Goal: Transaction & Acquisition: Purchase product/service

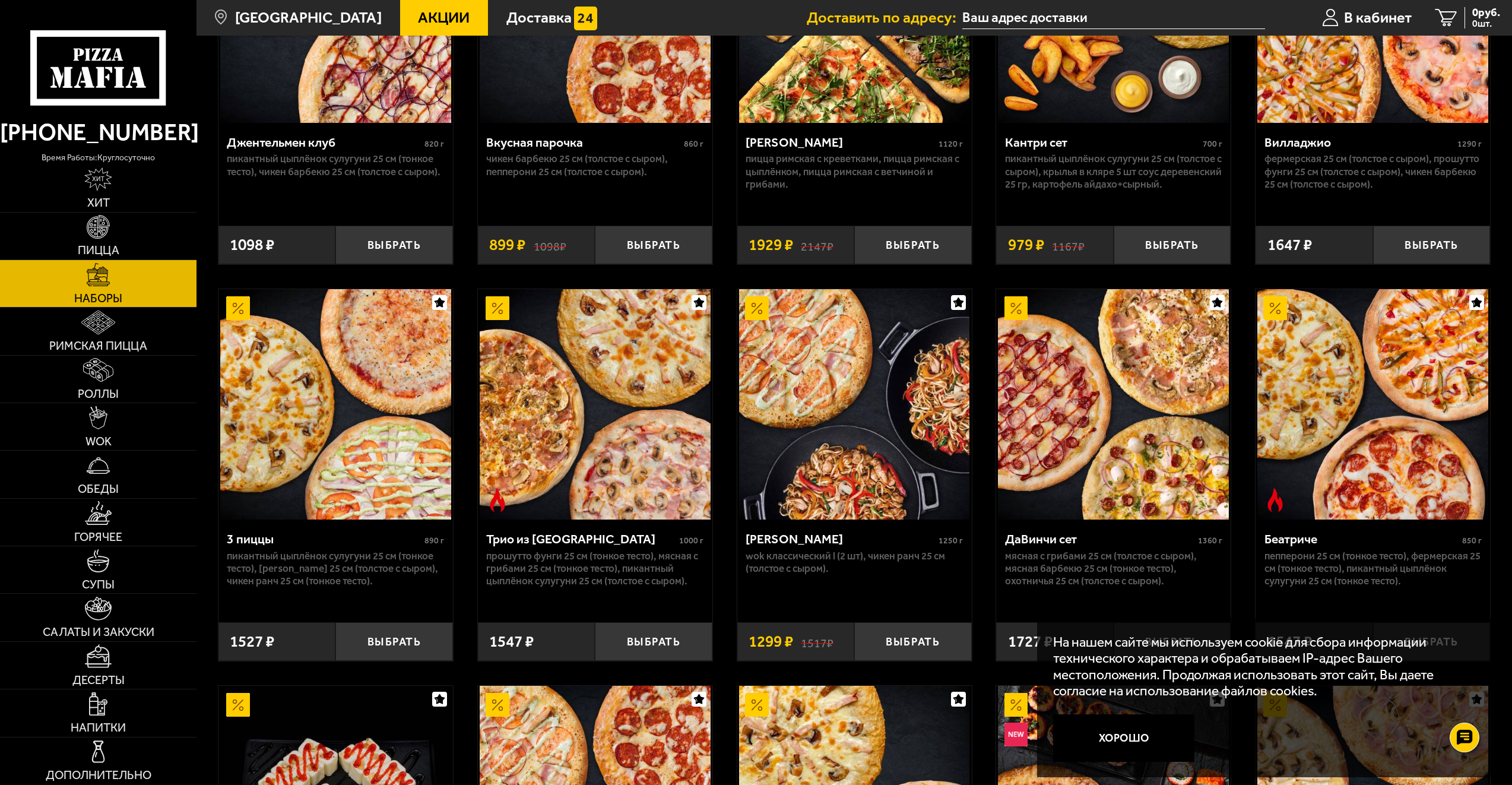
scroll to position [297, 0]
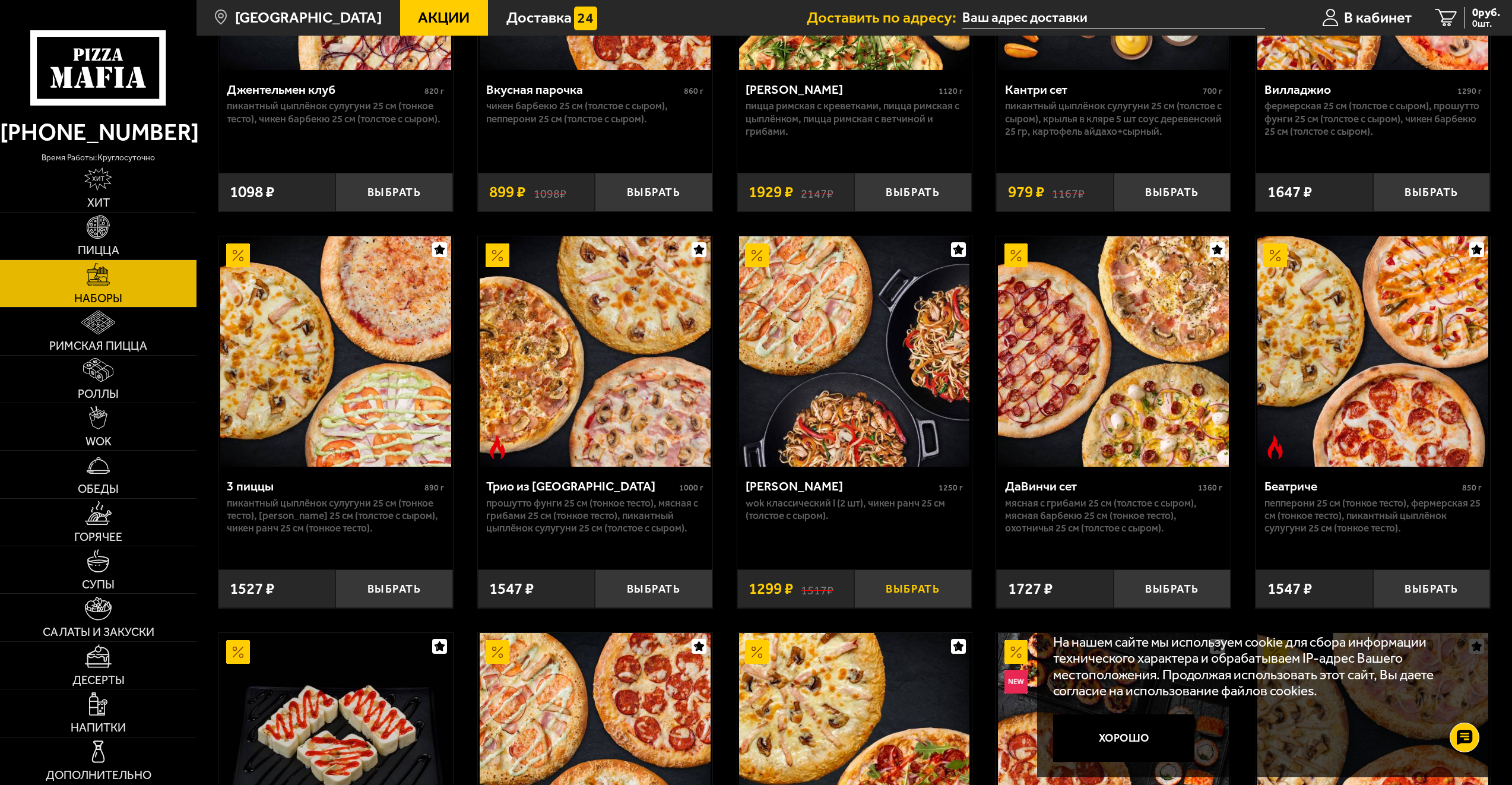
click at [917, 593] on button "Выбрать" at bounding box center [913, 589] width 117 height 39
click at [116, 83] on icon at bounding box center [98, 68] width 136 height 76
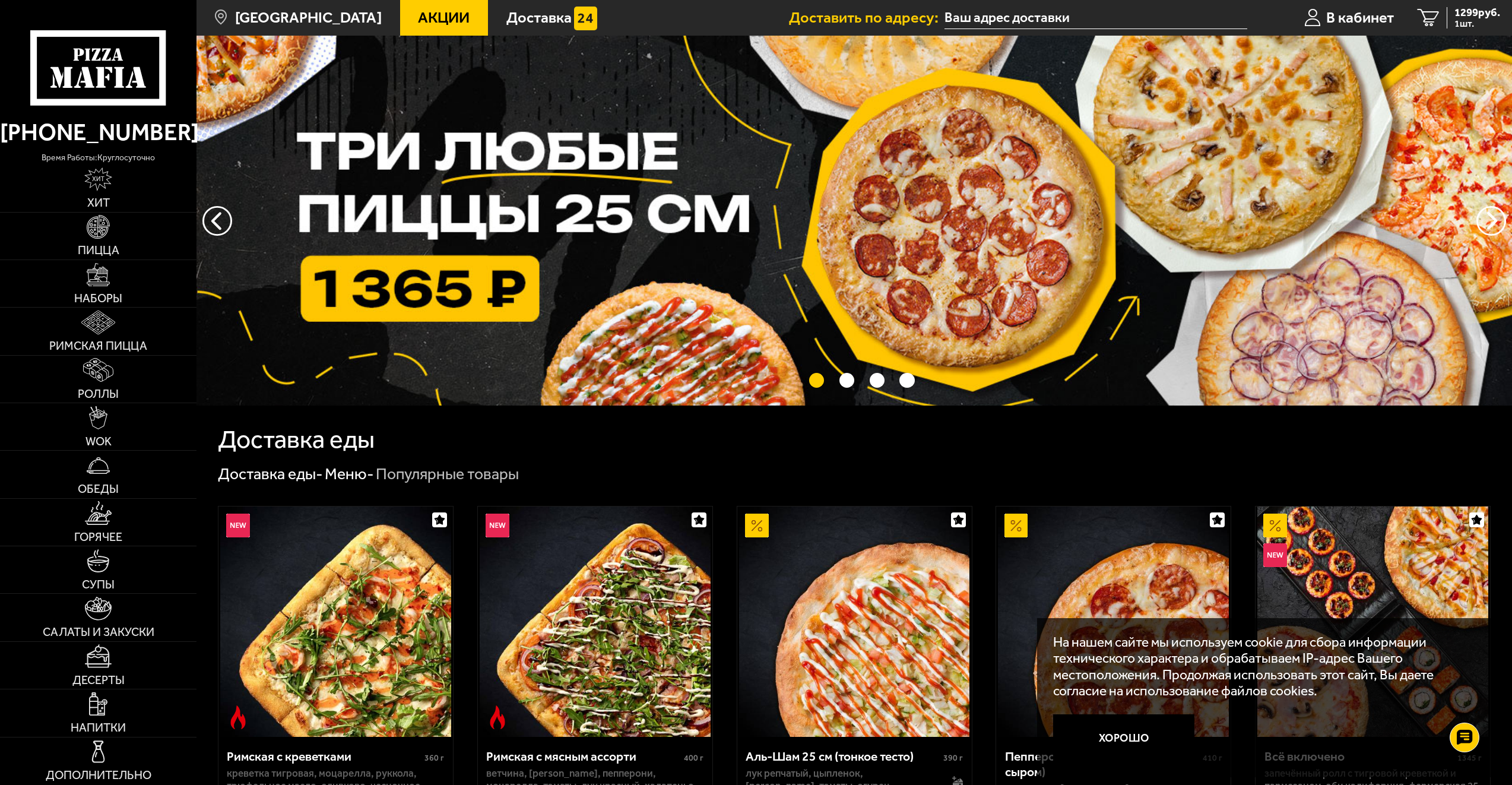
click at [412, 30] on link "Акции" at bounding box center [444, 17] width 88 height 36
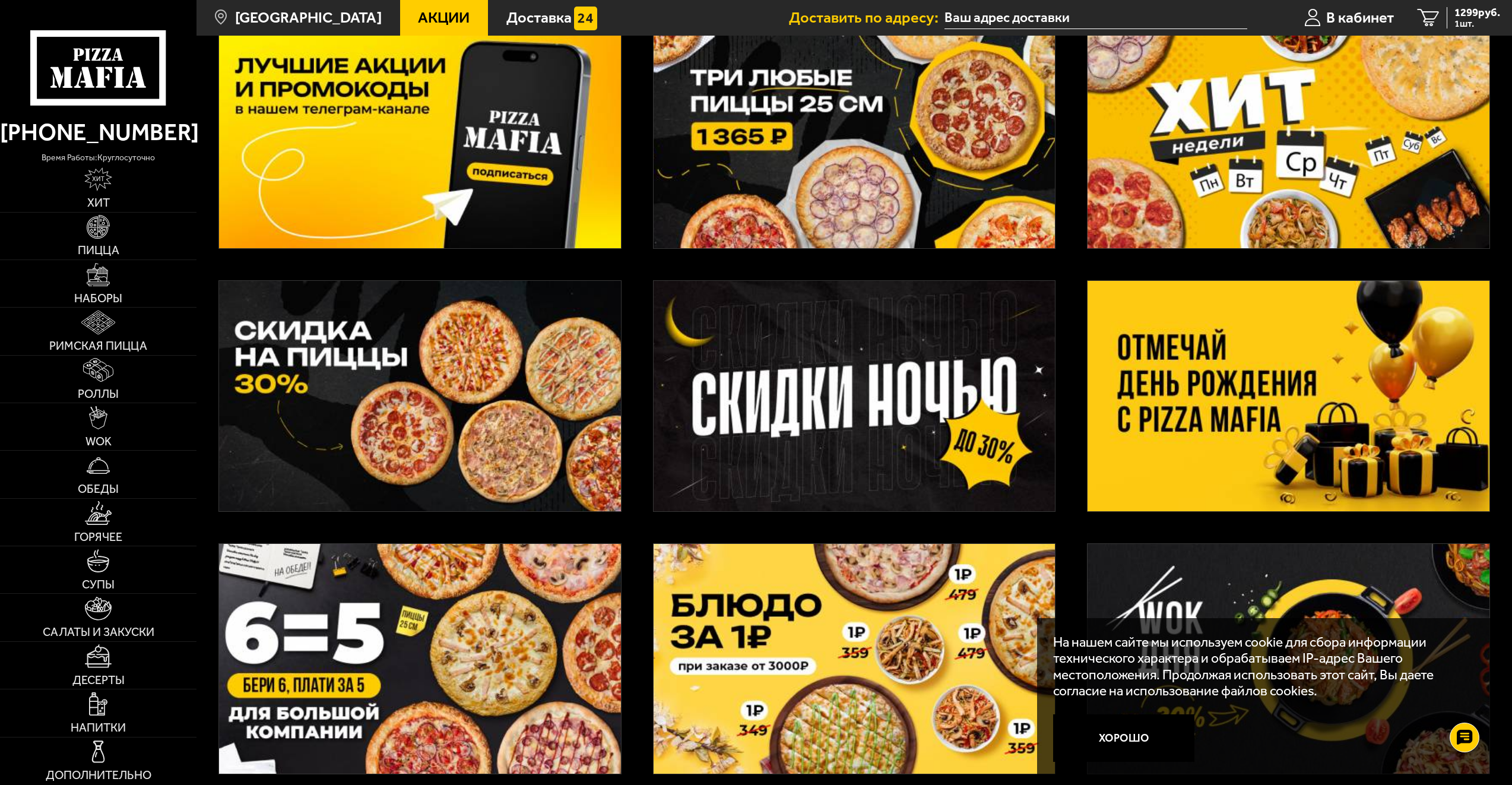
click at [783, 398] on img at bounding box center [854, 396] width 401 height 230
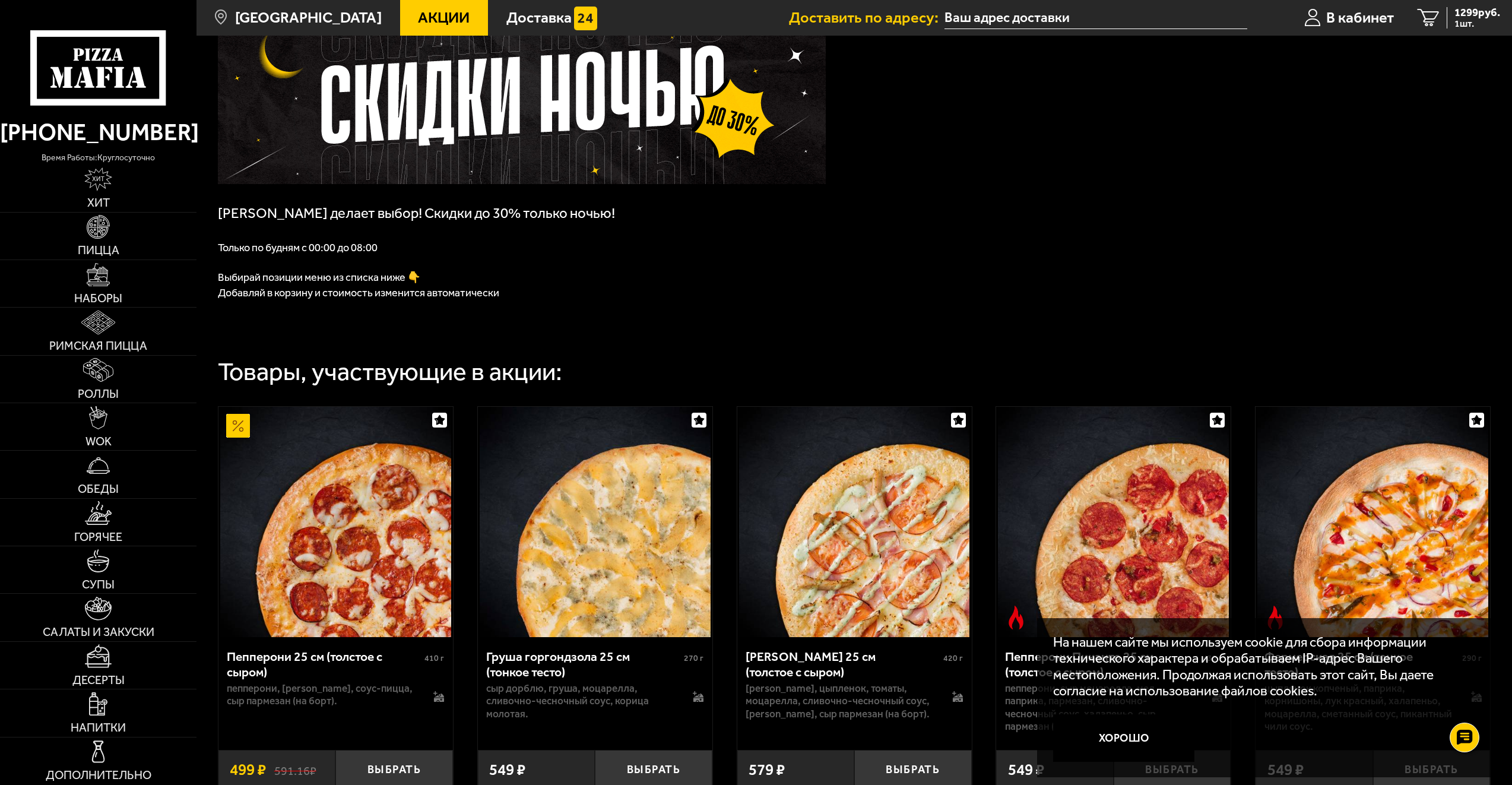
scroll to position [59, 0]
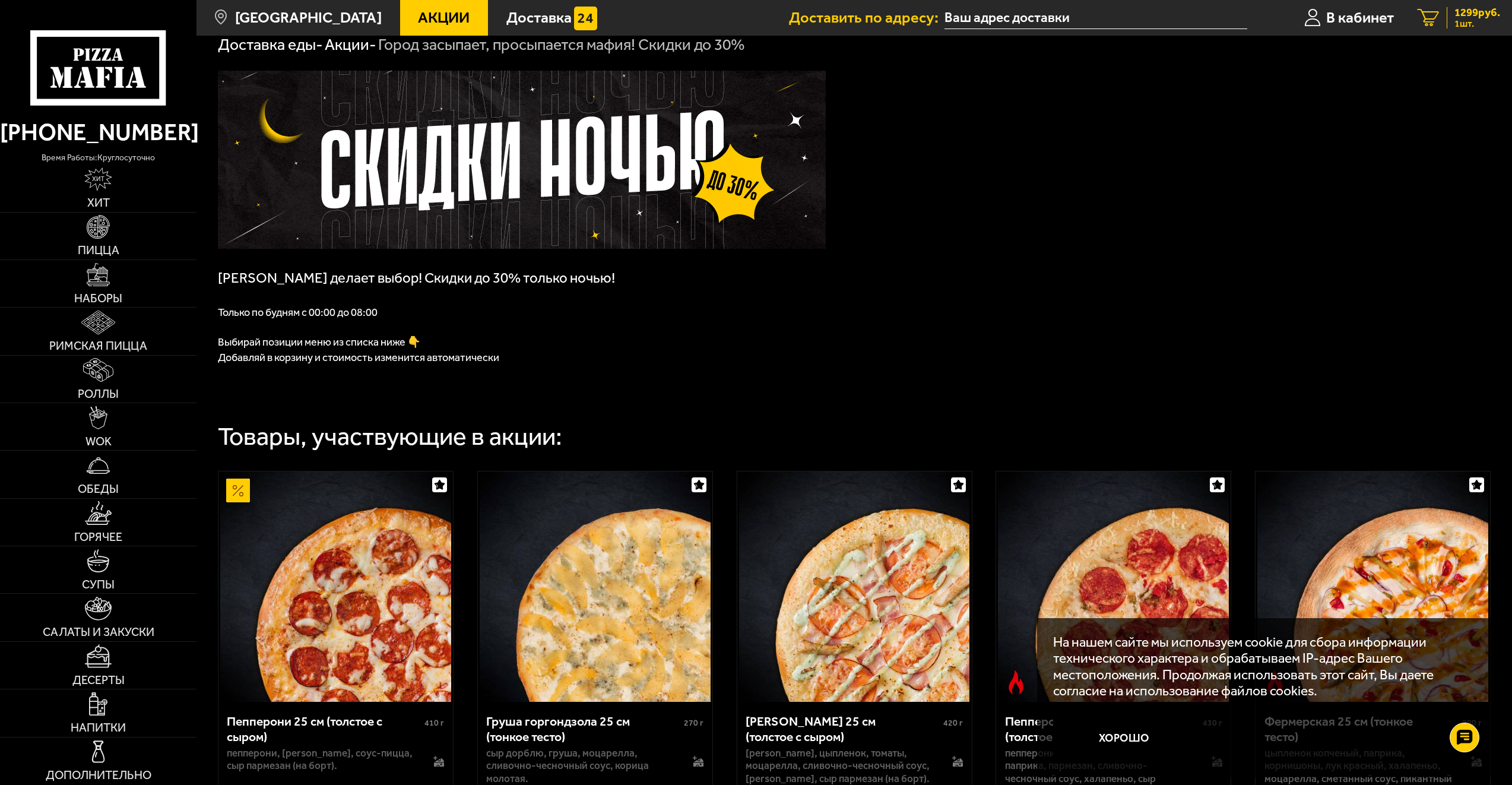
click at [1449, 21] on div "1299 руб. 1 шт." at bounding box center [1473, 18] width 54 height 22
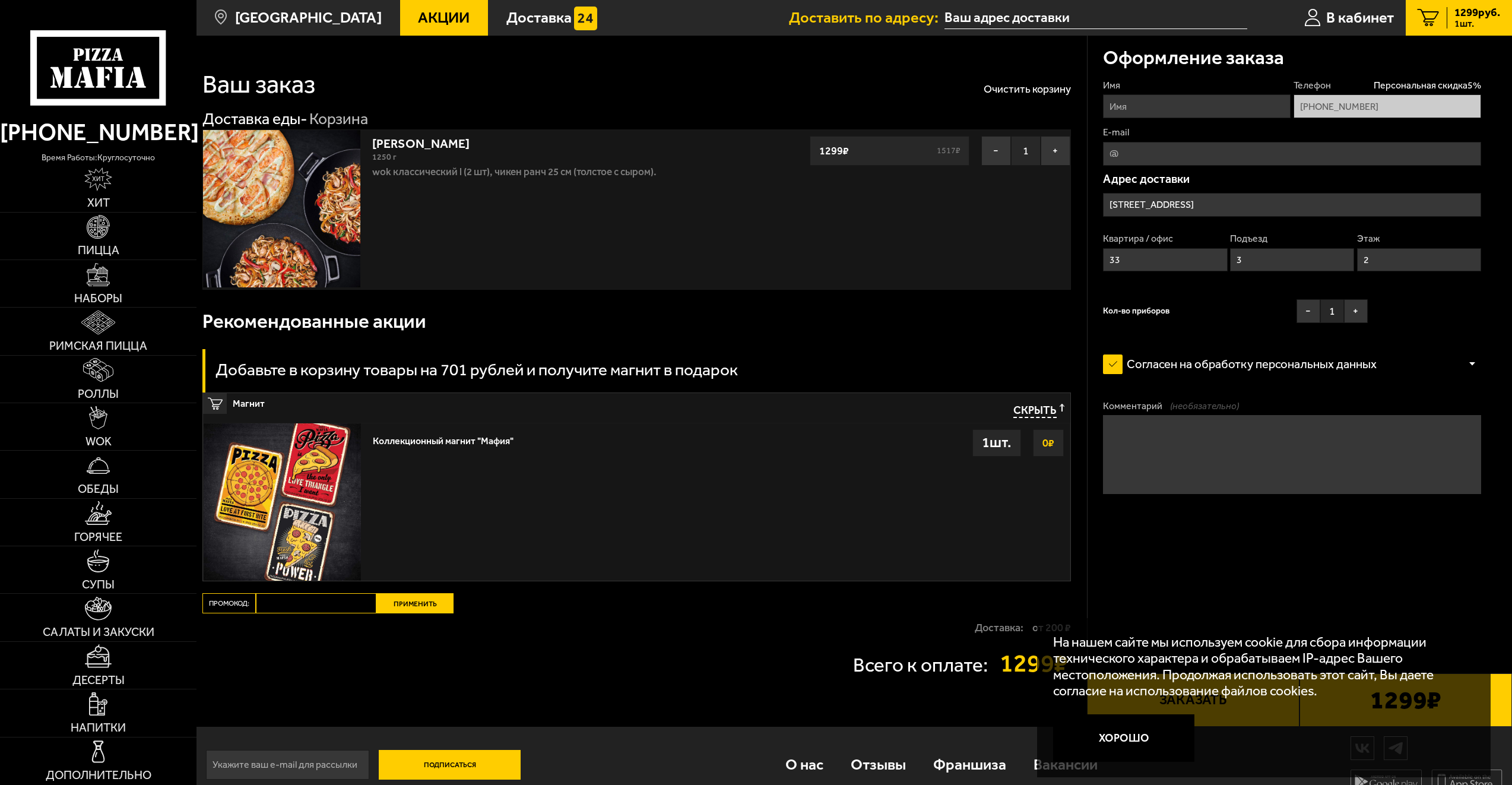
type input "Среднеохтинский проспект, 3к1"
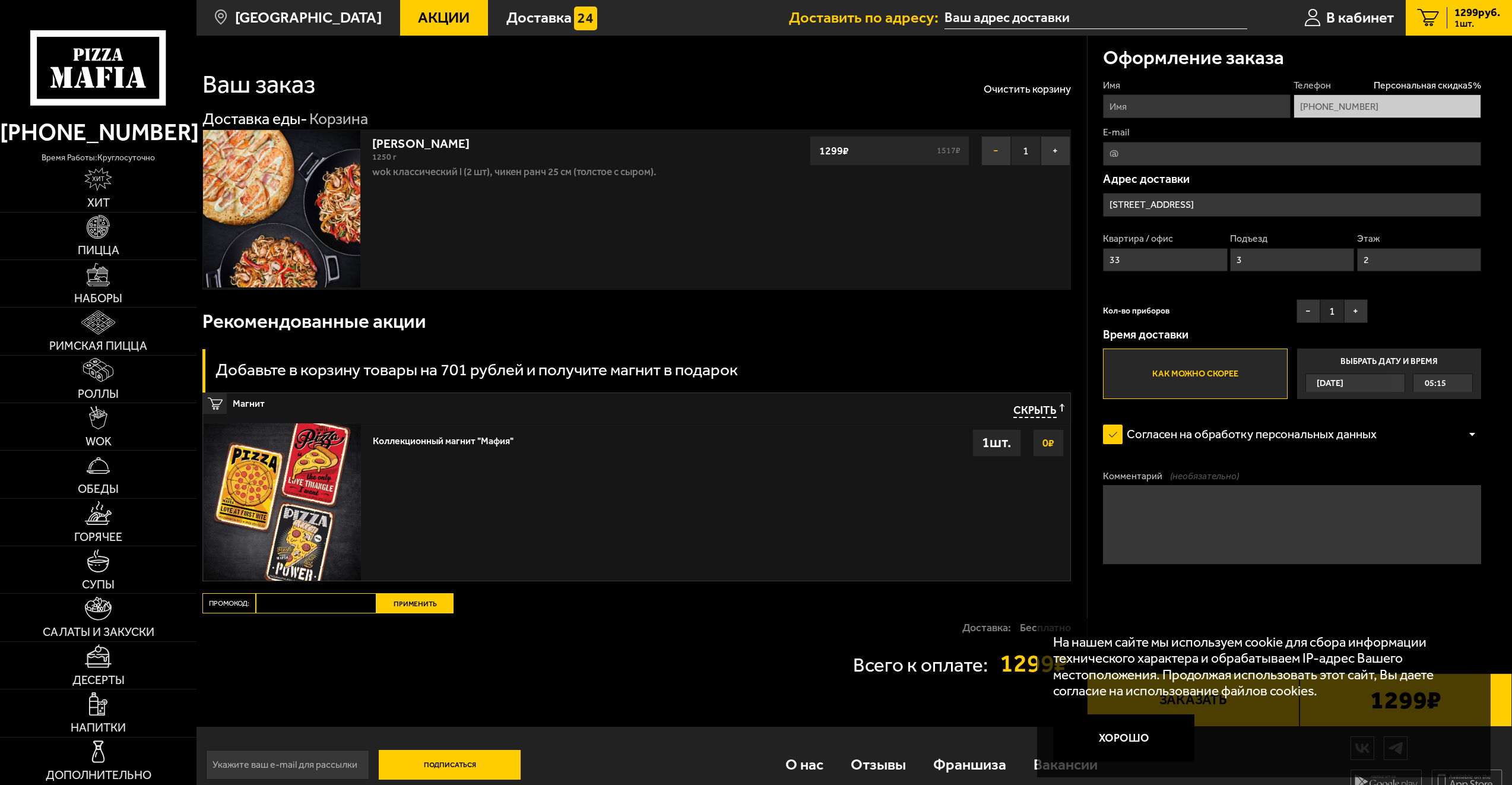
click at [998, 150] on button "−" at bounding box center [996, 151] width 30 height 30
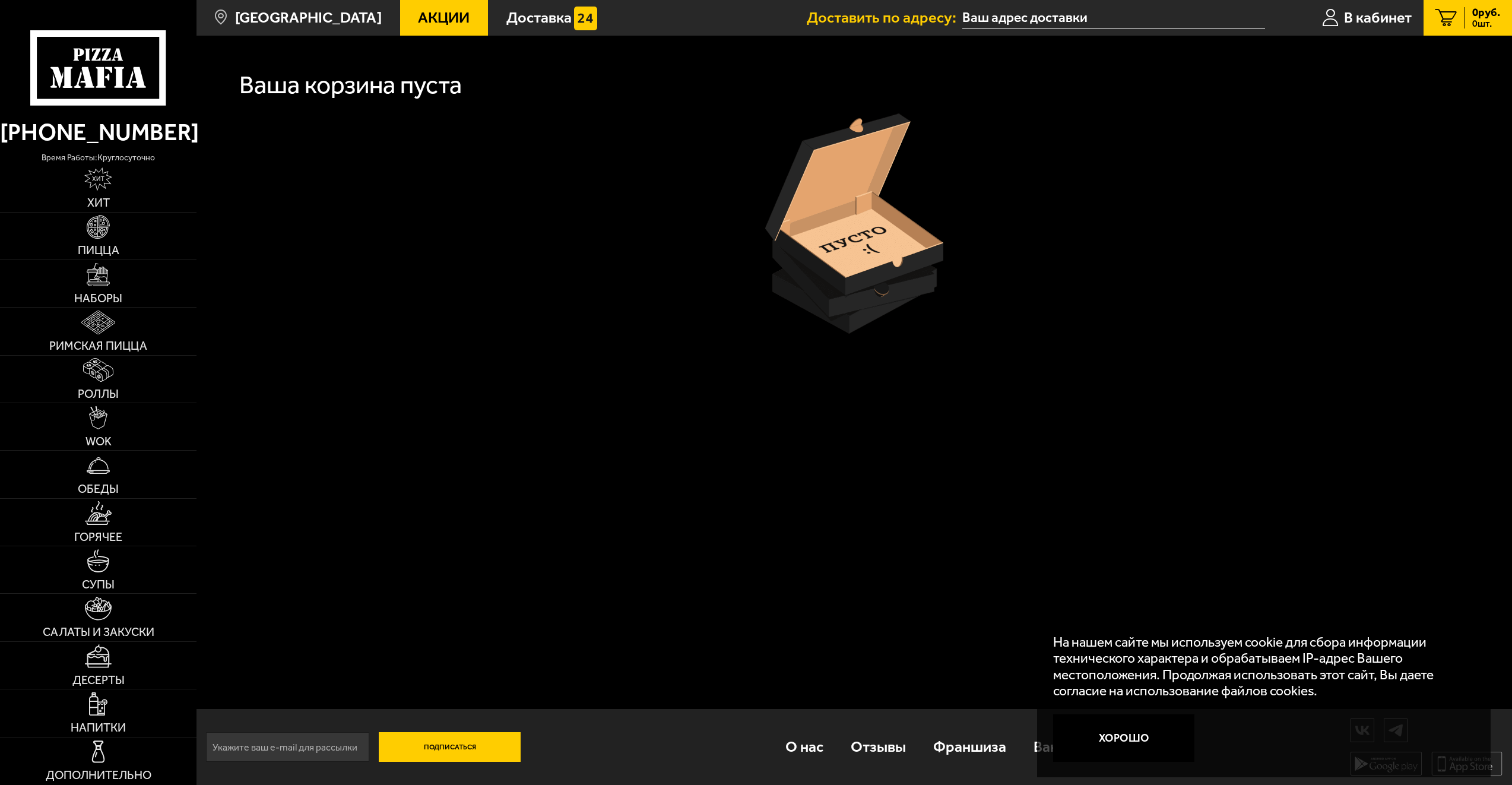
click at [440, 23] on span "Акции" at bounding box center [444, 17] width 52 height 15
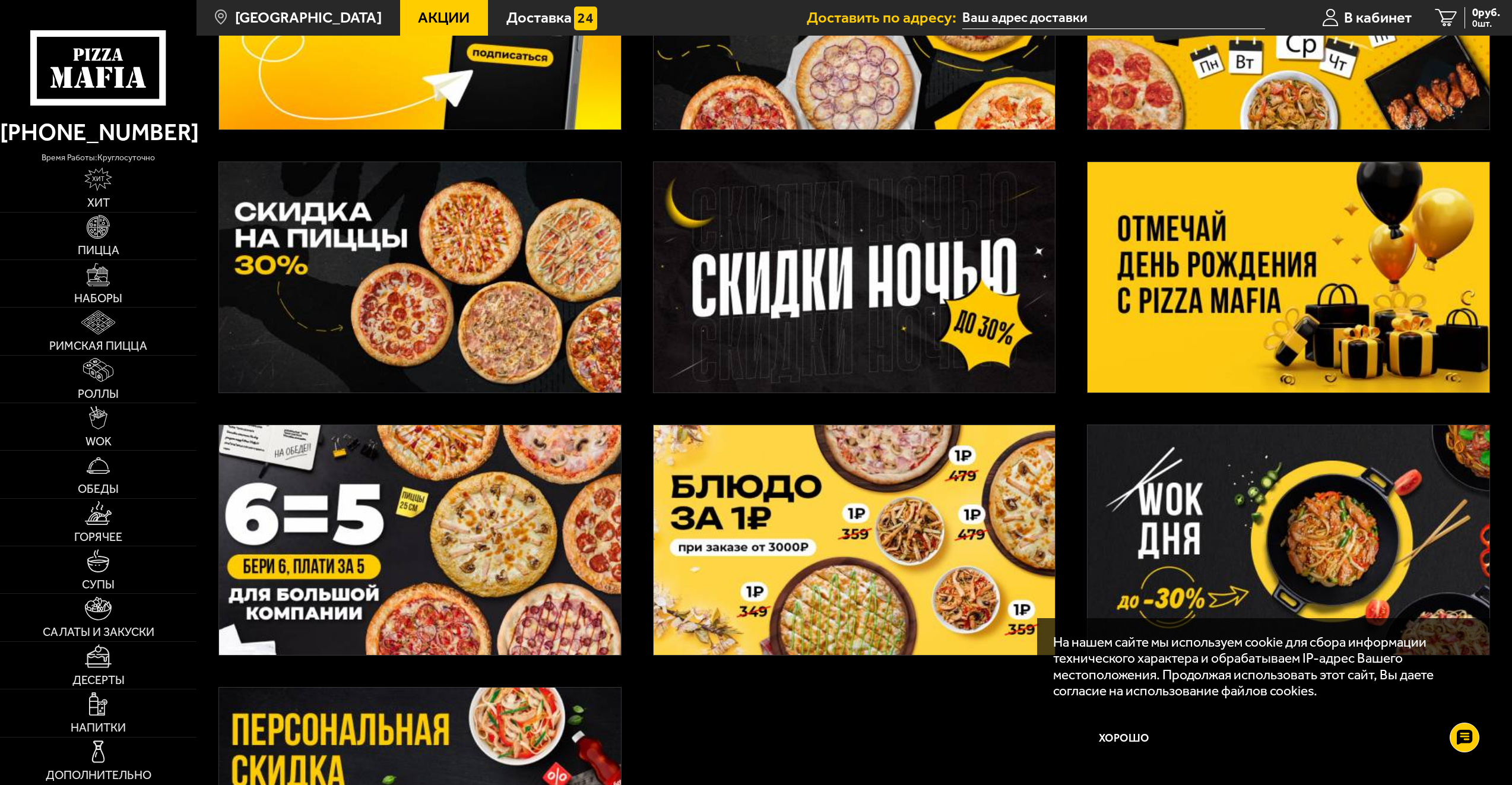
click at [847, 297] on img at bounding box center [854, 277] width 401 height 230
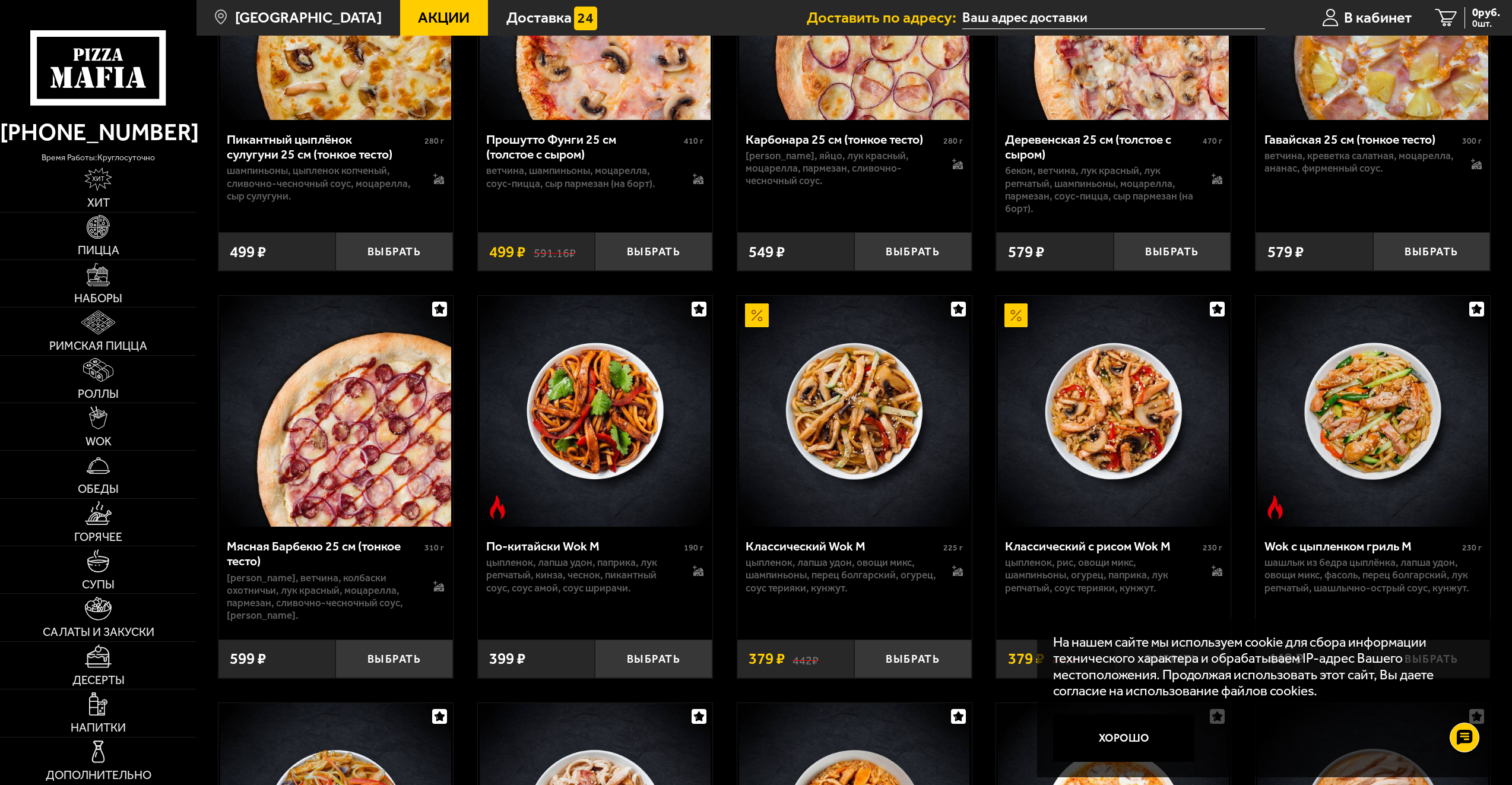
scroll to position [1053, 0]
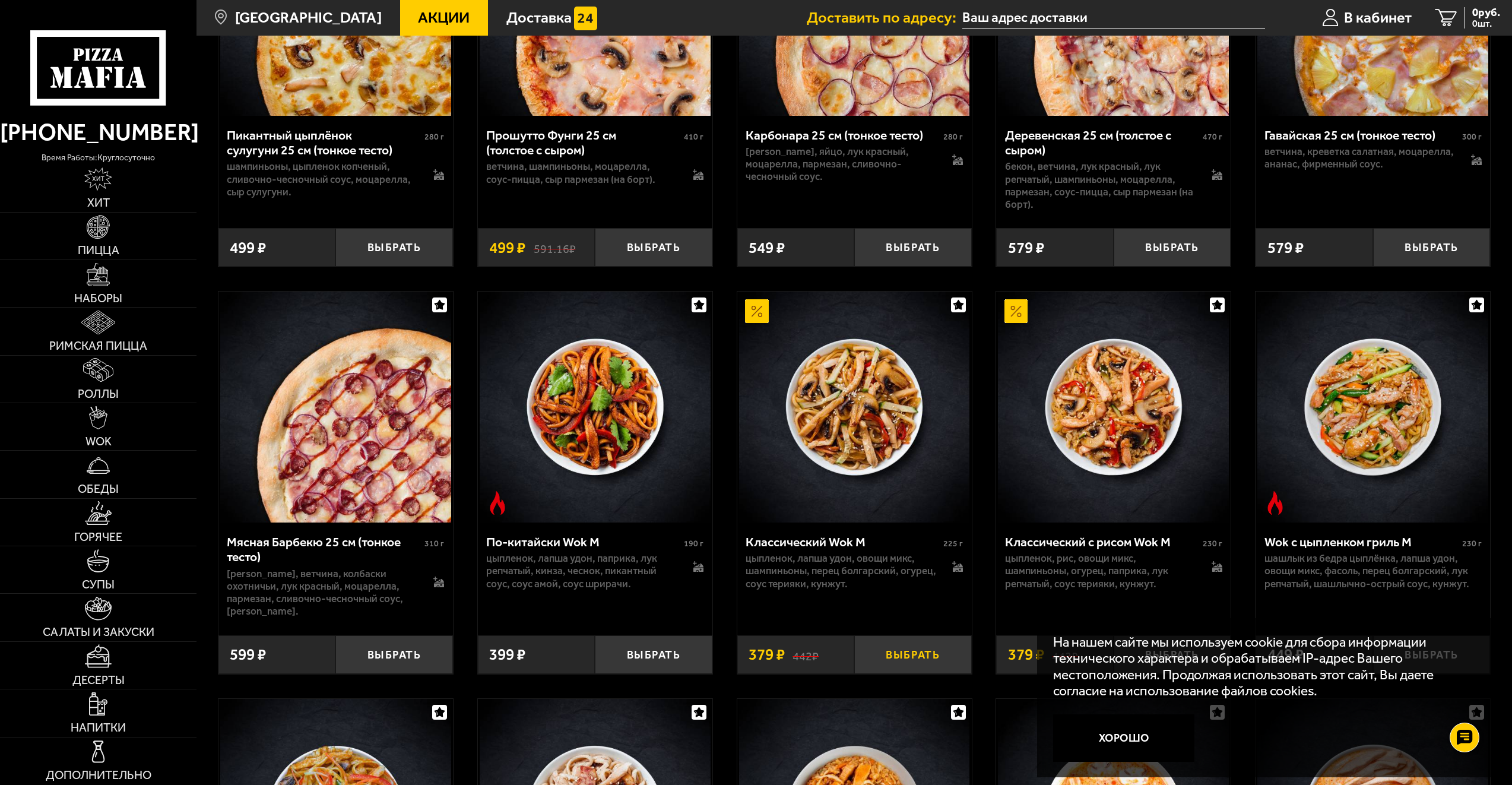
click at [925, 654] on button "Выбрать" at bounding box center [913, 655] width 117 height 39
click at [398, 664] on button "Выбрать" at bounding box center [394, 655] width 117 height 39
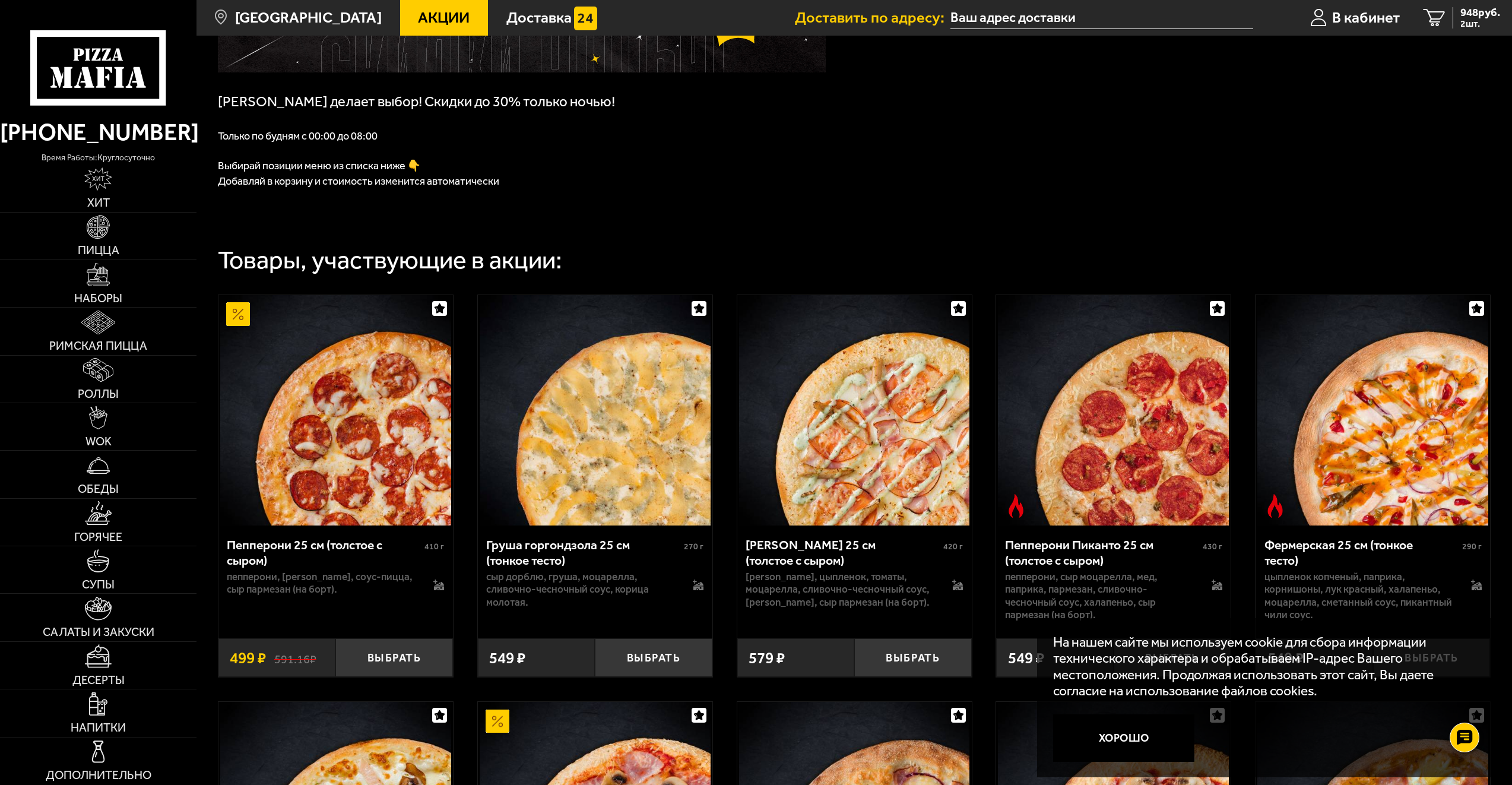
scroll to position [221, 0]
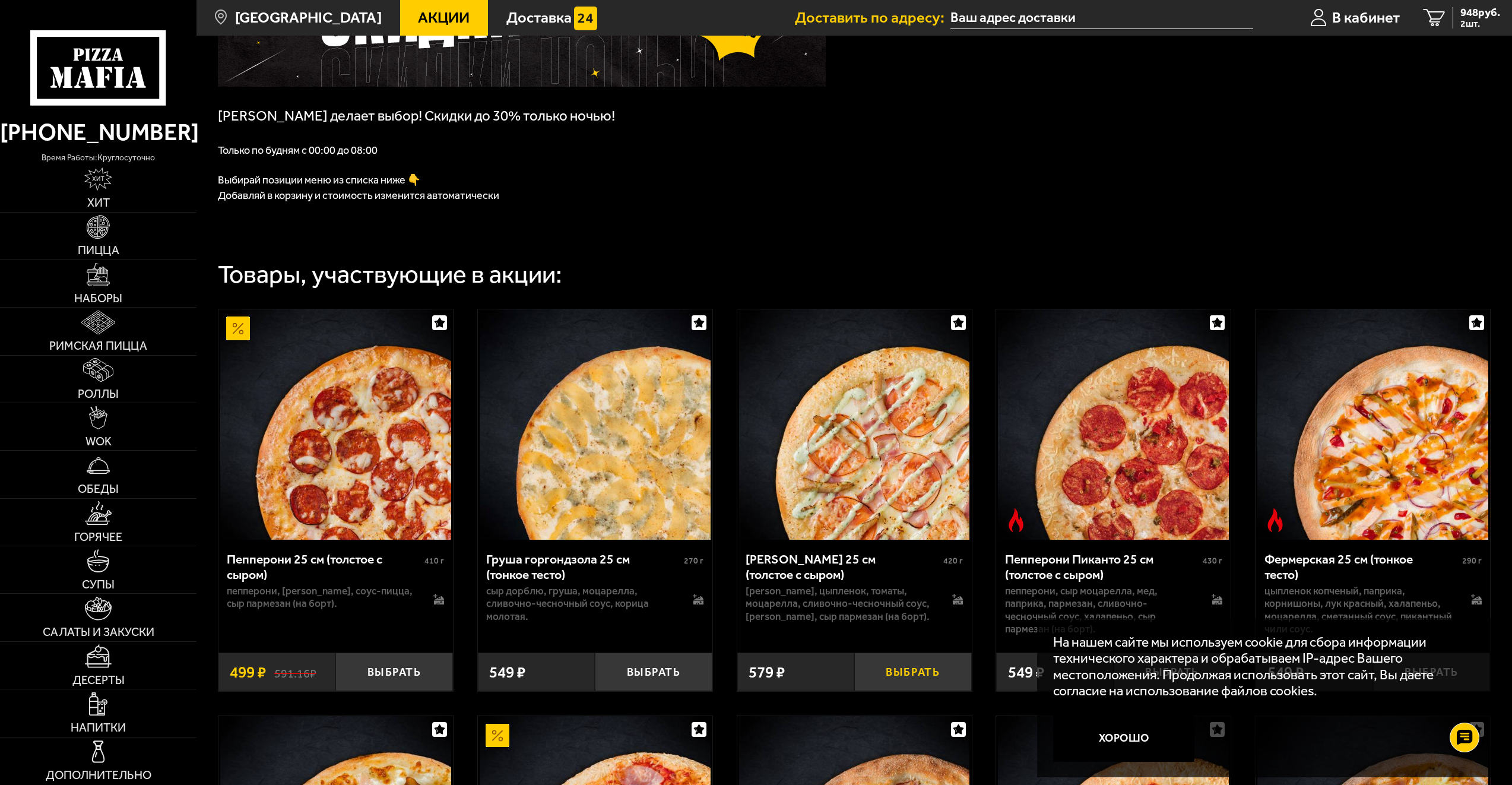
click at [925, 667] on button "Выбрать" at bounding box center [913, 672] width 117 height 39
click at [1456, 20] on span "3 шт." at bounding box center [1477, 23] width 46 height 10
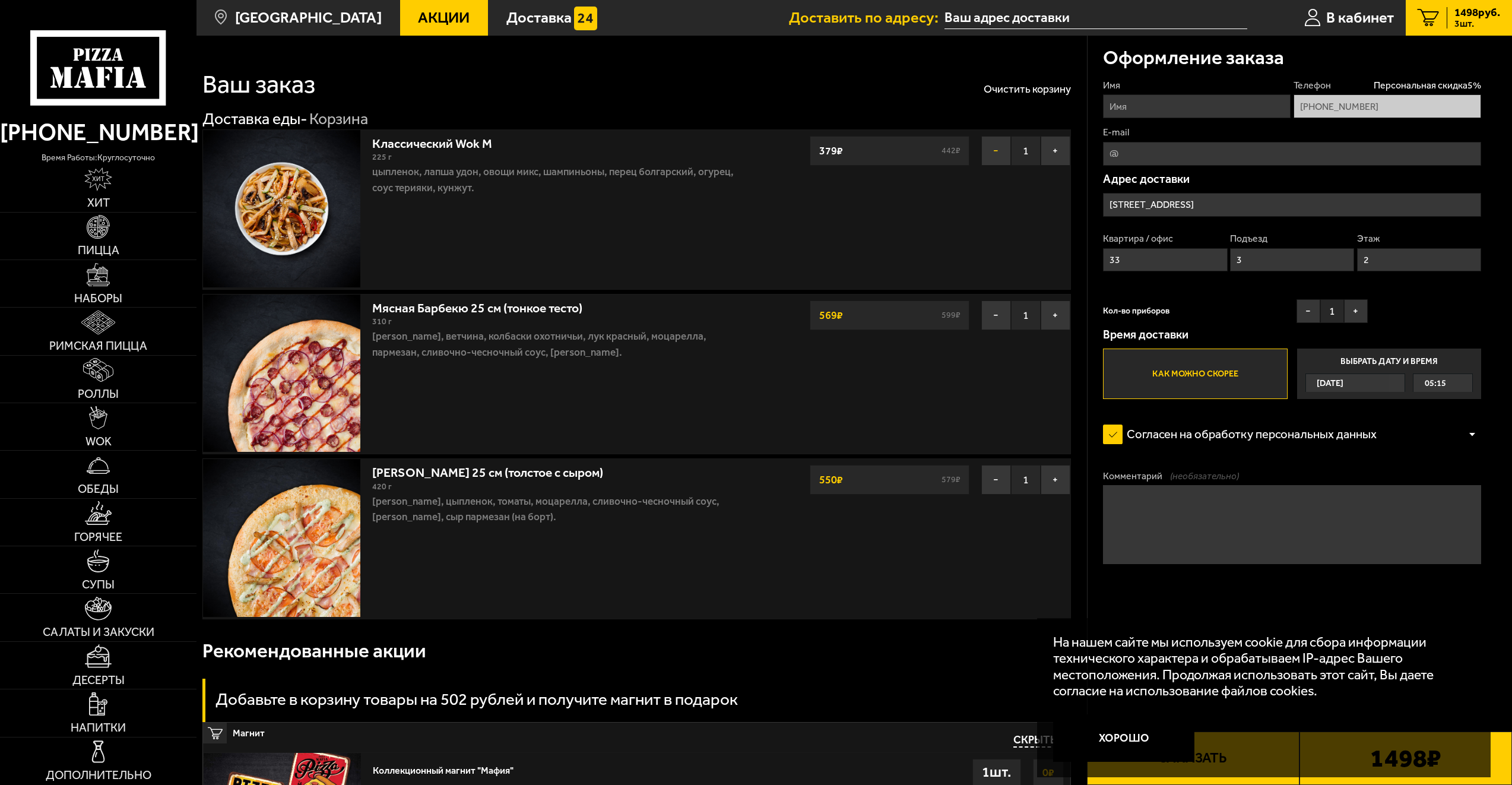
click at [988, 156] on button "−" at bounding box center [996, 151] width 30 height 30
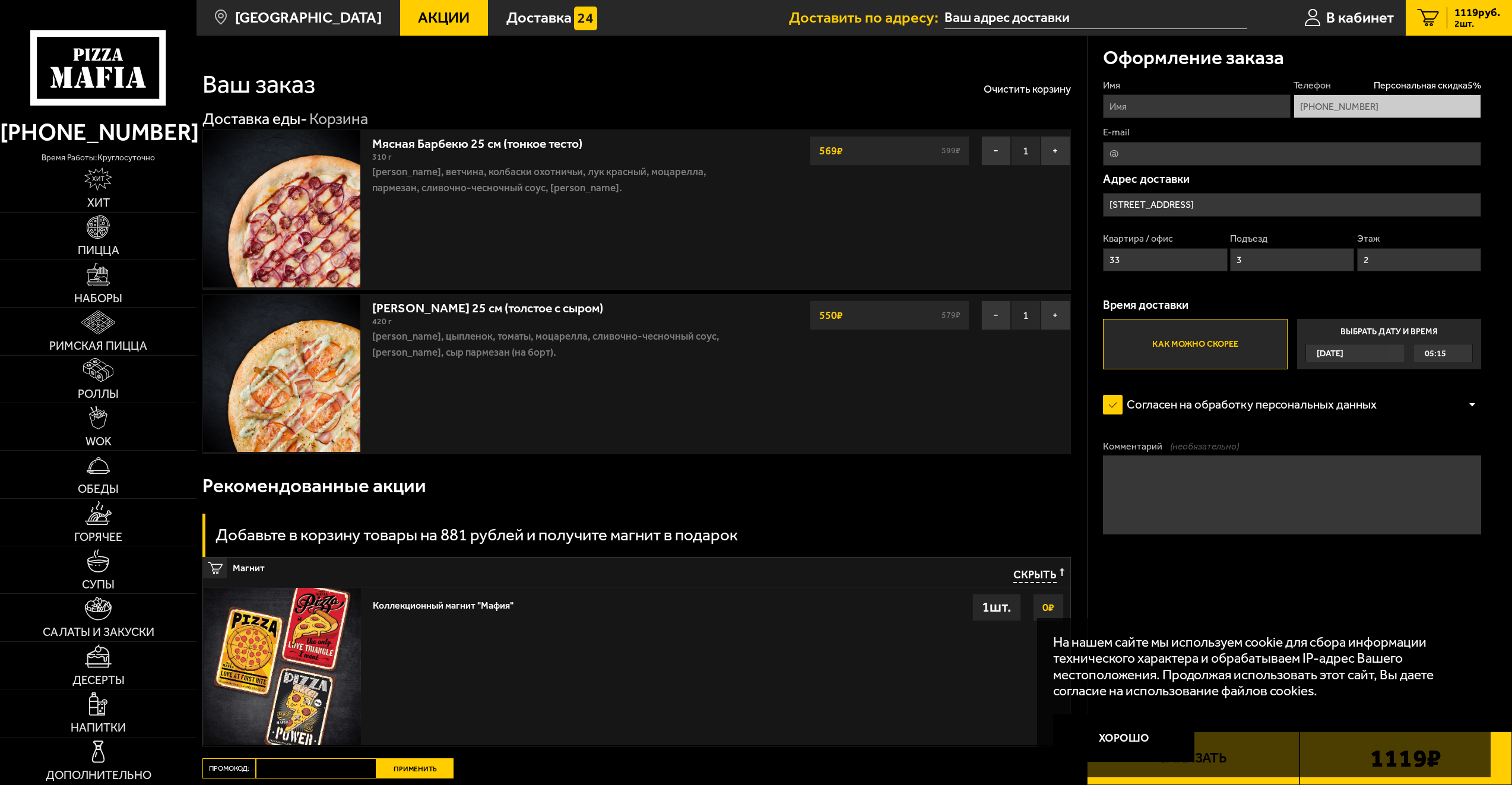
click at [437, 26] on link "Акции" at bounding box center [444, 17] width 88 height 36
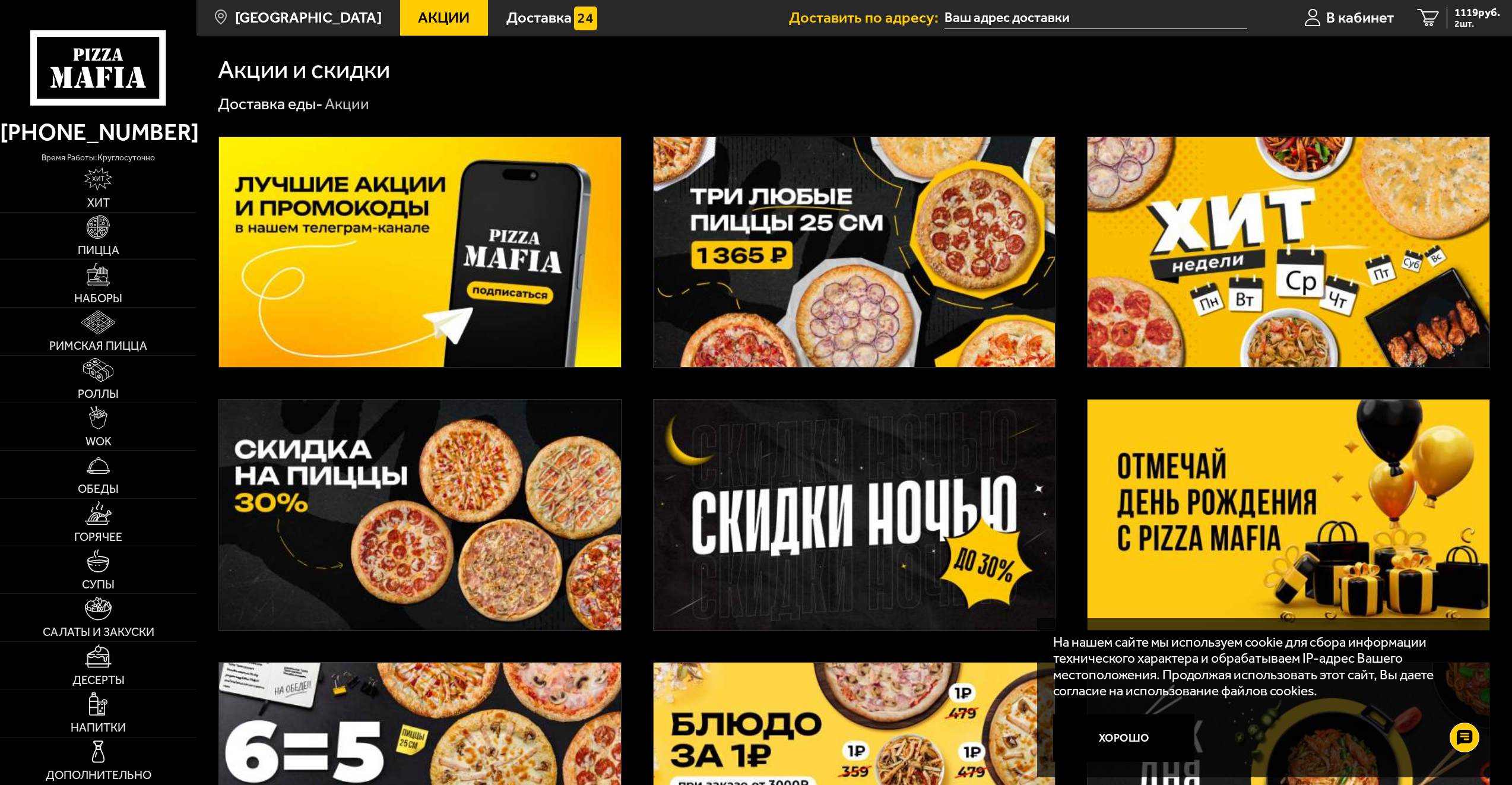
click at [858, 524] on img at bounding box center [854, 515] width 401 height 230
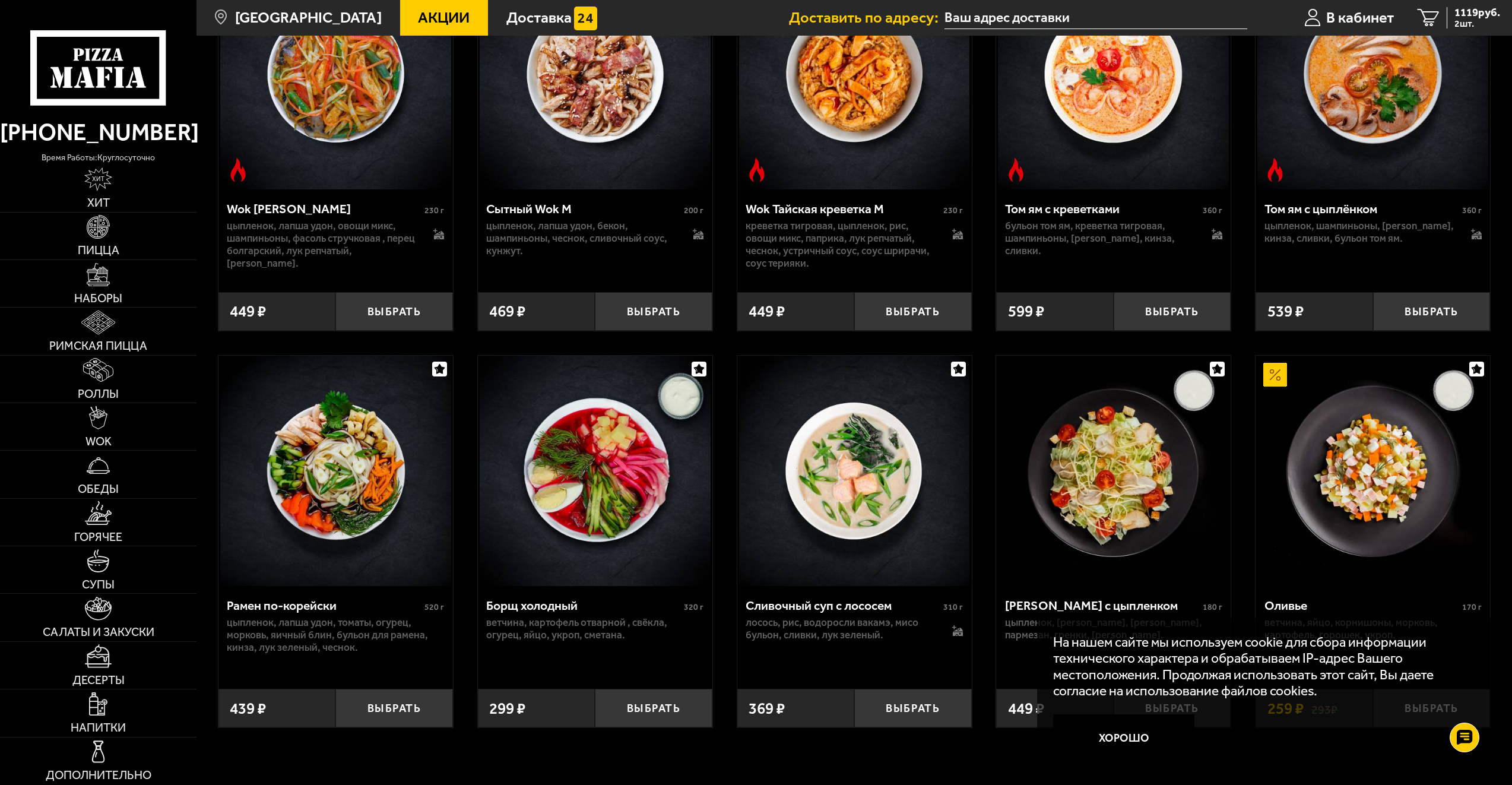
scroll to position [1841, 0]
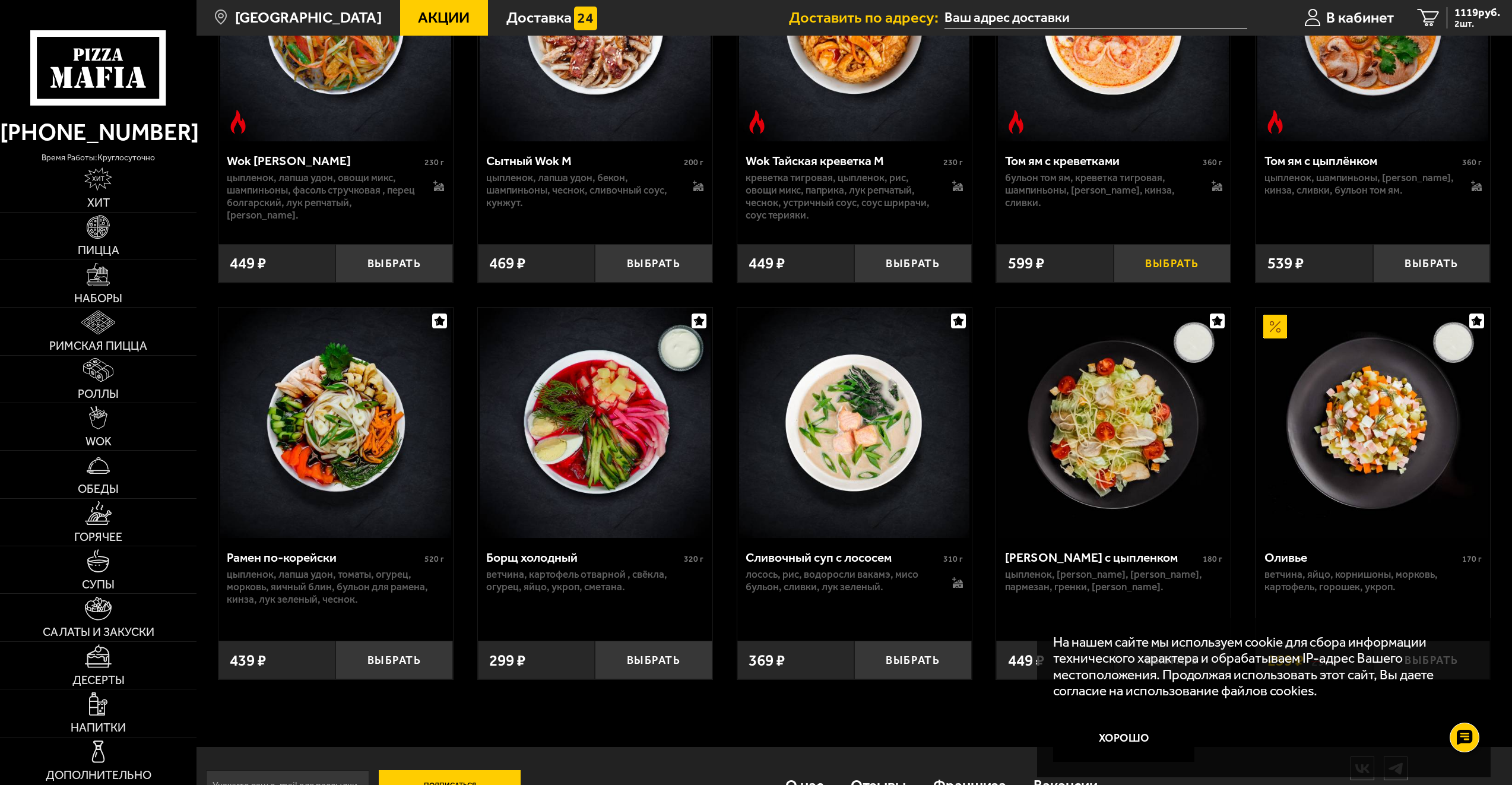
click at [1184, 277] on button "Выбрать" at bounding box center [1173, 263] width 117 height 39
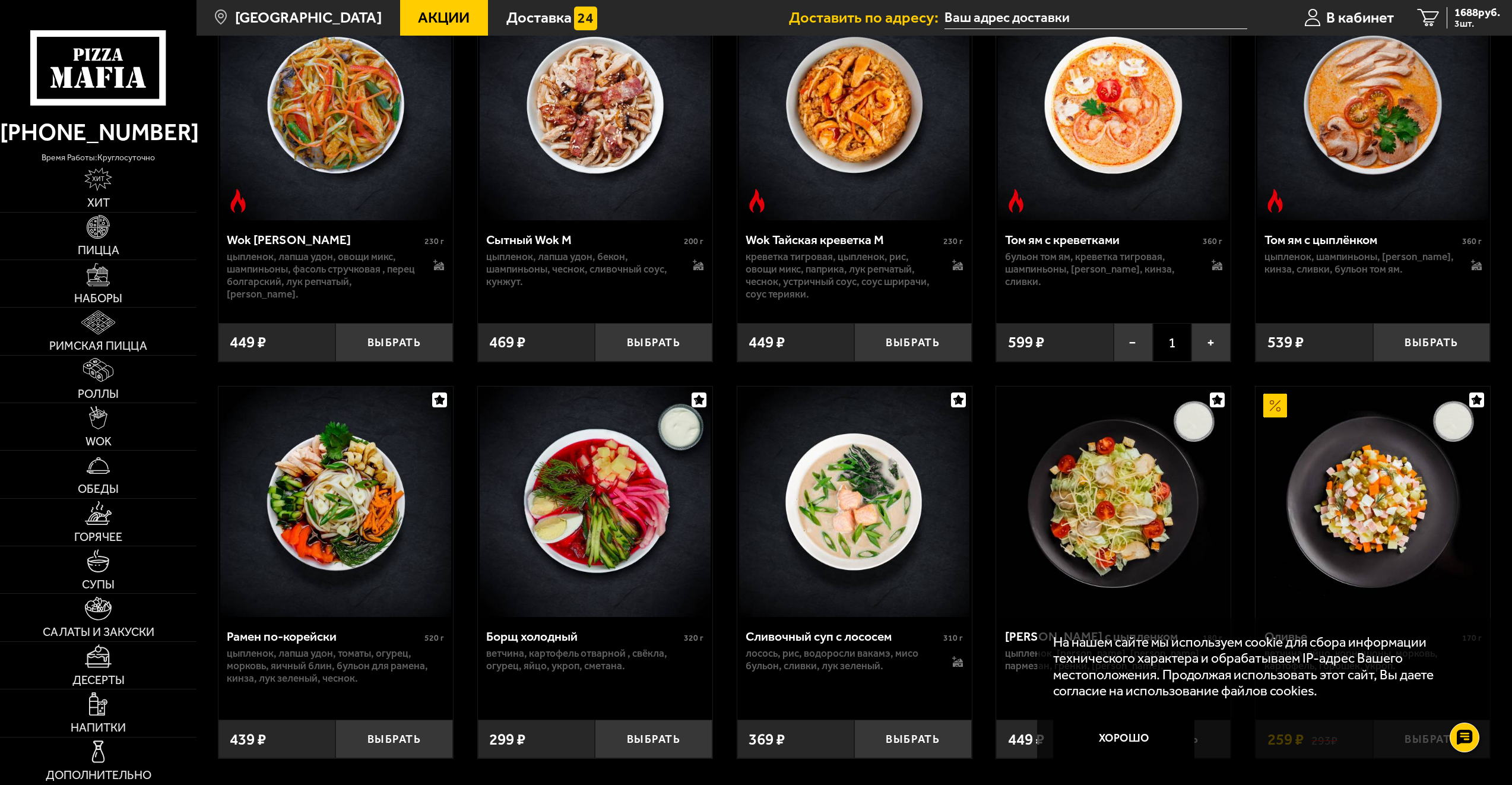
scroll to position [1485, 0]
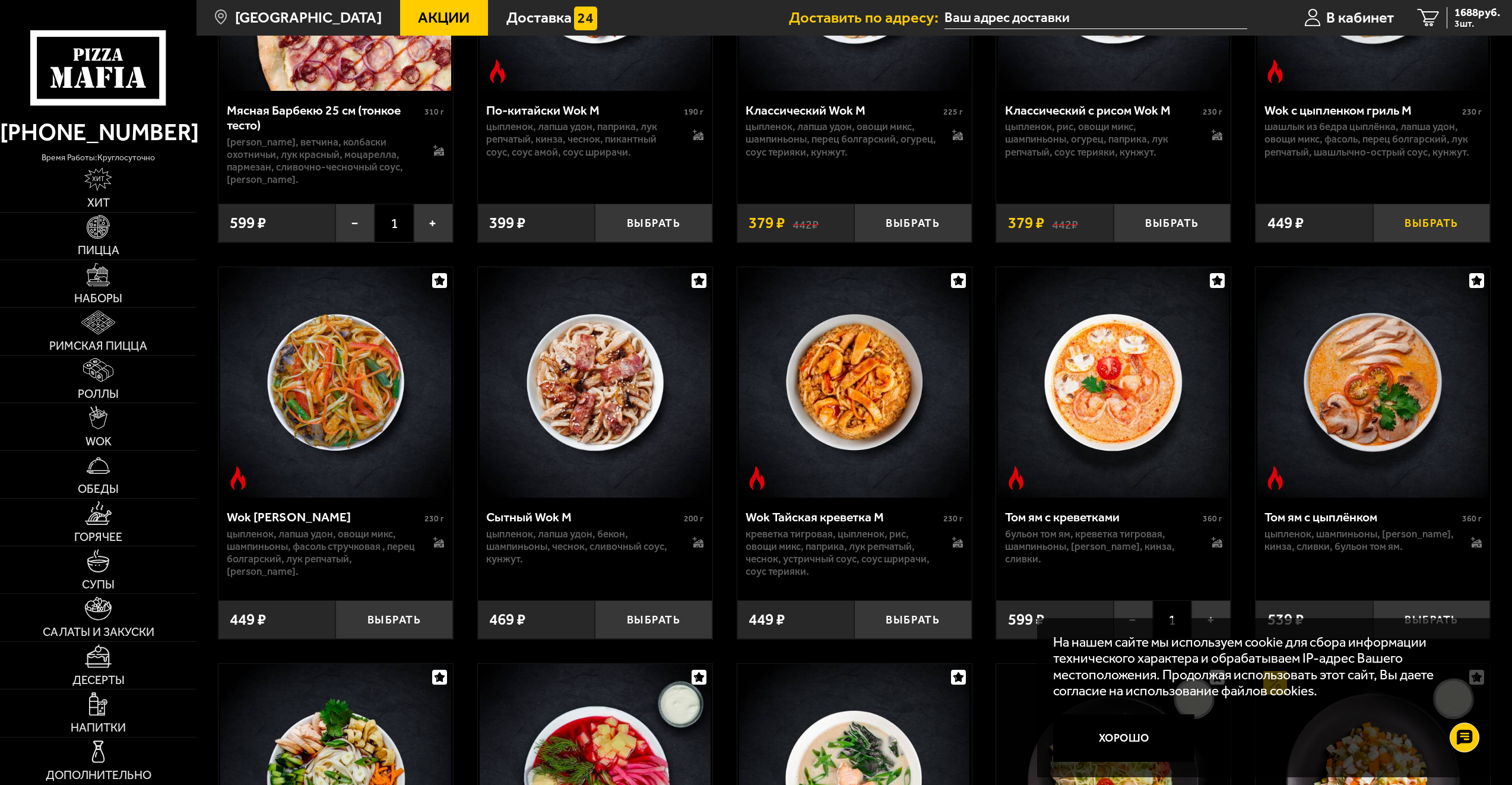
click at [1400, 229] on button "Выбрать" at bounding box center [1432, 223] width 117 height 39
click at [1455, 13] on span "2115 руб." at bounding box center [1477, 12] width 46 height 11
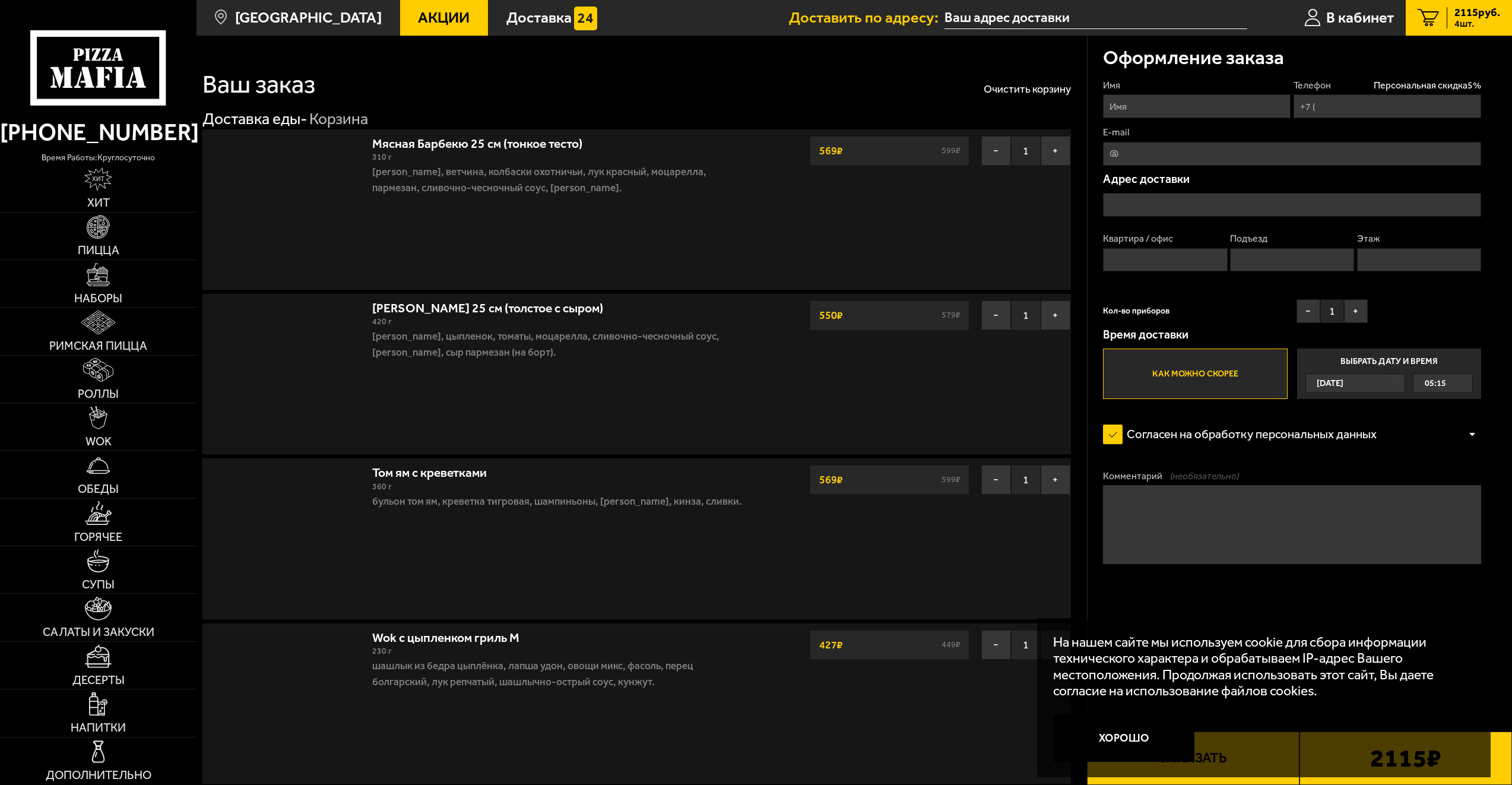
type input "+7 (921) 409-43-07"
type input "Россия, Санкт-Петербург, Среднеохтинский проспект, 3к1"
type input "33"
type input "3"
type input "2"
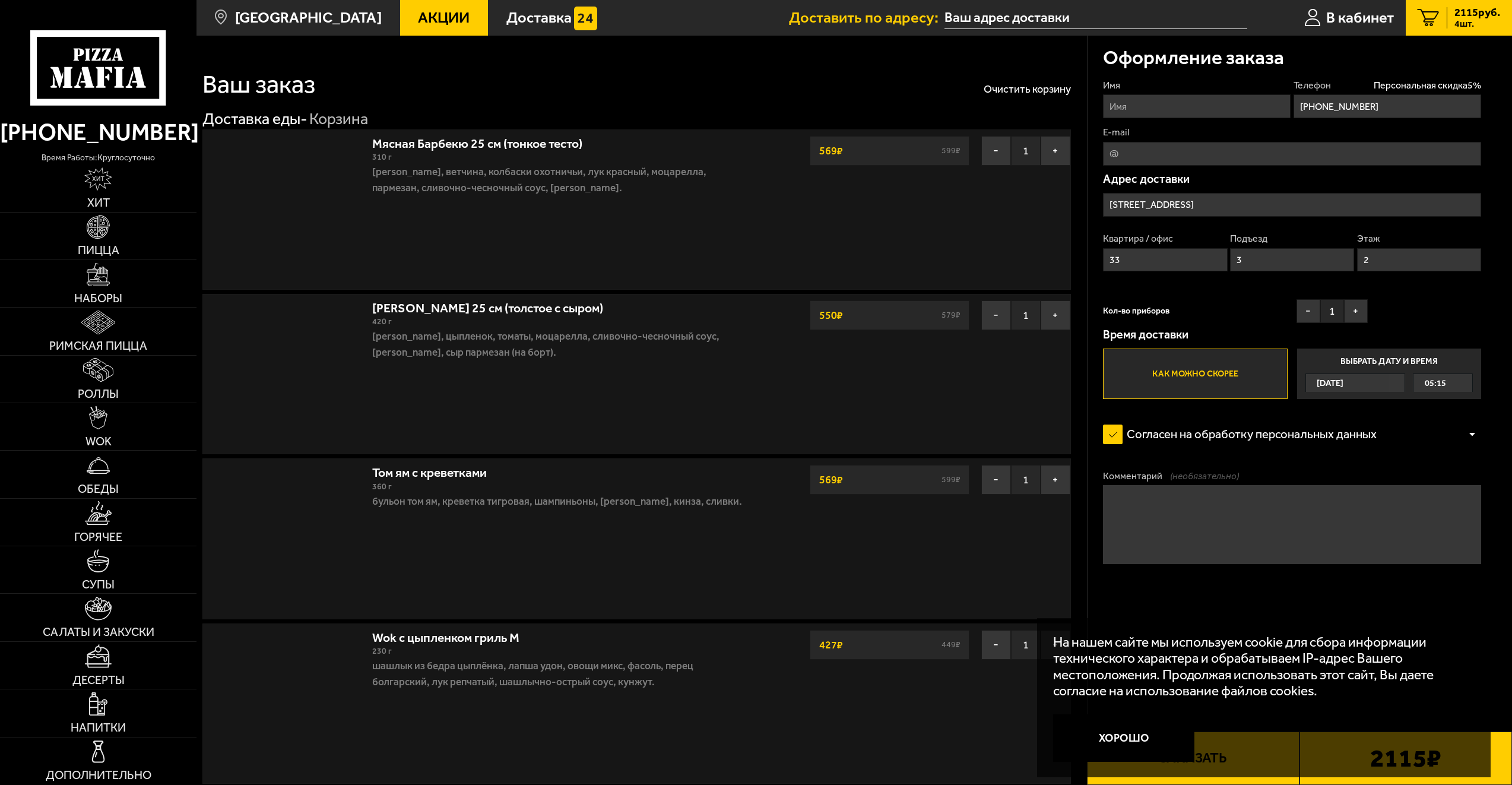
type input "Среднеохтинский проспект, 3к1"
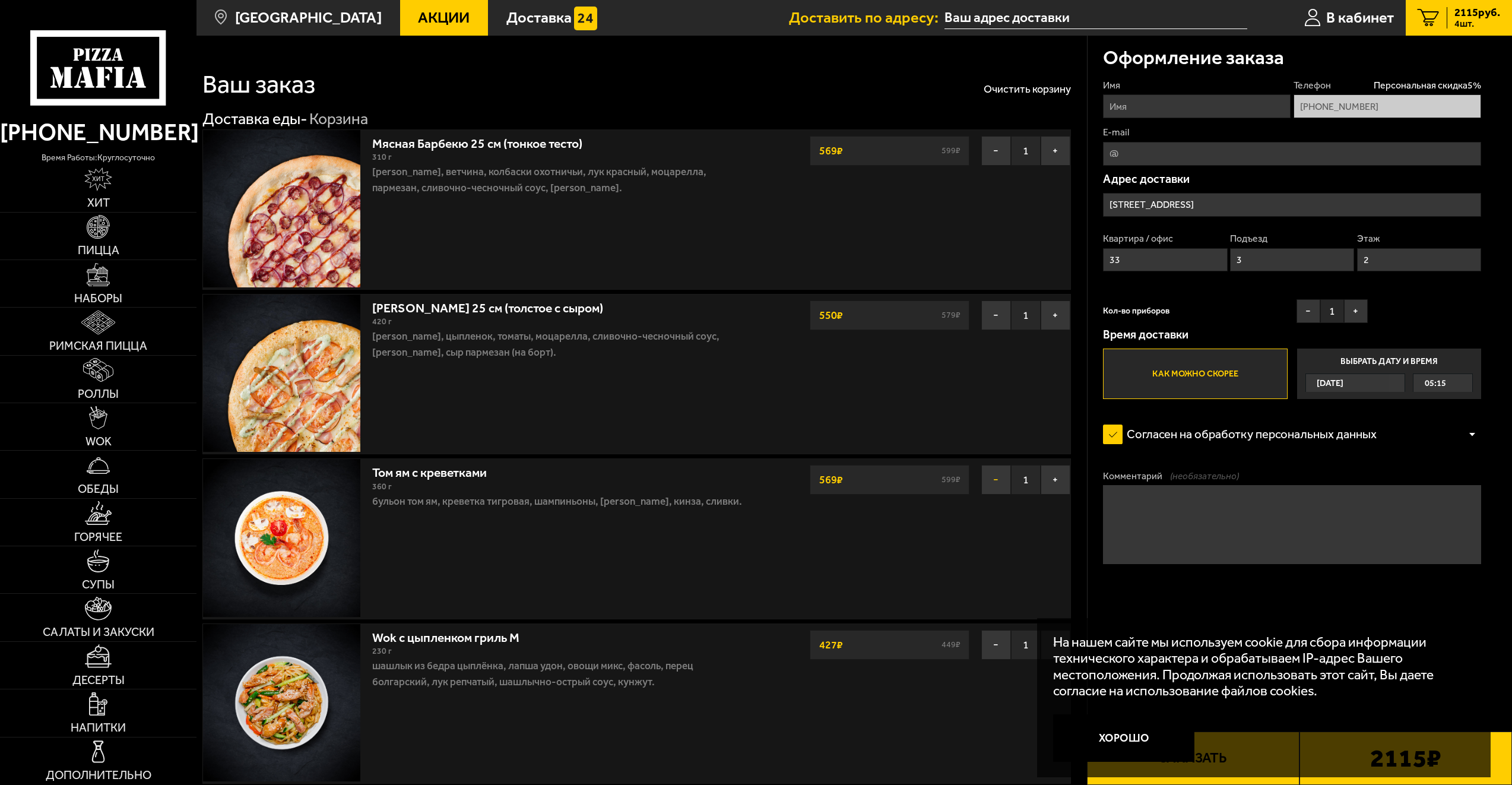
click at [989, 482] on button "−" at bounding box center [996, 480] width 30 height 30
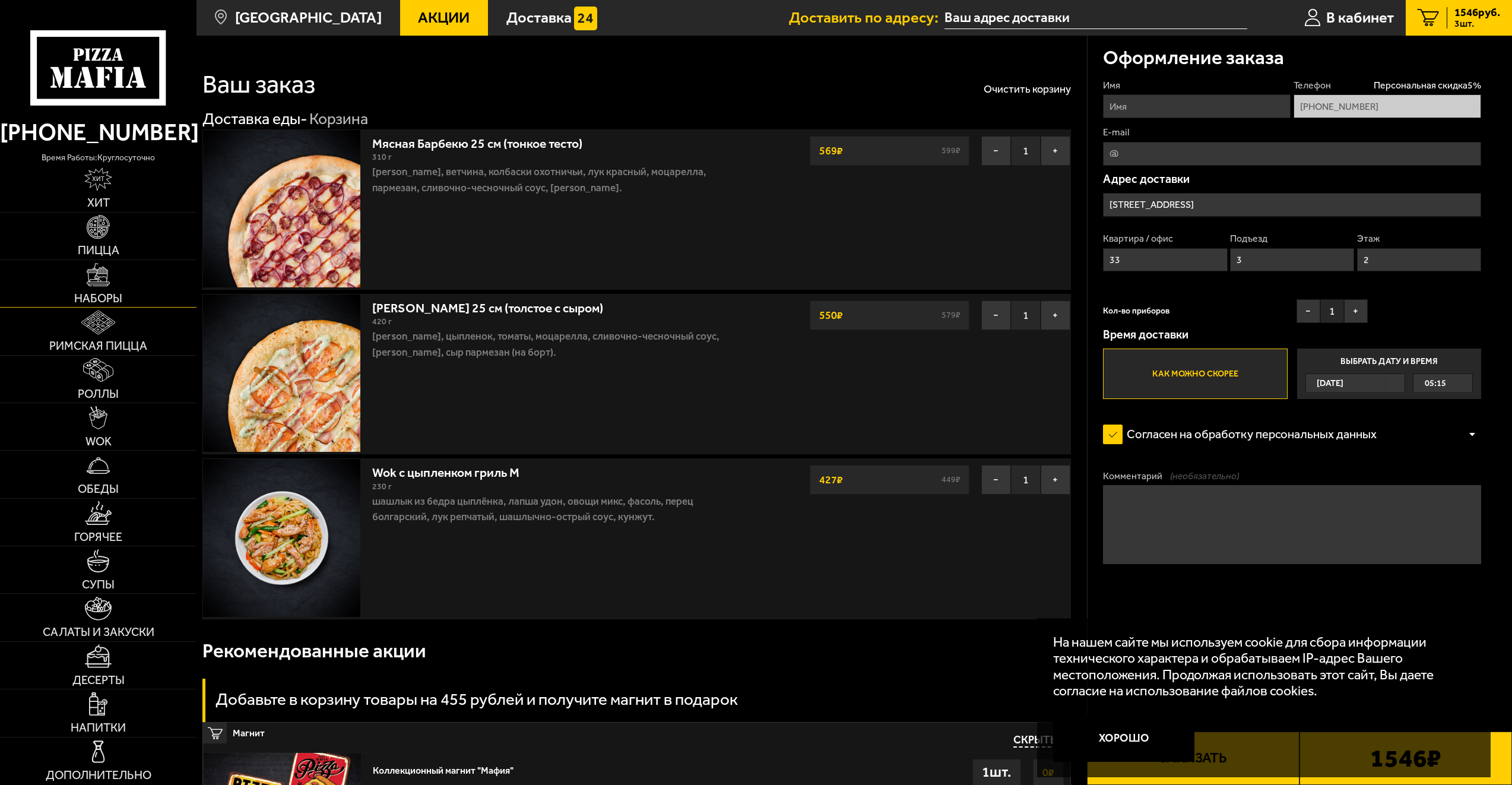
click at [134, 294] on link "Наборы" at bounding box center [98, 283] width 197 height 47
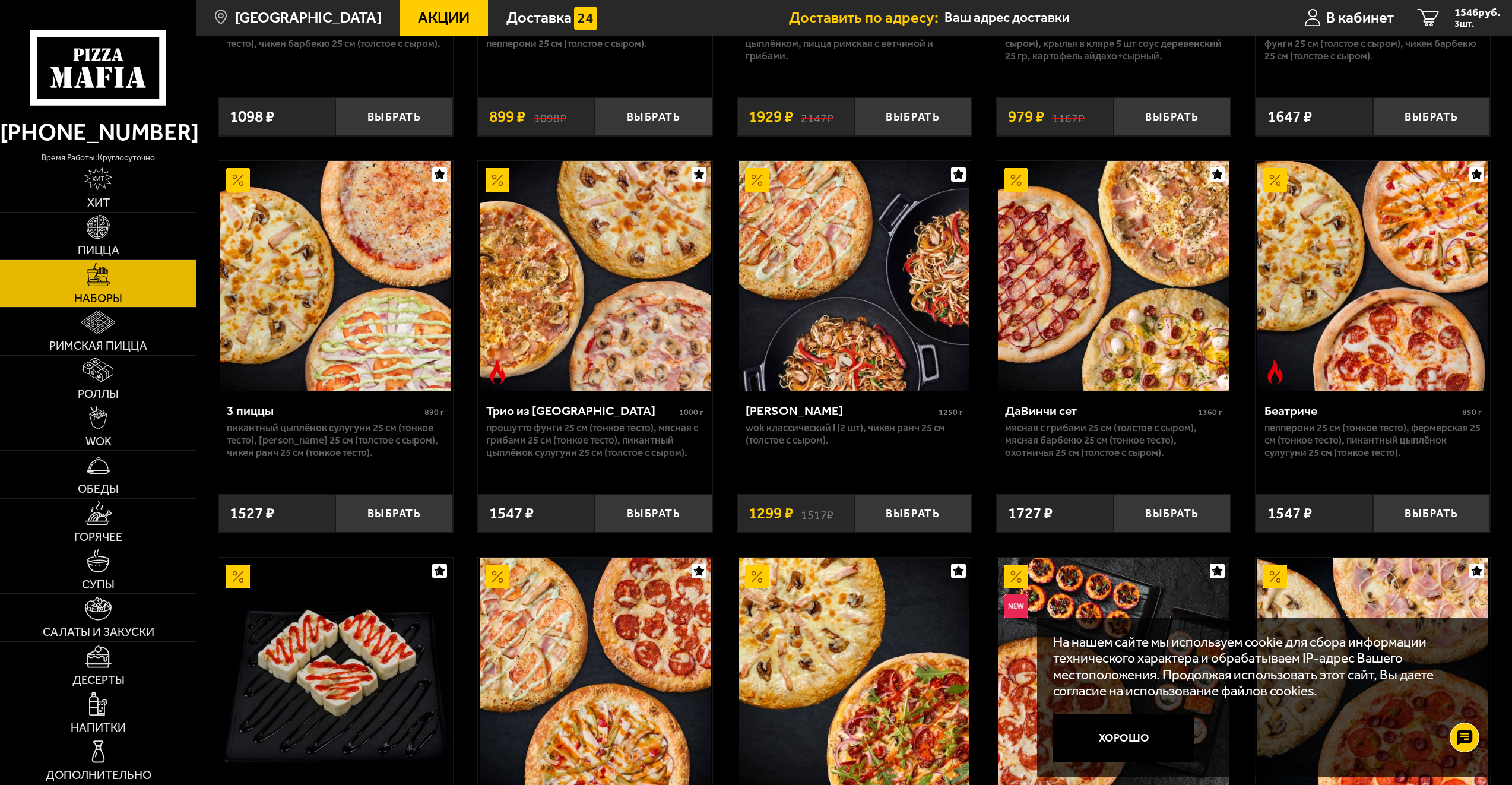
scroll to position [356, 0]
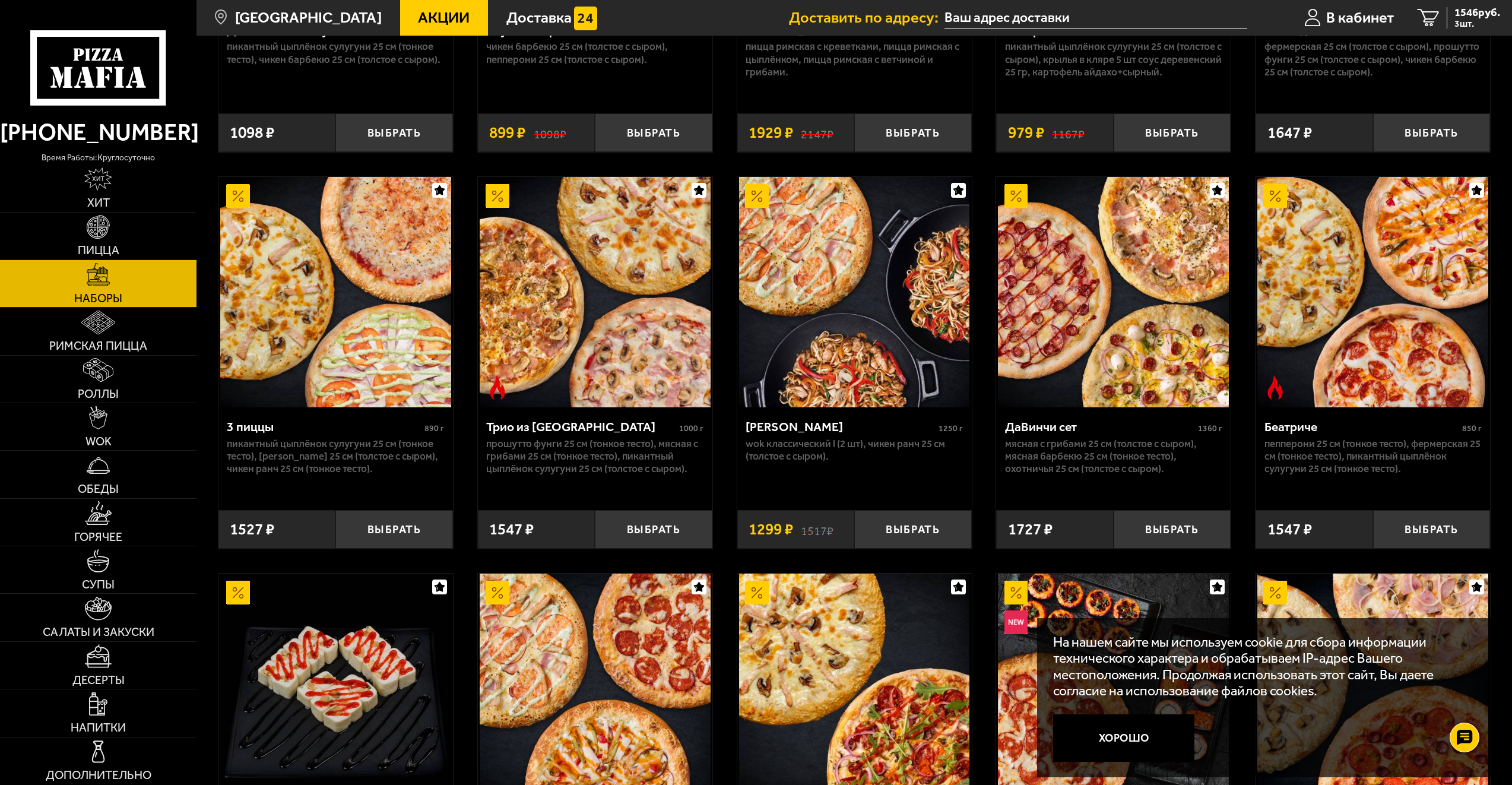
click at [430, 25] on span "Акции" at bounding box center [444, 17] width 52 height 15
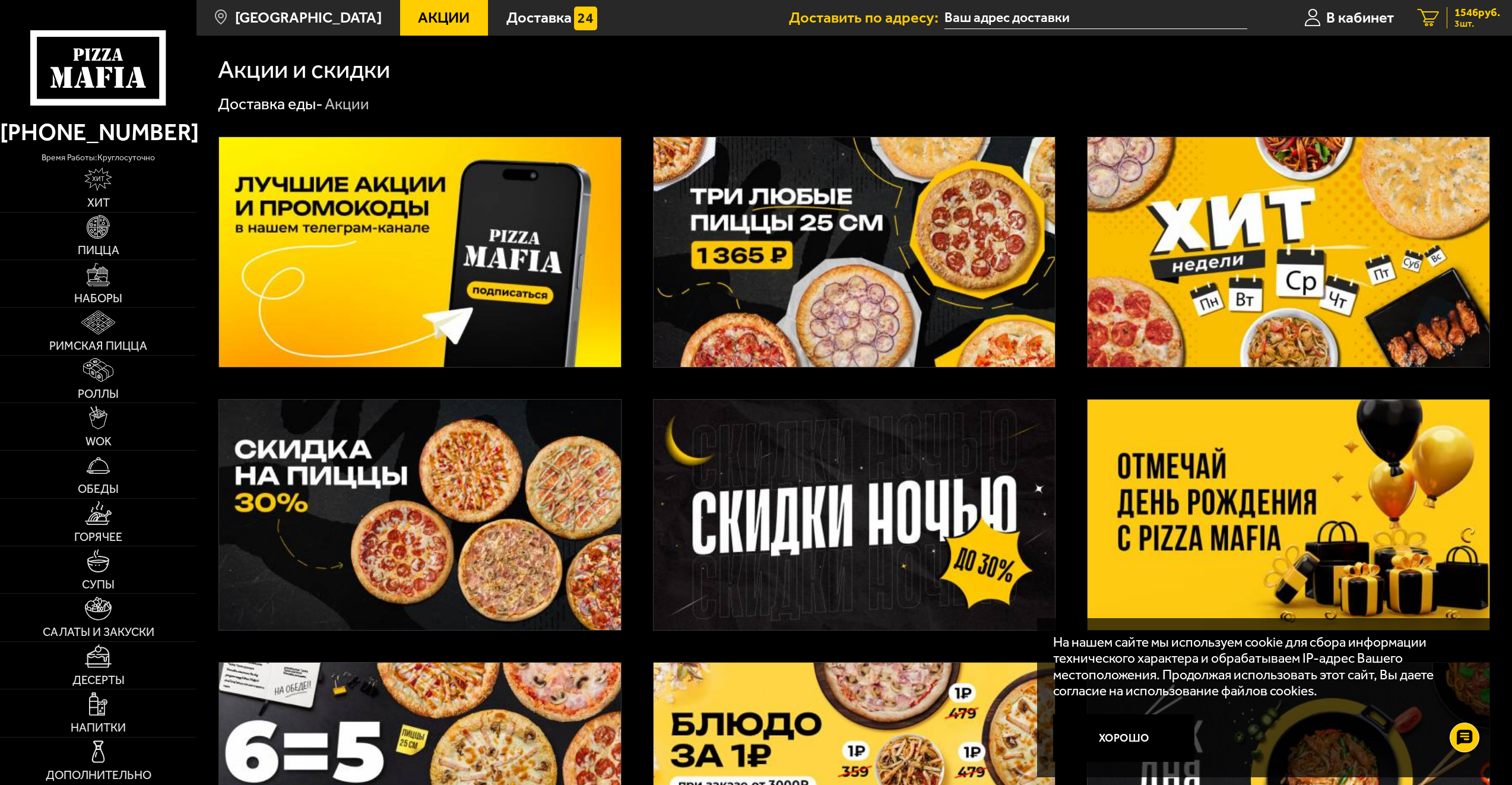
click at [1466, 5] on link "3 1546 руб. 3 шт." at bounding box center [1459, 17] width 106 height 36
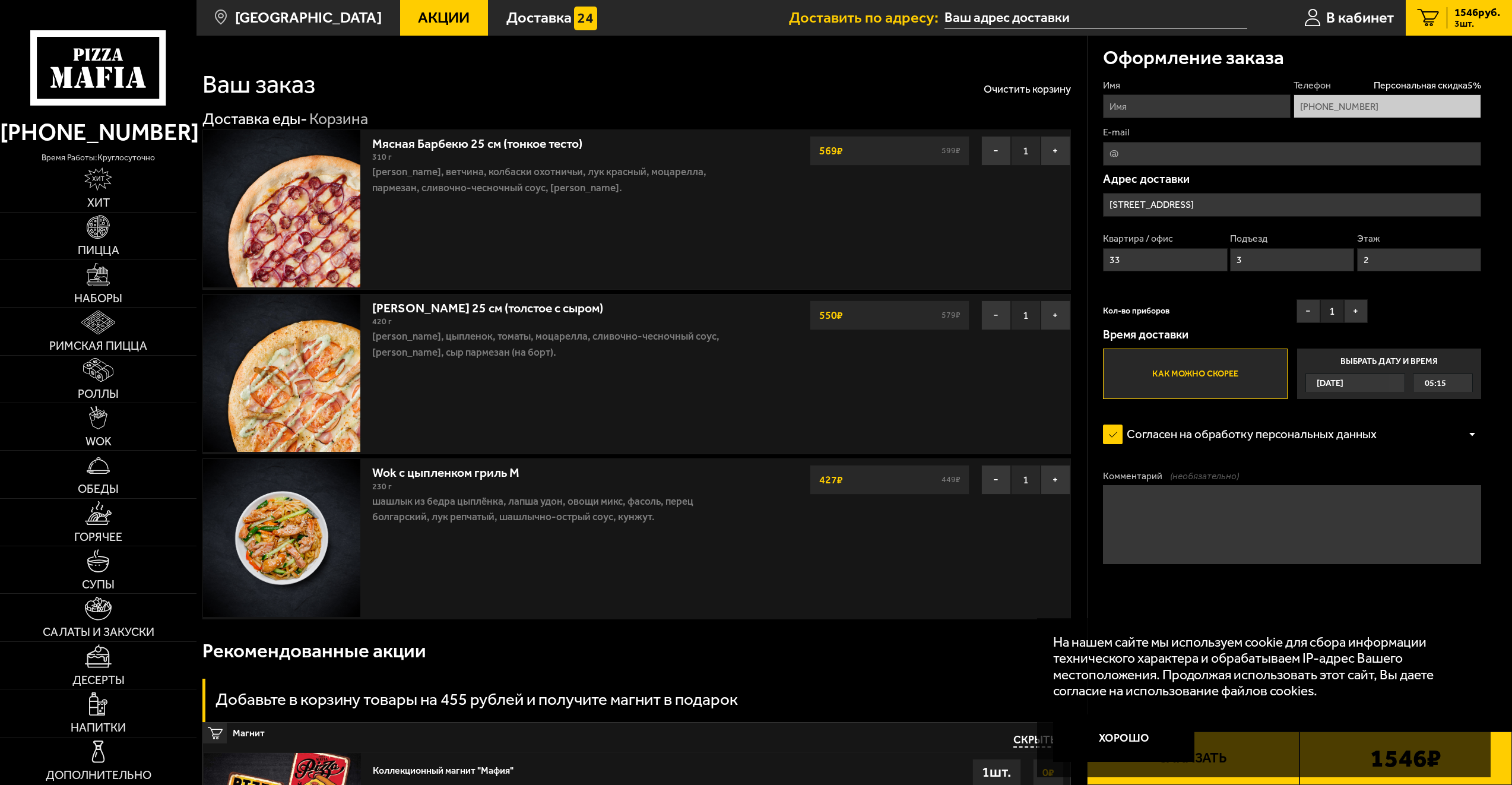
type input "Среднеохтинский проспект, 3к1"
click at [419, 11] on span "Акции" at bounding box center [444, 17] width 52 height 15
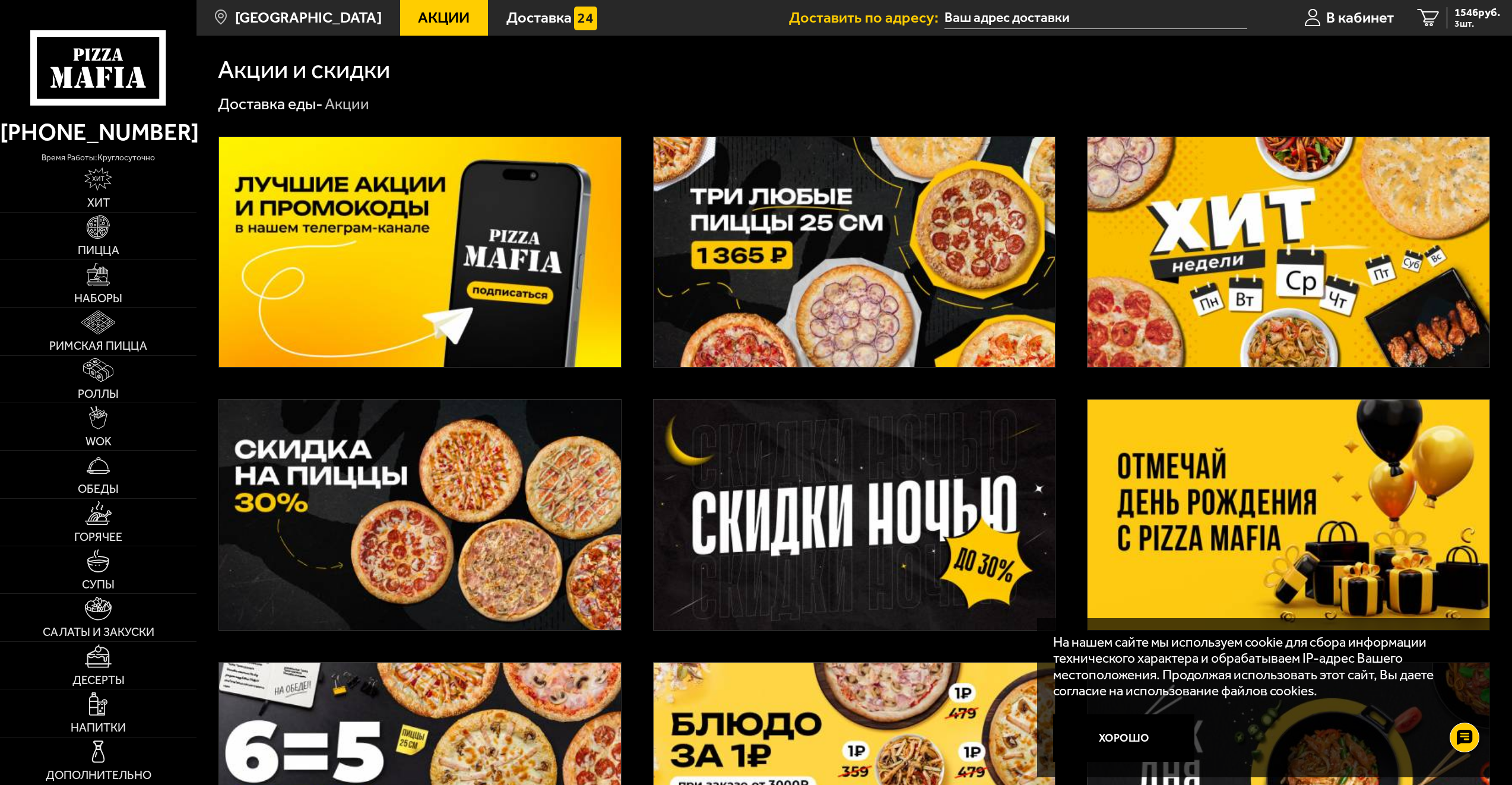
click at [831, 486] on img at bounding box center [854, 515] width 401 height 230
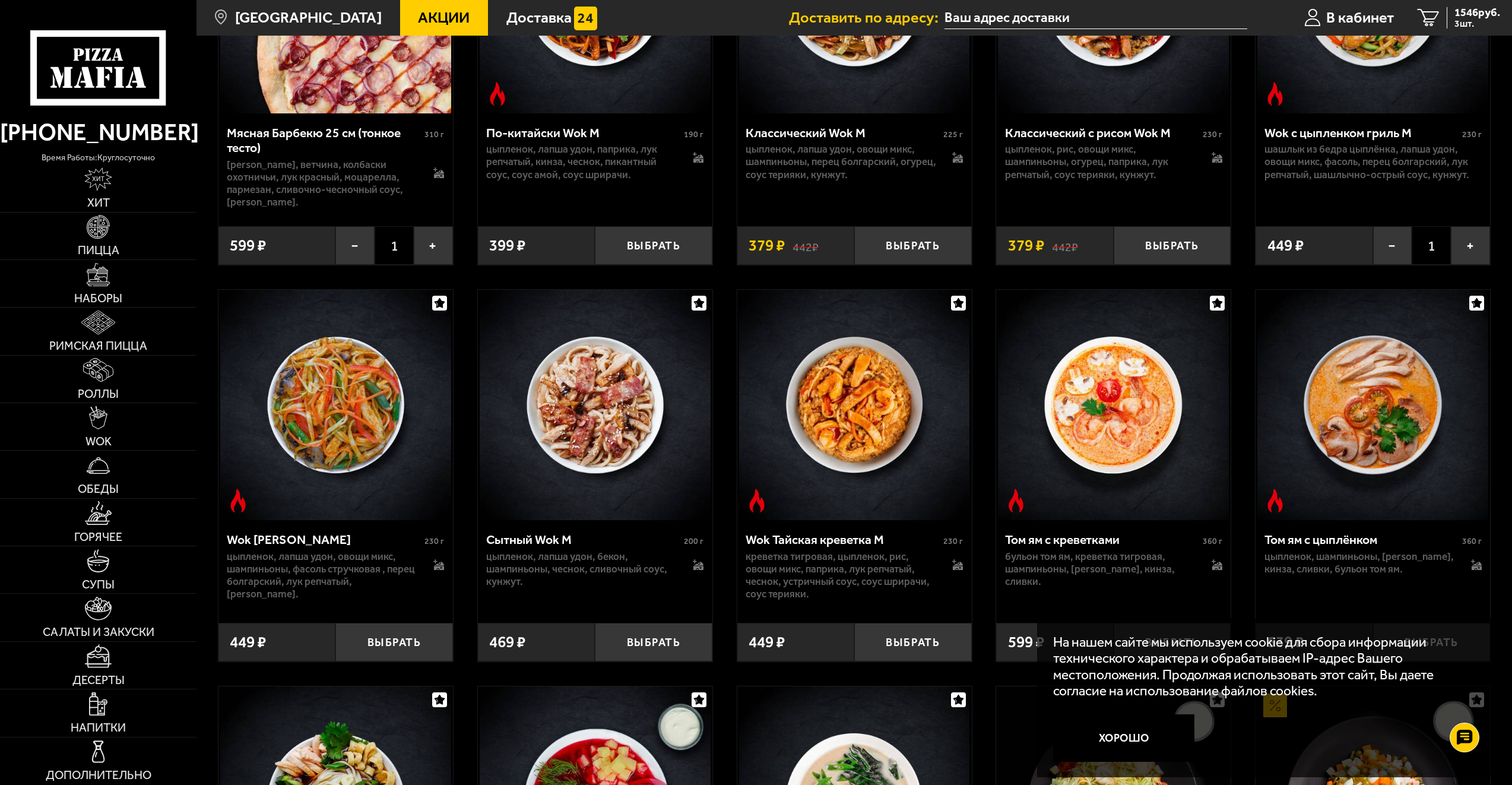
scroll to position [1188, 0]
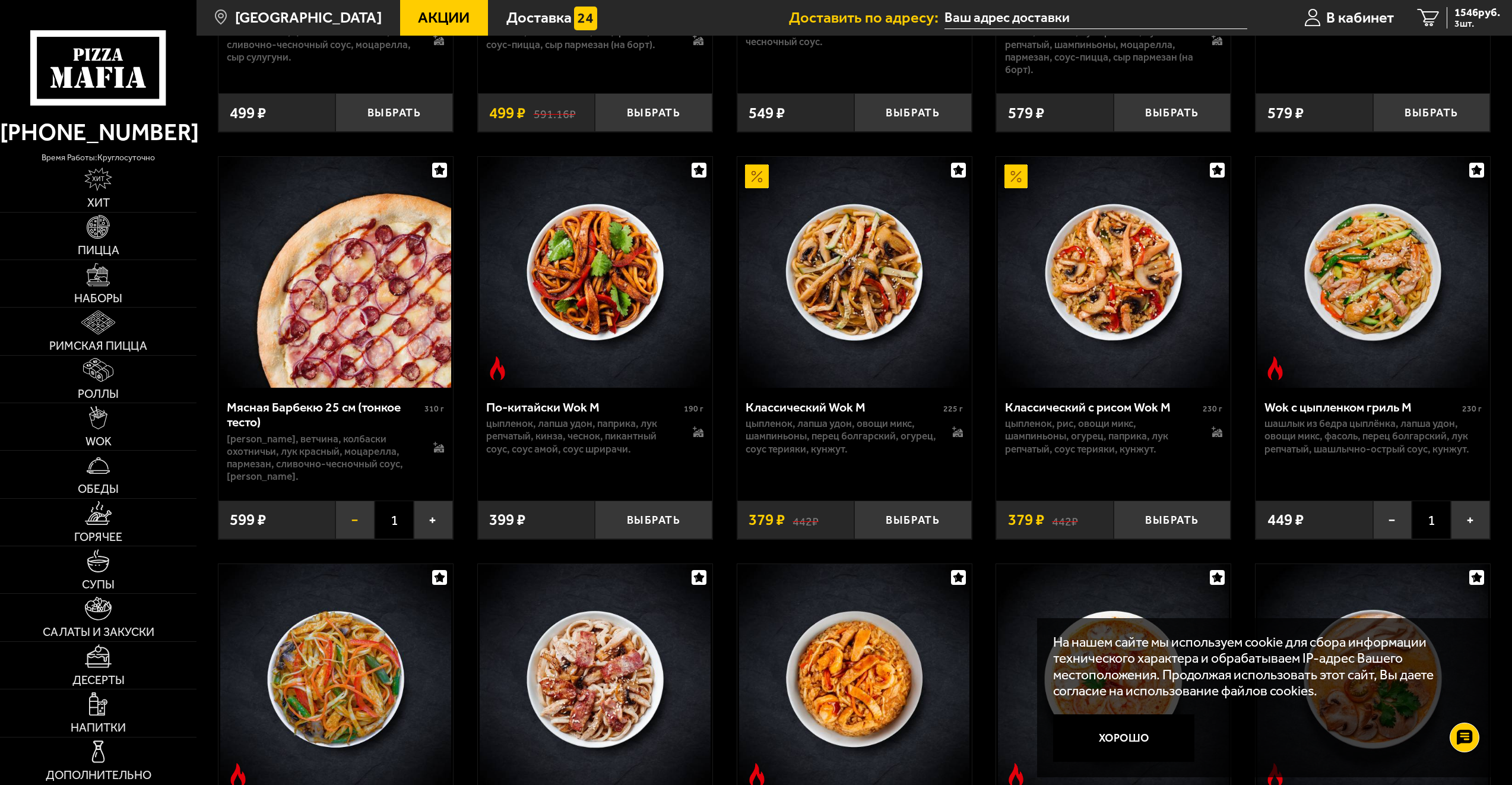
click at [363, 520] on button "−" at bounding box center [355, 520] width 39 height 39
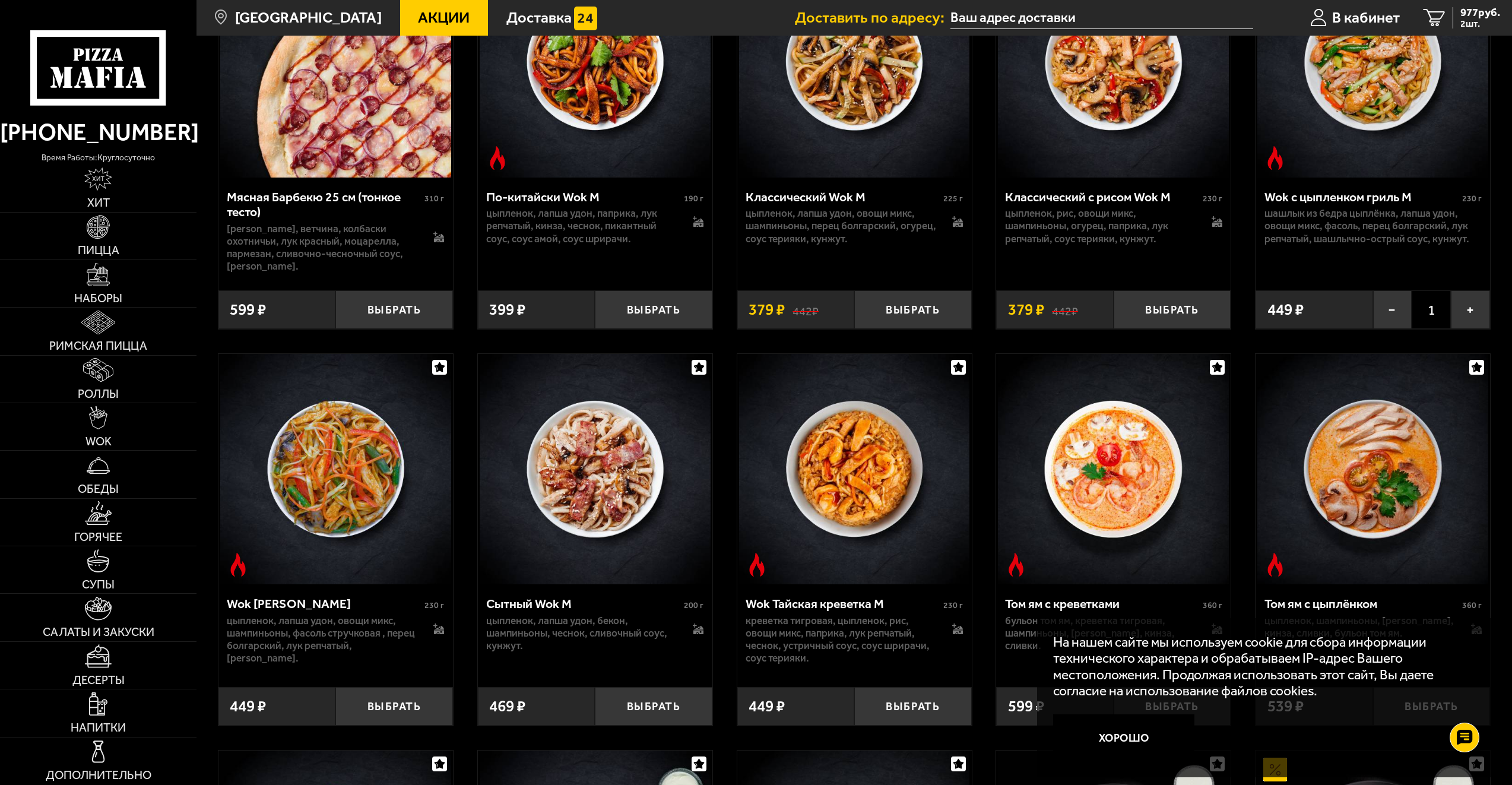
scroll to position [1544, 0]
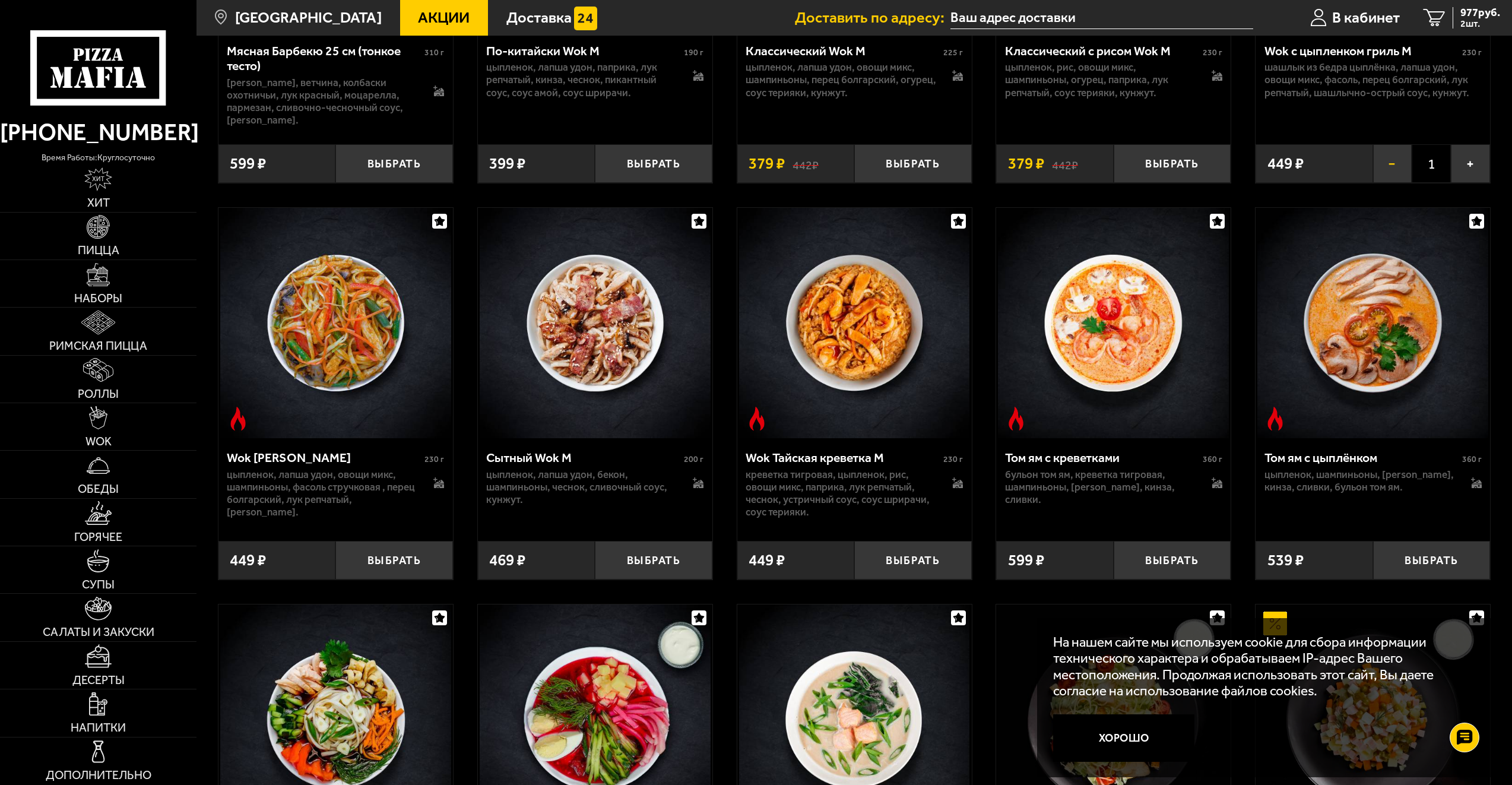
drag, startPoint x: 1389, startPoint y: 155, endPoint x: 1379, endPoint y: 162, distance: 12.2
click at [1389, 155] on button "−" at bounding box center [1393, 164] width 39 height 39
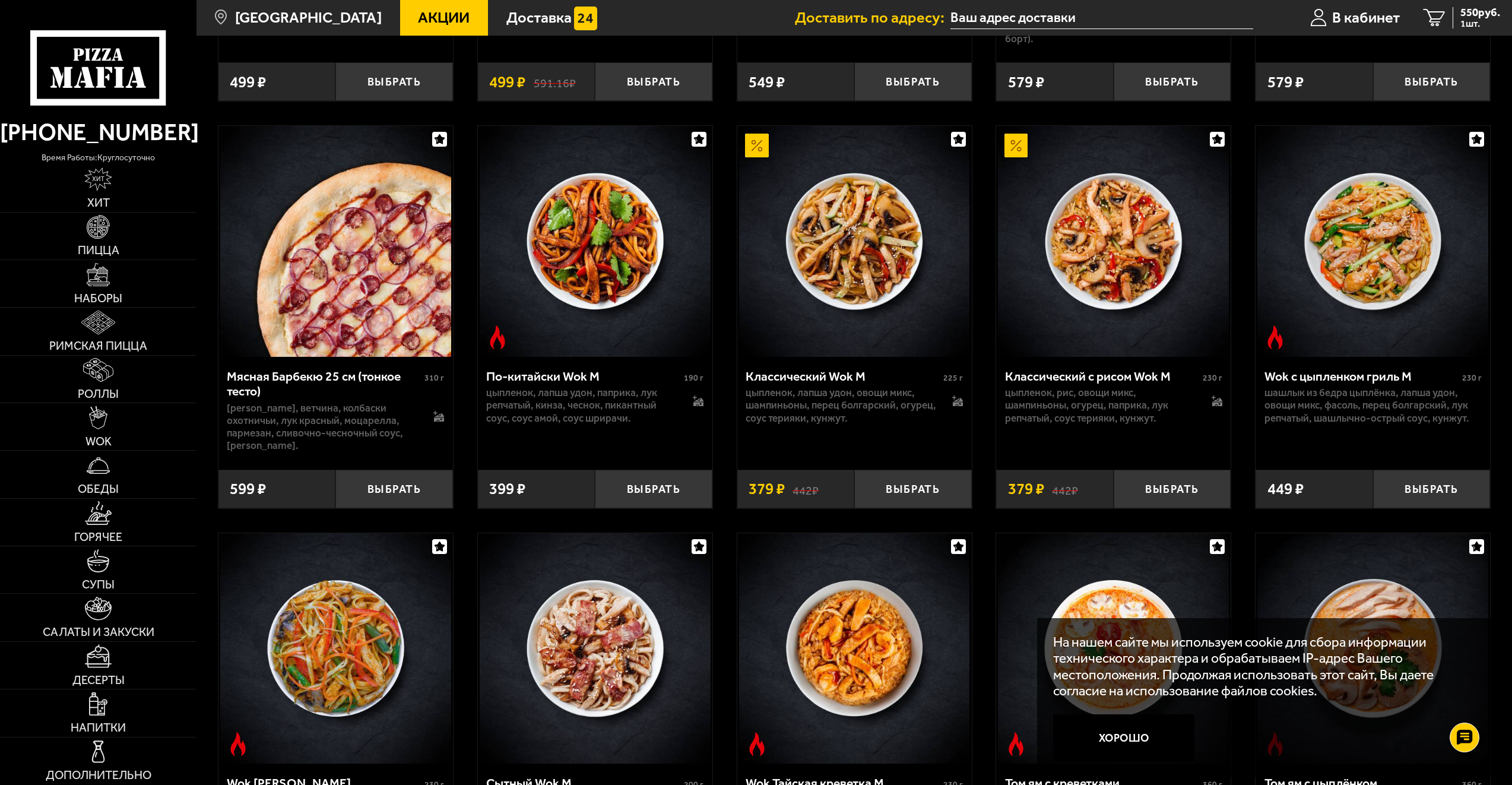
scroll to position [1188, 0]
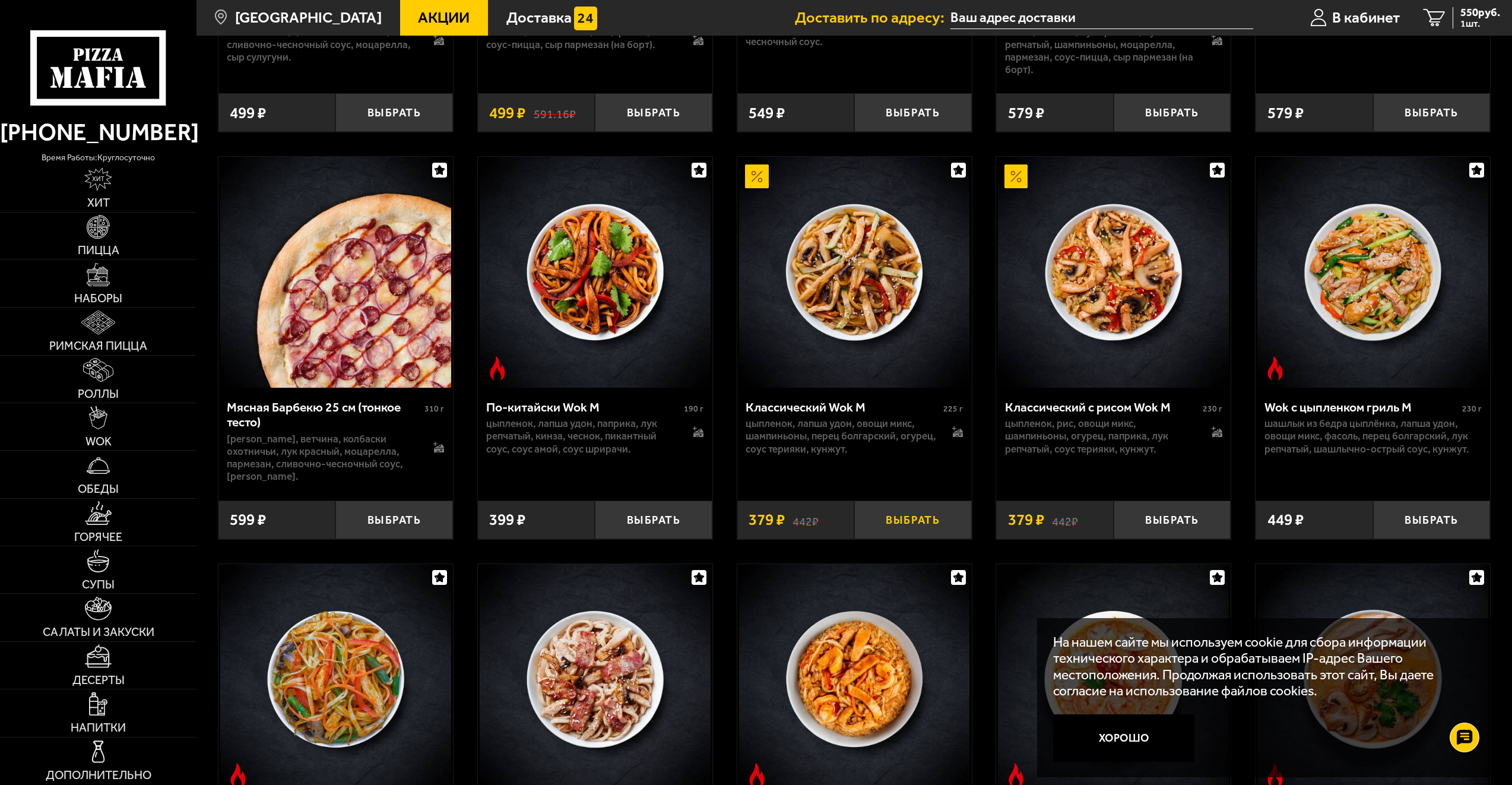
click at [934, 525] on button "Выбрать" at bounding box center [913, 520] width 117 height 39
click at [1169, 518] on button "Выбрать" at bounding box center [1173, 520] width 117 height 39
click at [1456, 26] on span "3 шт." at bounding box center [1477, 23] width 46 height 10
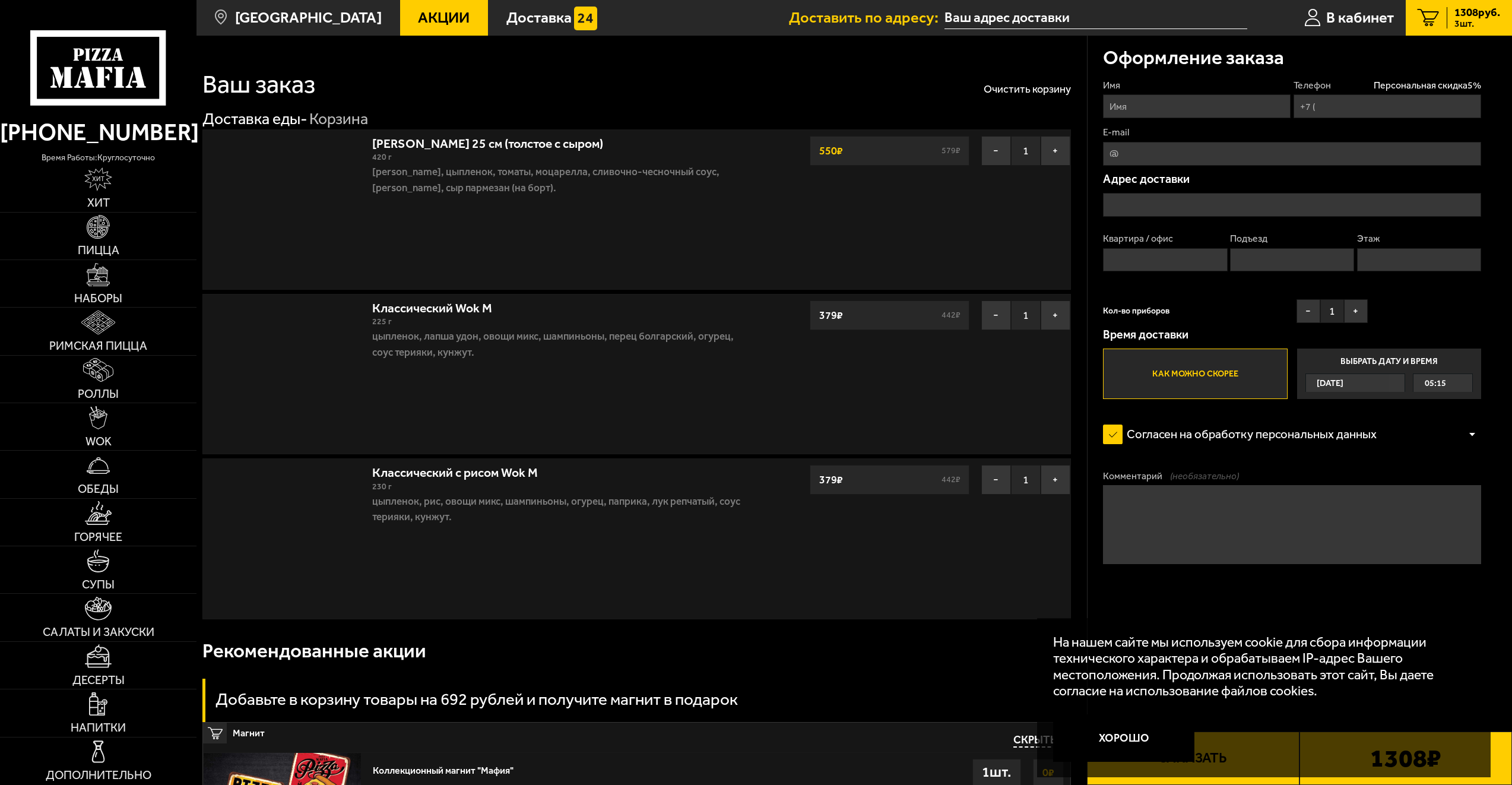
type input "+7 (921) 409-43-07"
type input "Россия, Санкт-Петербург, Среднеохтинский проспект, 3к1"
type input "33"
type input "3"
type input "2"
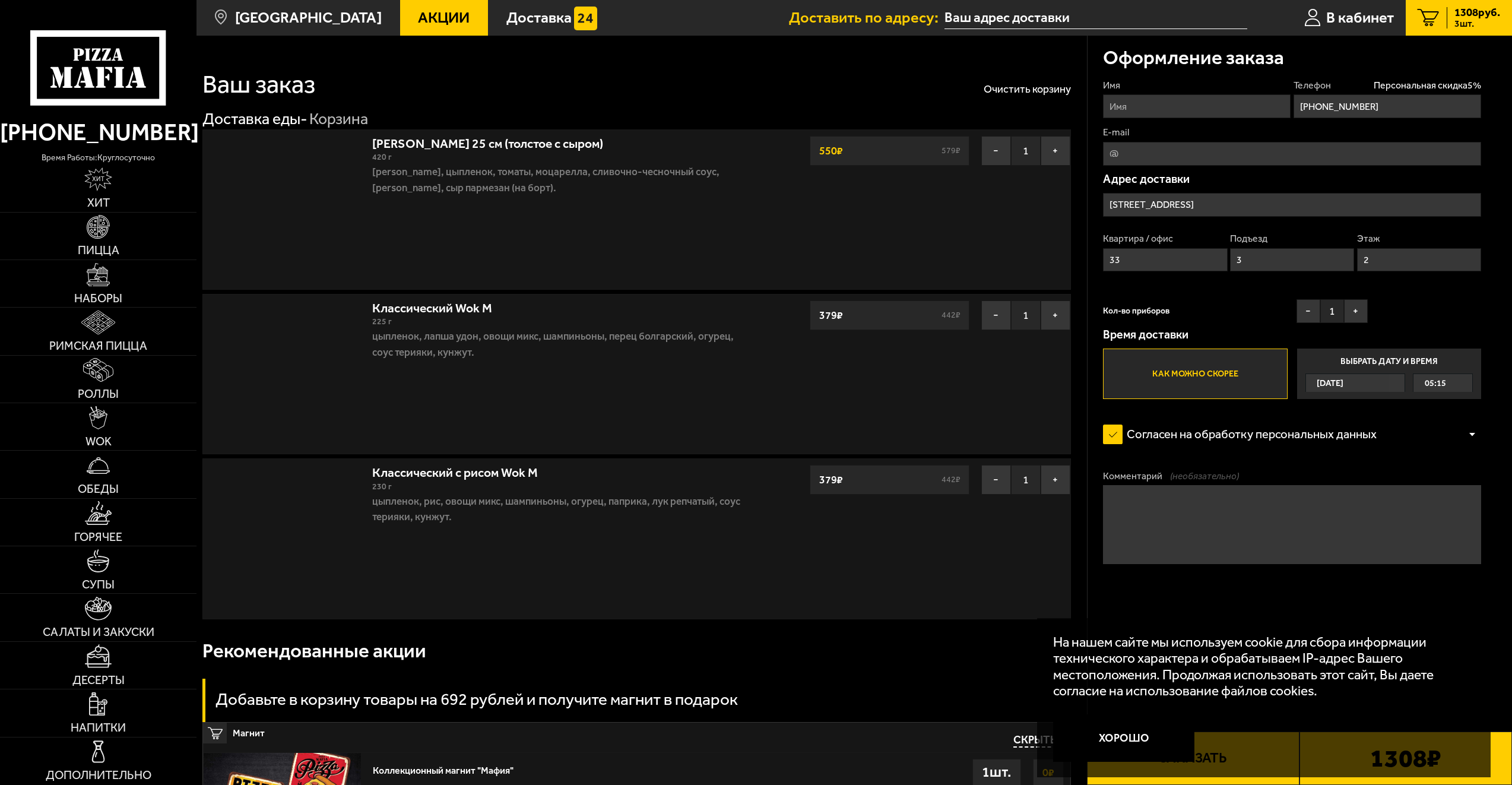
type input "Среднеохтинский проспект, 3к1"
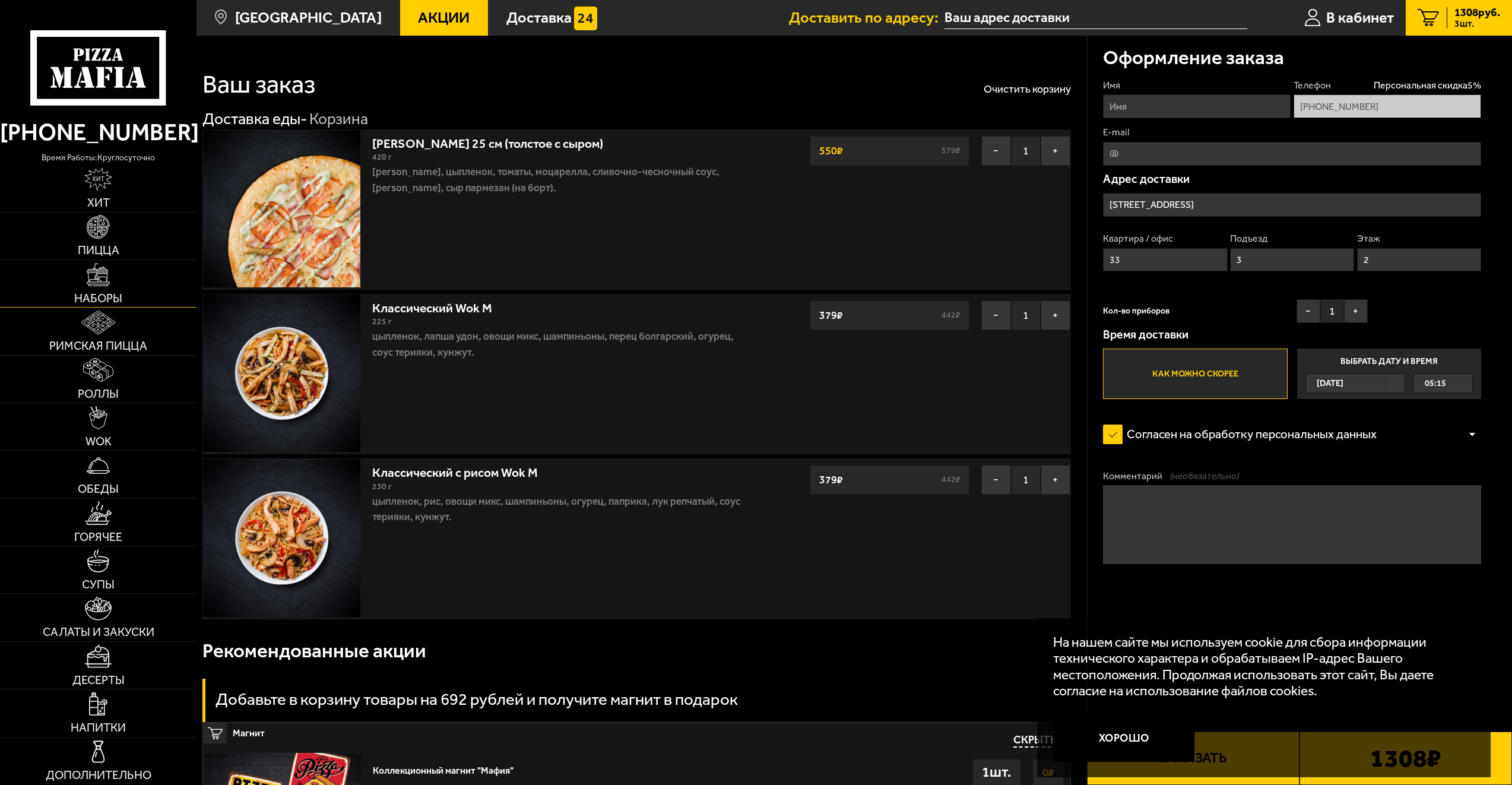
click at [136, 297] on link "Наборы" at bounding box center [98, 283] width 197 height 47
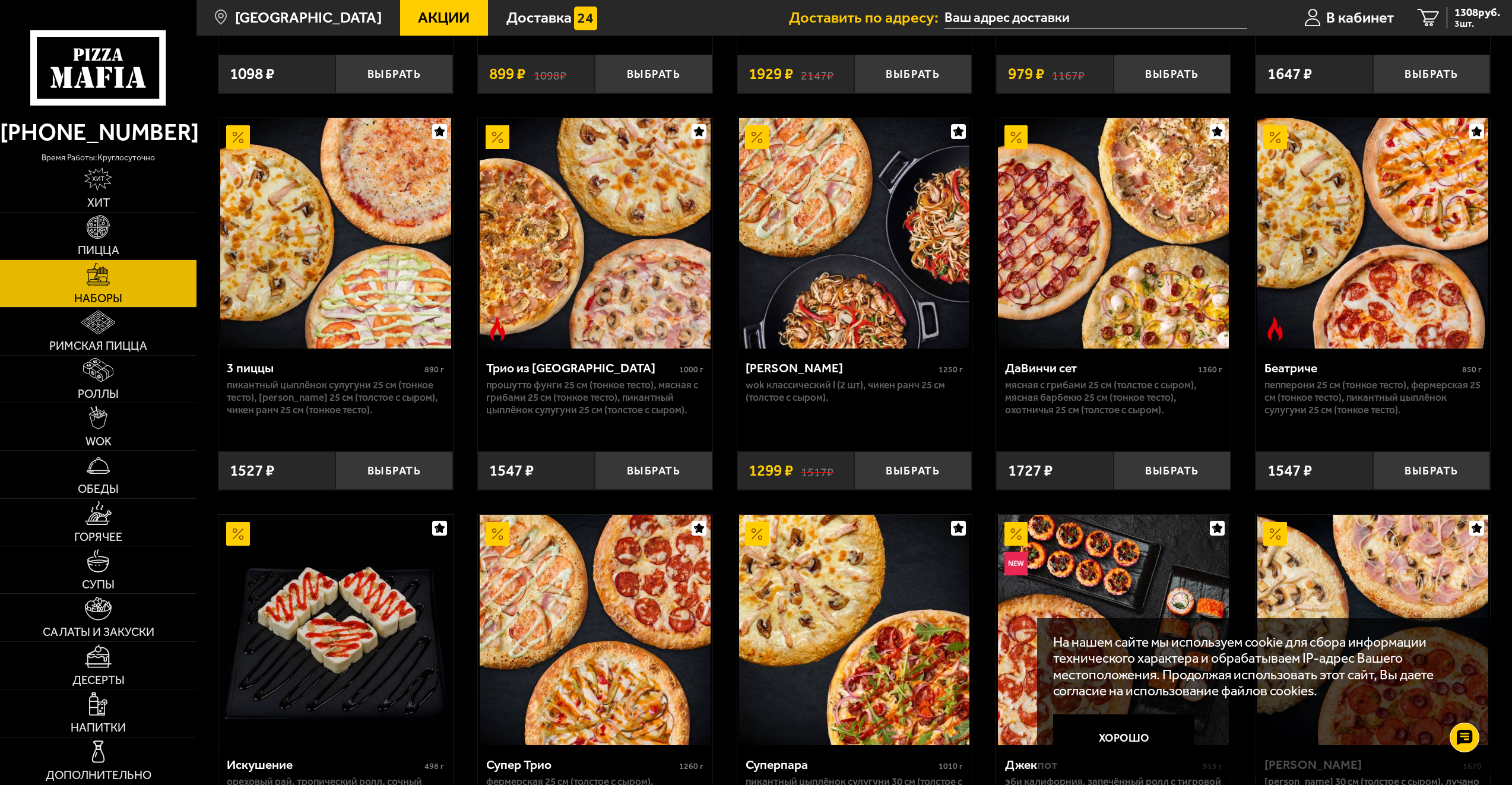
scroll to position [416, 0]
click at [805, 401] on p "Wok классический L (2 шт), Чикен Ранч 25 см (толстое с сыром)." at bounding box center [854, 391] width 217 height 25
click at [863, 380] on p "Wok классический L (2 шт), Чикен Ранч 25 см (толстое с сыром)." at bounding box center [854, 391] width 217 height 25
click at [1456, 25] on span "3 шт." at bounding box center [1477, 23] width 46 height 10
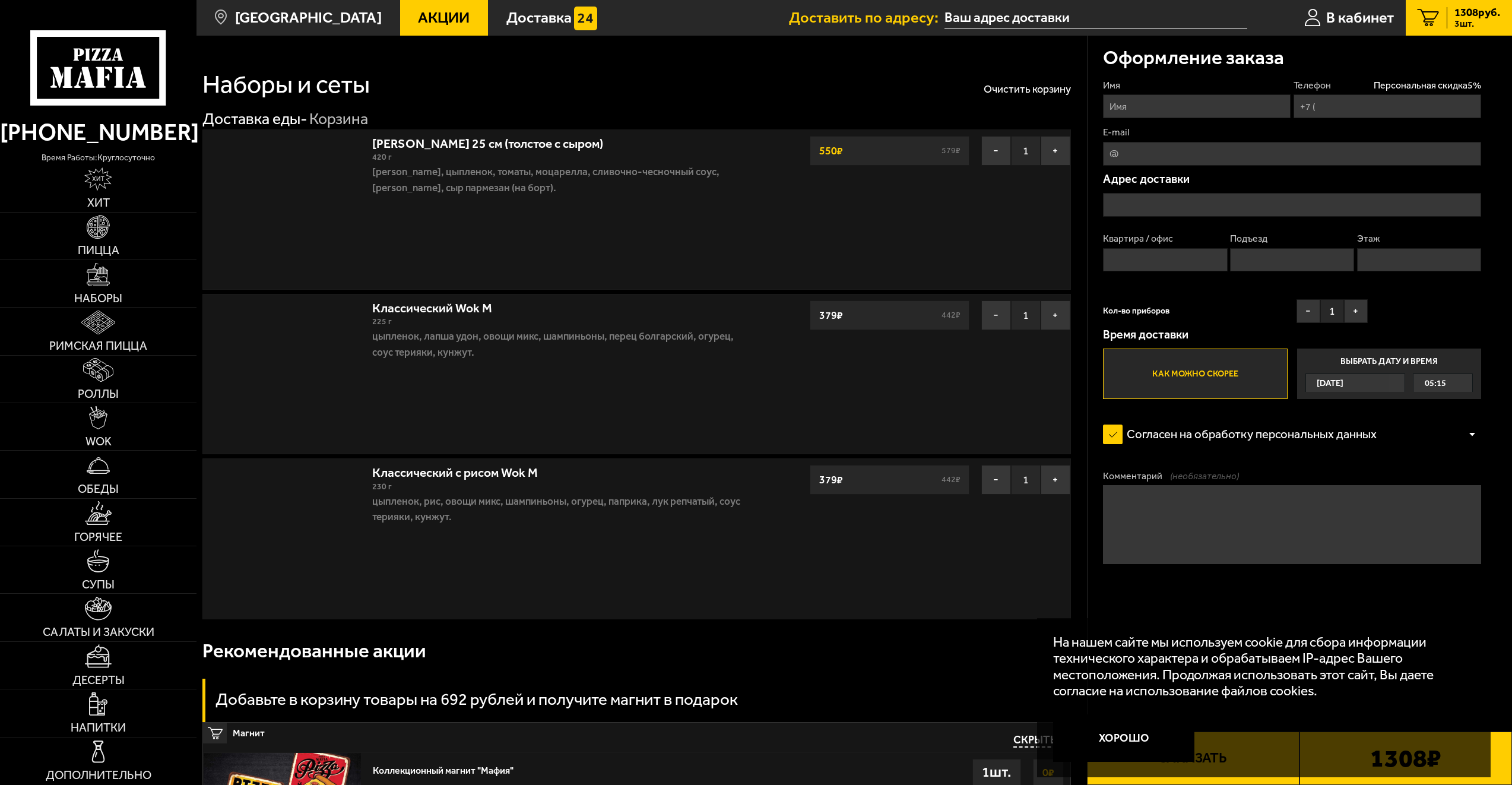
type input "+7 (921) 409-43-07"
type input "Россия, Санкт-Петербург, Среднеохтинский проспект, 3к1"
type input "33"
type input "3"
type input "2"
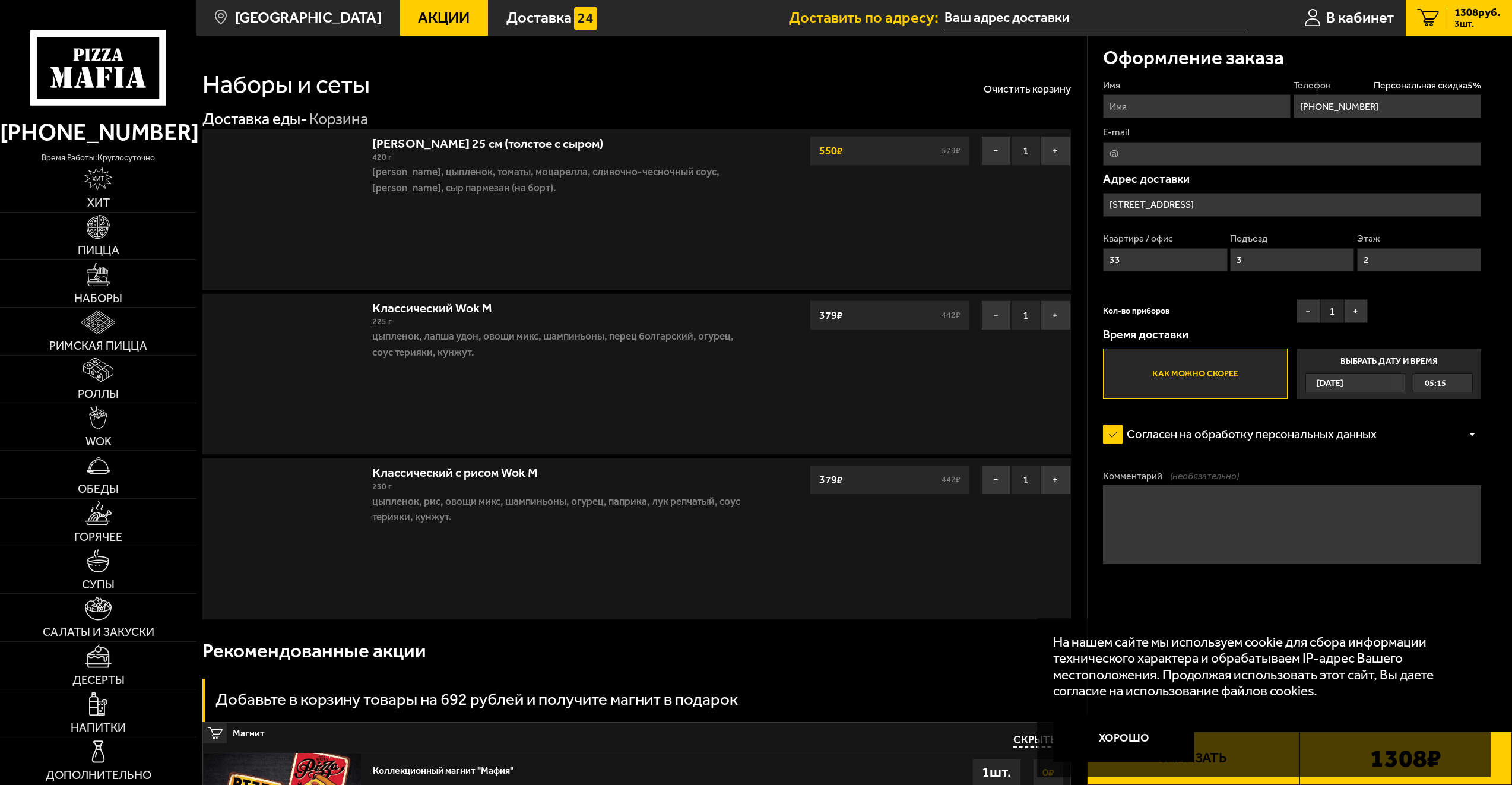
type input "Среднеохтинский проспект, 3к1"
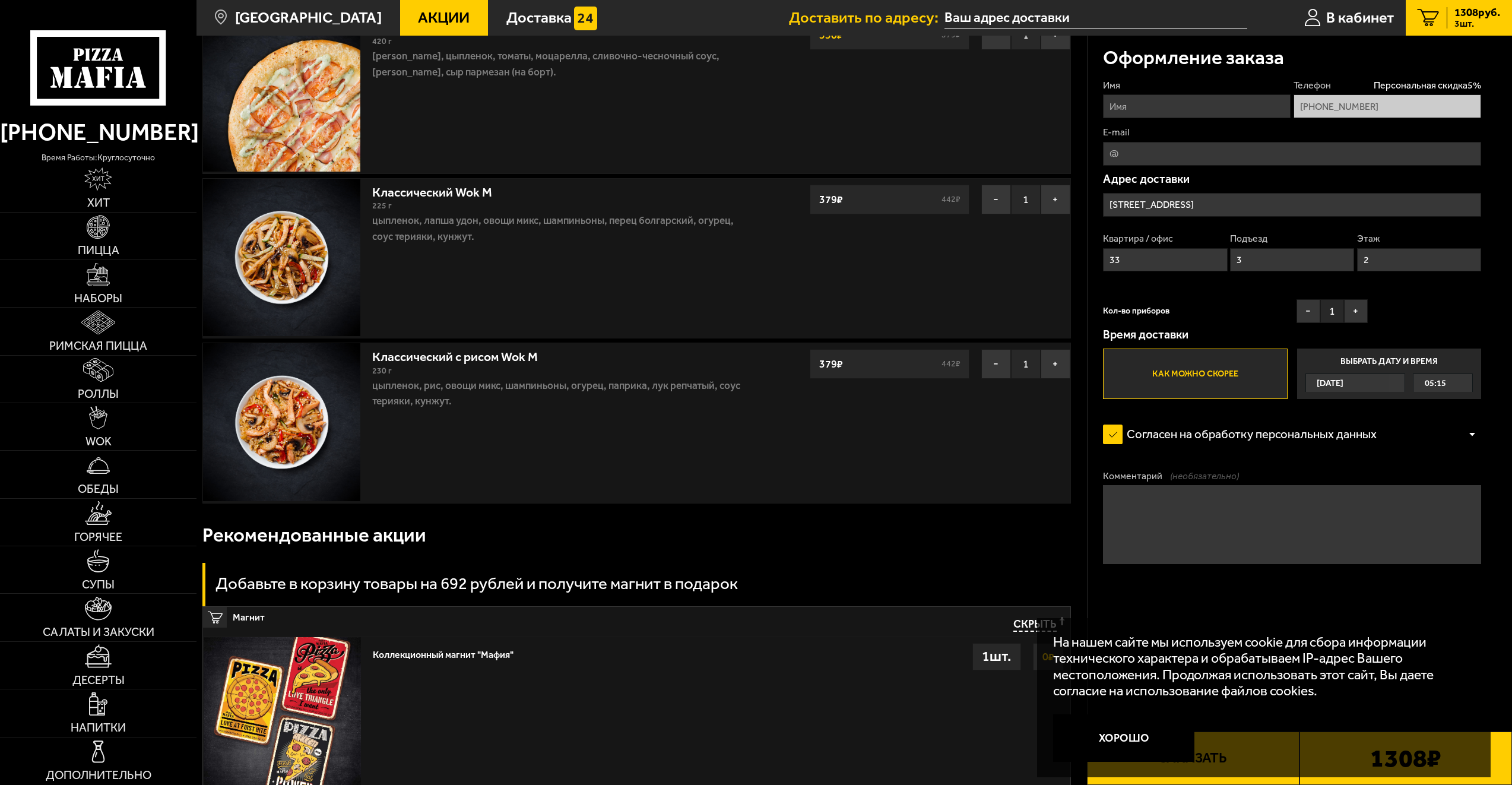
scroll to position [112, 0]
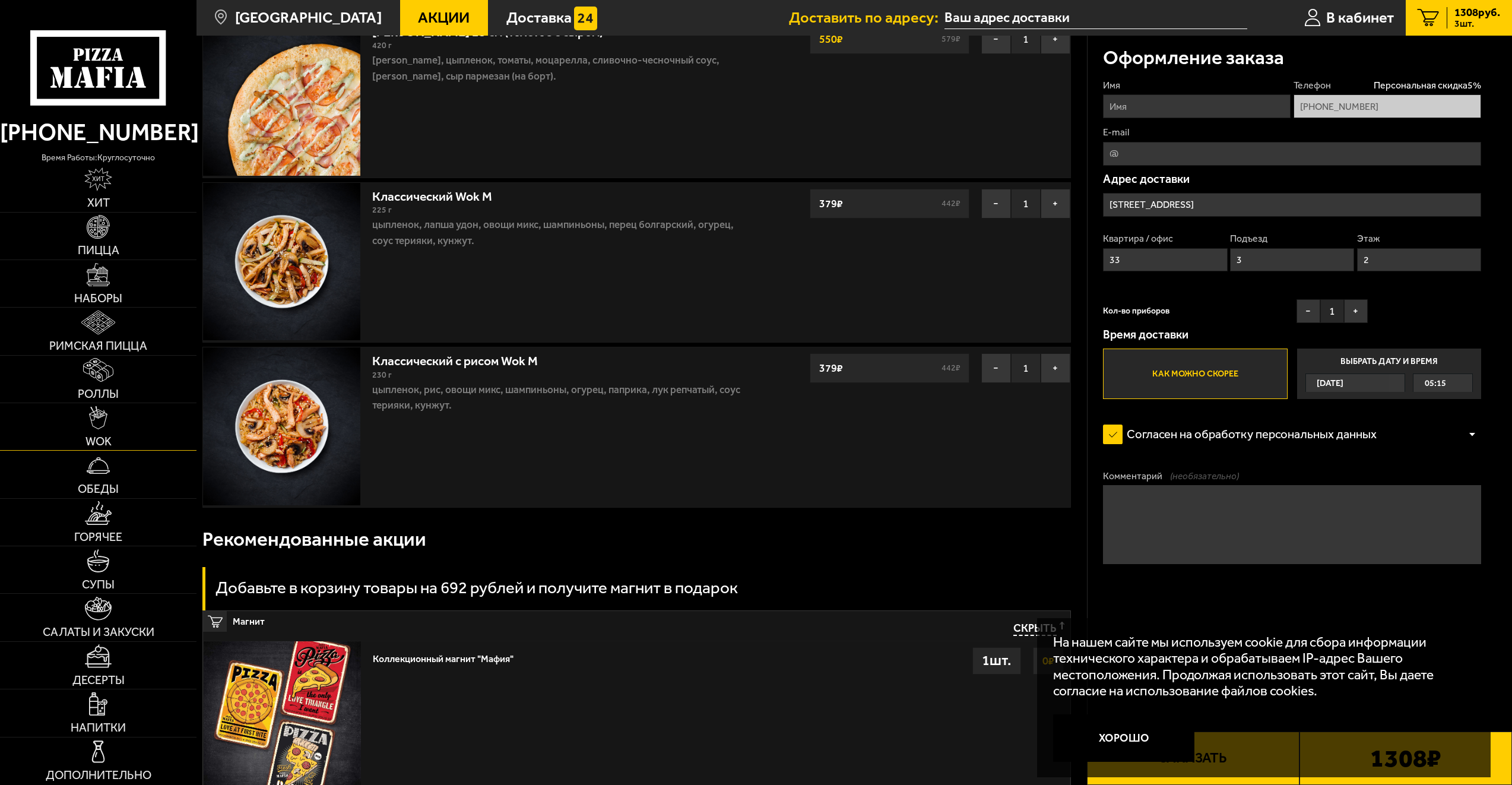
click at [123, 426] on link "WOK" at bounding box center [98, 427] width 197 height 47
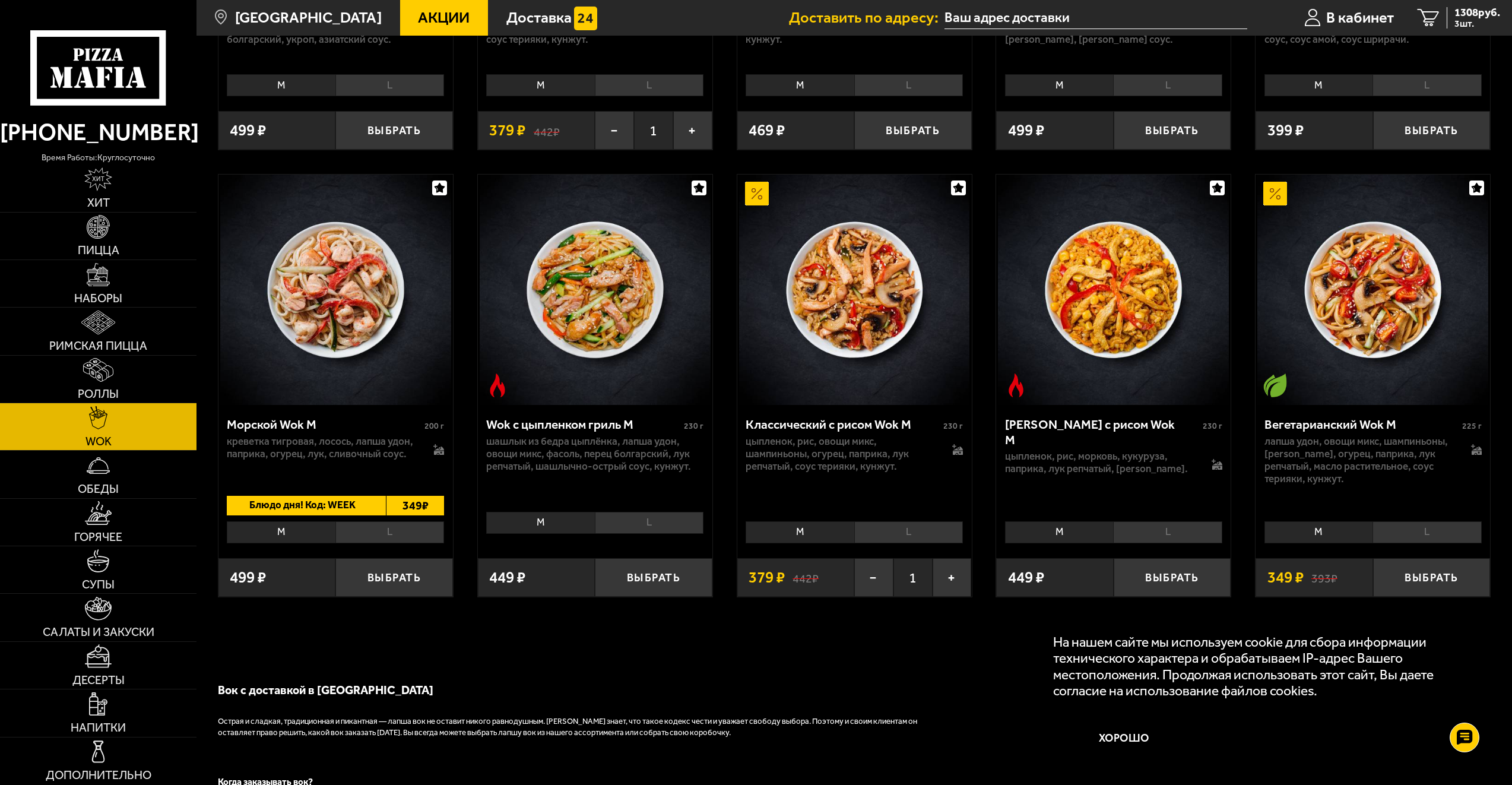
scroll to position [831, 0]
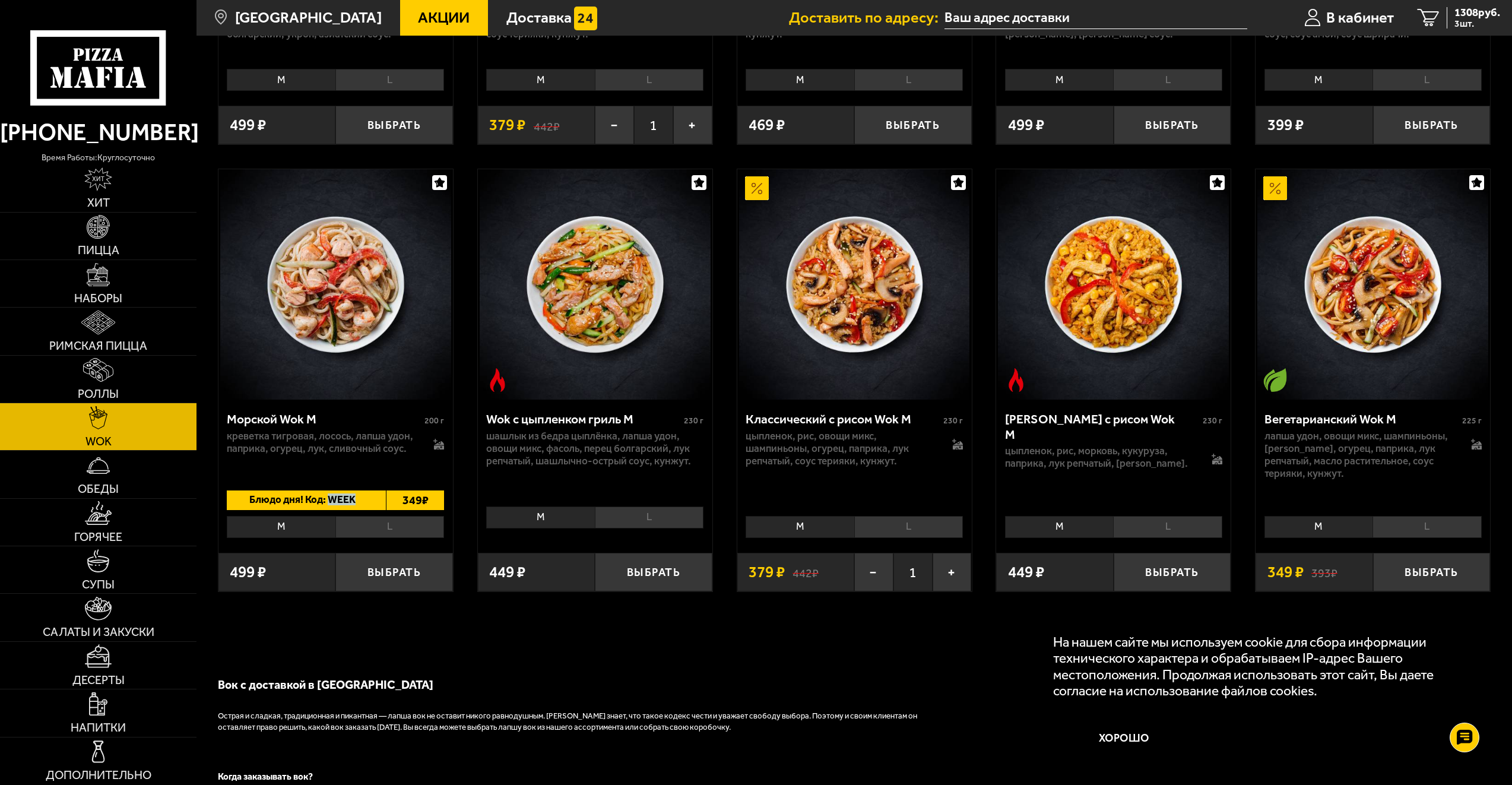
drag, startPoint x: 365, startPoint y: 502, endPoint x: 330, endPoint y: 502, distance: 35.0
click at [330, 502] on span "Блюдо дня! Код: WEEK" at bounding box center [299, 500] width 145 height 19
drag, startPoint x: 330, startPoint y: 502, endPoint x: 338, endPoint y: 502, distance: 8.0
copy span "WEEK"
click at [379, 535] on li "L" at bounding box center [390, 527] width 108 height 22
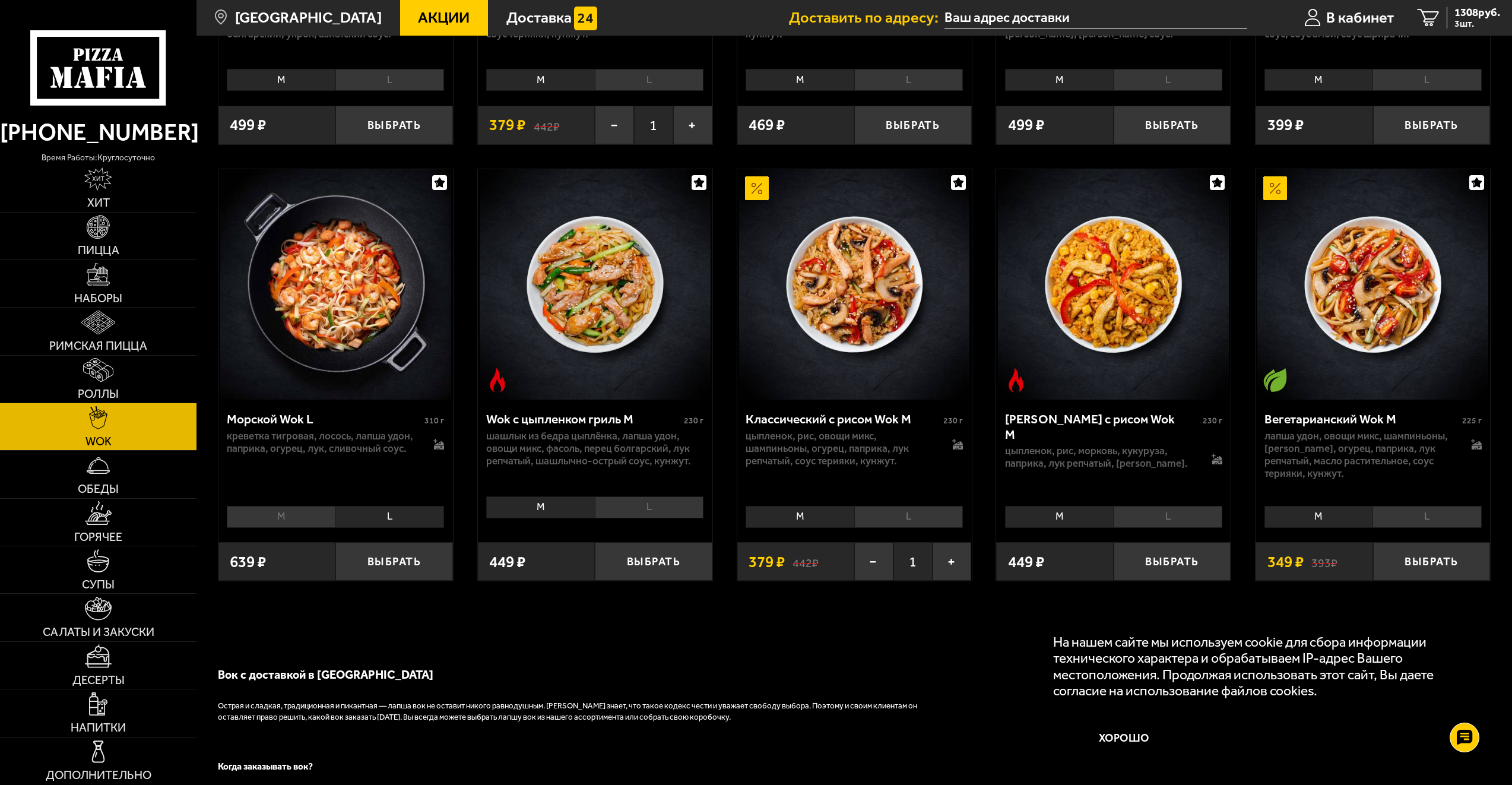
click at [302, 518] on li "M" at bounding box center [280, 517] width 108 height 22
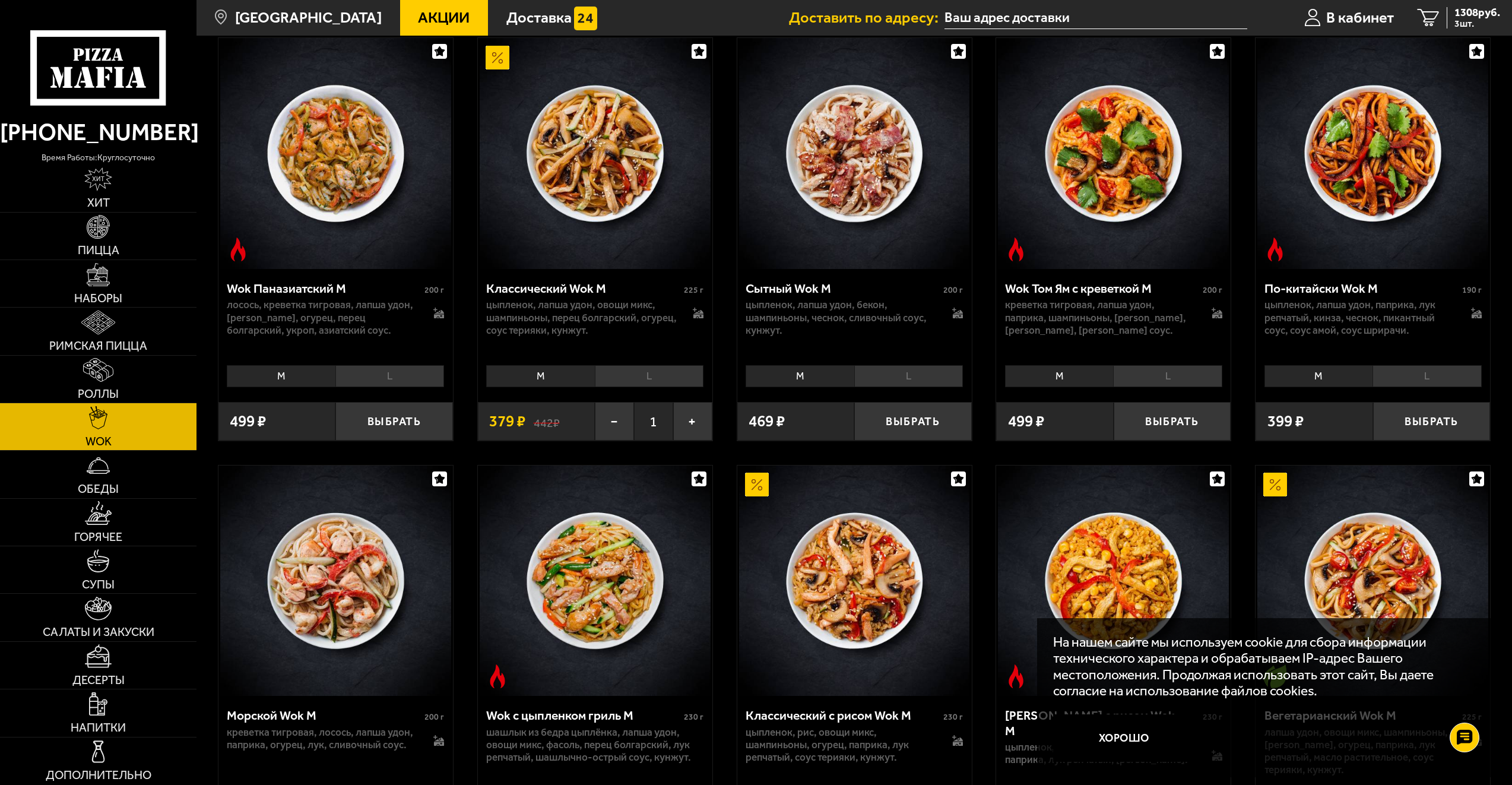
scroll to position [535, 0]
click at [643, 376] on li "L" at bounding box center [649, 377] width 108 height 22
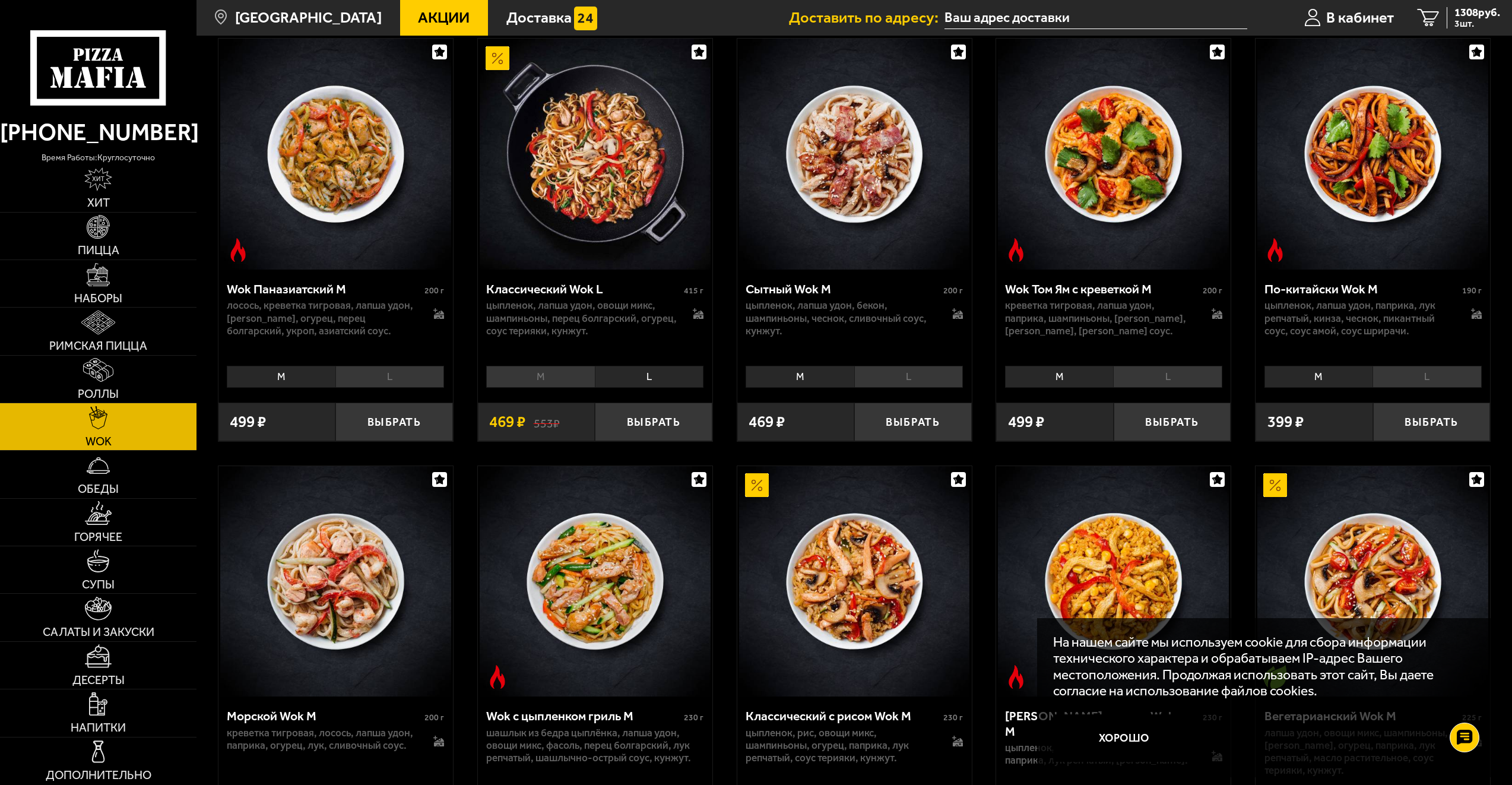
click at [549, 380] on li "M" at bounding box center [539, 377] width 108 height 22
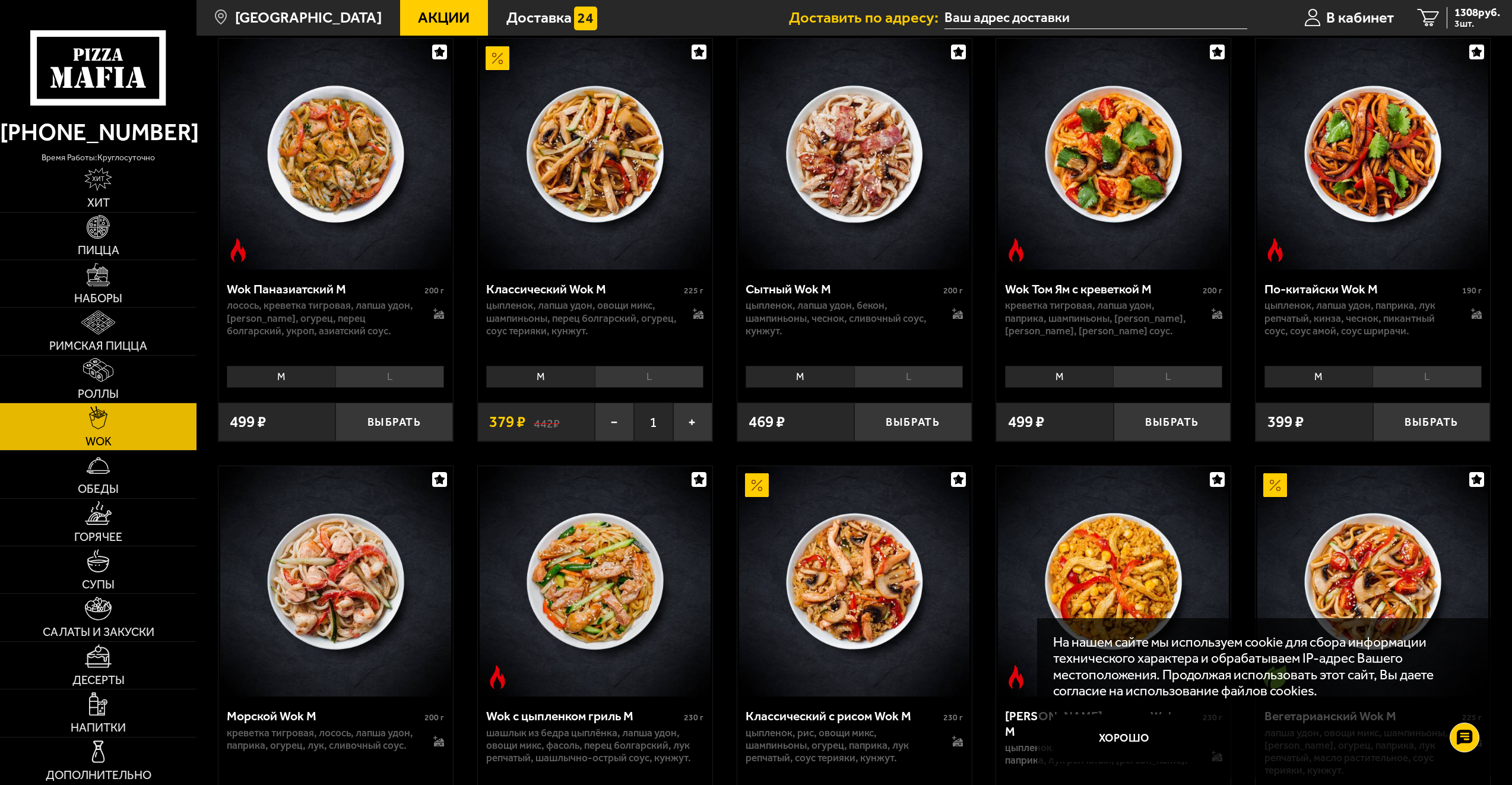
click at [650, 387] on li "L" at bounding box center [649, 377] width 108 height 22
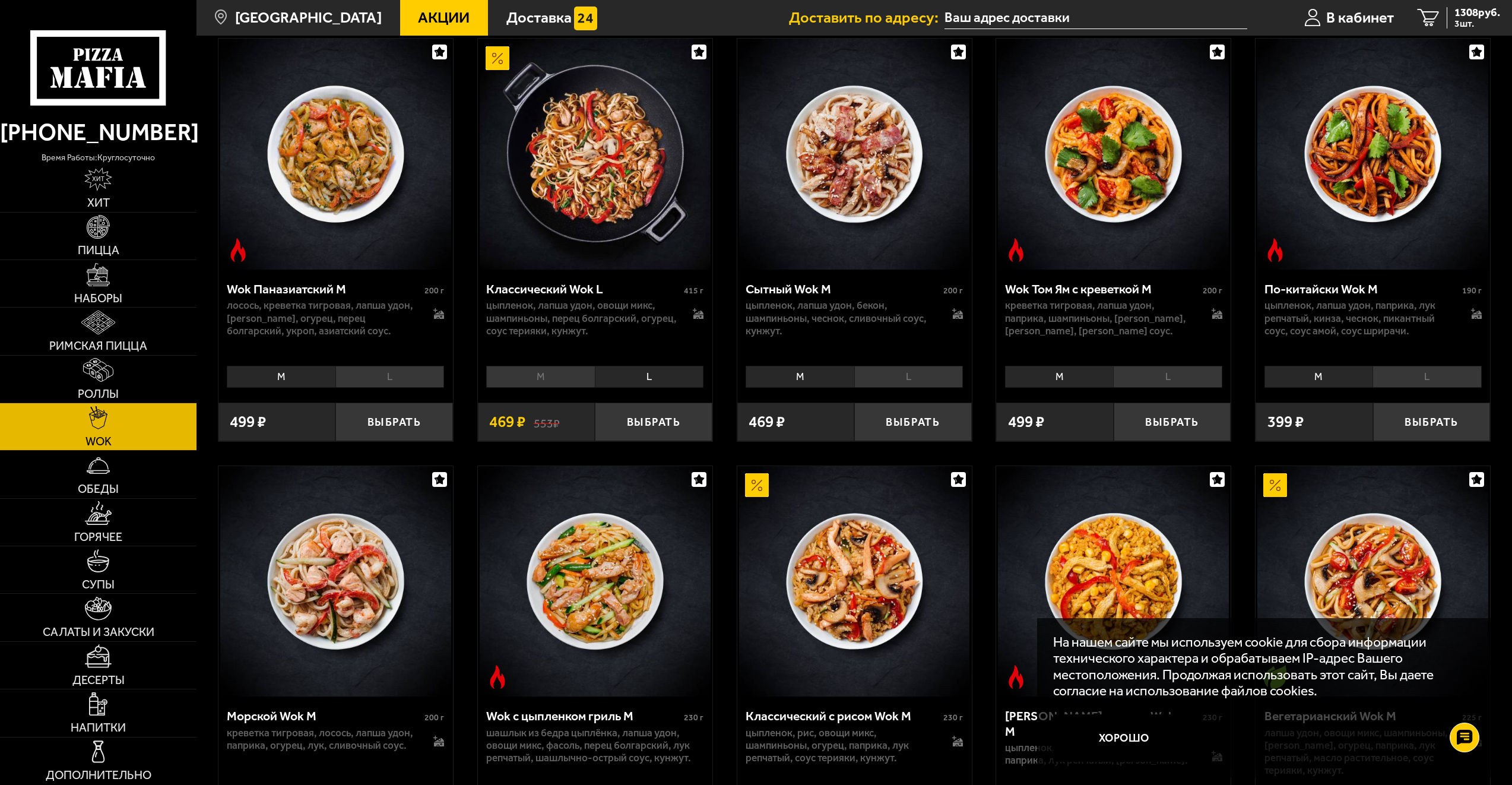
click at [558, 383] on li "M" at bounding box center [539, 377] width 108 height 22
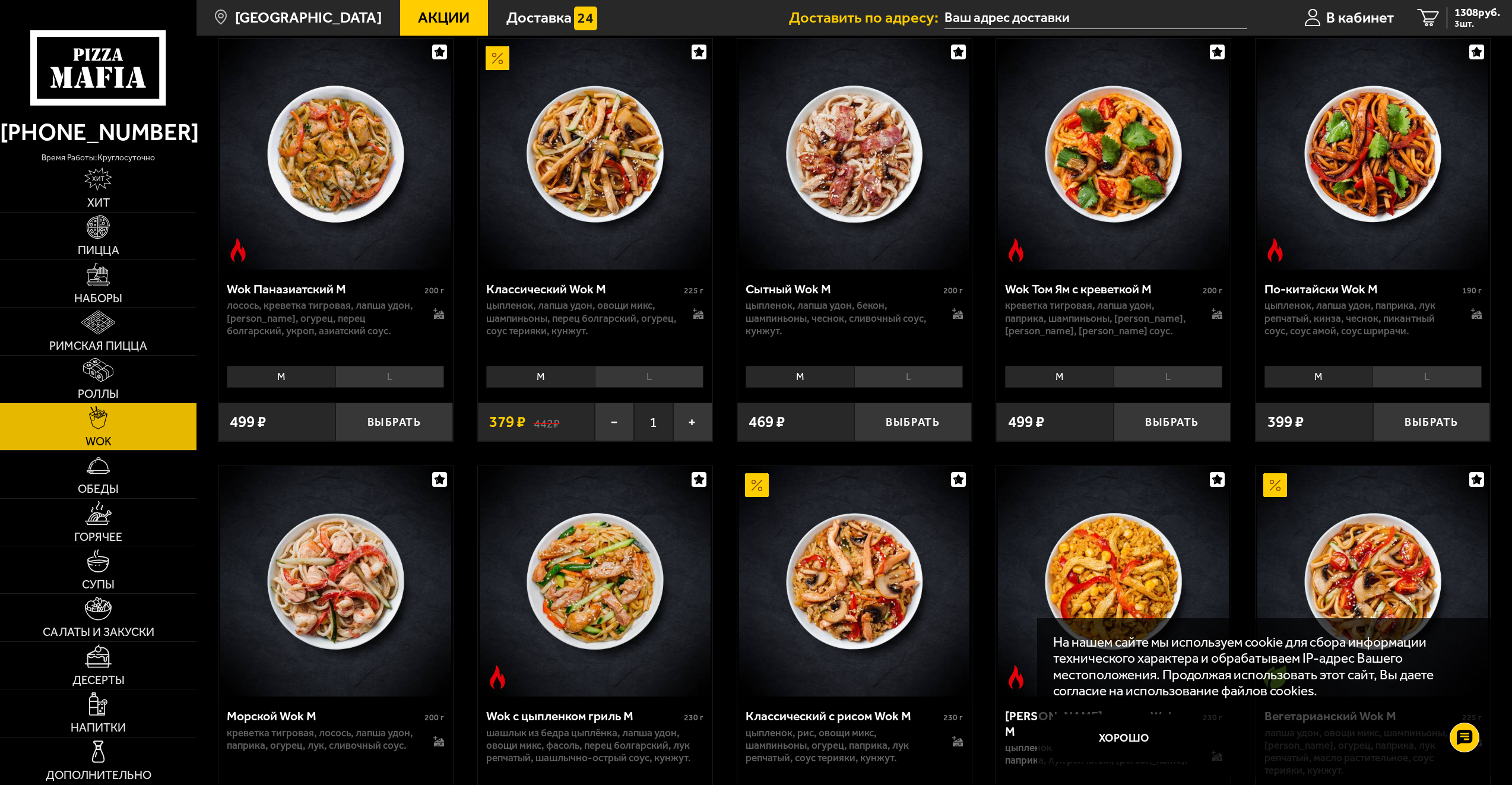
click at [636, 383] on li "L" at bounding box center [649, 377] width 108 height 22
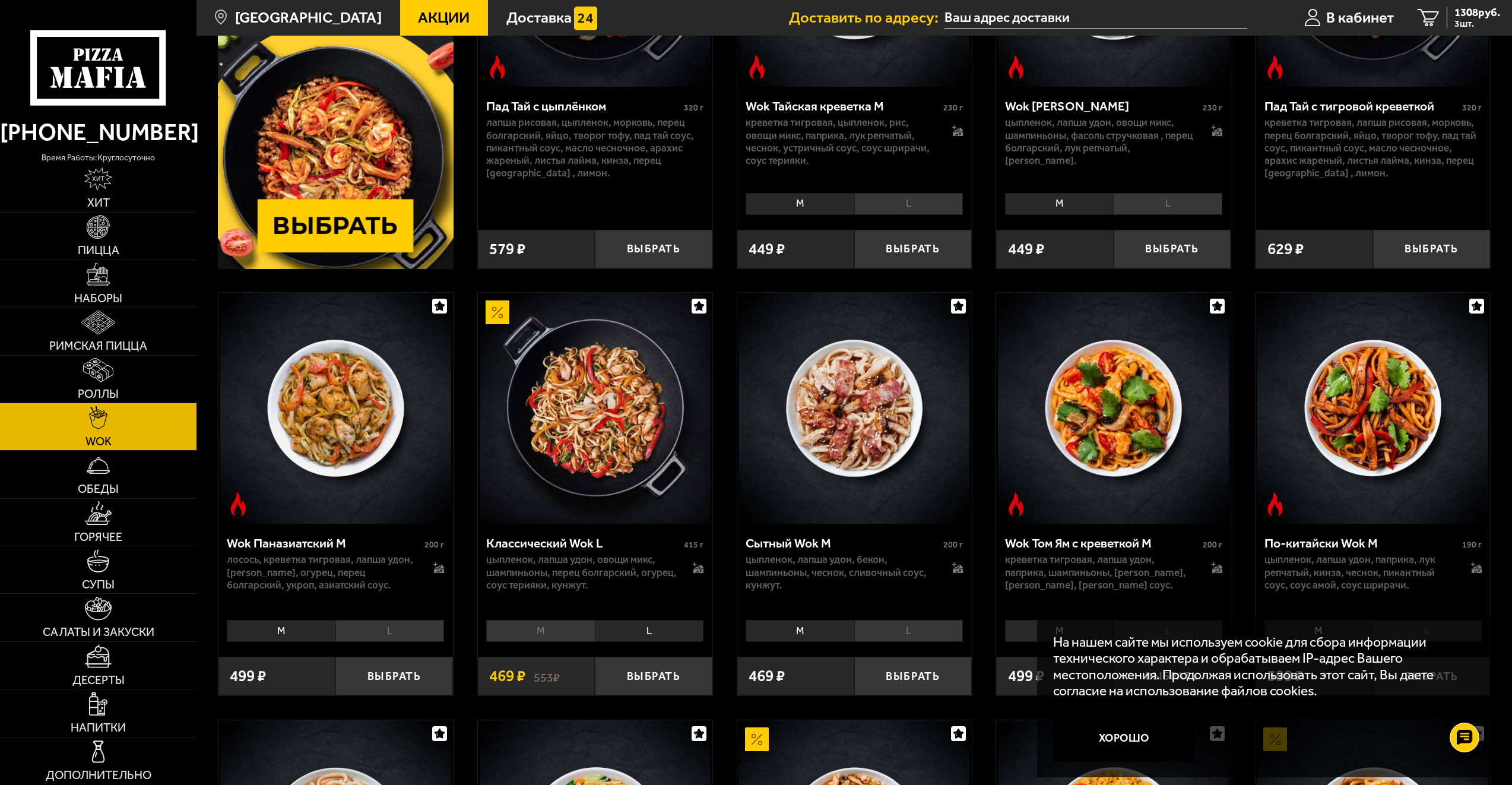
scroll to position [356, 0]
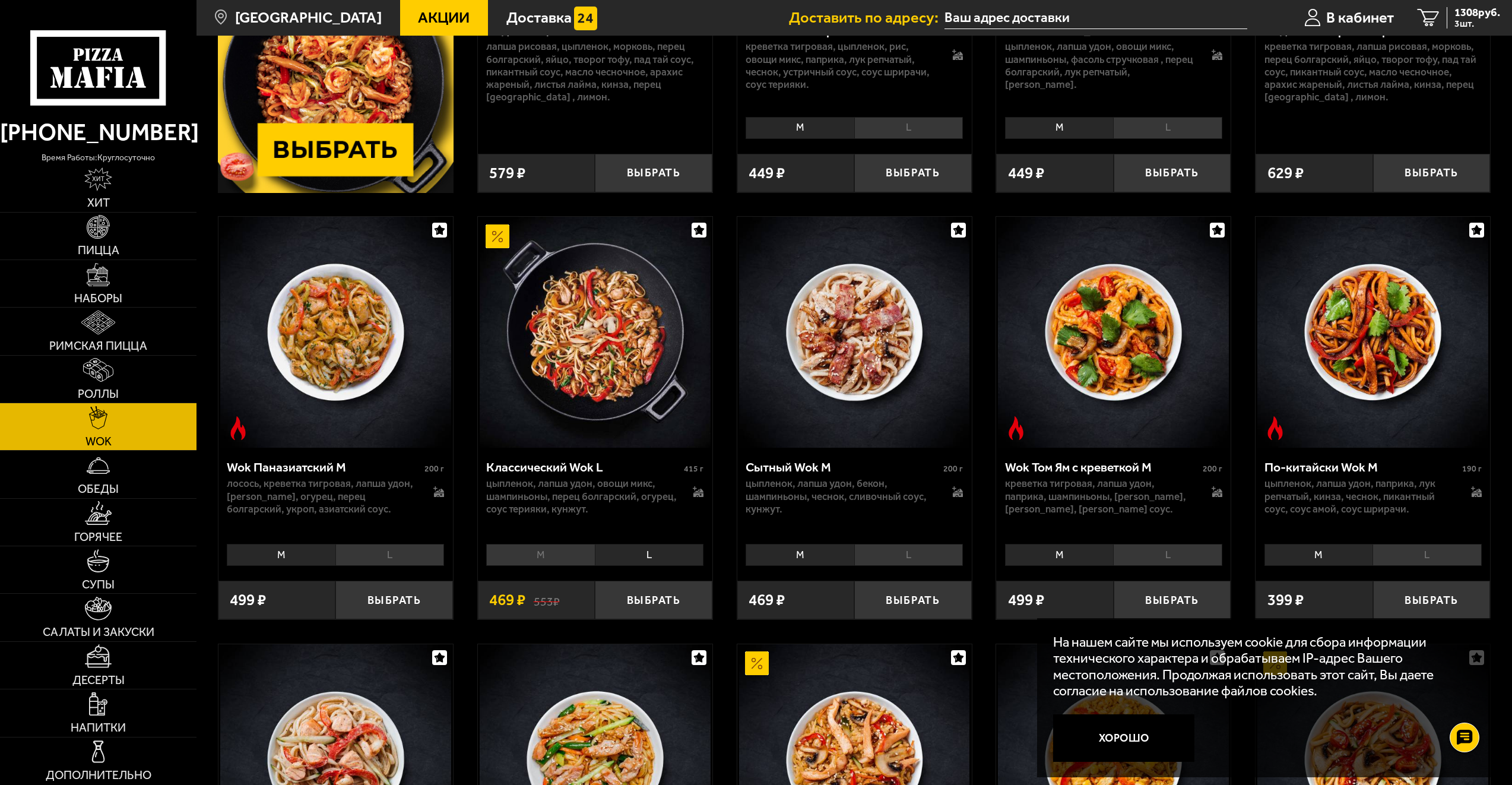
click at [892, 564] on li "L" at bounding box center [909, 555] width 108 height 22
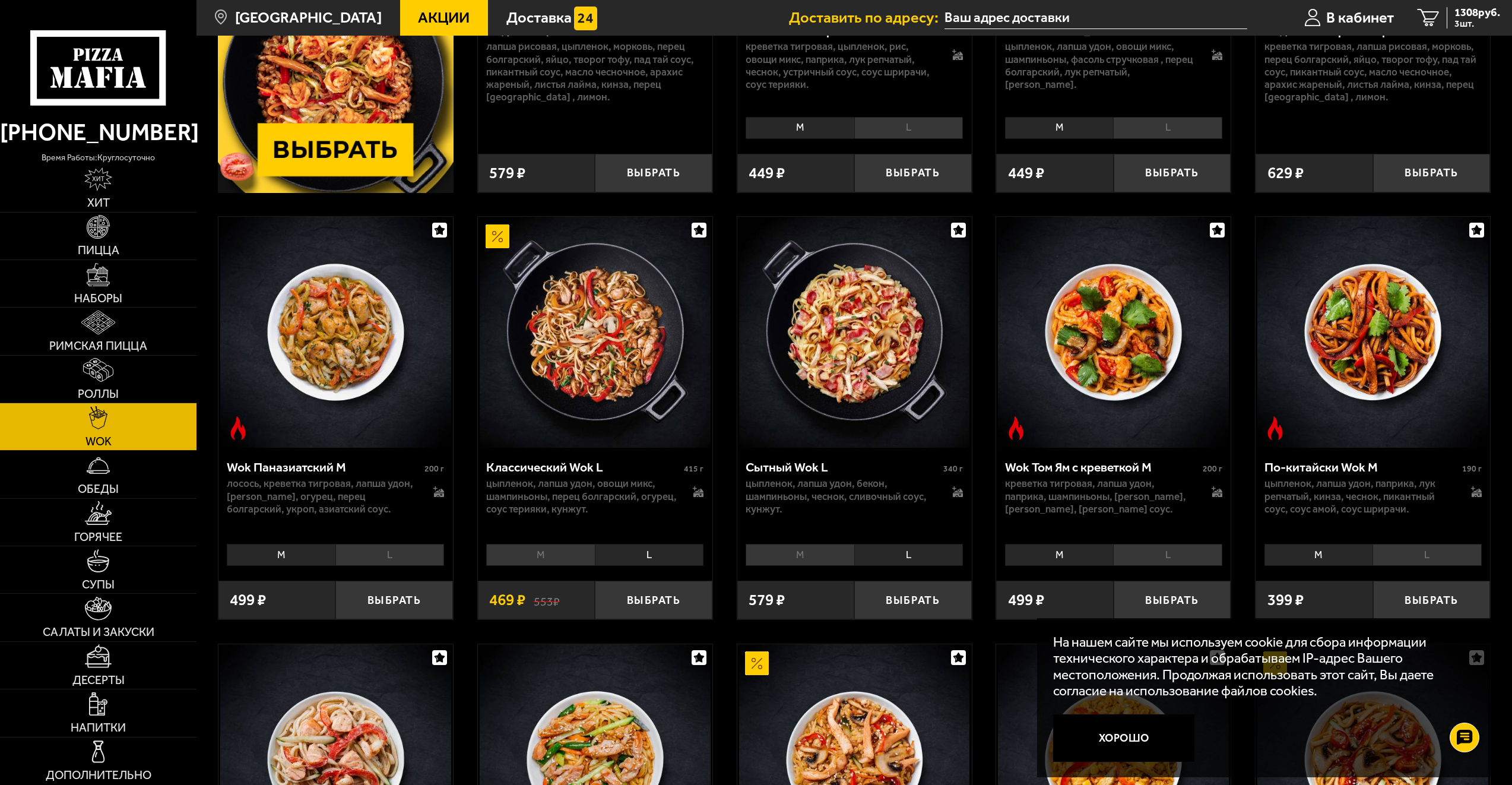
click at [811, 555] on li "M" at bounding box center [800, 555] width 108 height 22
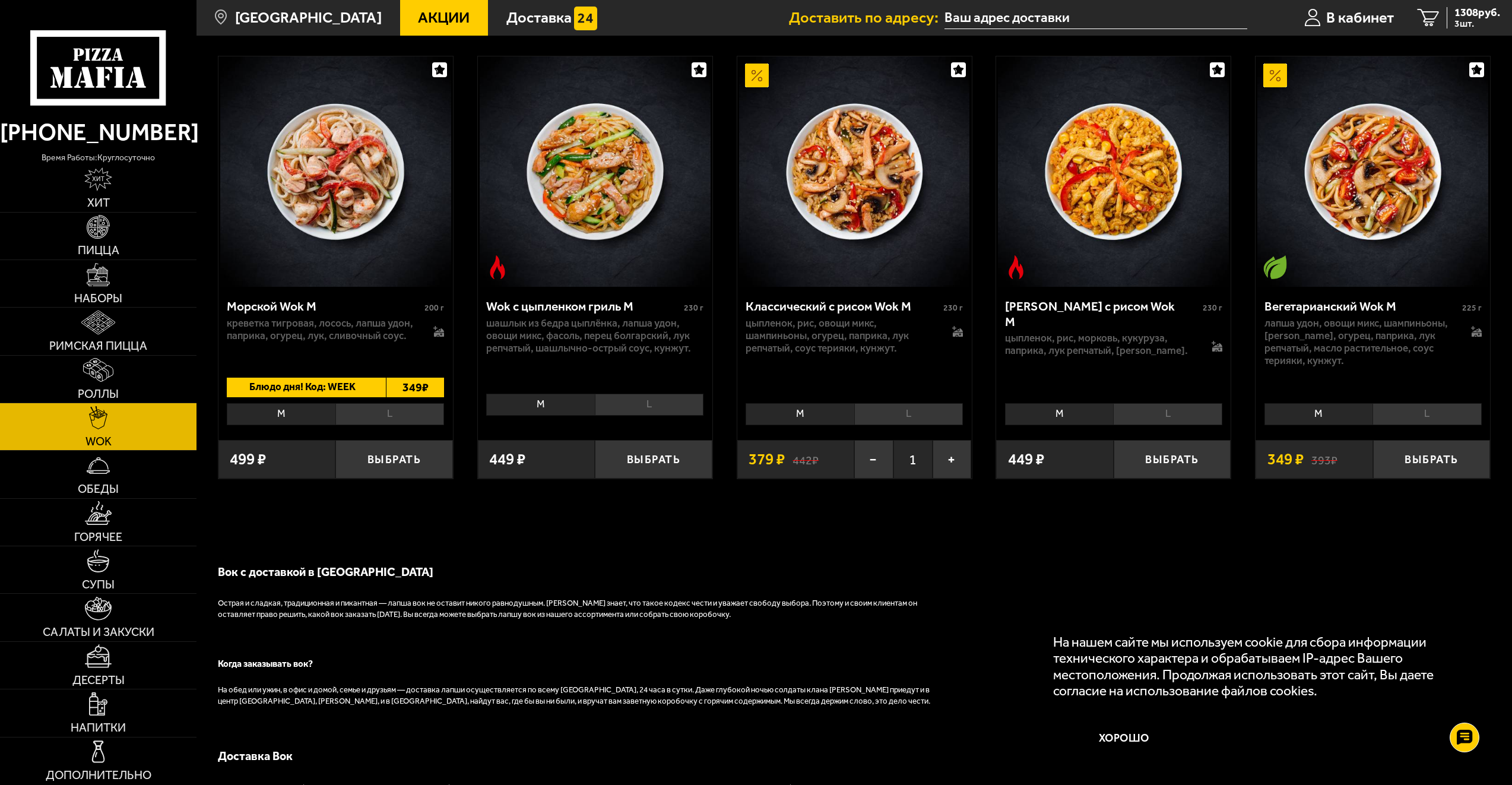
scroll to position [950, 0]
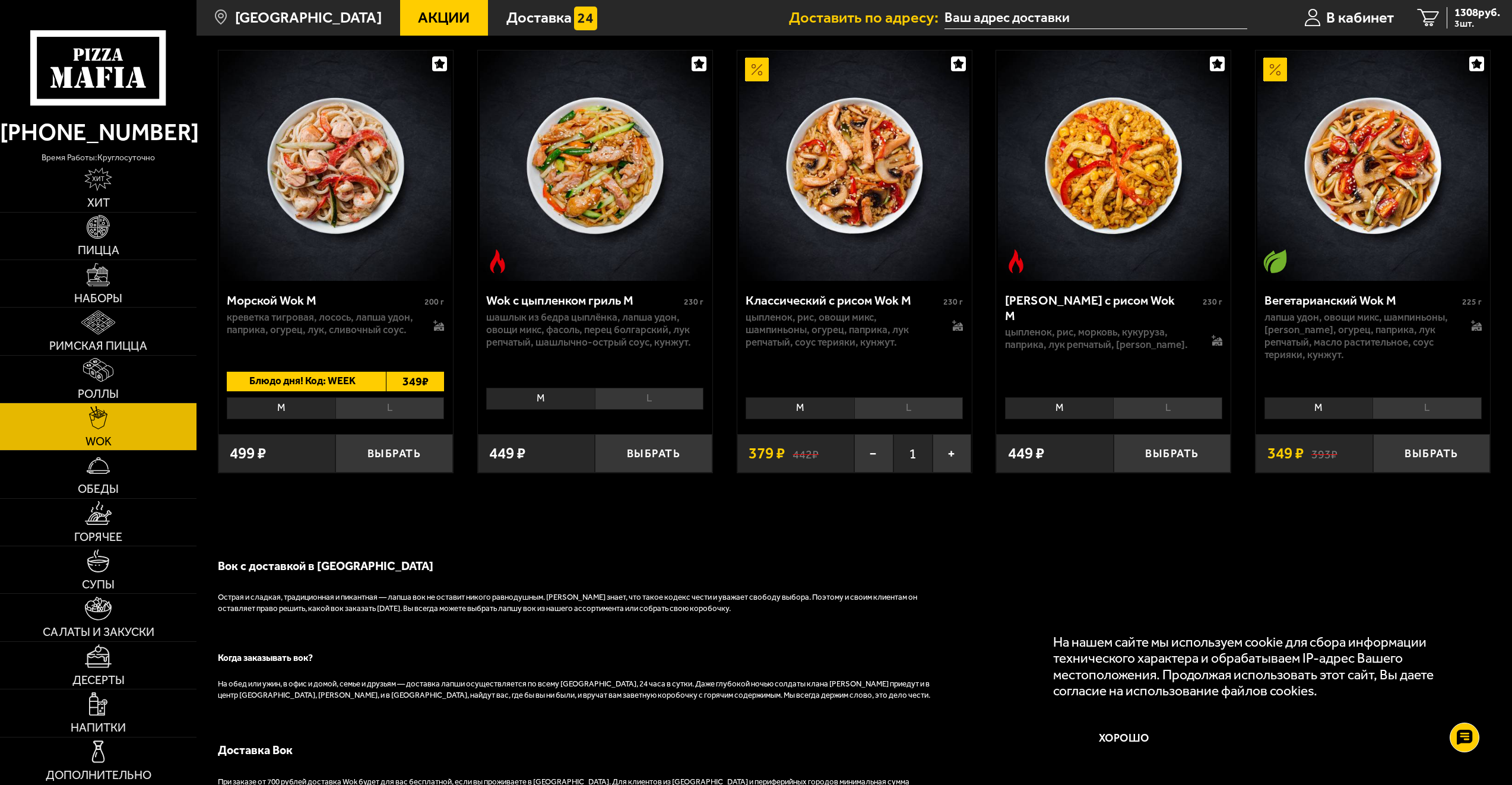
click at [897, 403] on li "L" at bounding box center [909, 408] width 108 height 22
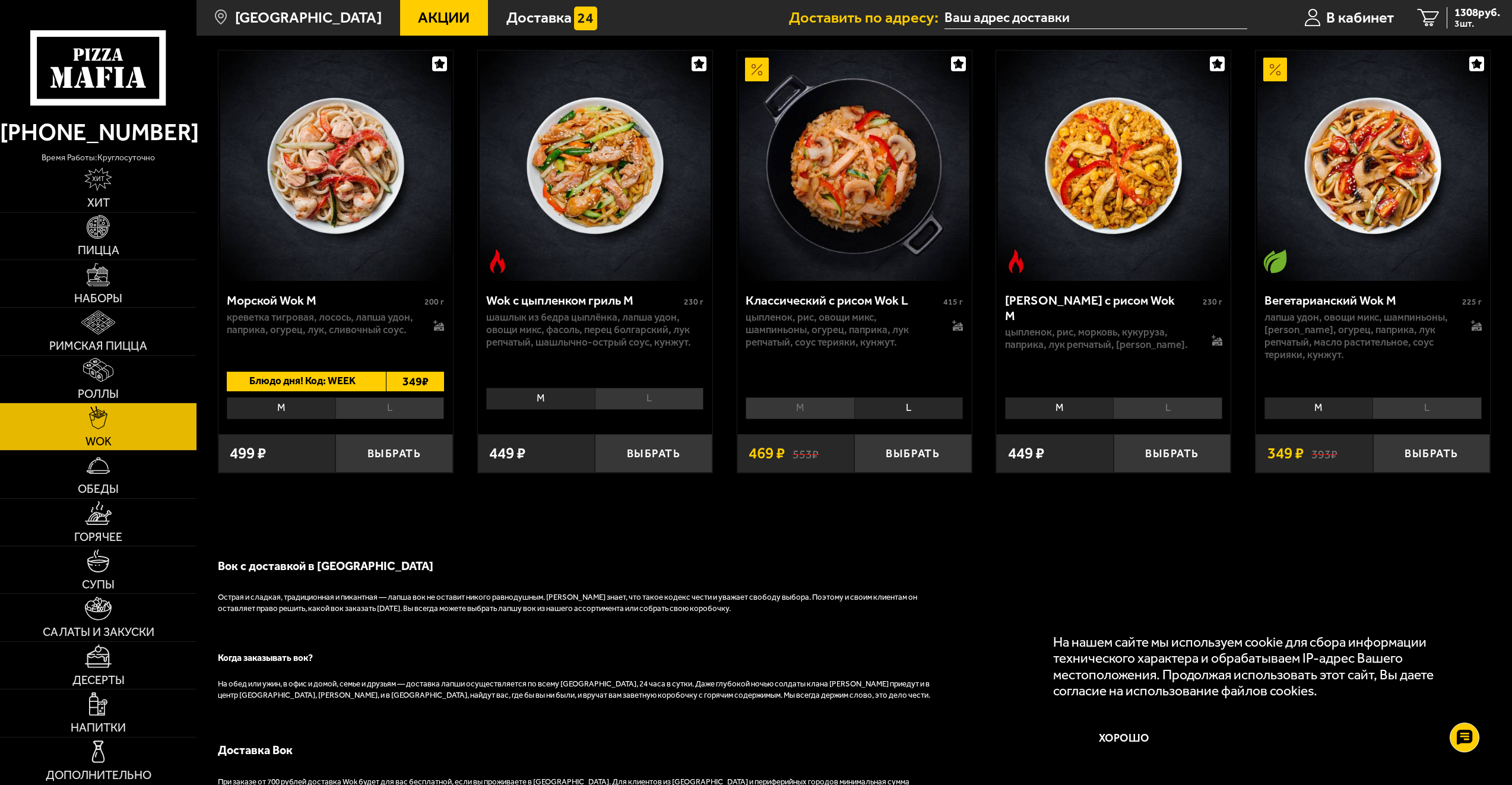
click at [1422, 420] on li "L" at bounding box center [1427, 408] width 108 height 22
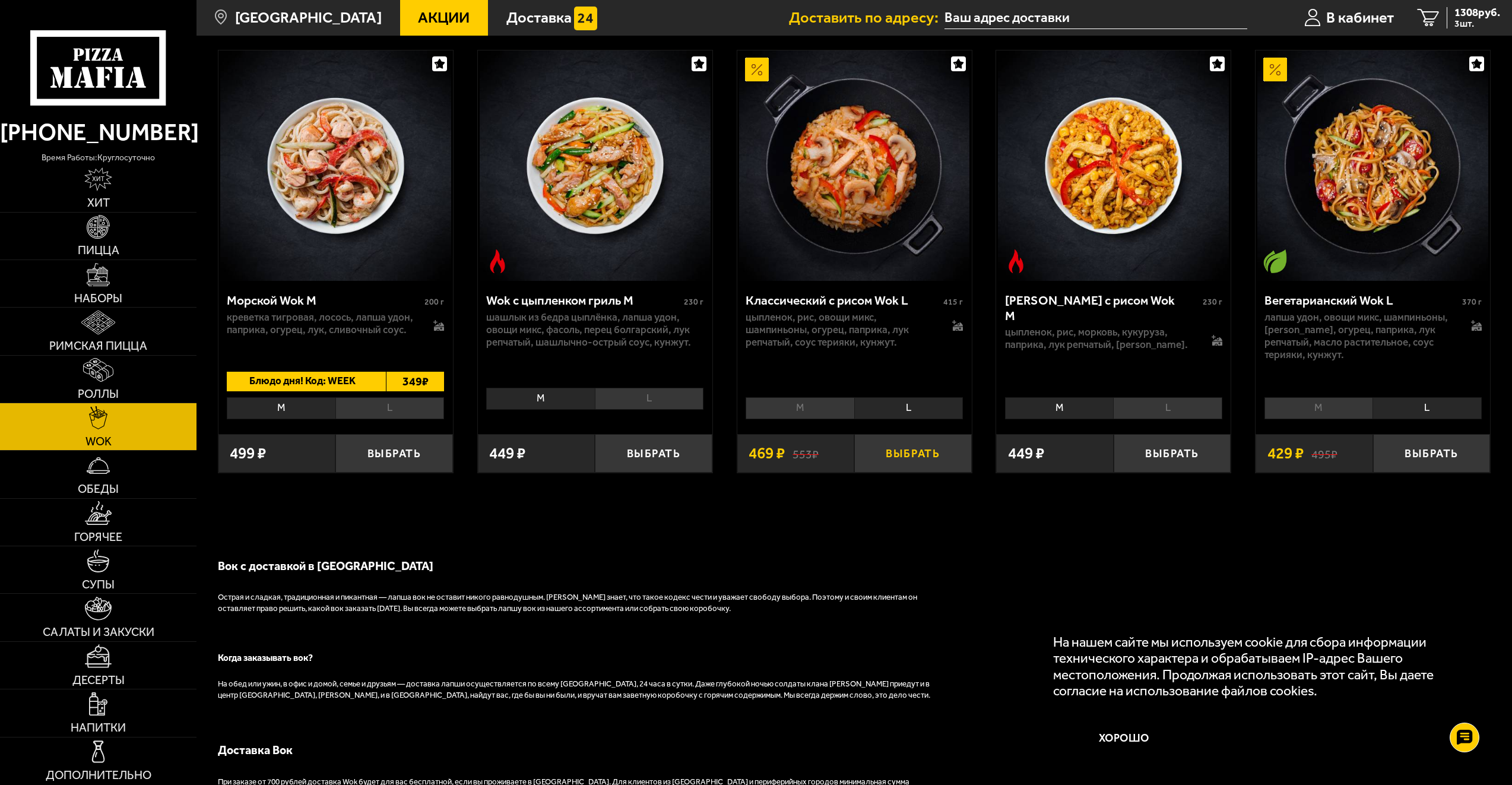
click at [919, 457] on button "Выбрать" at bounding box center [913, 454] width 117 height 39
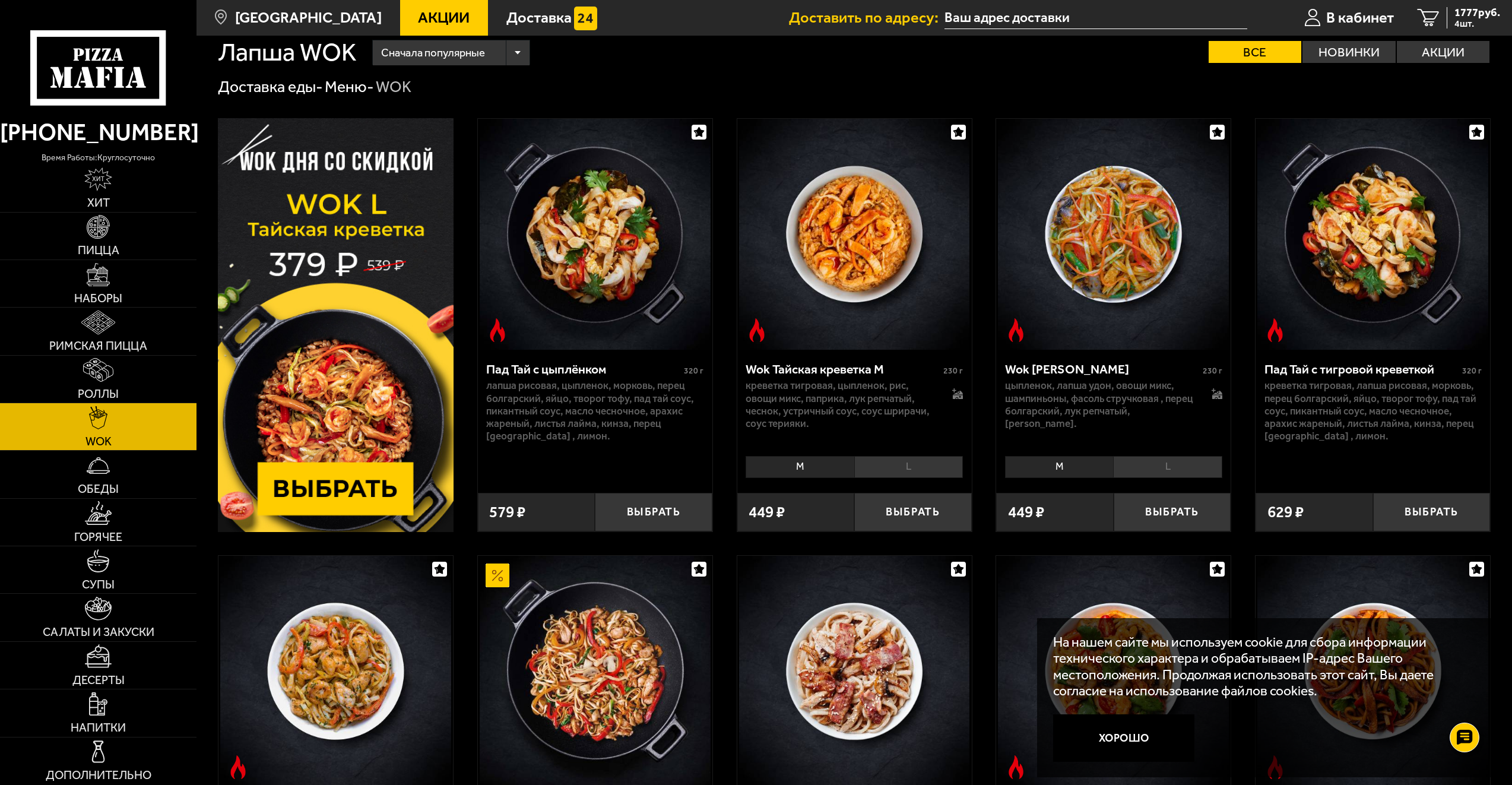
scroll to position [0, 0]
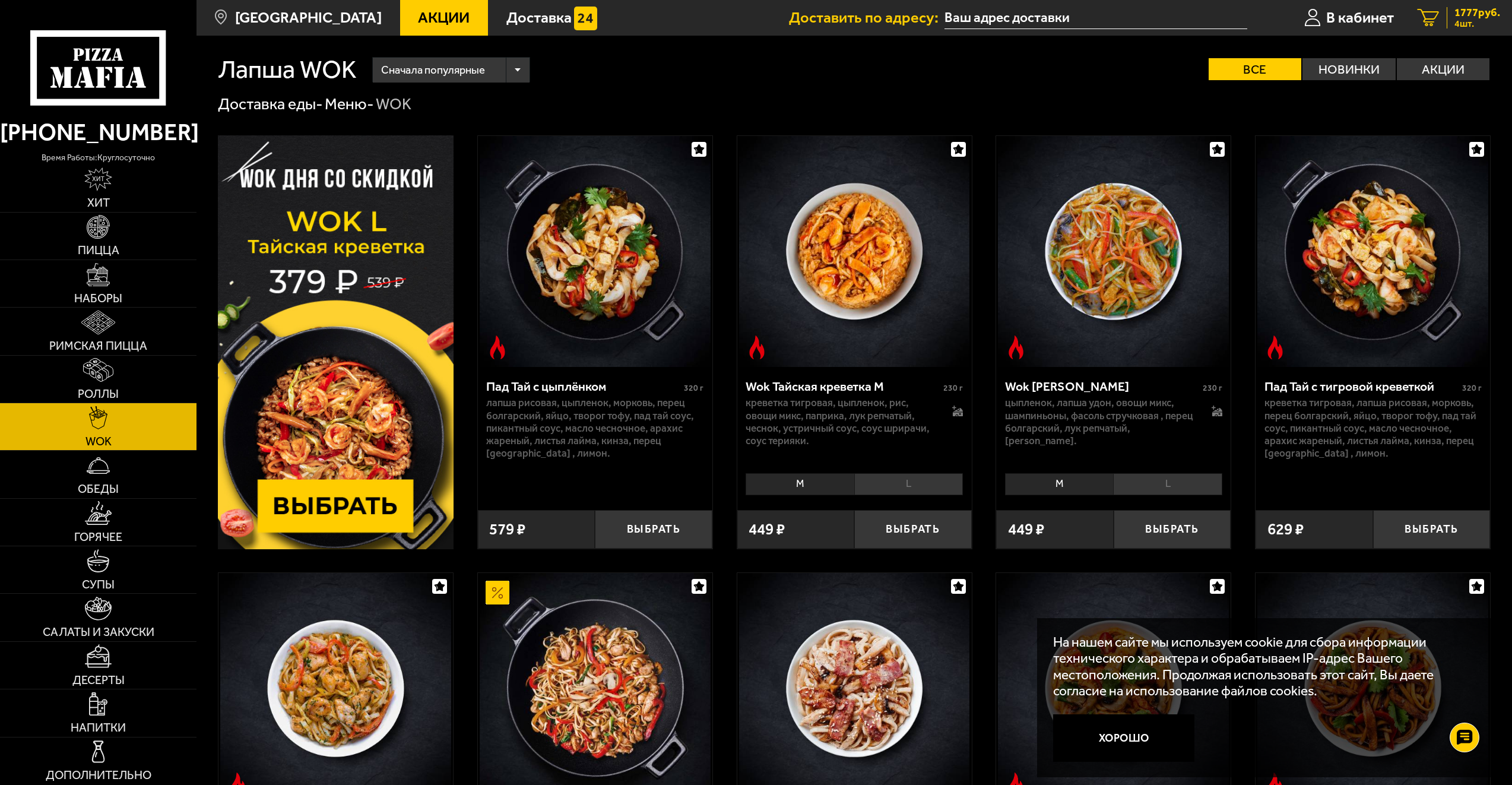
click at [1486, 18] on span "1777 руб." at bounding box center [1477, 12] width 46 height 11
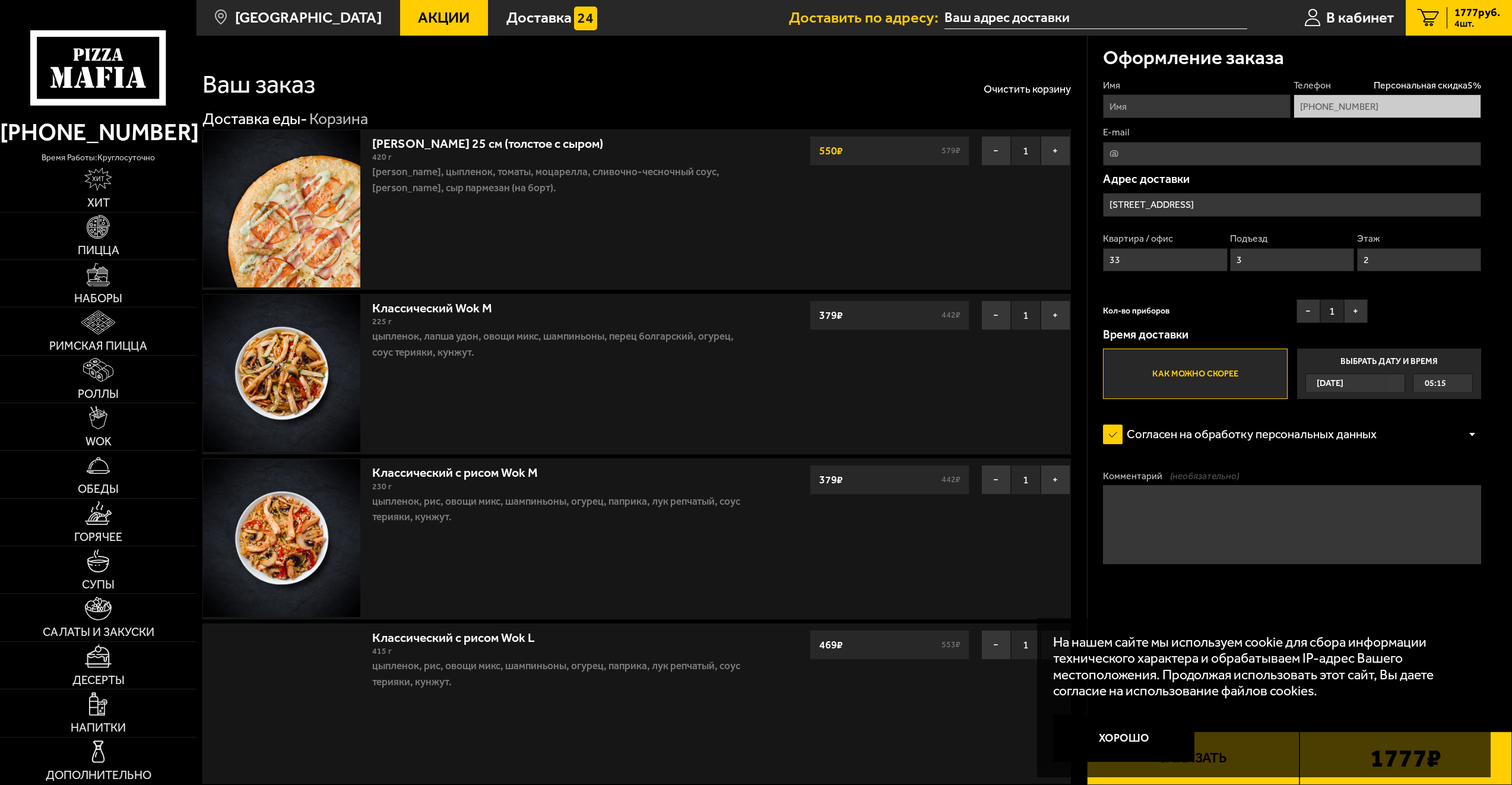
type input "Среднеохтинский проспект, 3к1"
click at [993, 317] on button "−" at bounding box center [996, 316] width 30 height 30
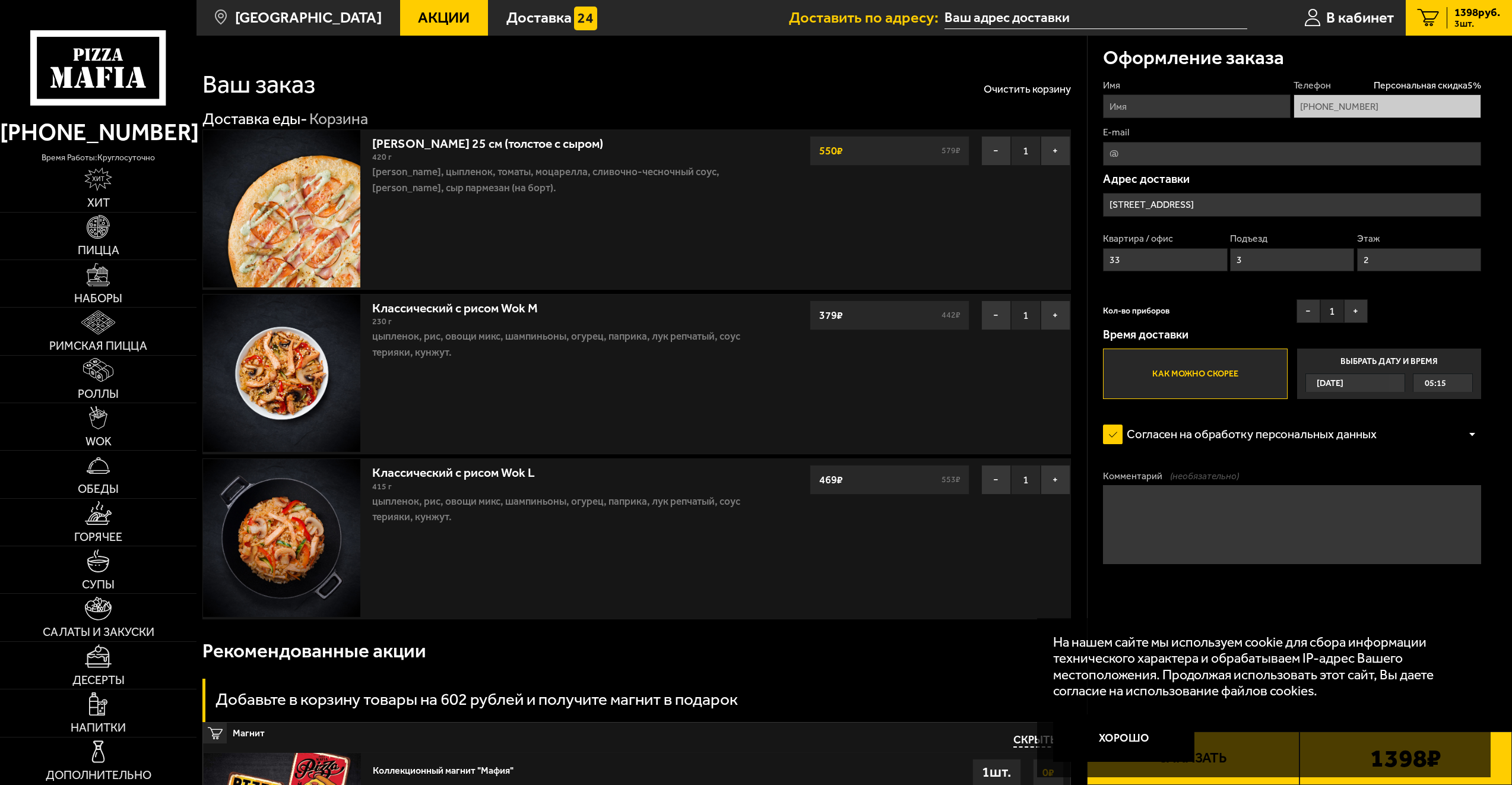
click at [993, 317] on button "−" at bounding box center [996, 316] width 30 height 30
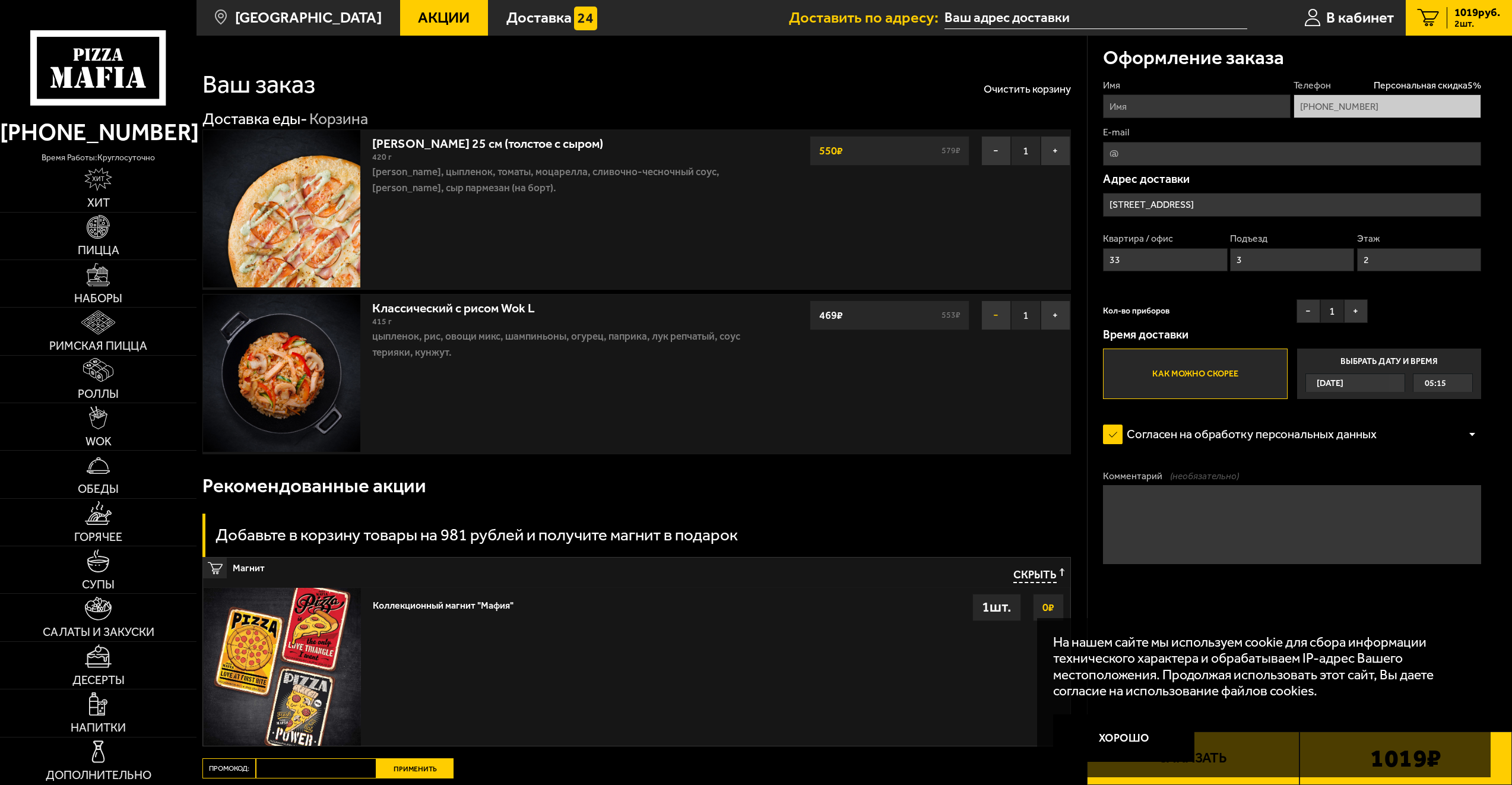
click at [986, 320] on button "−" at bounding box center [996, 316] width 30 height 30
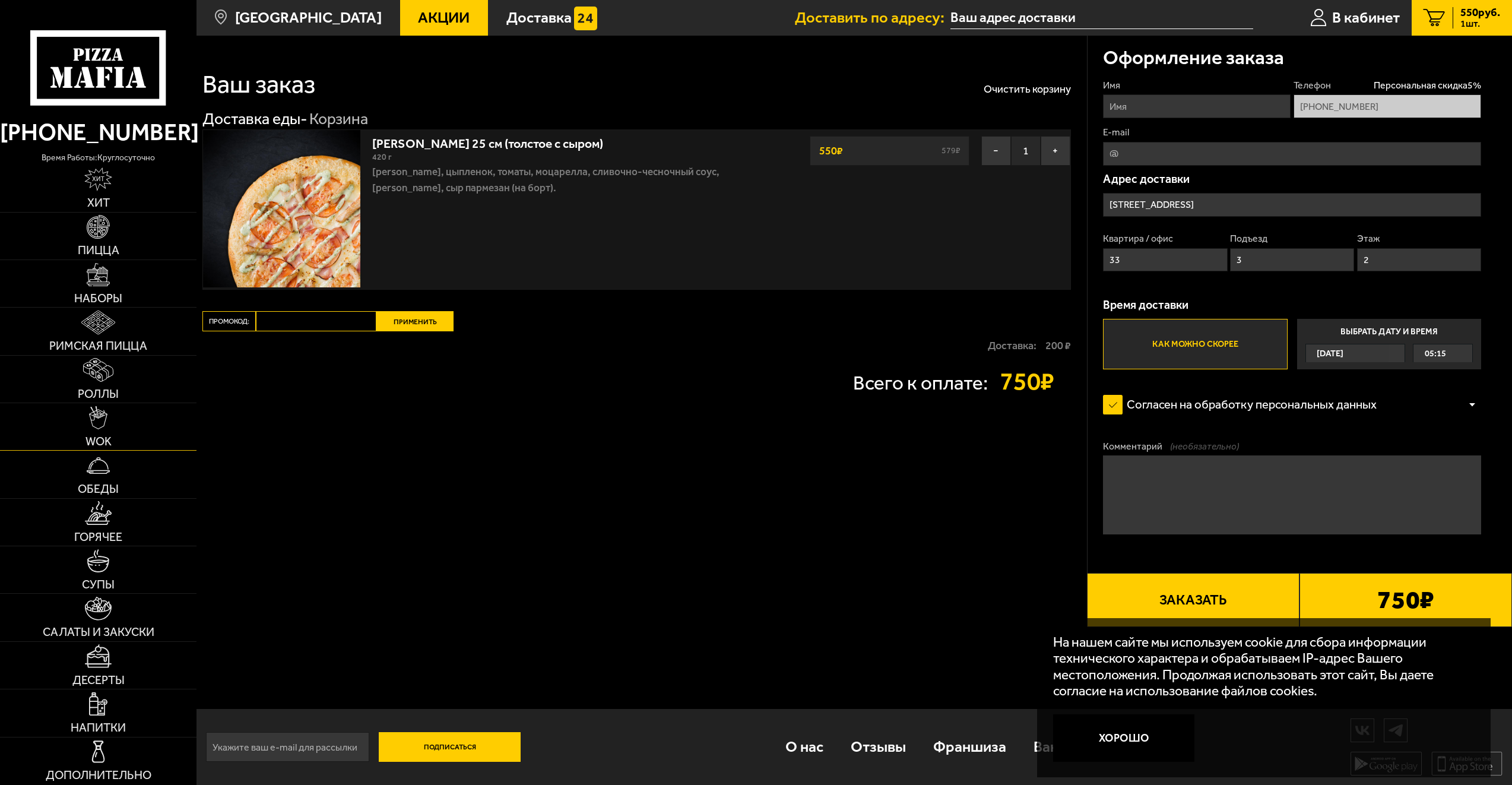
click at [116, 436] on link "WOK" at bounding box center [98, 427] width 197 height 47
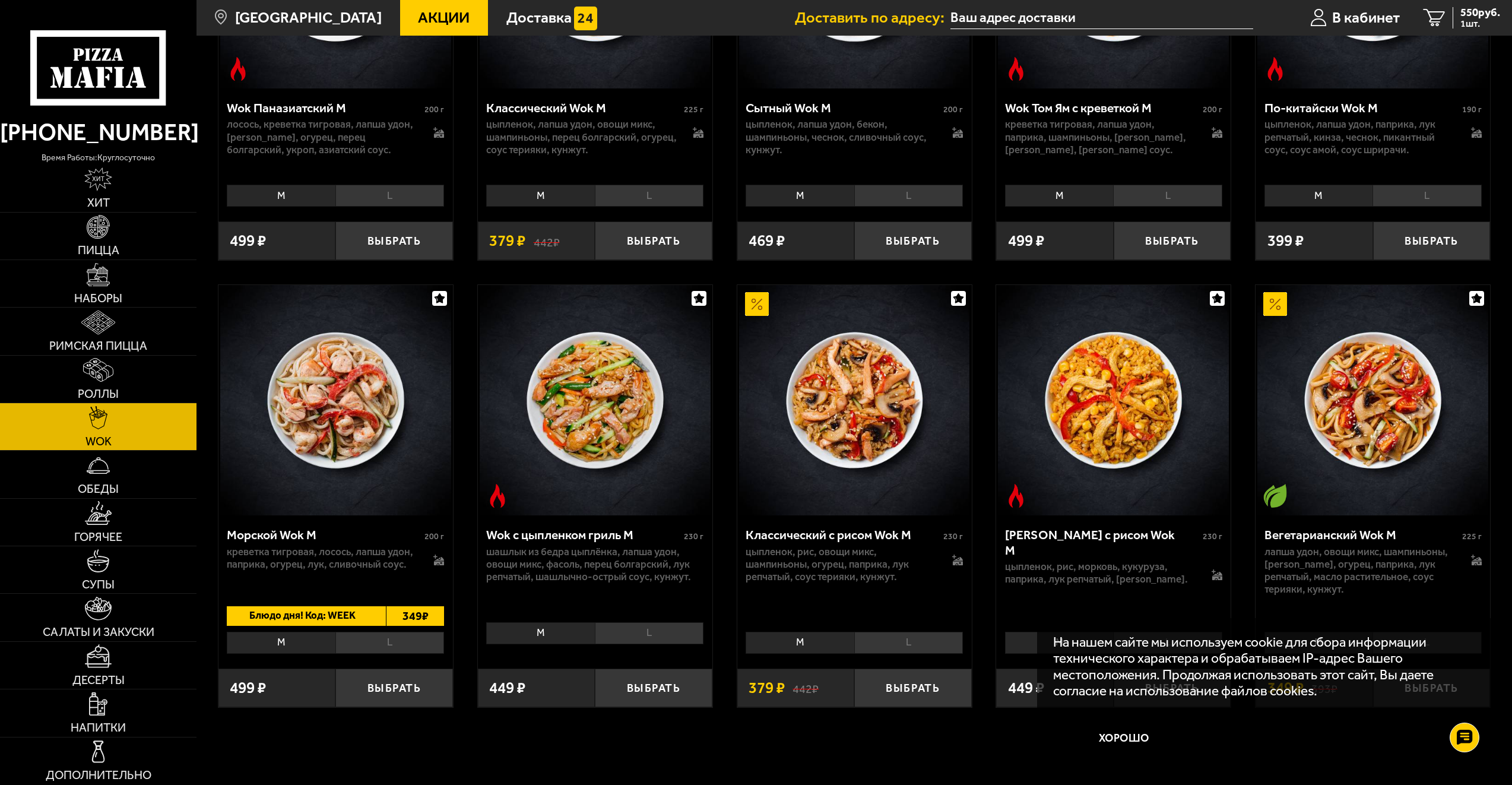
scroll to position [737, 0]
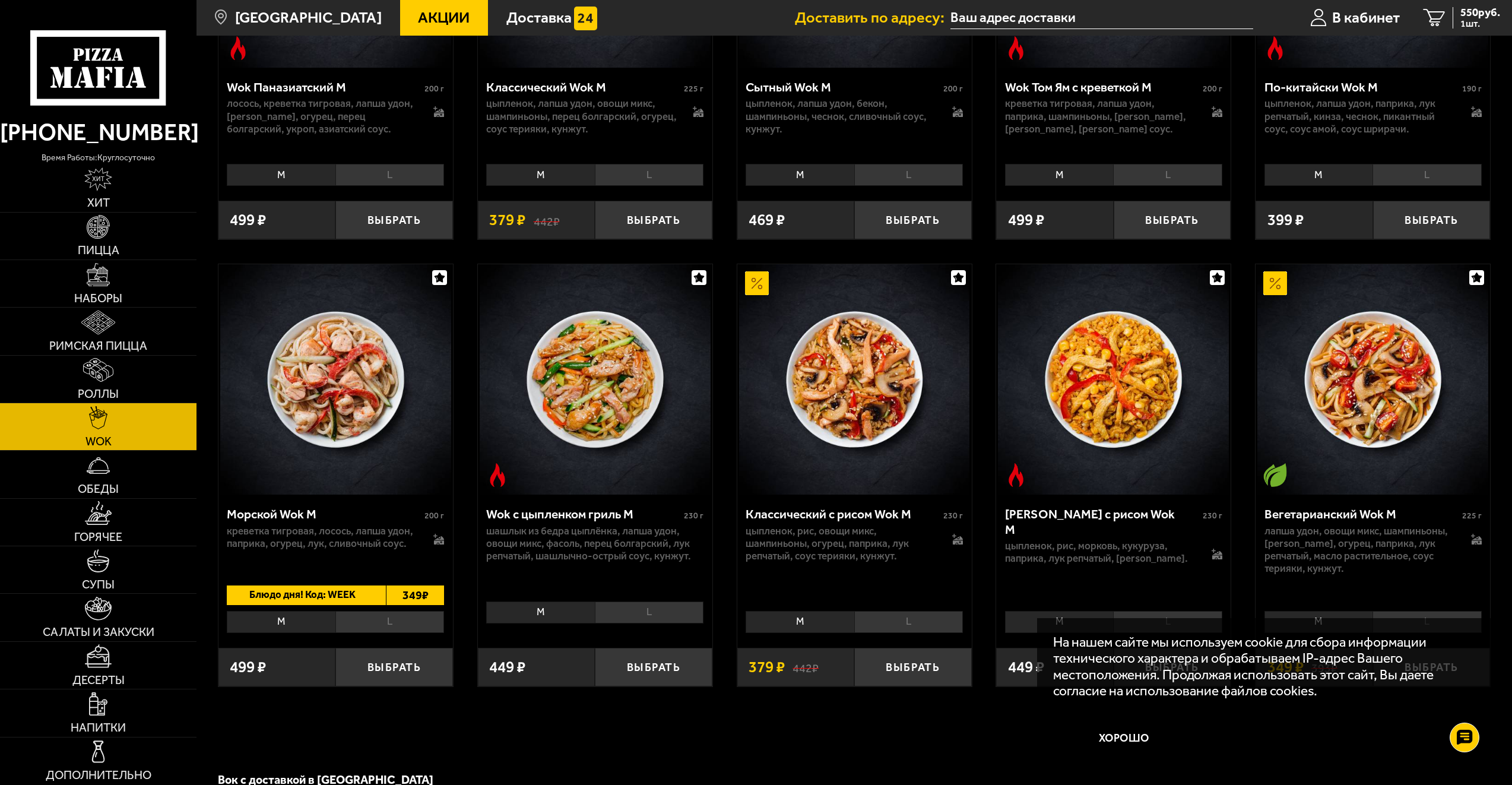
click at [397, 627] on li "L" at bounding box center [390, 622] width 108 height 22
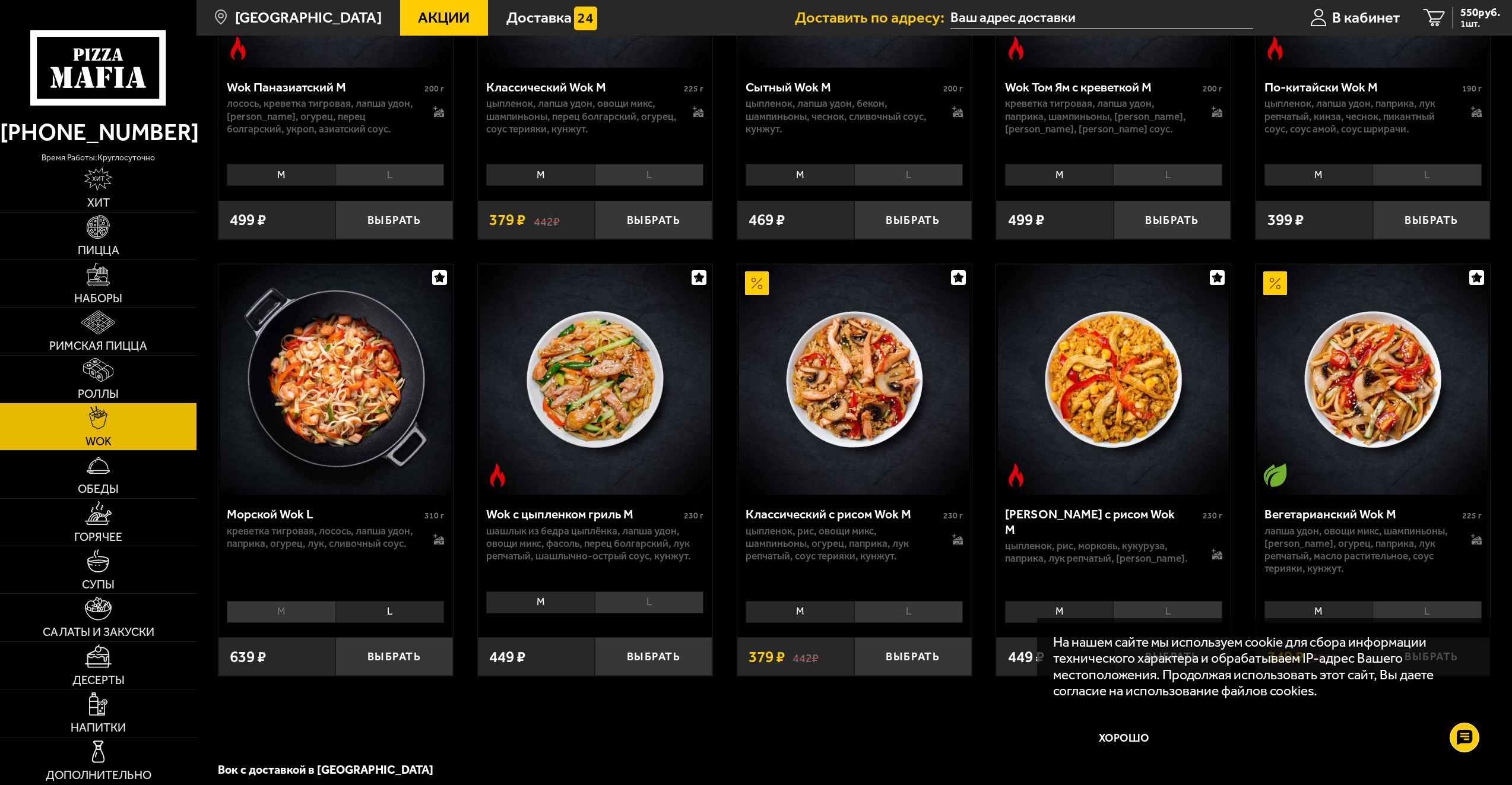
click at [304, 617] on li "M" at bounding box center [280, 612] width 108 height 22
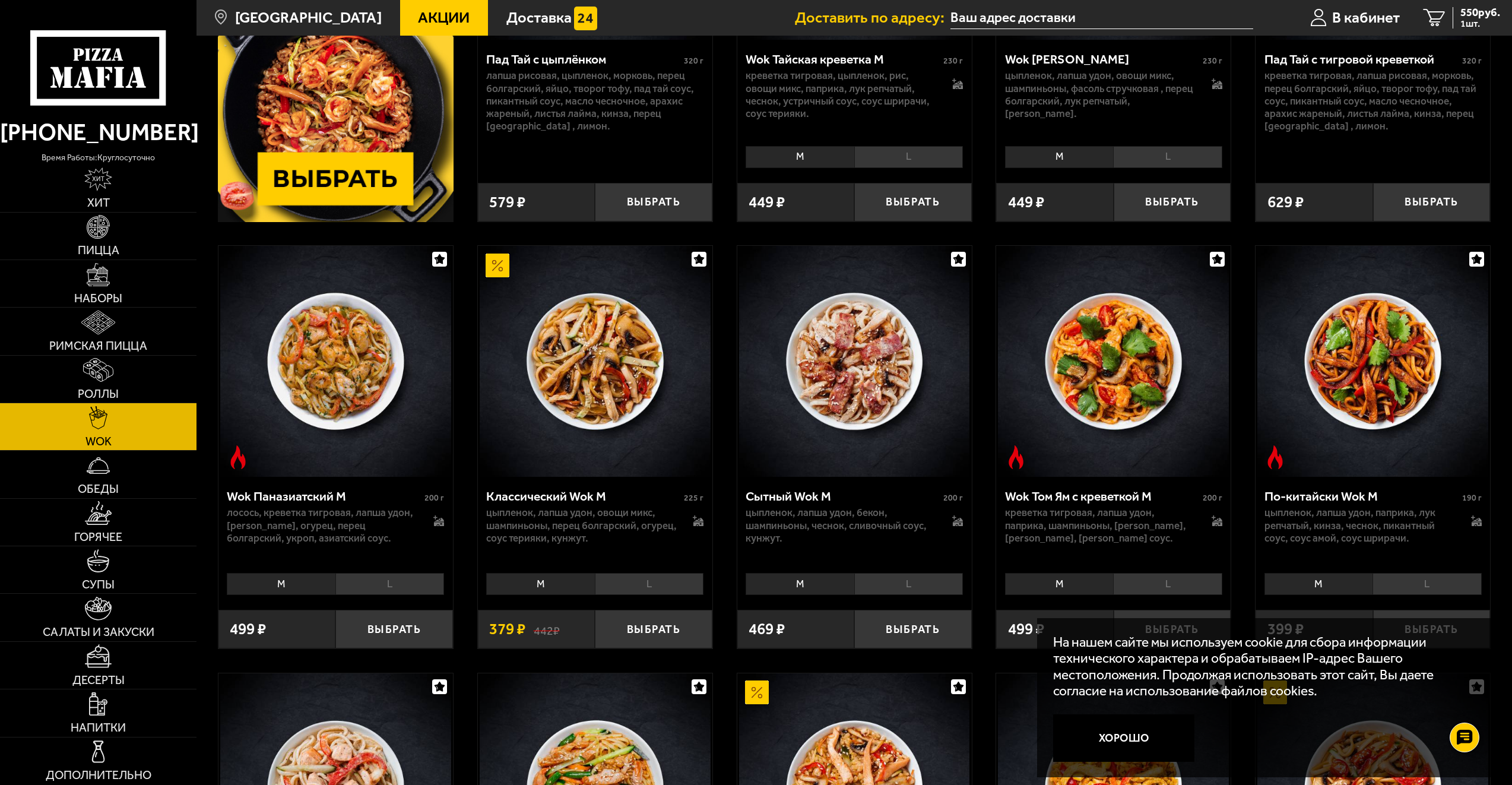
scroll to position [321, 0]
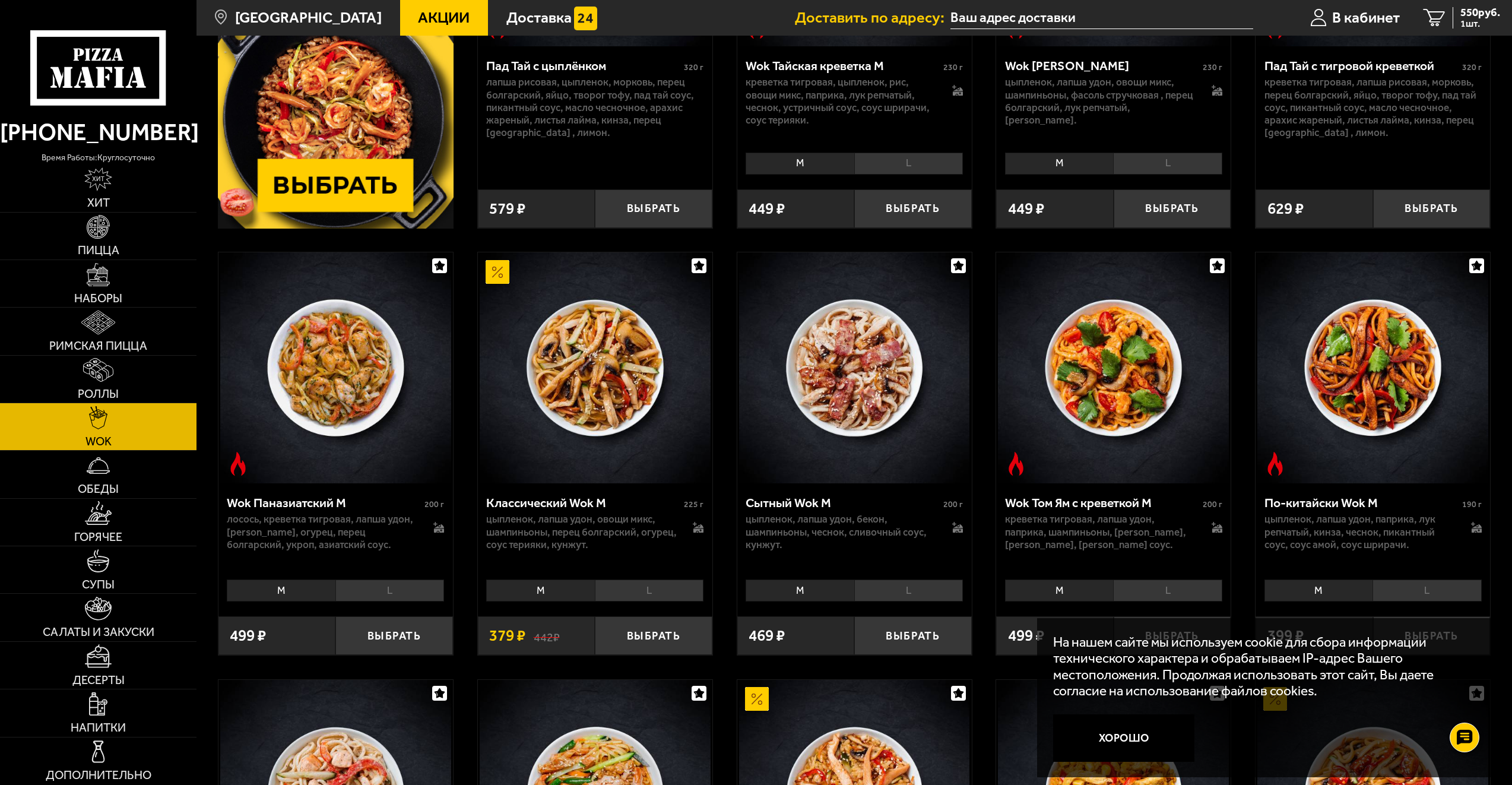
click at [631, 592] on li "L" at bounding box center [649, 591] width 108 height 22
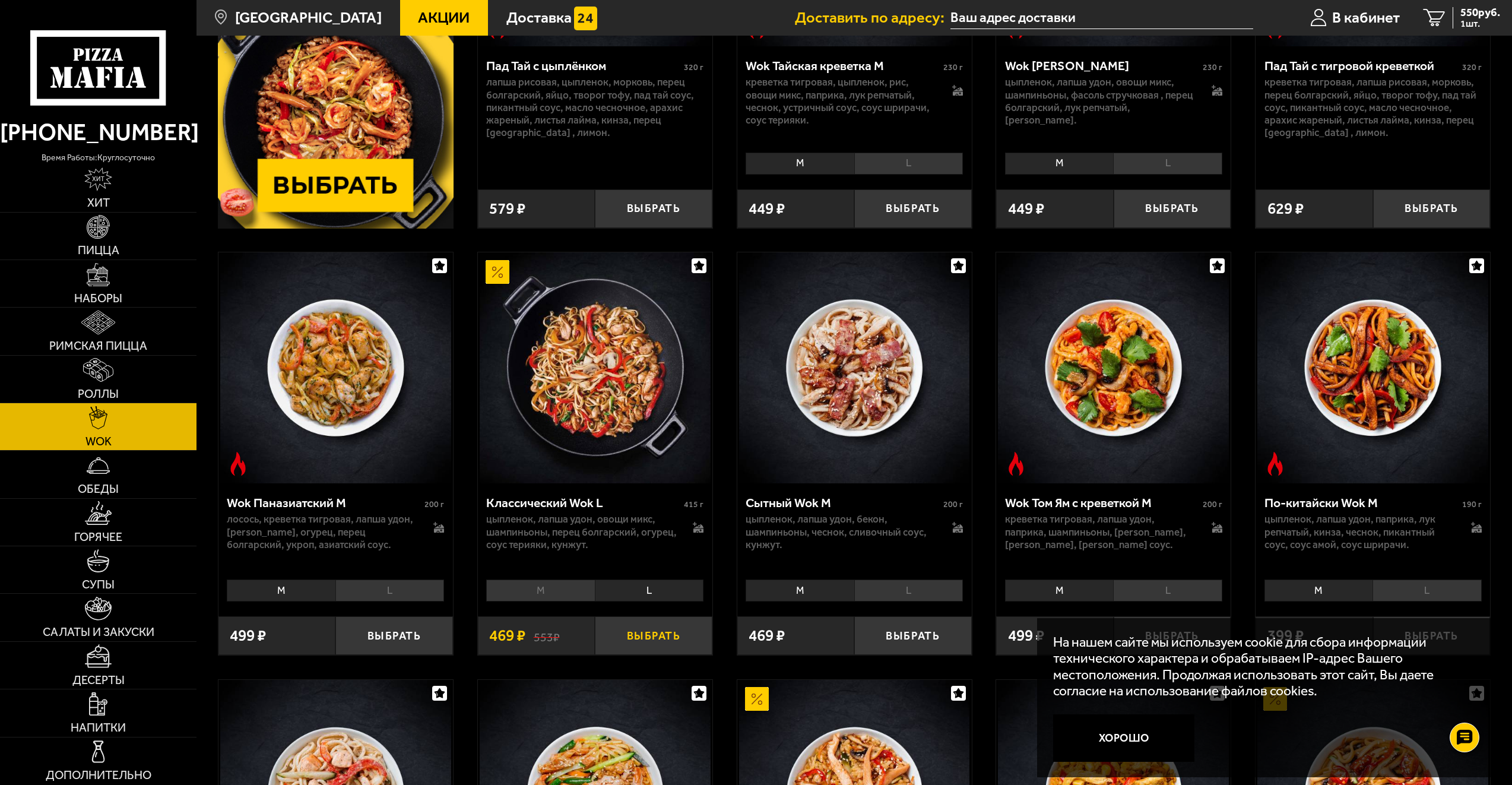
click at [631, 633] on button "Выбрать" at bounding box center [654, 636] width 117 height 39
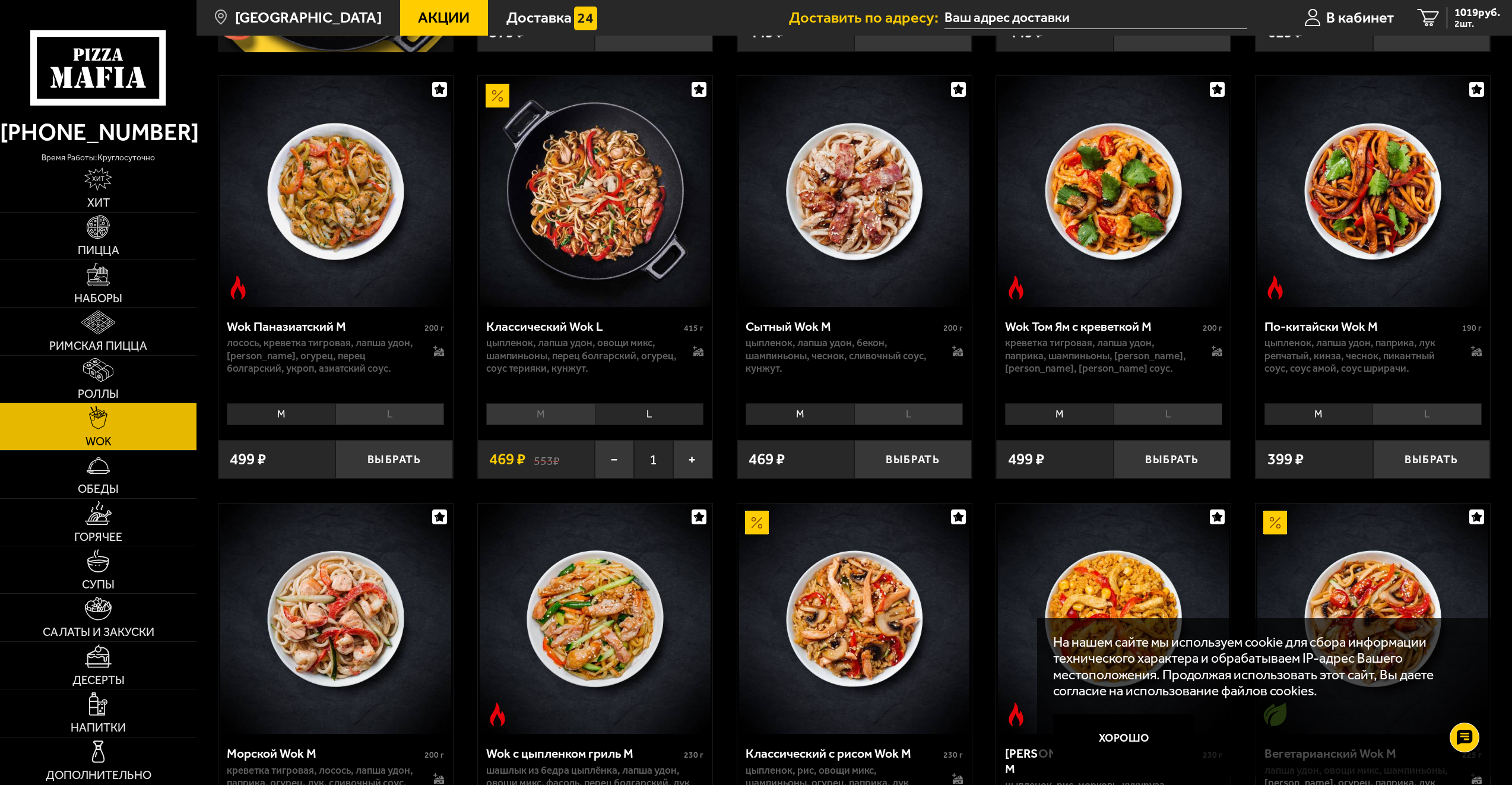
scroll to position [499, 0]
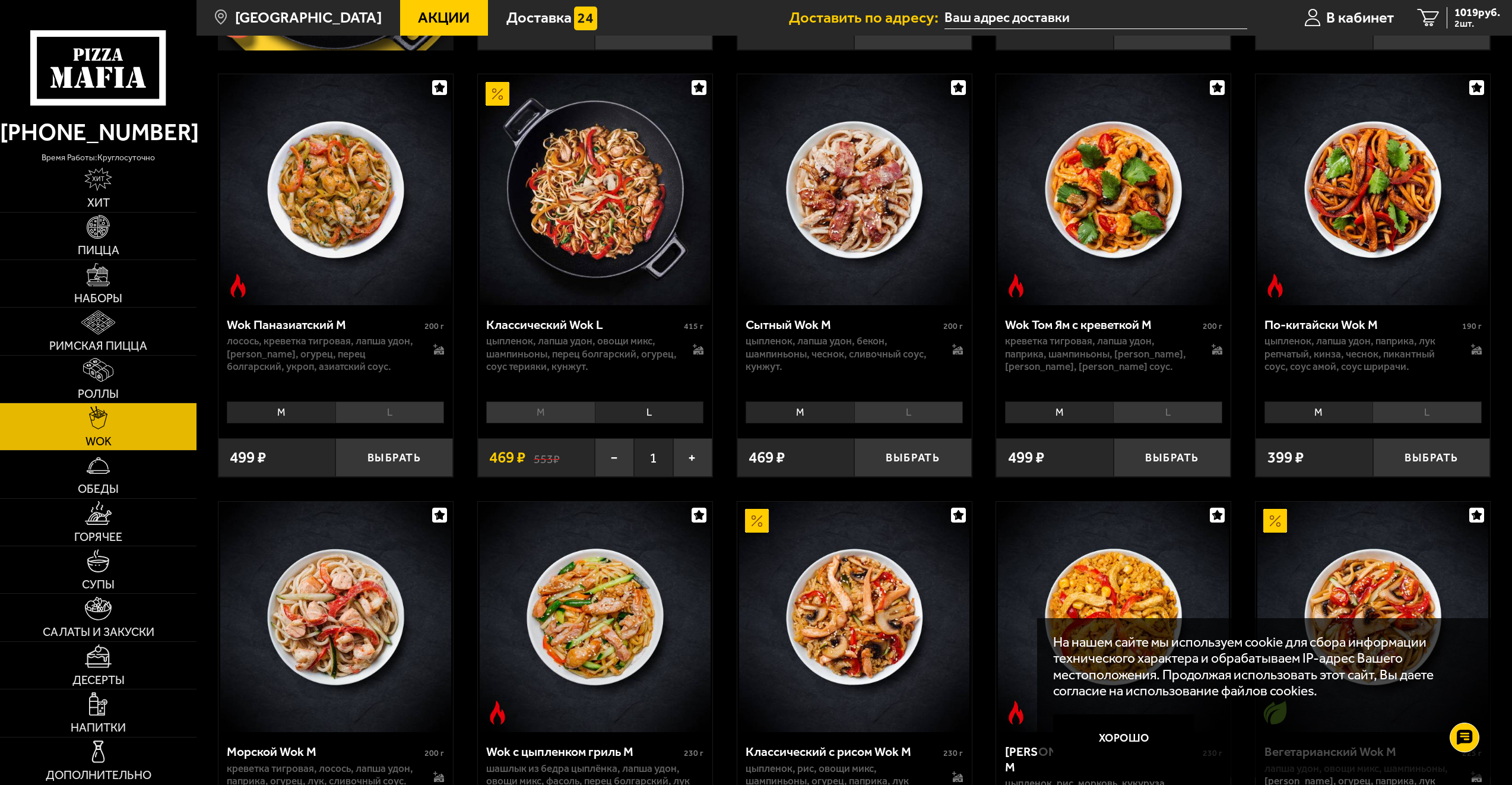
click at [529, 412] on li "M" at bounding box center [539, 413] width 108 height 22
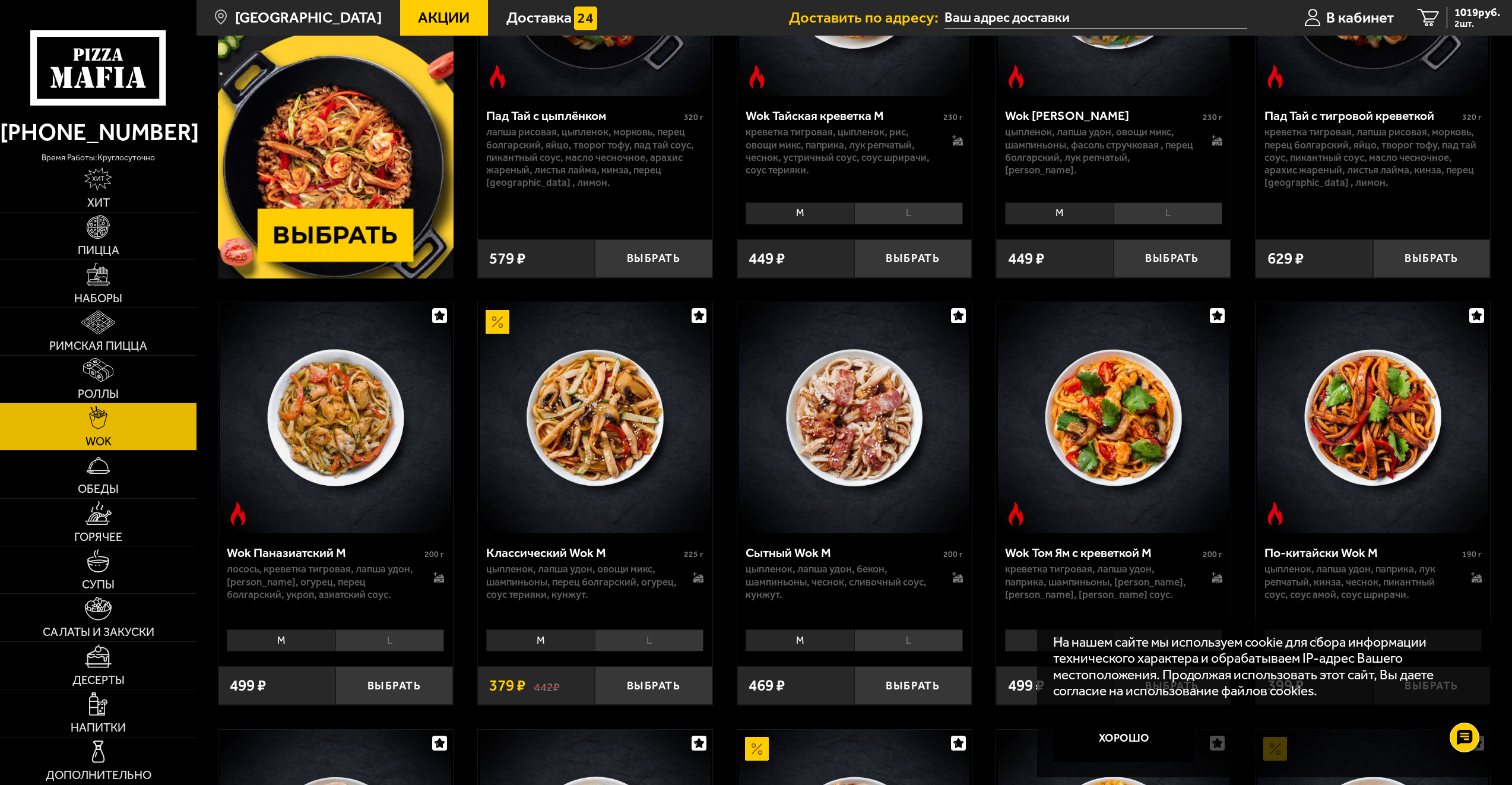
scroll to position [321, 0]
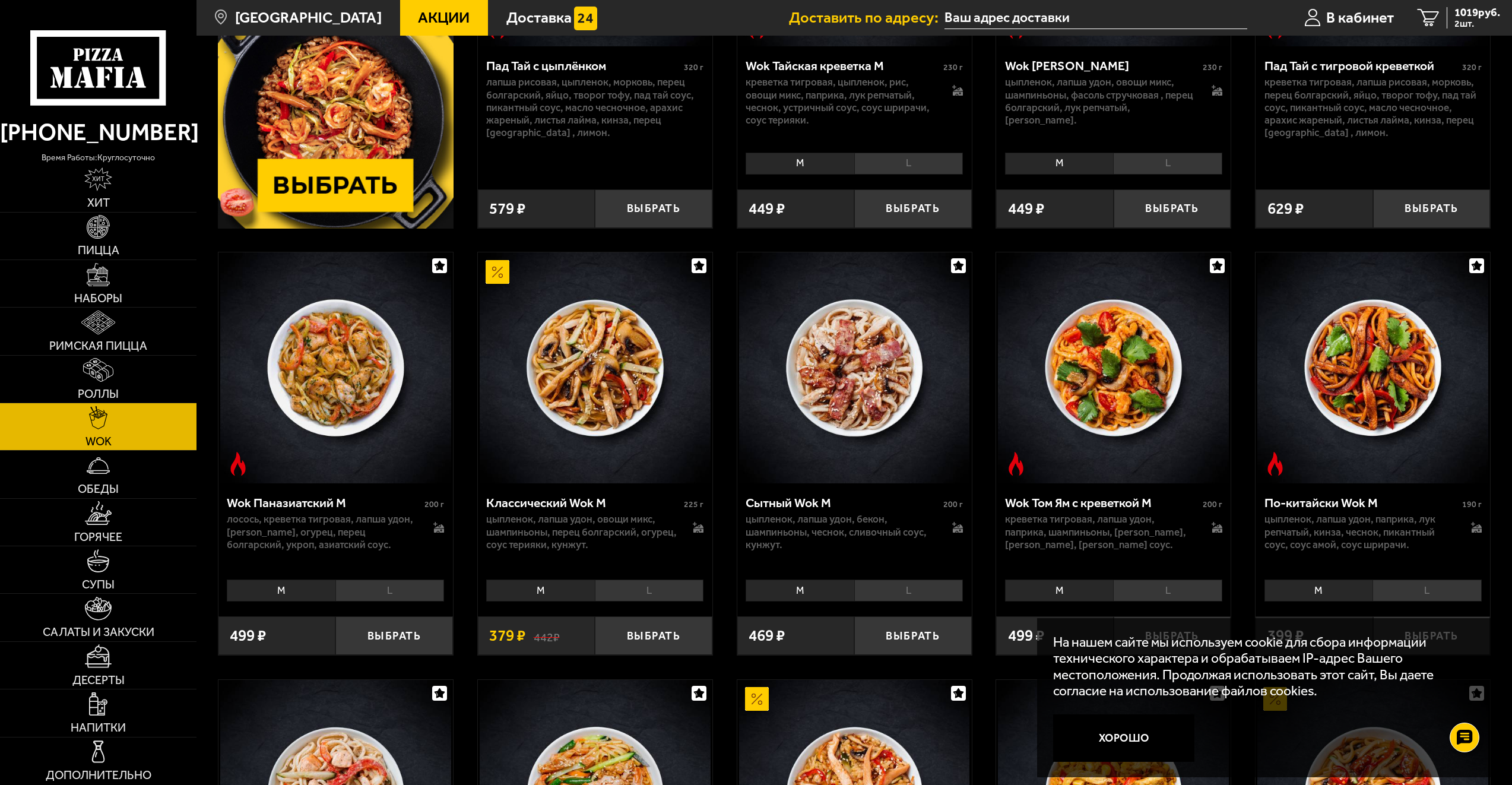
click at [634, 590] on li "L" at bounding box center [649, 591] width 108 height 22
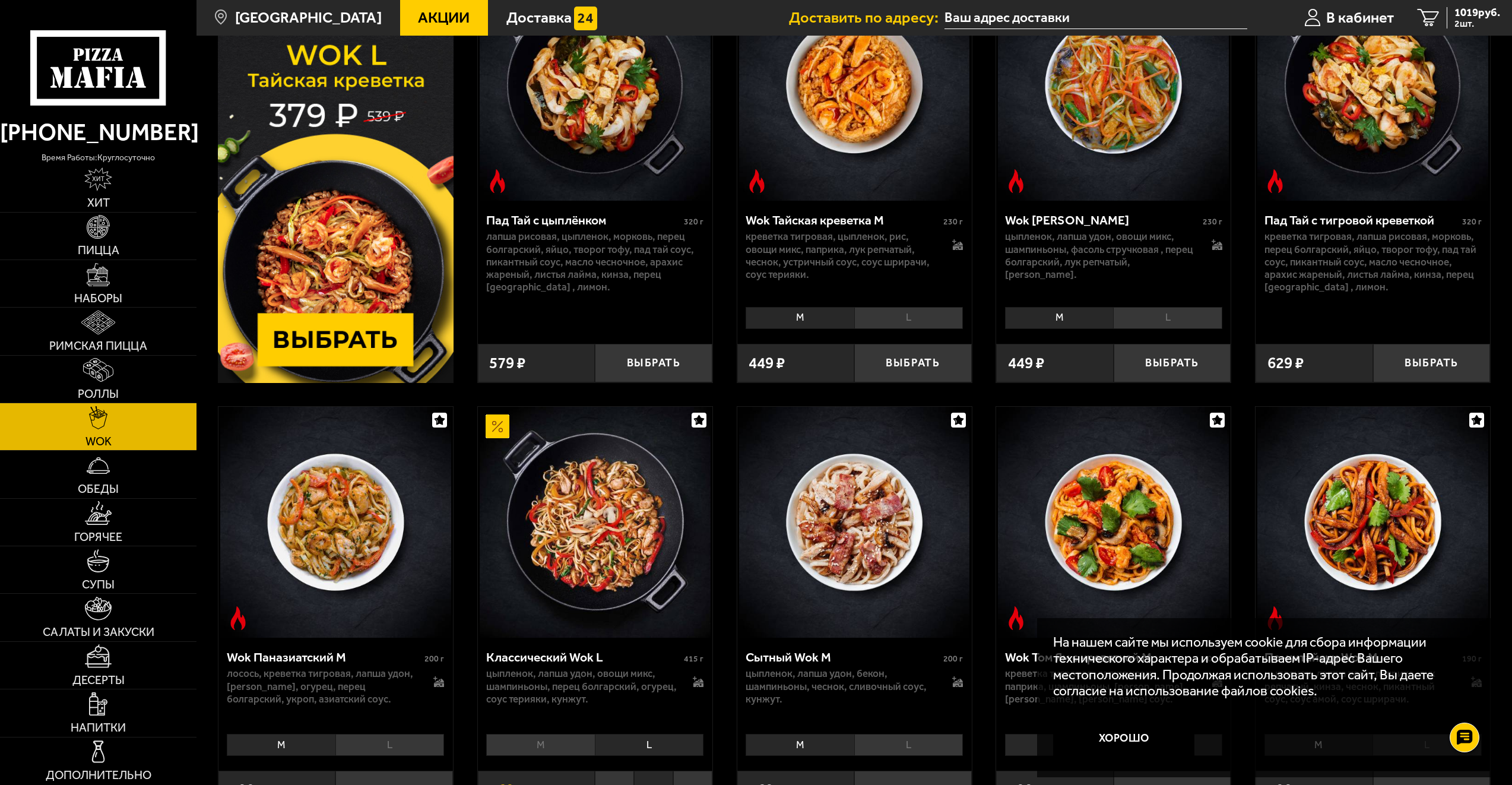
scroll to position [178, 0]
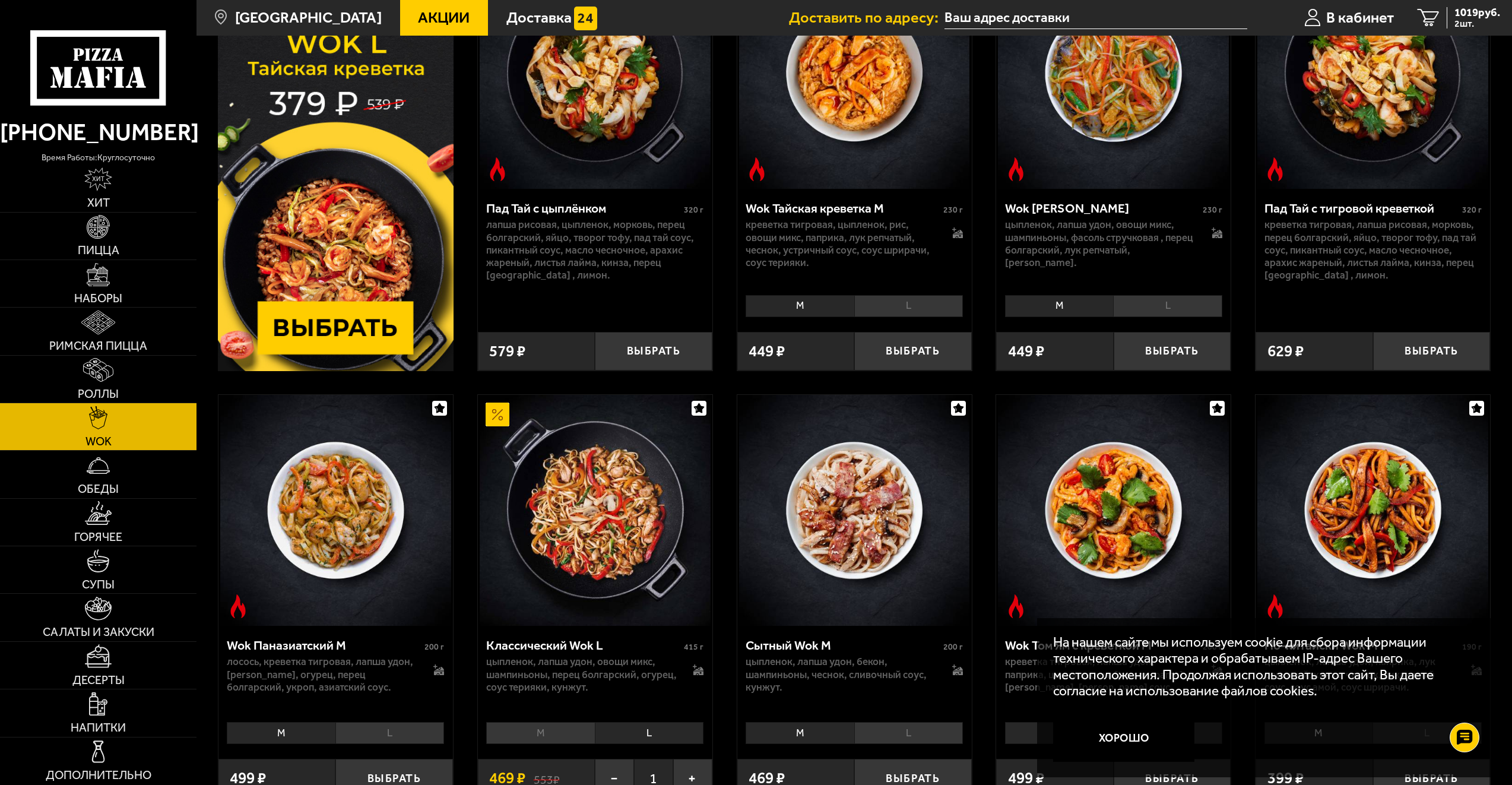
click at [558, 724] on li "M" at bounding box center [539, 733] width 108 height 22
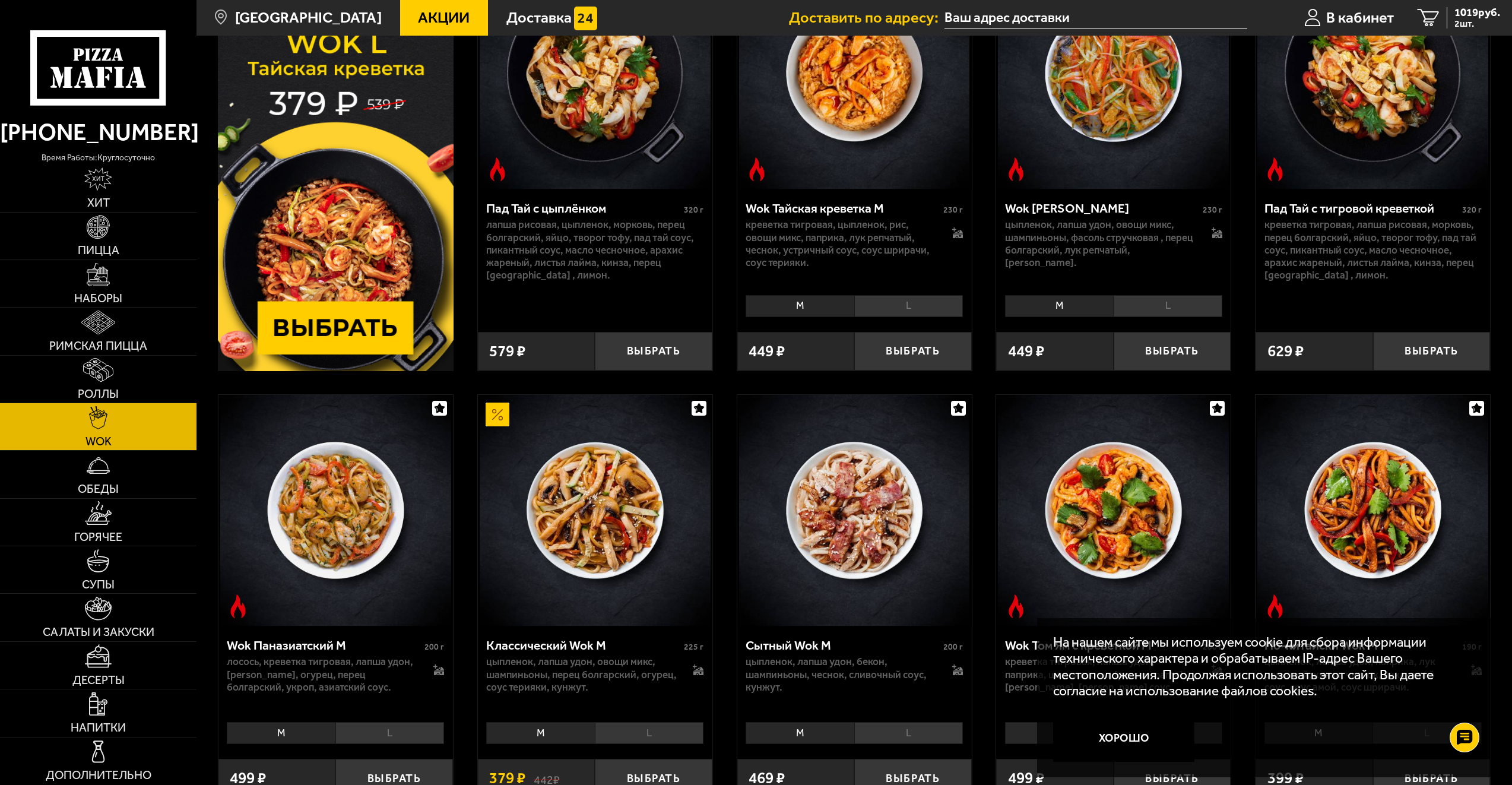
click at [403, 323] on img at bounding box center [336, 164] width 236 height 413
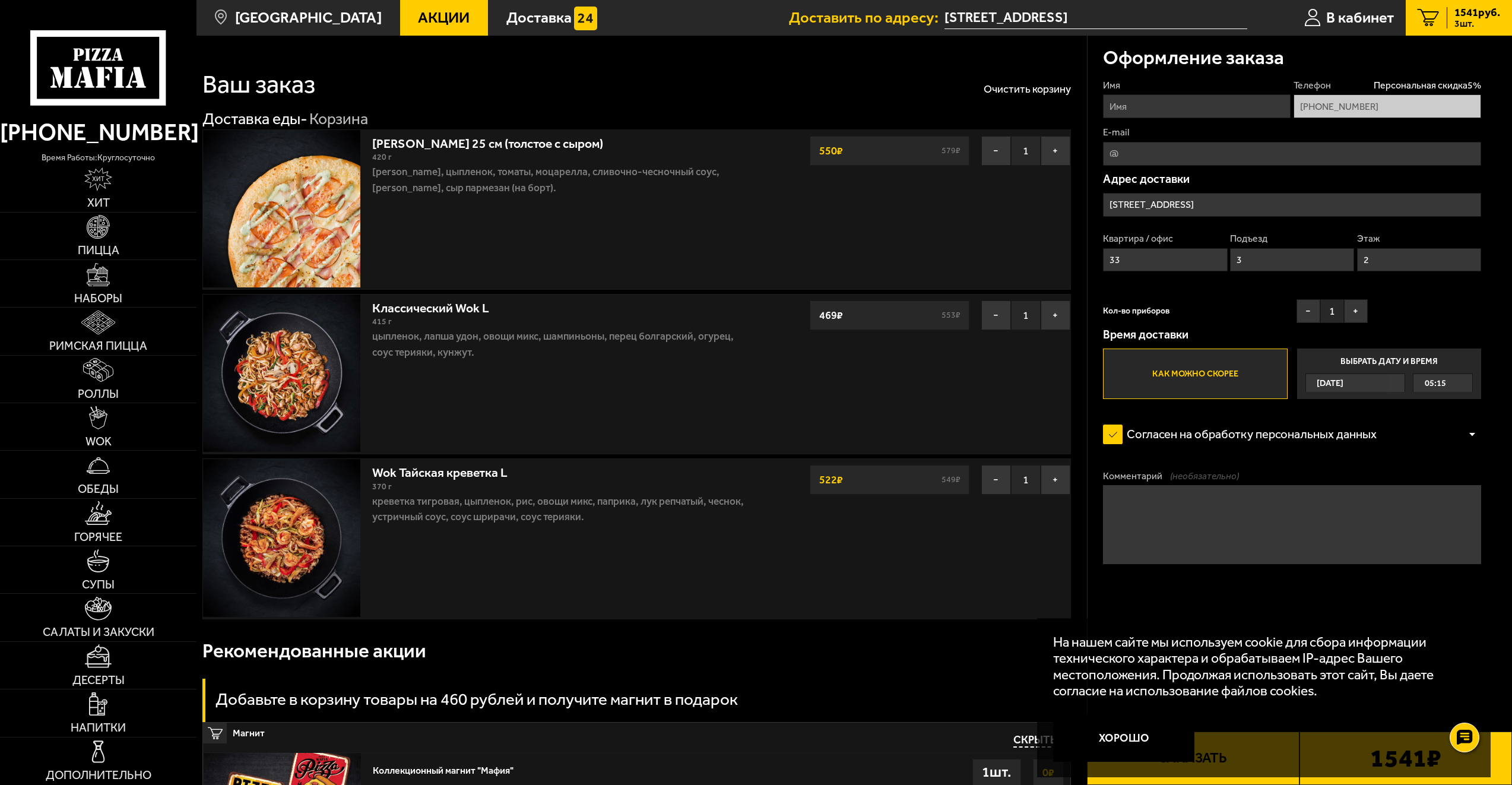
click at [293, 543] on img at bounding box center [282, 538] width 157 height 158
click at [423, 472] on link "Wok Тайская креветка L" at bounding box center [448, 470] width 152 height 19
click at [986, 478] on button "−" at bounding box center [996, 480] width 30 height 30
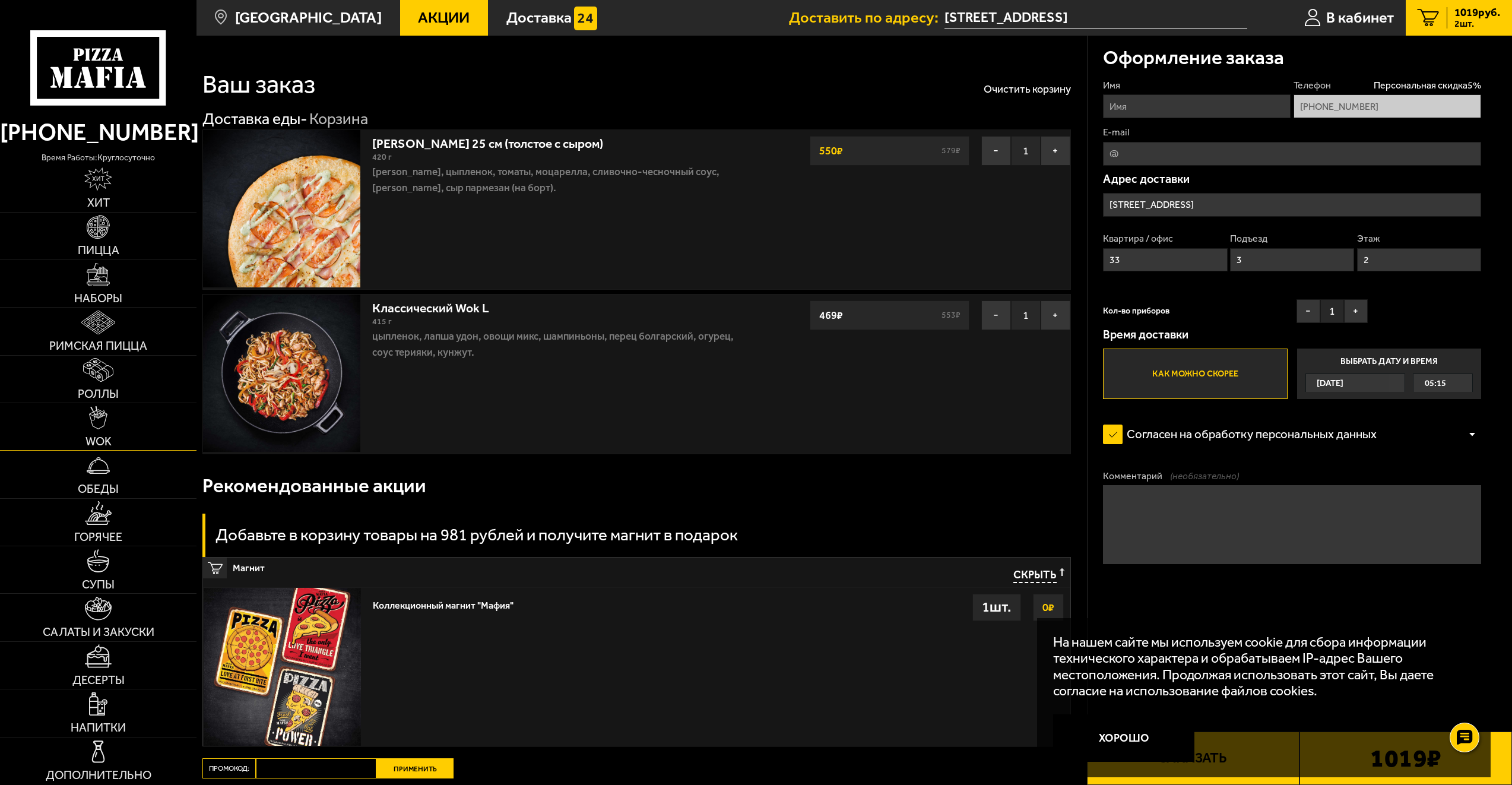
click at [140, 419] on link "WOK" at bounding box center [98, 427] width 197 height 47
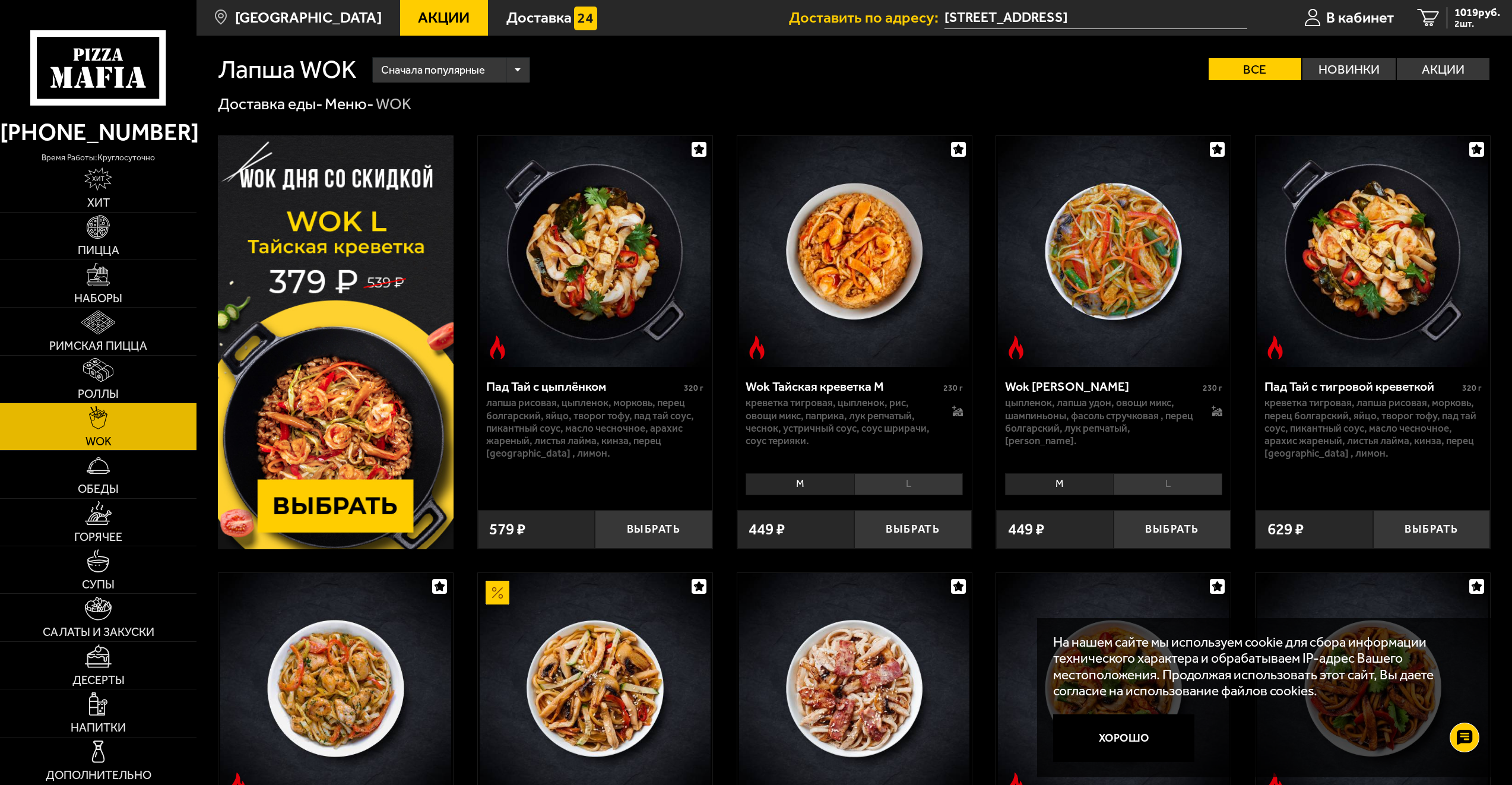
click at [372, 502] on img at bounding box center [336, 342] width 236 height 413
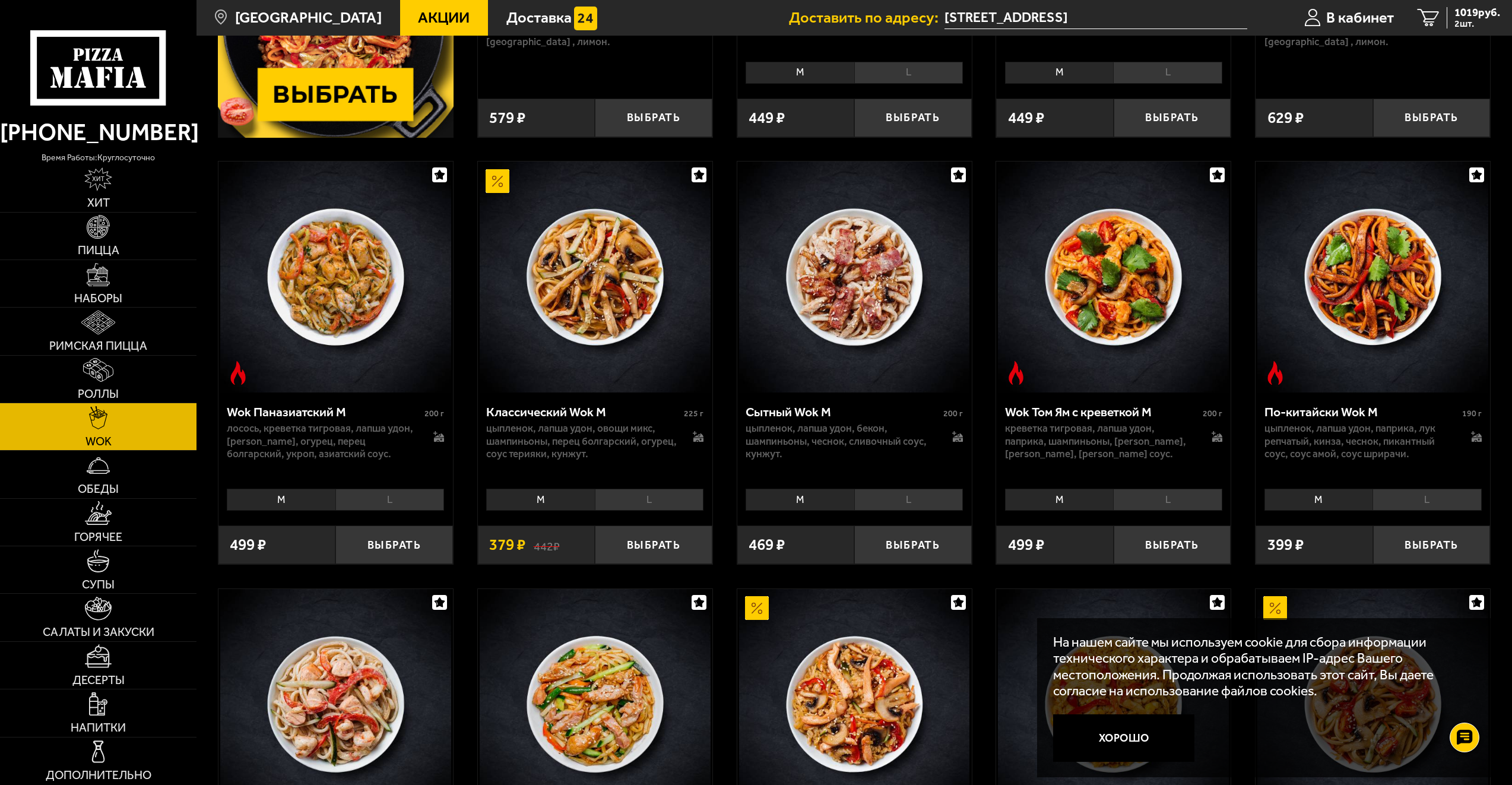
scroll to position [416, 0]
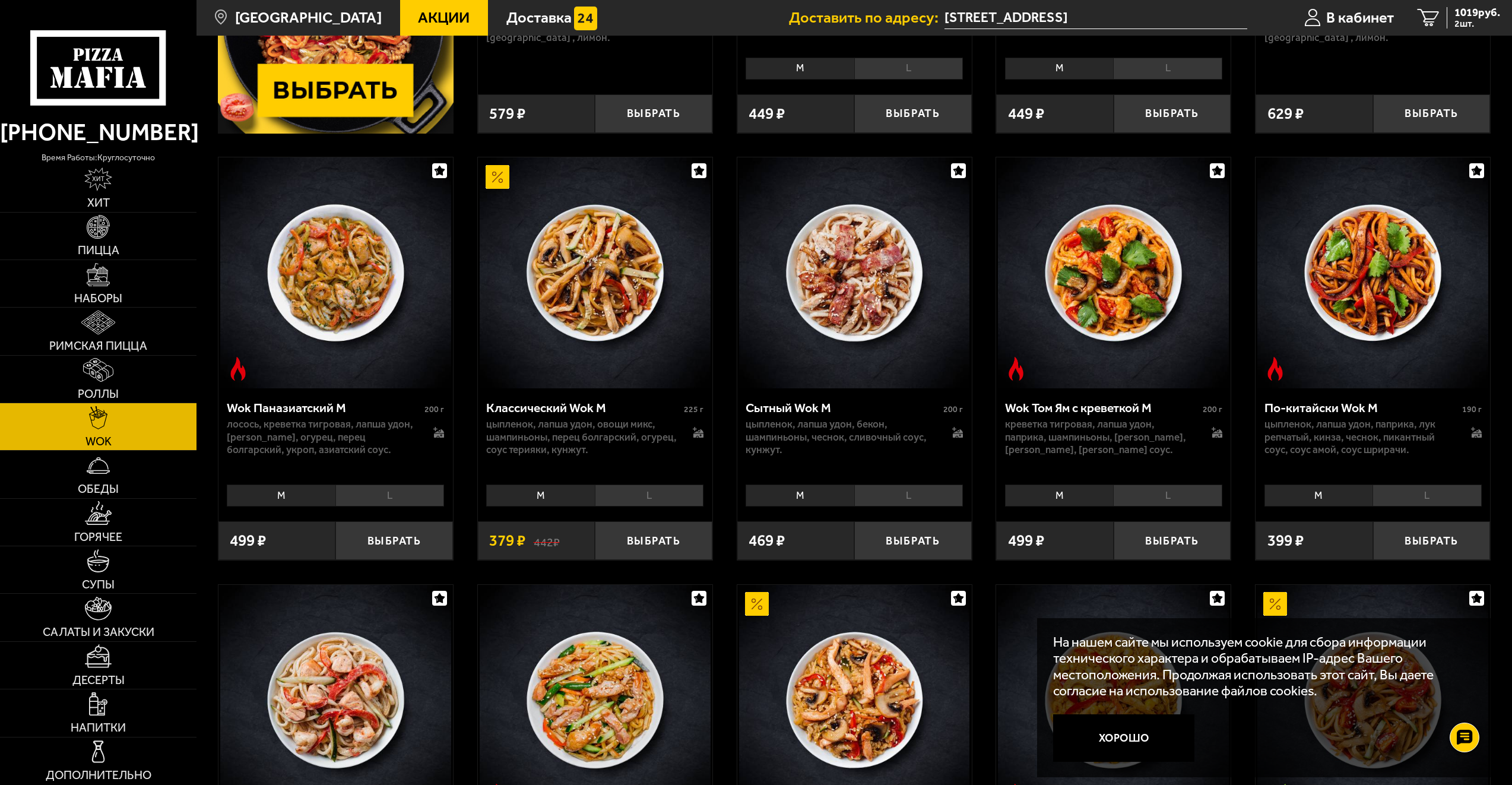
click at [681, 502] on li "L" at bounding box center [649, 496] width 108 height 22
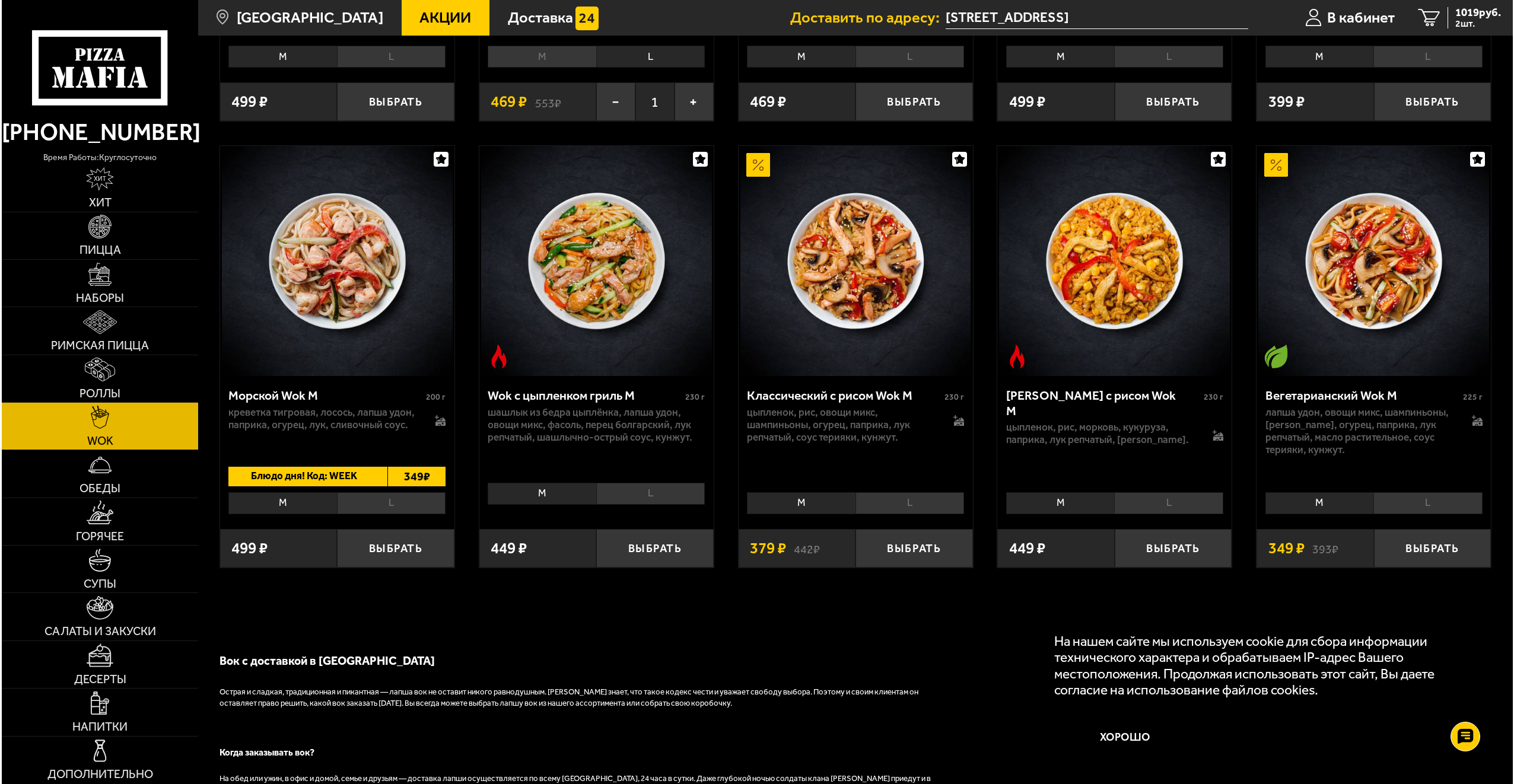
scroll to position [890, 0]
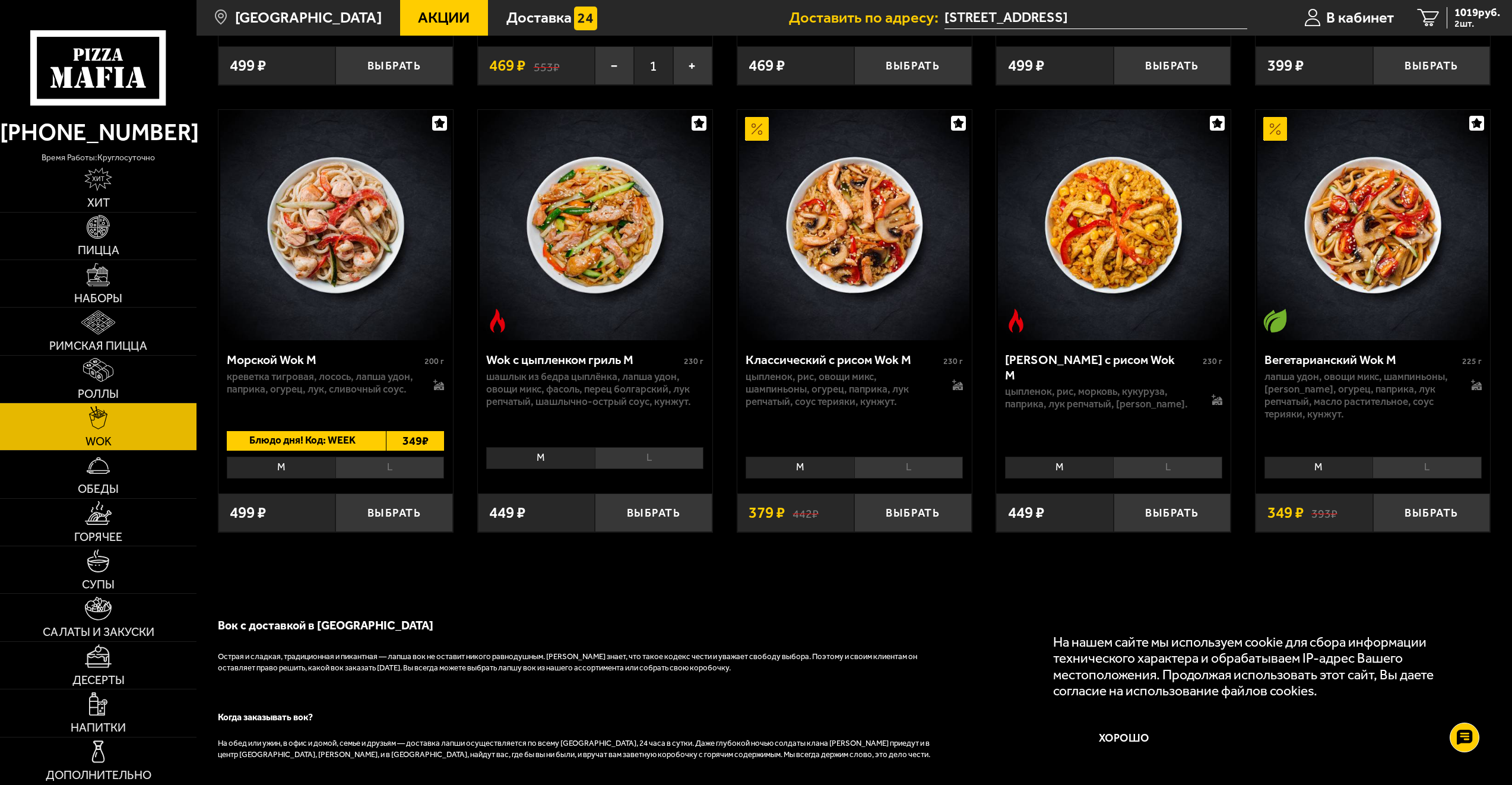
click at [416, 473] on li "L" at bounding box center [390, 467] width 108 height 22
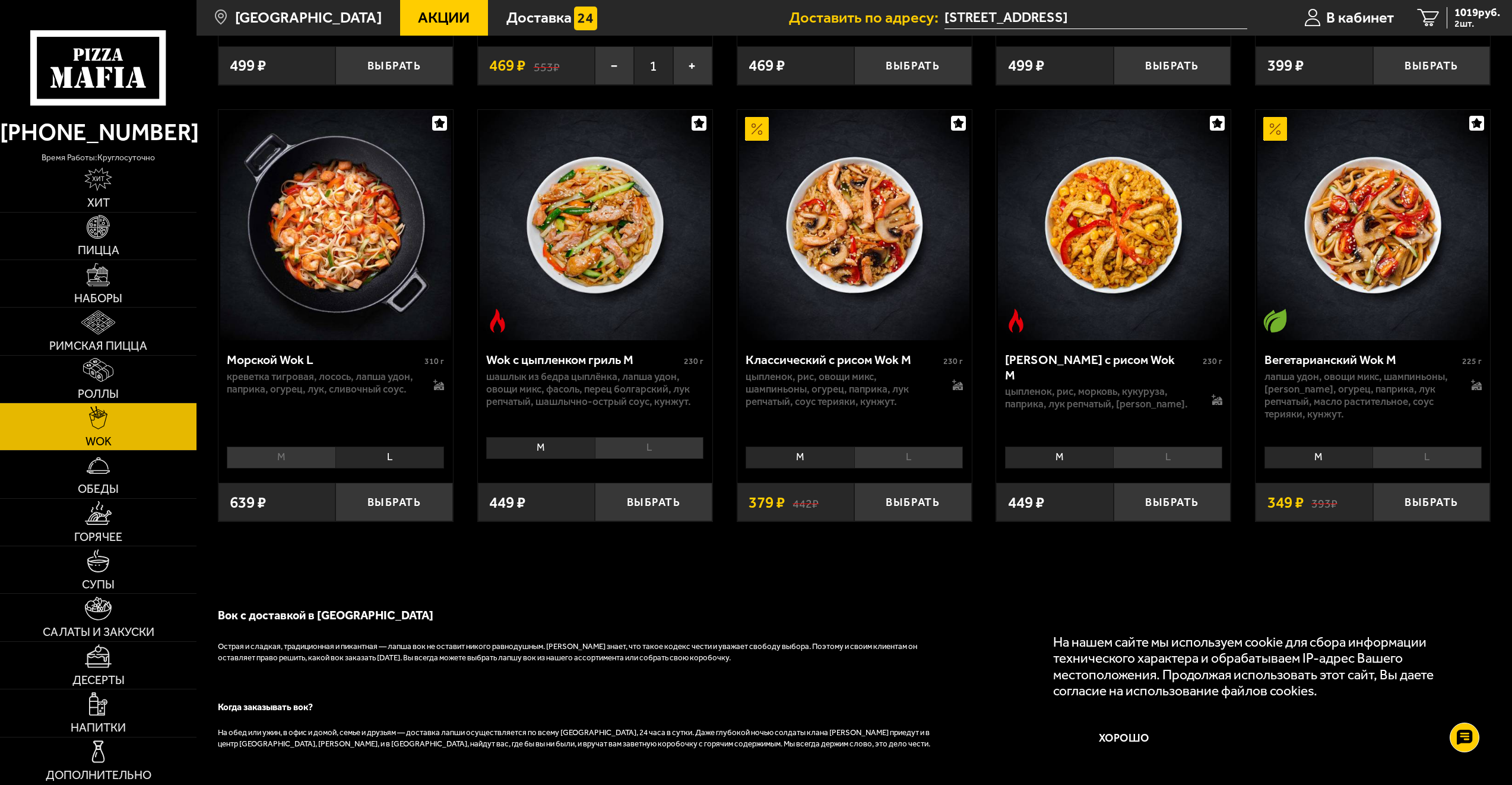
click at [649, 454] on li "L" at bounding box center [649, 448] width 108 height 22
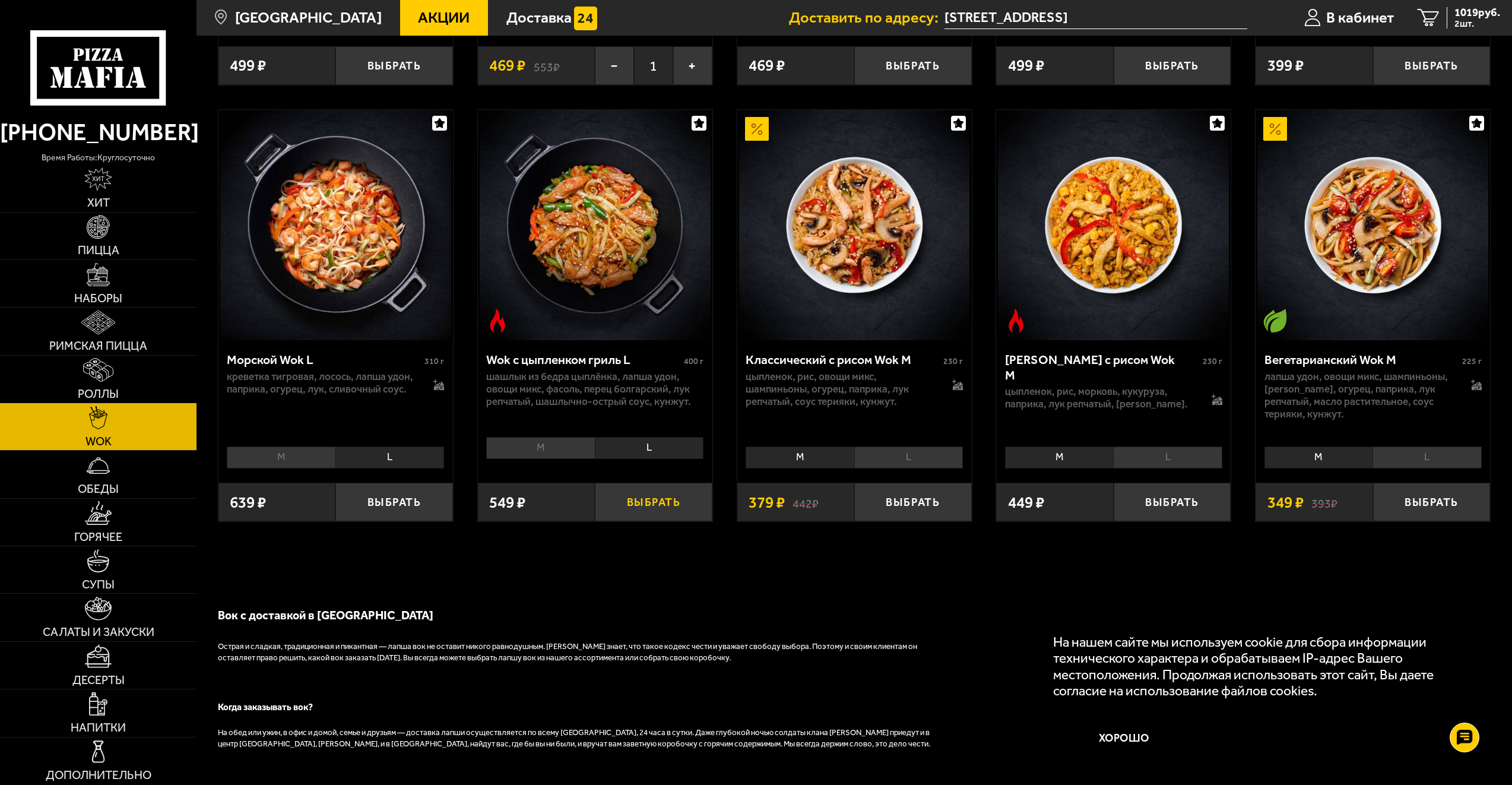
click at [649, 500] on button "Выбрать" at bounding box center [654, 502] width 117 height 39
click at [1331, 25] on span "В кабинет" at bounding box center [1360, 17] width 68 height 15
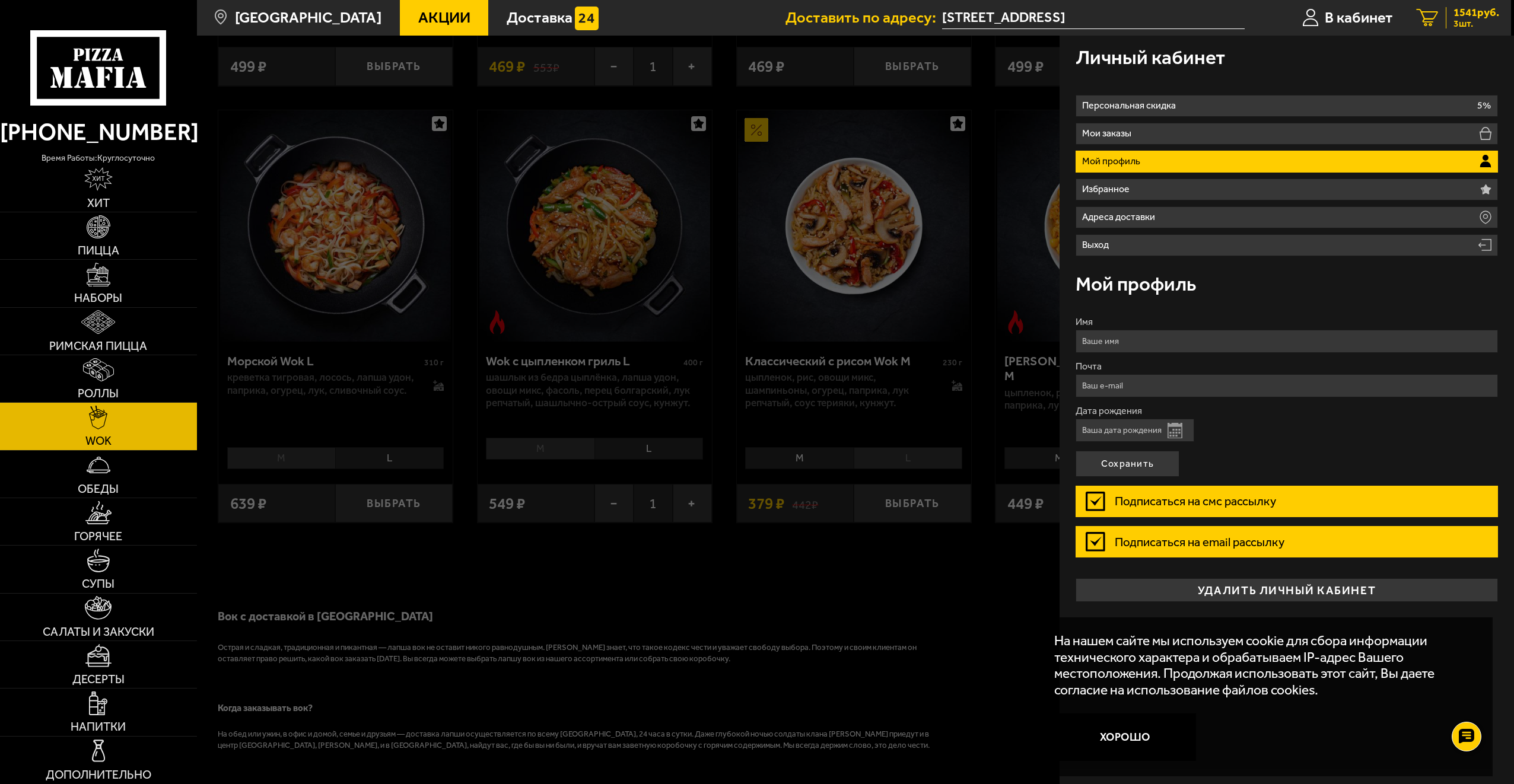
click at [1461, 23] on span "3 шт." at bounding box center [1476, 23] width 46 height 10
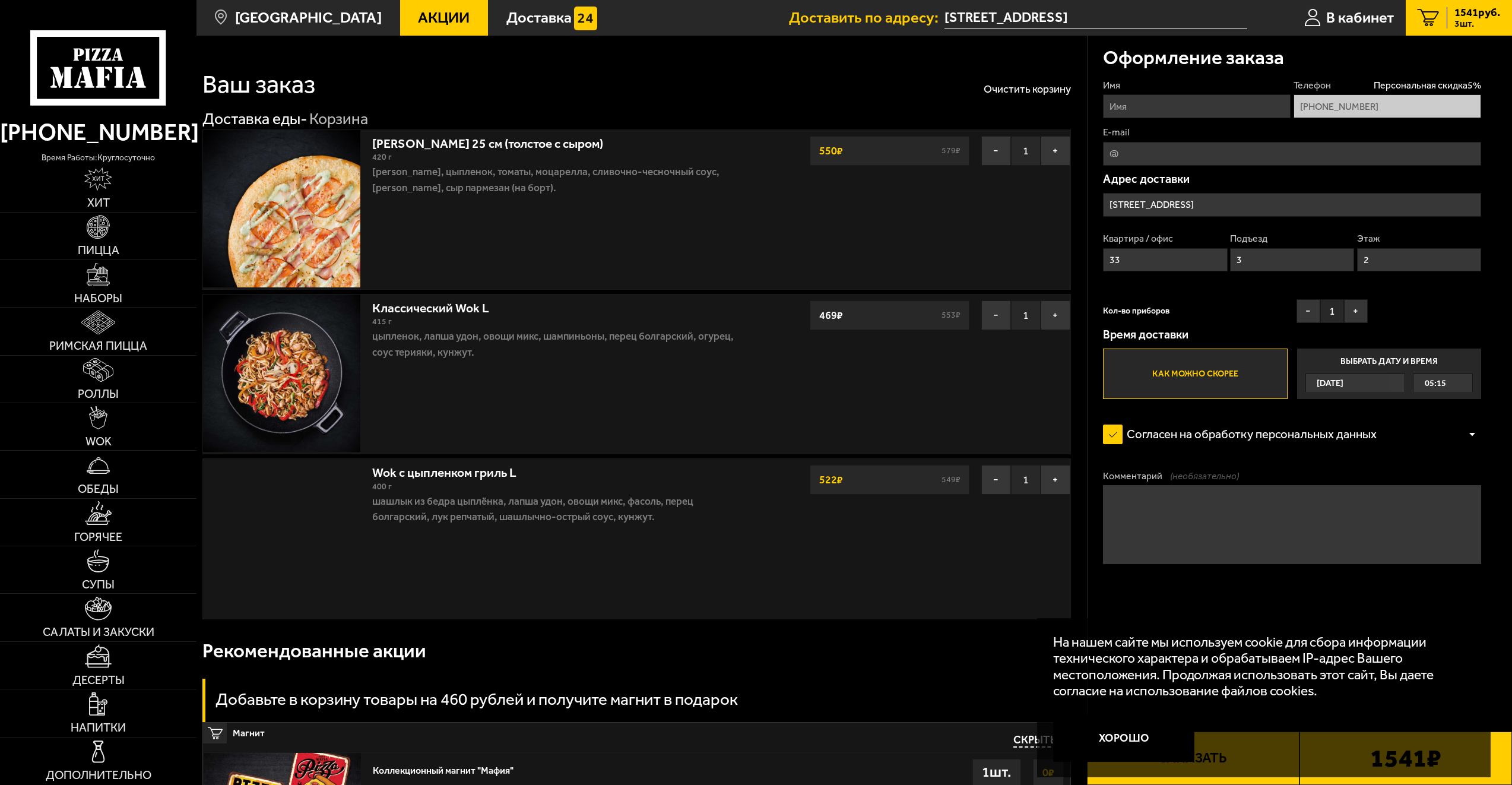
type input "Среднеохтинский проспект, 3к1"
click at [998, 479] on button "−" at bounding box center [996, 480] width 30 height 30
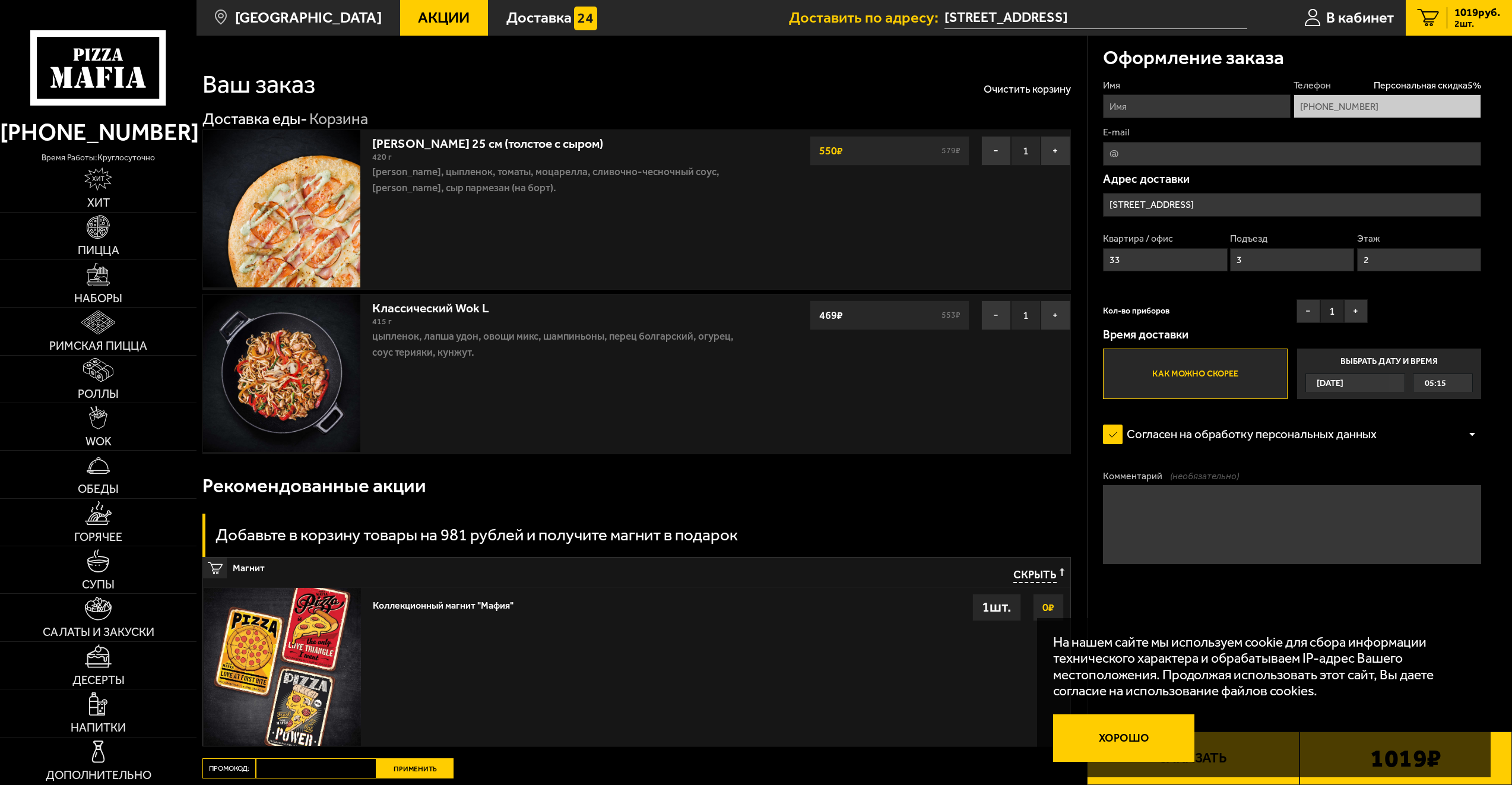
click at [1138, 742] on button "Хорошо" at bounding box center [1124, 739] width 142 height 48
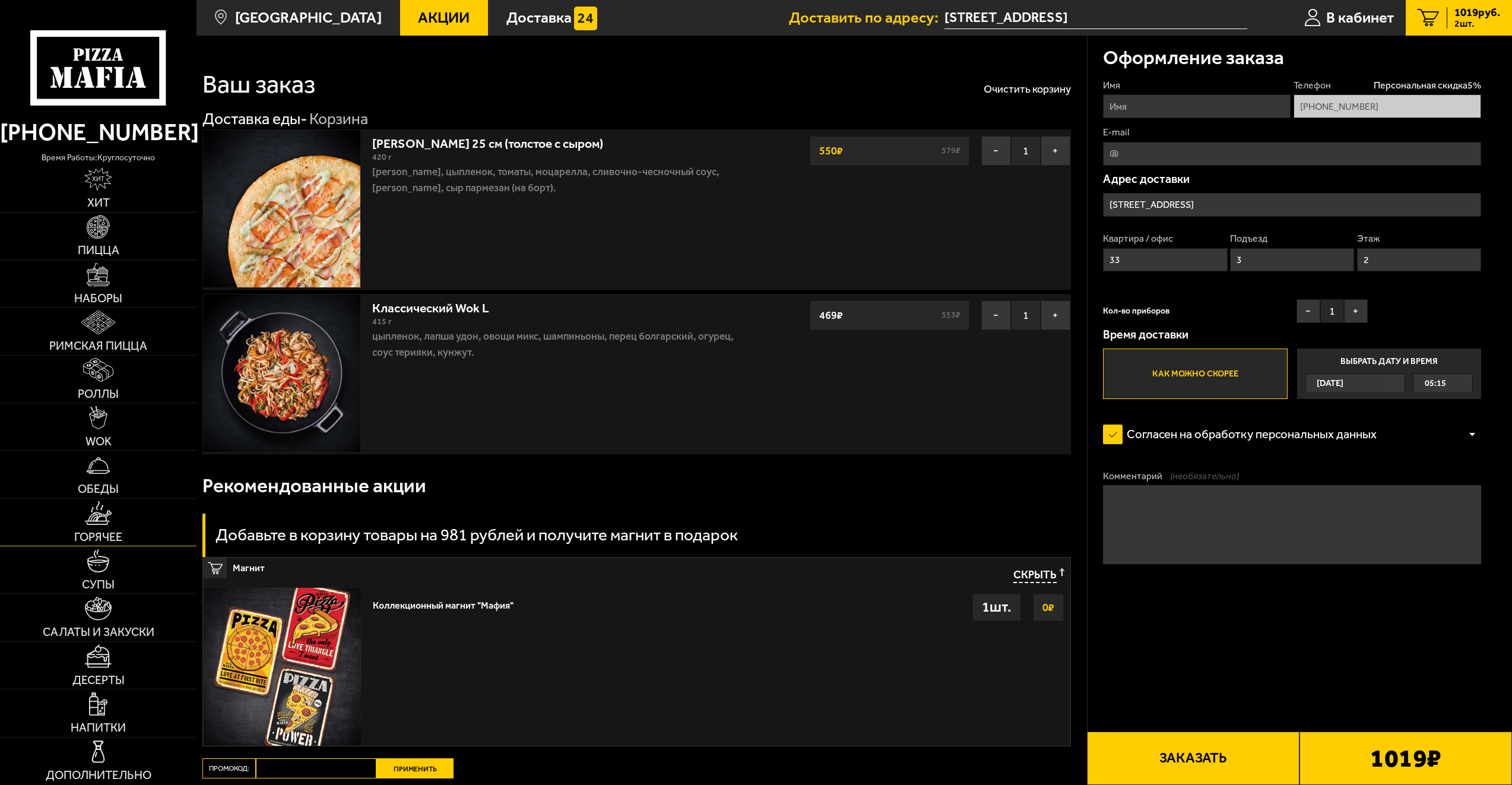
click at [134, 511] on link "Горячее" at bounding box center [98, 522] width 197 height 47
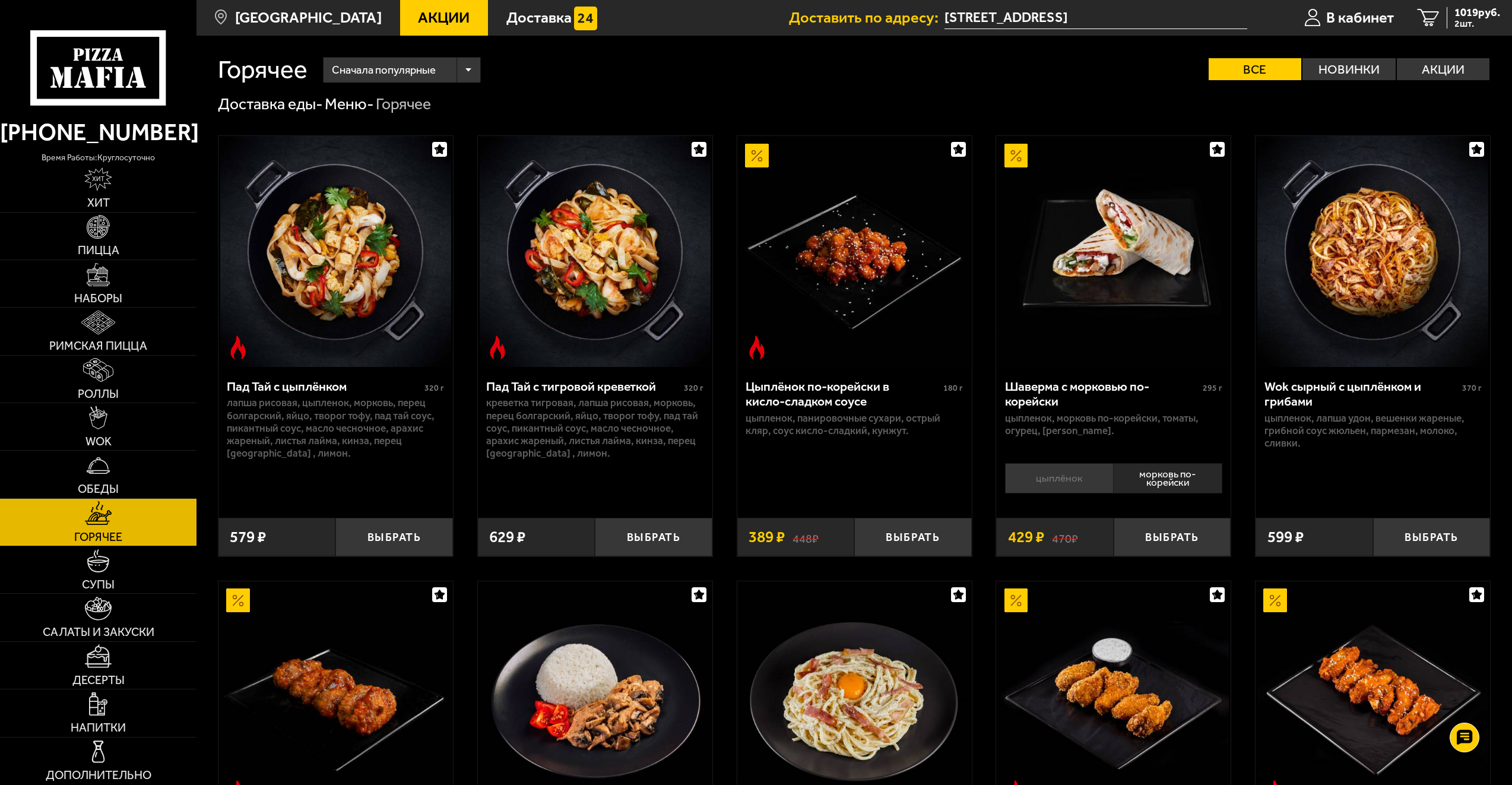
click at [1043, 480] on li "цыплёнок" at bounding box center [1059, 478] width 108 height 30
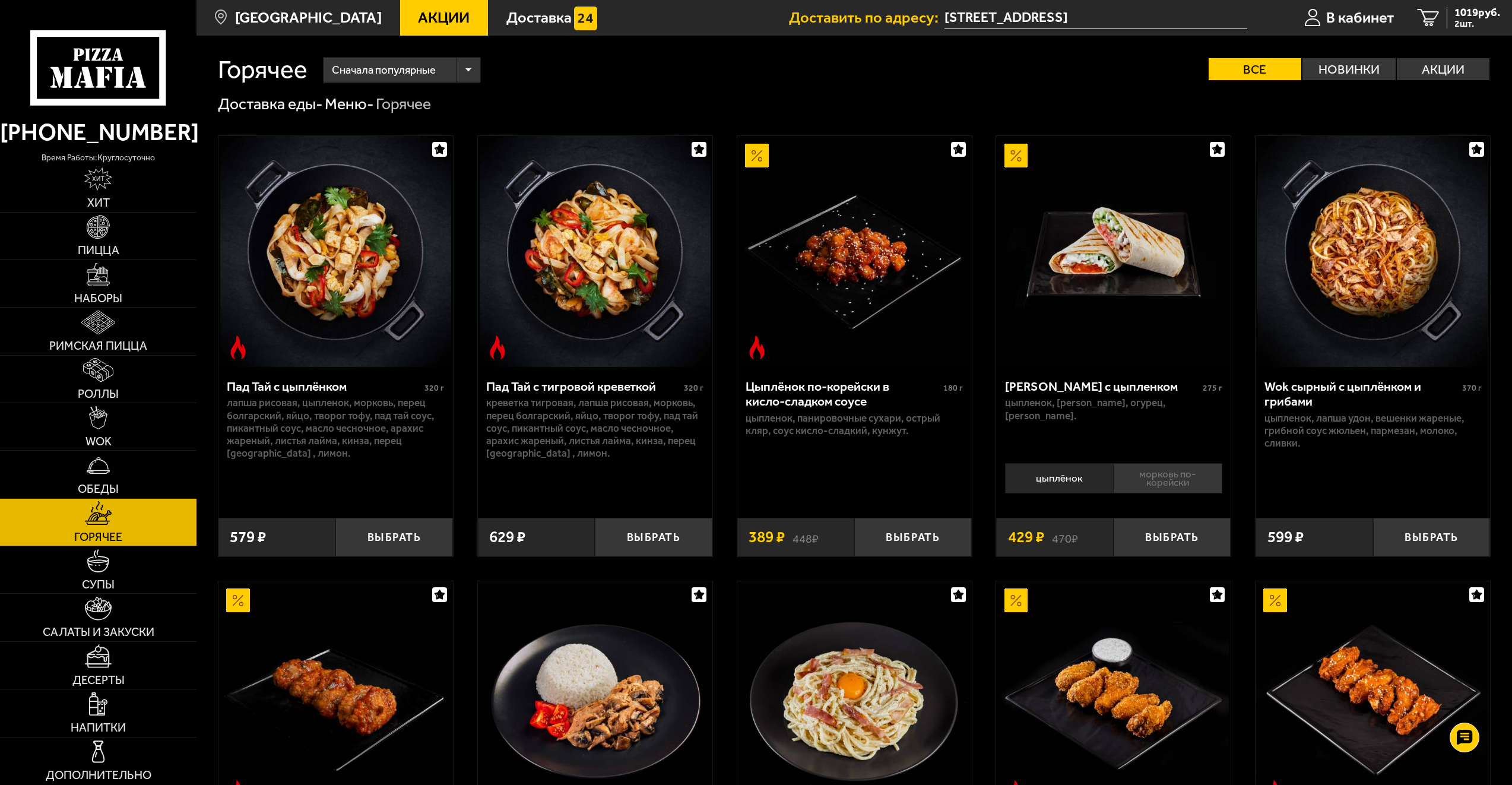
click at [1155, 483] on li "морковь по-корейски" at bounding box center [1167, 478] width 108 height 30
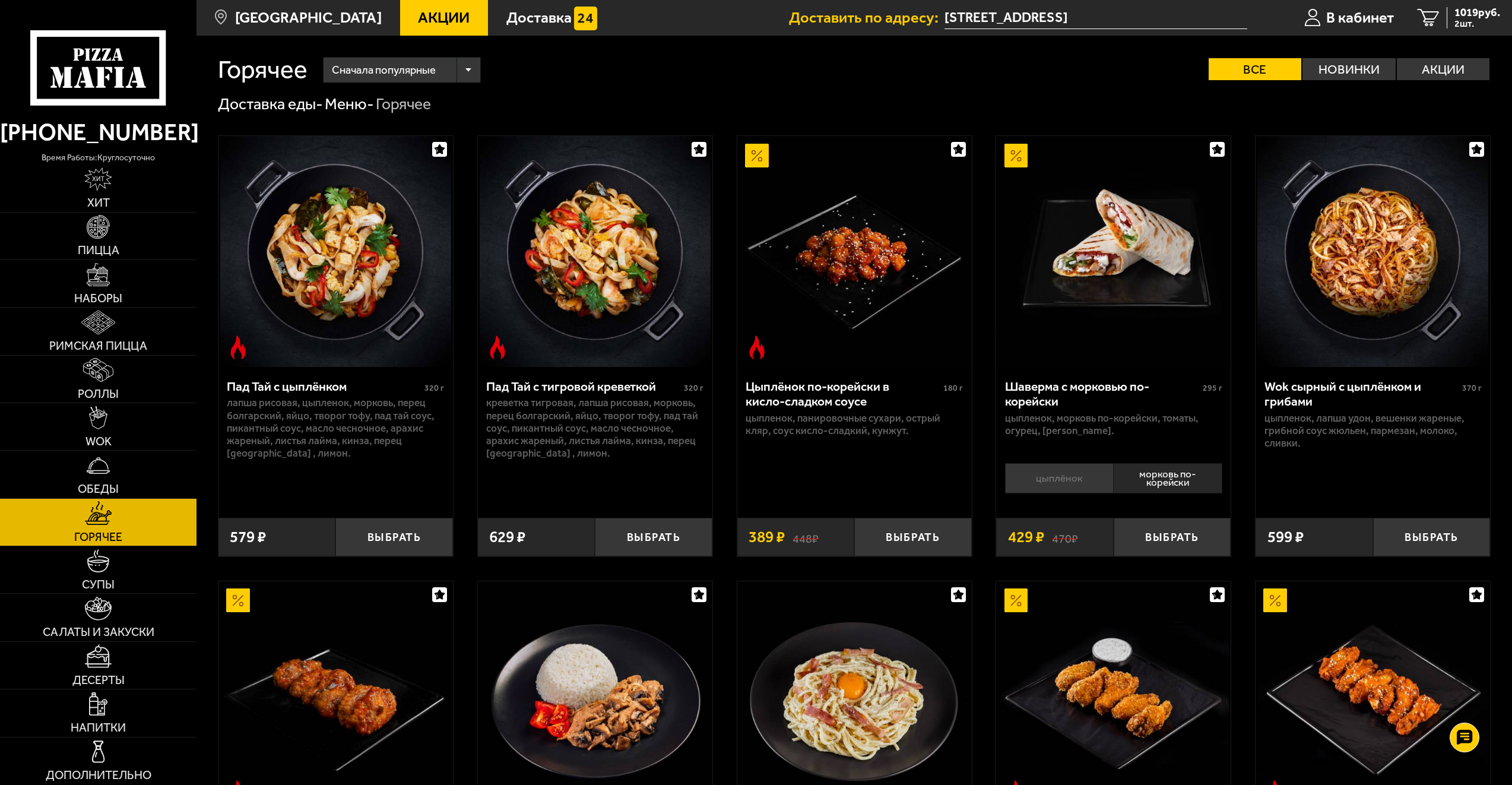
click at [1068, 478] on li "цыплёнок" at bounding box center [1059, 478] width 108 height 30
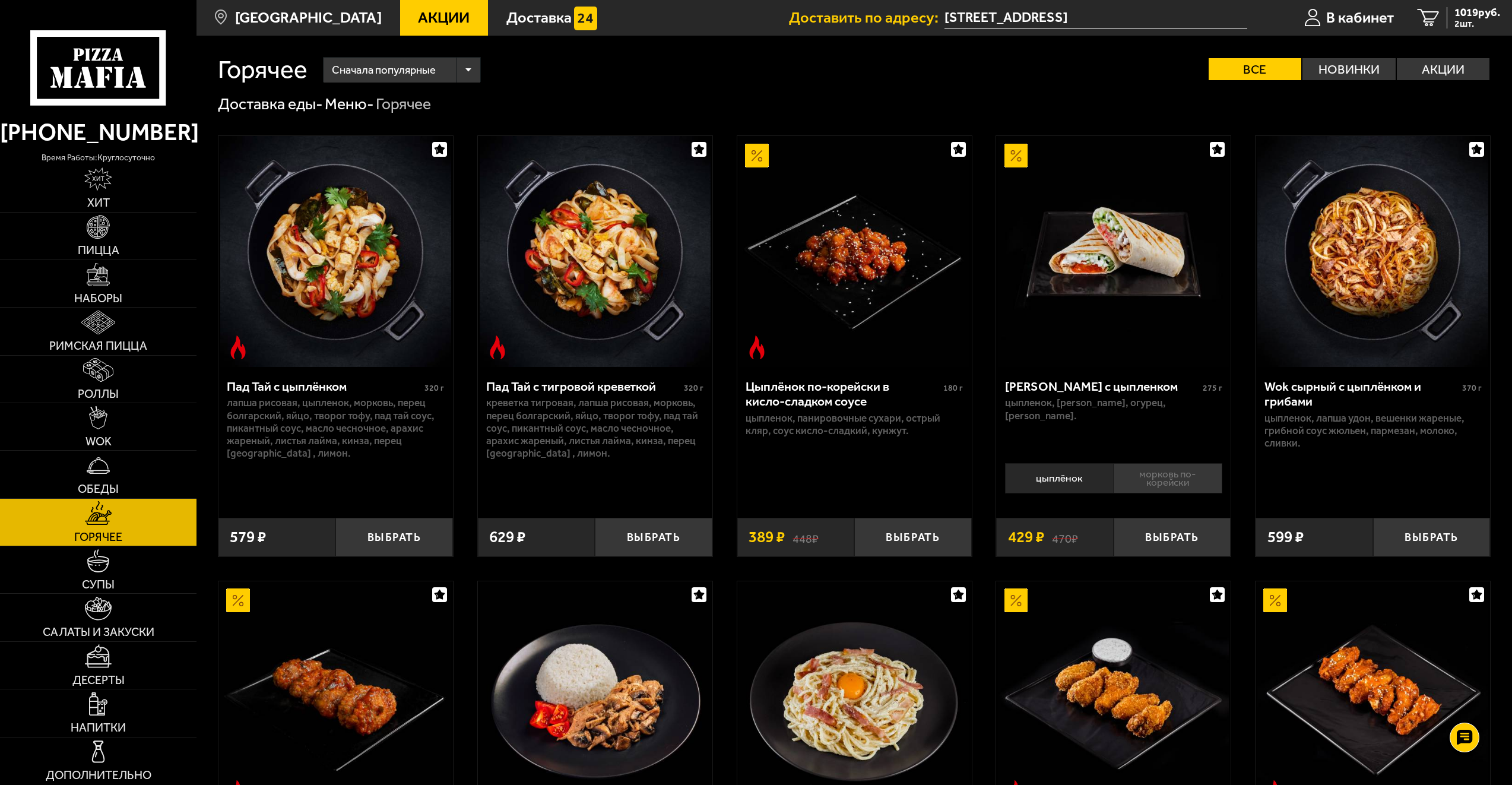
click at [1142, 483] on li "морковь по-корейски" at bounding box center [1167, 478] width 108 height 30
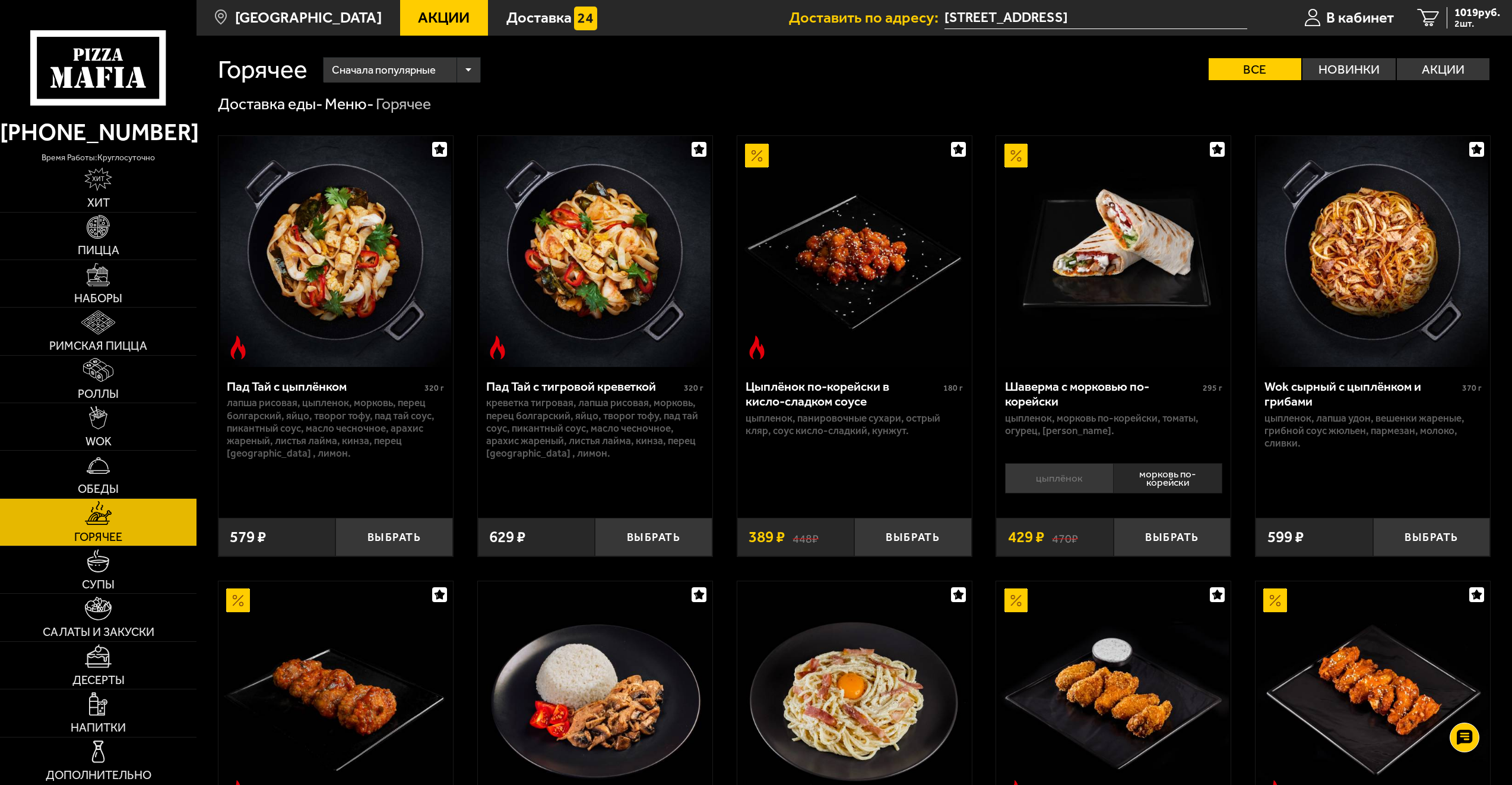
click at [1074, 475] on li "цыплёнок" at bounding box center [1059, 478] width 108 height 30
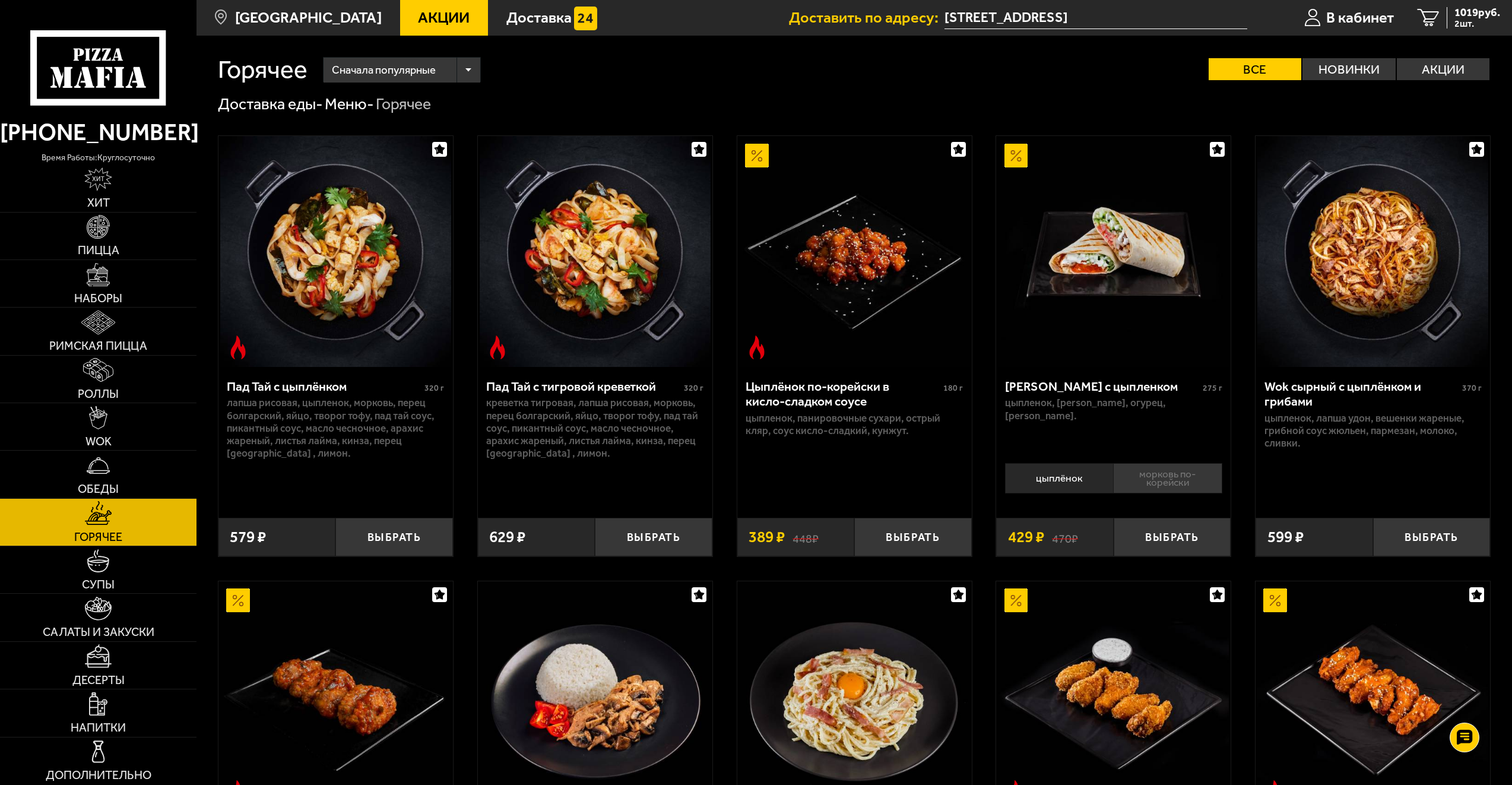
click at [1145, 478] on li "морковь по-корейски" at bounding box center [1167, 478] width 108 height 30
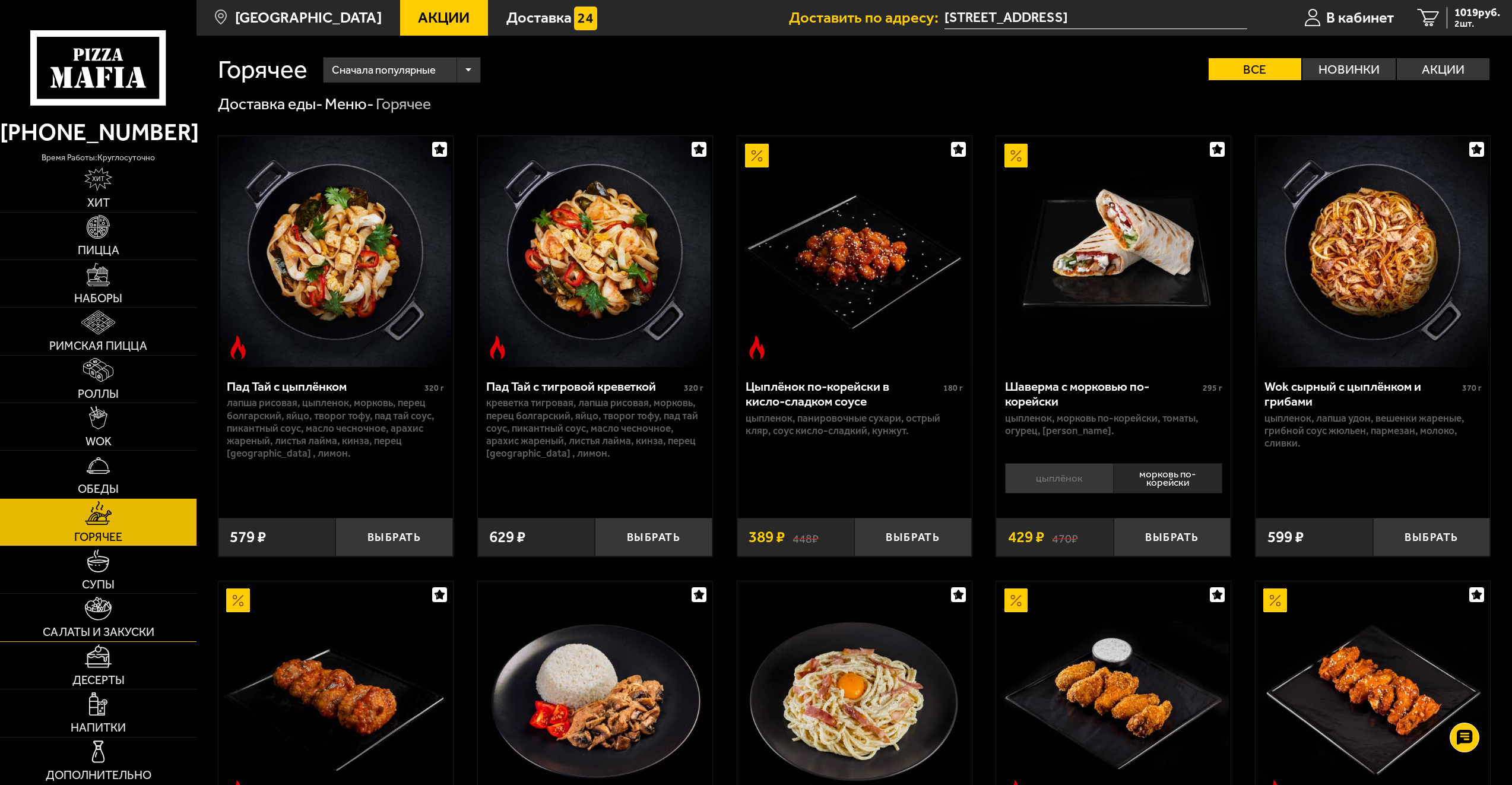
click at [156, 619] on link "Салаты и закуски" at bounding box center [98, 617] width 197 height 47
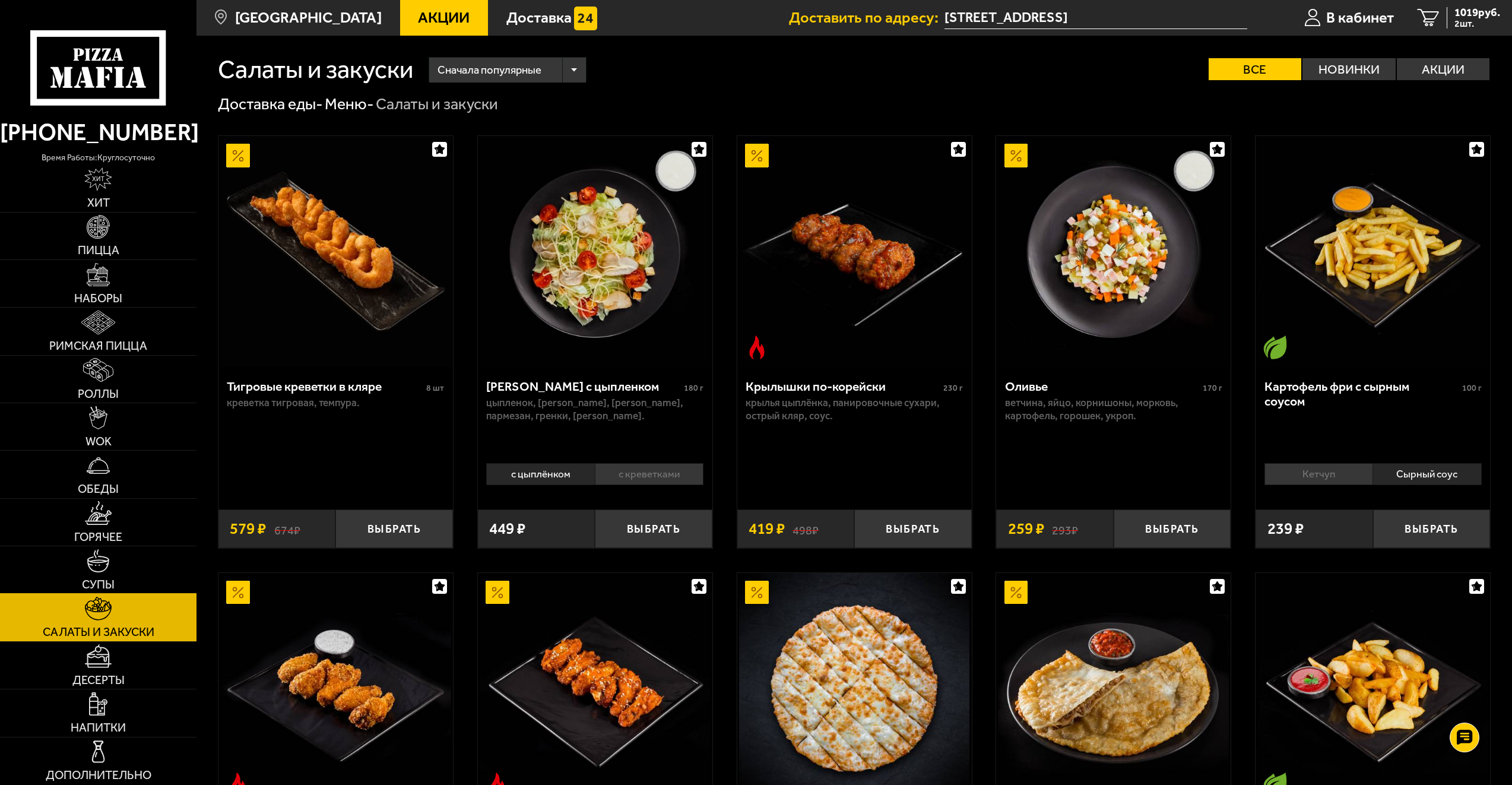
click at [159, 577] on link "Супы" at bounding box center [98, 569] width 197 height 47
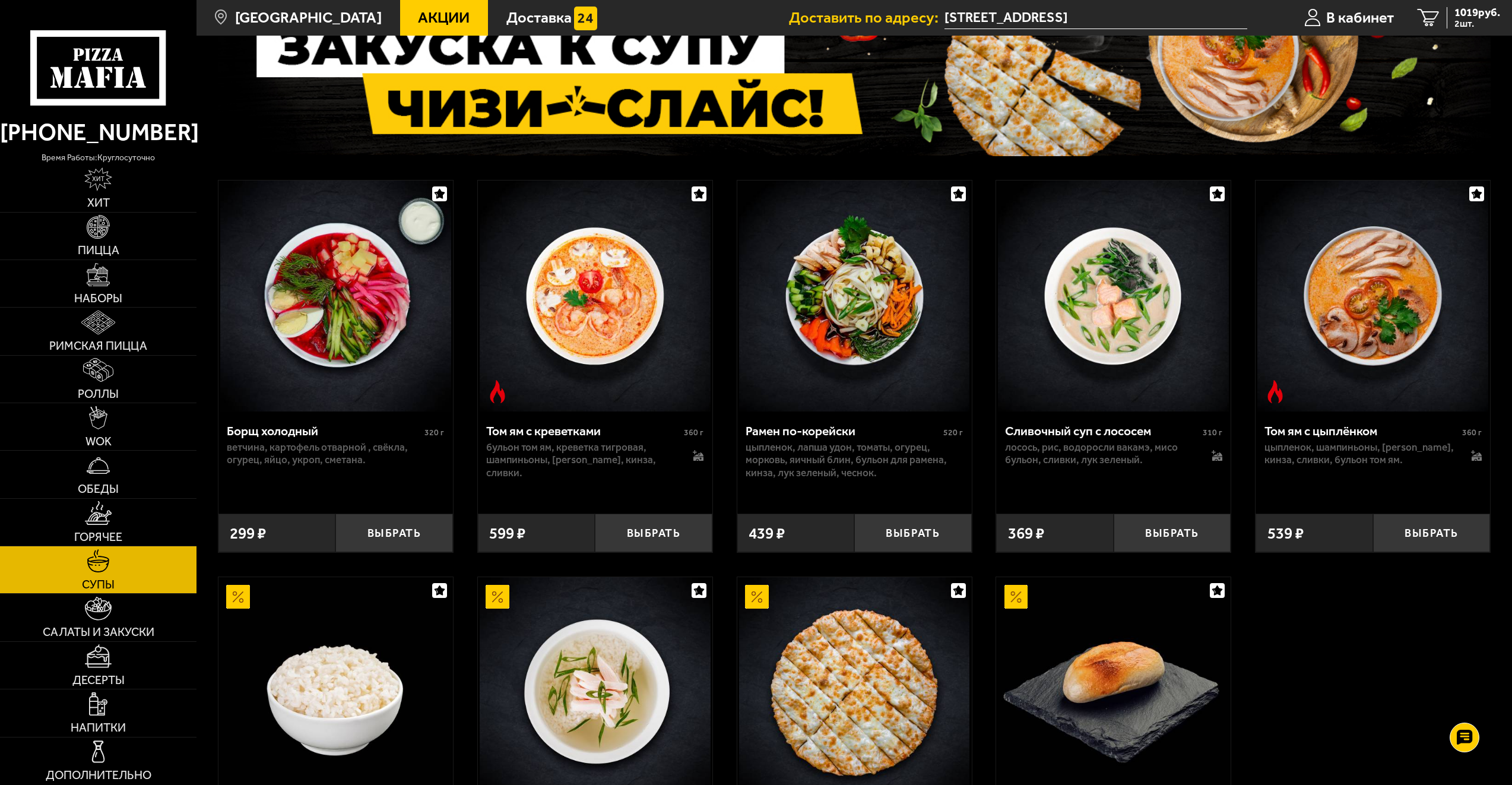
scroll to position [116, 0]
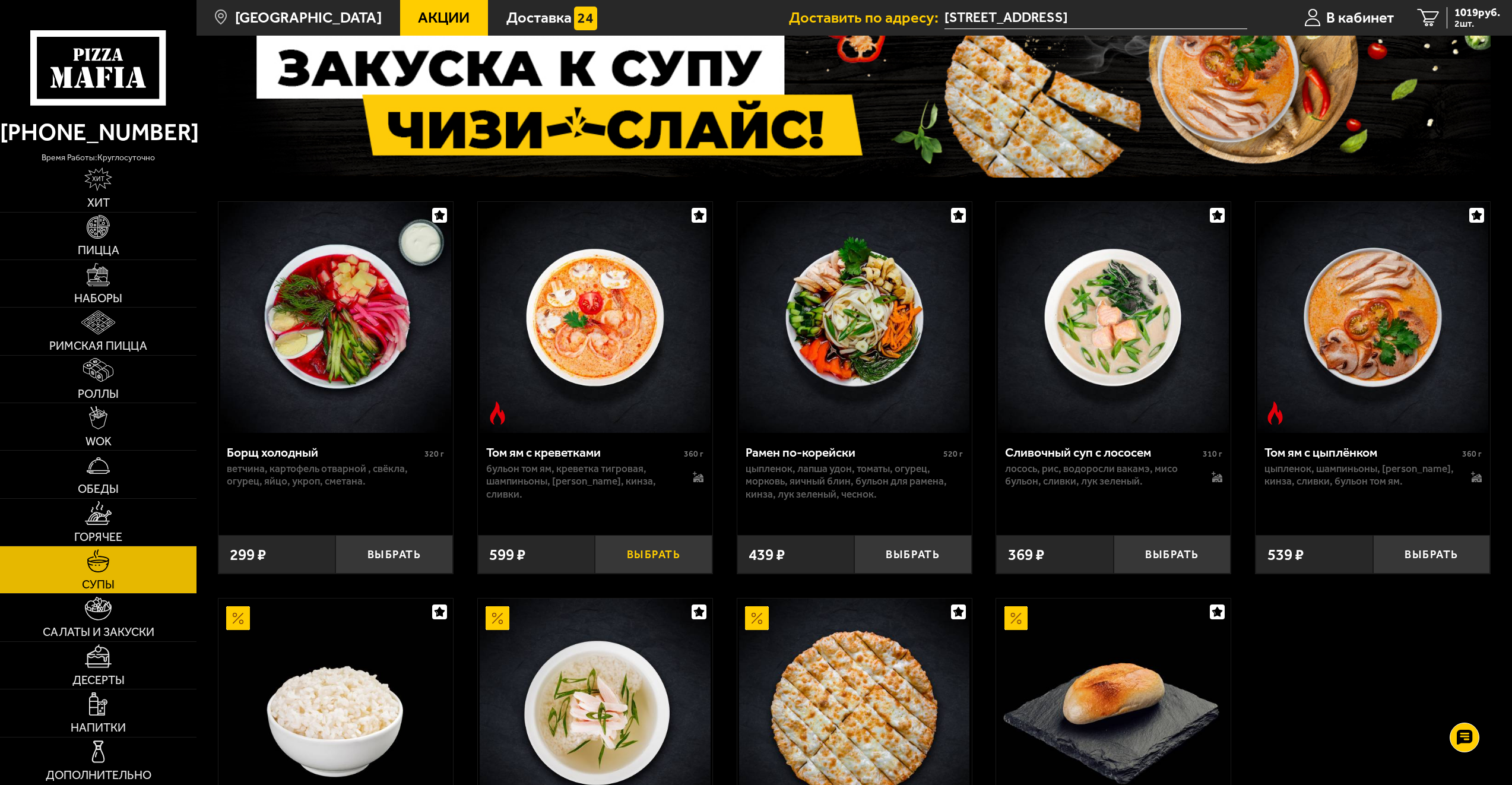
click at [668, 551] on button "Выбрать" at bounding box center [654, 555] width 117 height 39
click at [1467, 19] on span "3 шт." at bounding box center [1477, 23] width 46 height 10
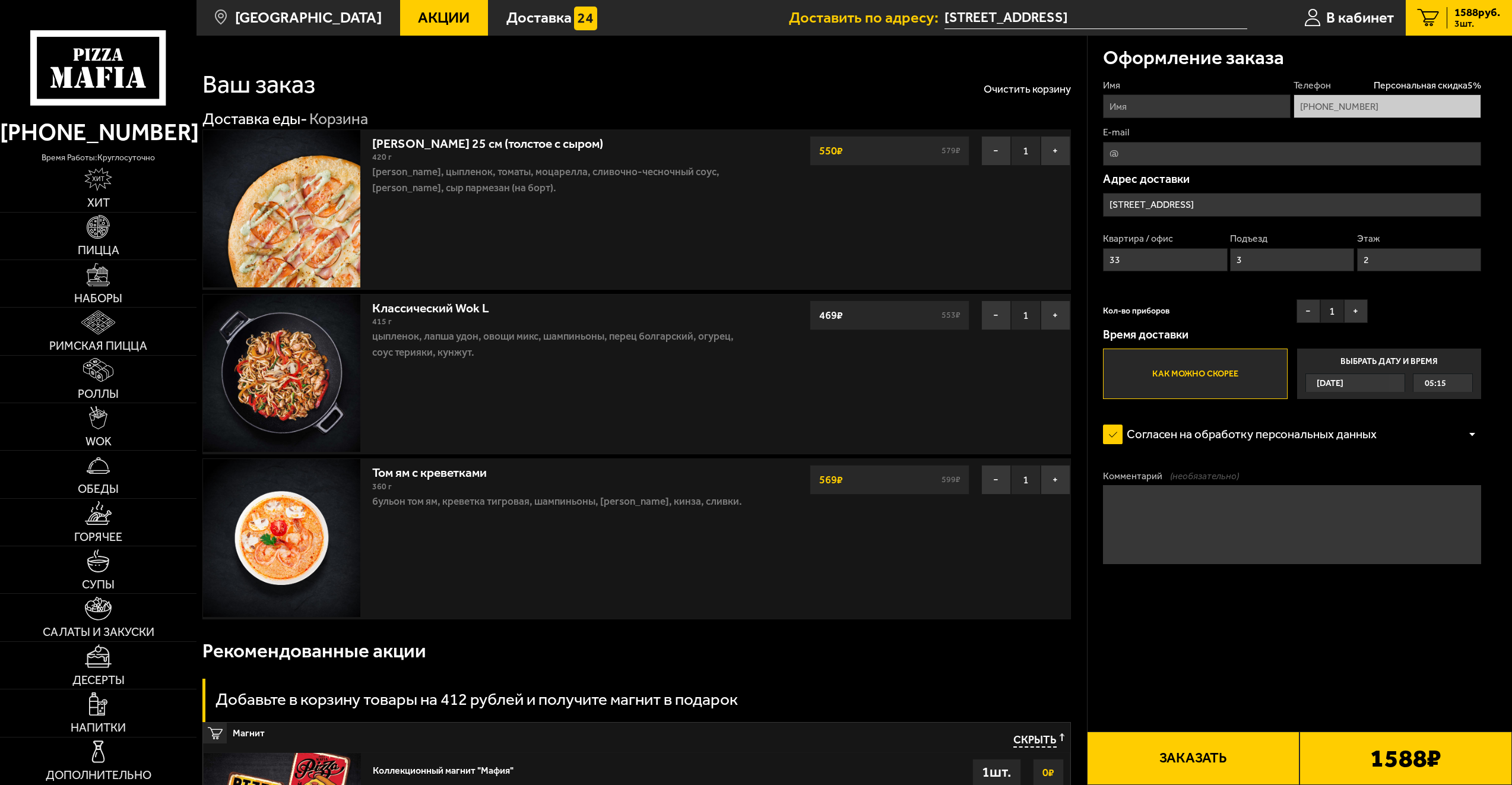
drag, startPoint x: 1277, startPoint y: 194, endPoint x: 937, endPoint y: 203, distance: 340.1
click at [937, 203] on section "Ваш заказ Очистить корзину Доставка еды - Корзина Чикен Ранч 25 см (толстое с с…" at bounding box center [854, 545] width 1316 height 1021
click at [1255, 199] on input "Среднеохтинский проспект, 3к1" at bounding box center [1292, 205] width 378 height 24
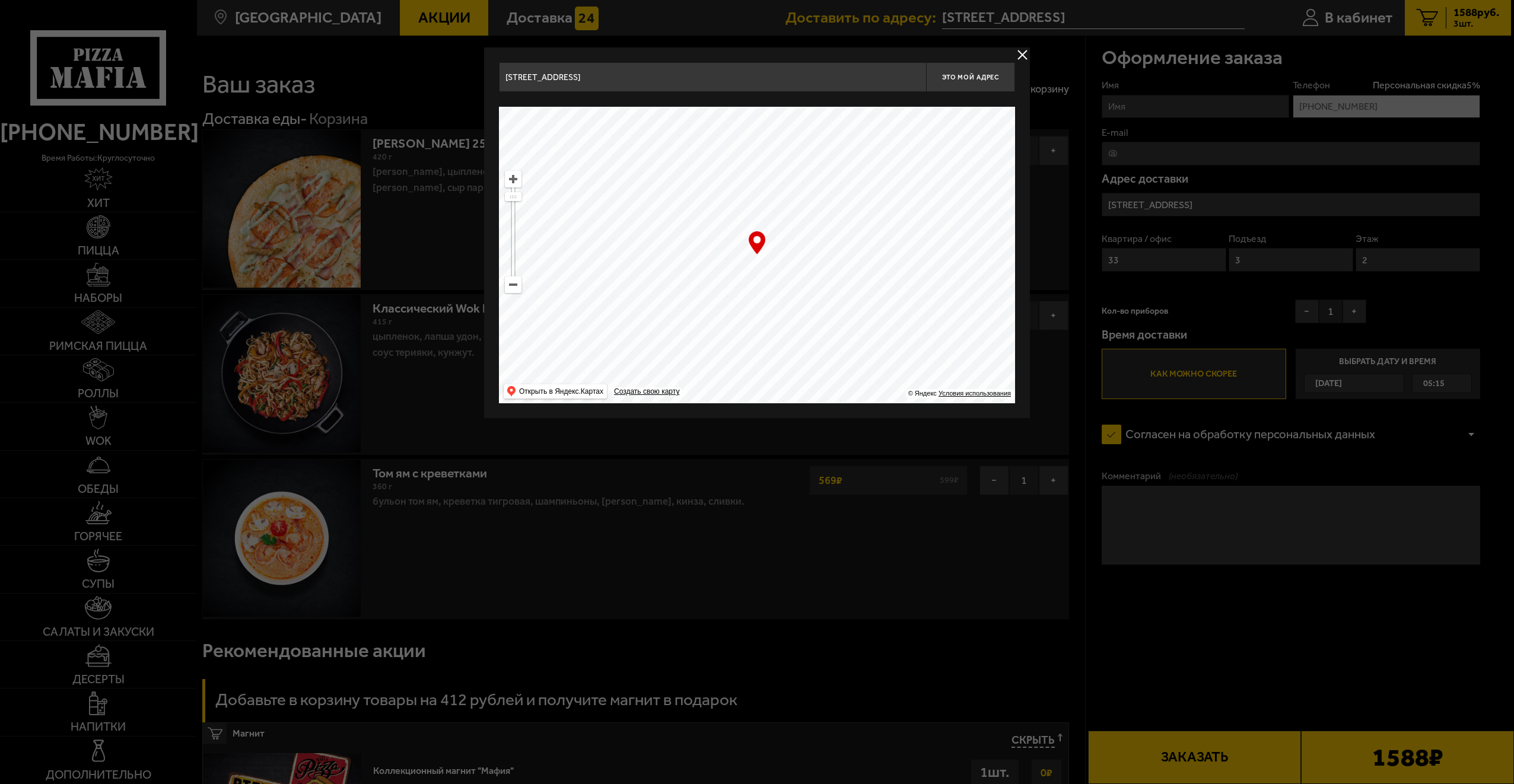
click at [1264, 201] on div at bounding box center [757, 392] width 1514 height 784
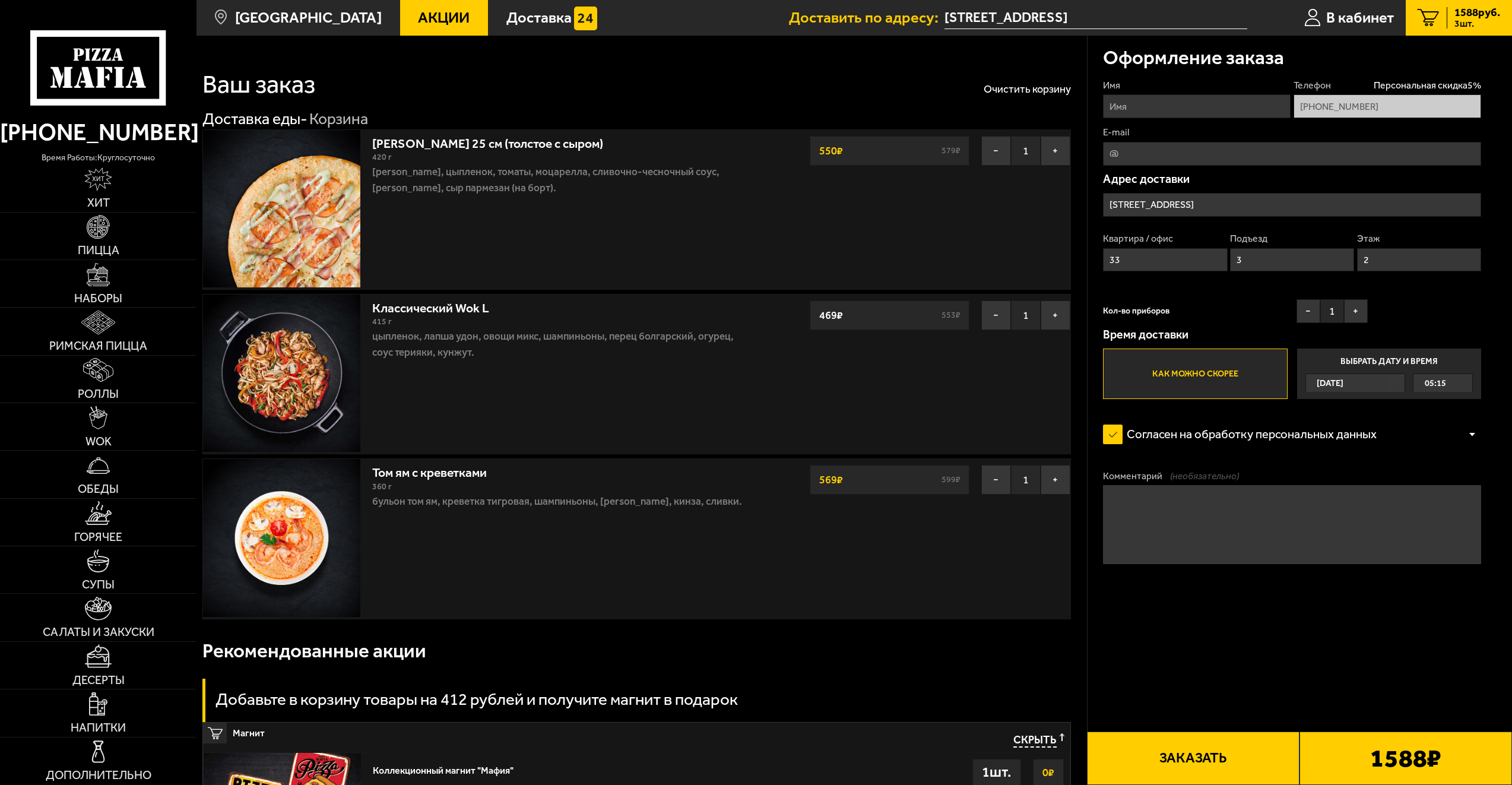
click at [1265, 205] on input "Среднеохтинский проспект, 3к1" at bounding box center [1292, 205] width 378 height 24
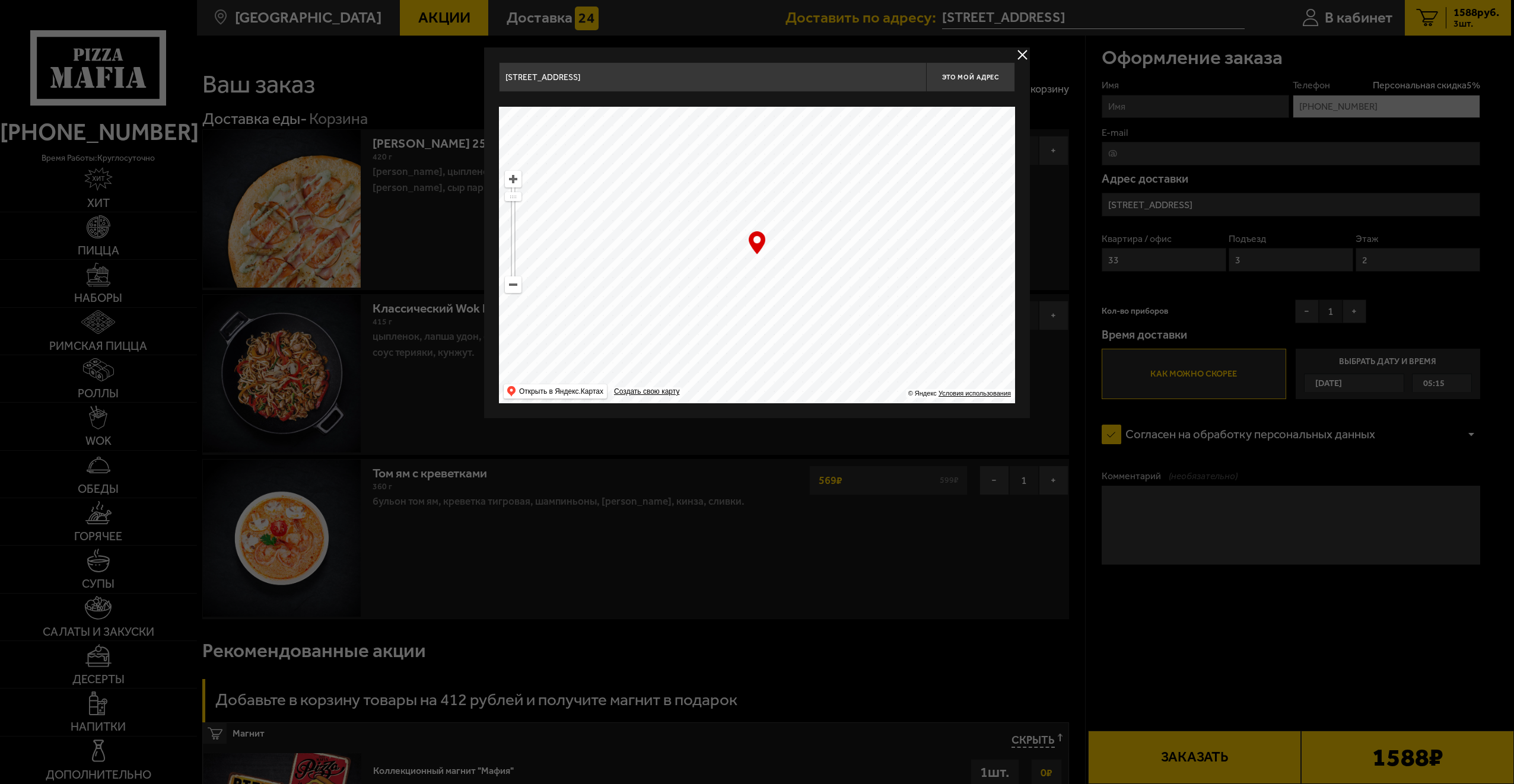
drag, startPoint x: 808, startPoint y: 285, endPoint x: 845, endPoint y: 272, distance: 39.2
click at [843, 273] on ymaps at bounding box center [757, 255] width 516 height 297
drag, startPoint x: 752, startPoint y: 278, endPoint x: 863, endPoint y: 268, distance: 111.4
click at [834, 274] on ymaps at bounding box center [757, 255] width 516 height 297
drag, startPoint x: 796, startPoint y: 312, endPoint x: 811, endPoint y: 317, distance: 15.8
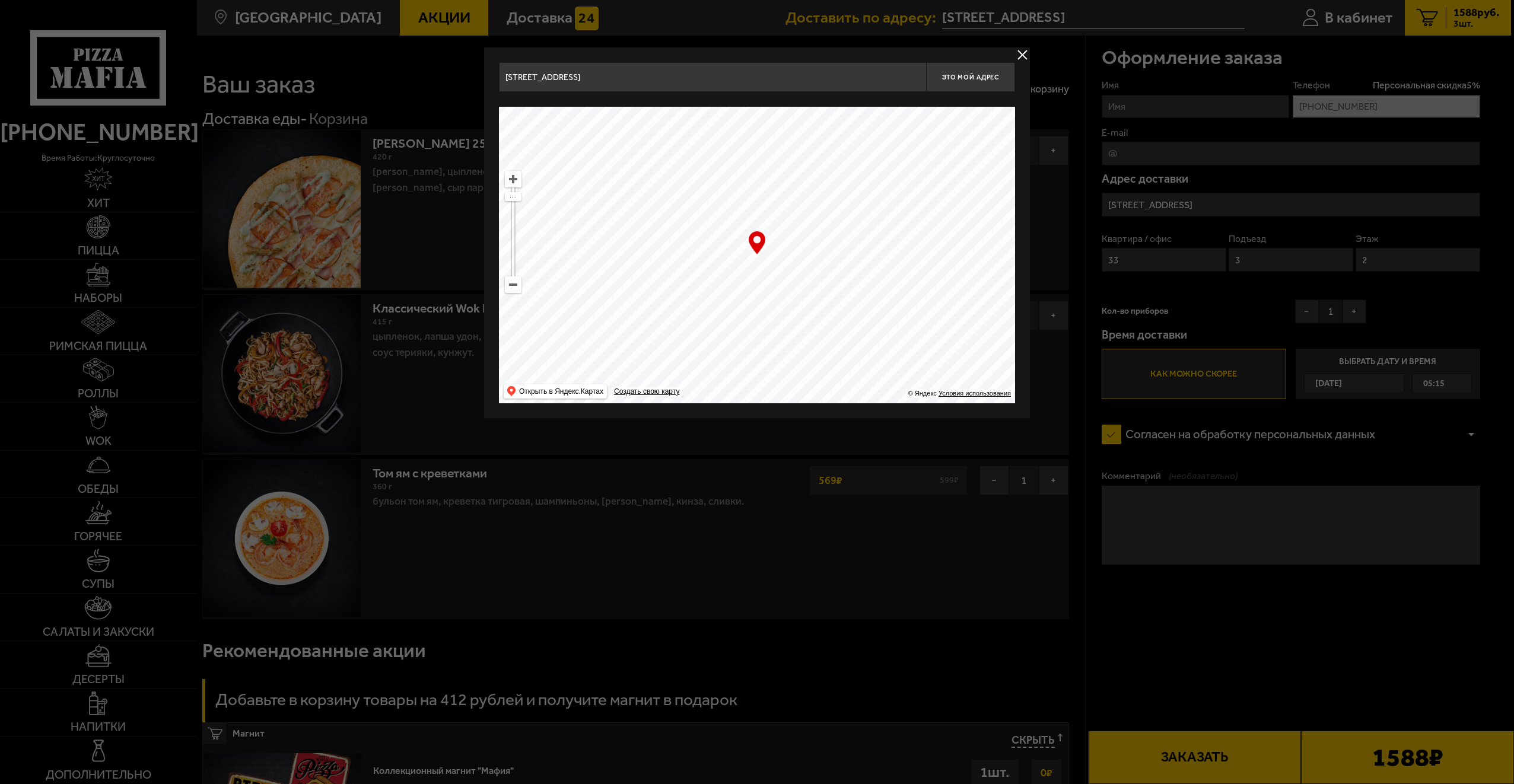
click at [809, 316] on ymaps at bounding box center [757, 255] width 516 height 297
type input "улица Красного Текстильщика, 2"
click at [842, 287] on ymaps at bounding box center [757, 255] width 516 height 297
drag, startPoint x: 769, startPoint y: 289, endPoint x: 816, endPoint y: 298, distance: 47.9
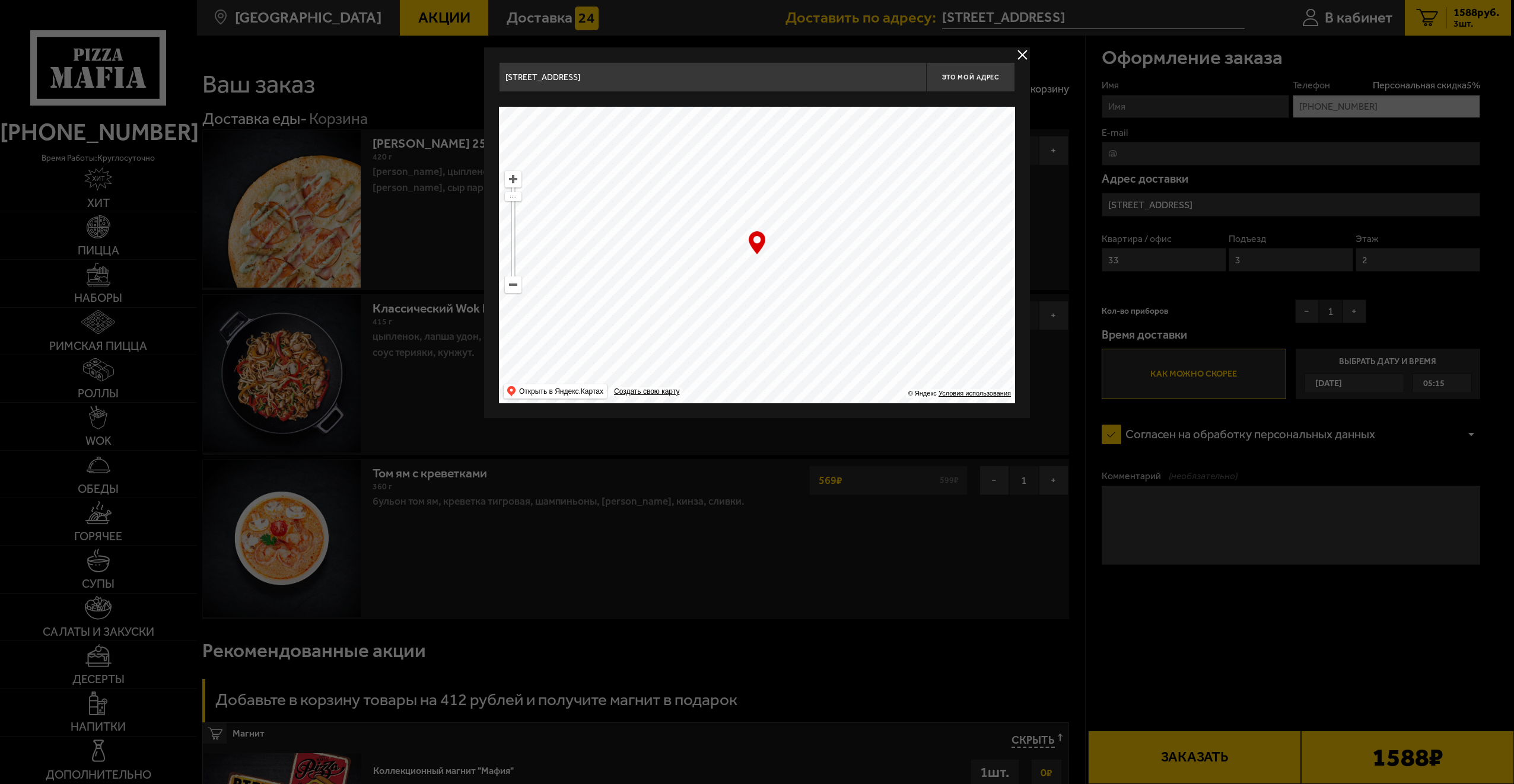
click at [816, 296] on ymaps at bounding box center [757, 255] width 516 height 297
type input "Очаковская улица, 7"
drag, startPoint x: 752, startPoint y: 283, endPoint x: 840, endPoint y: 292, distance: 88.5
click at [832, 289] on ymaps at bounding box center [757, 255] width 516 height 297
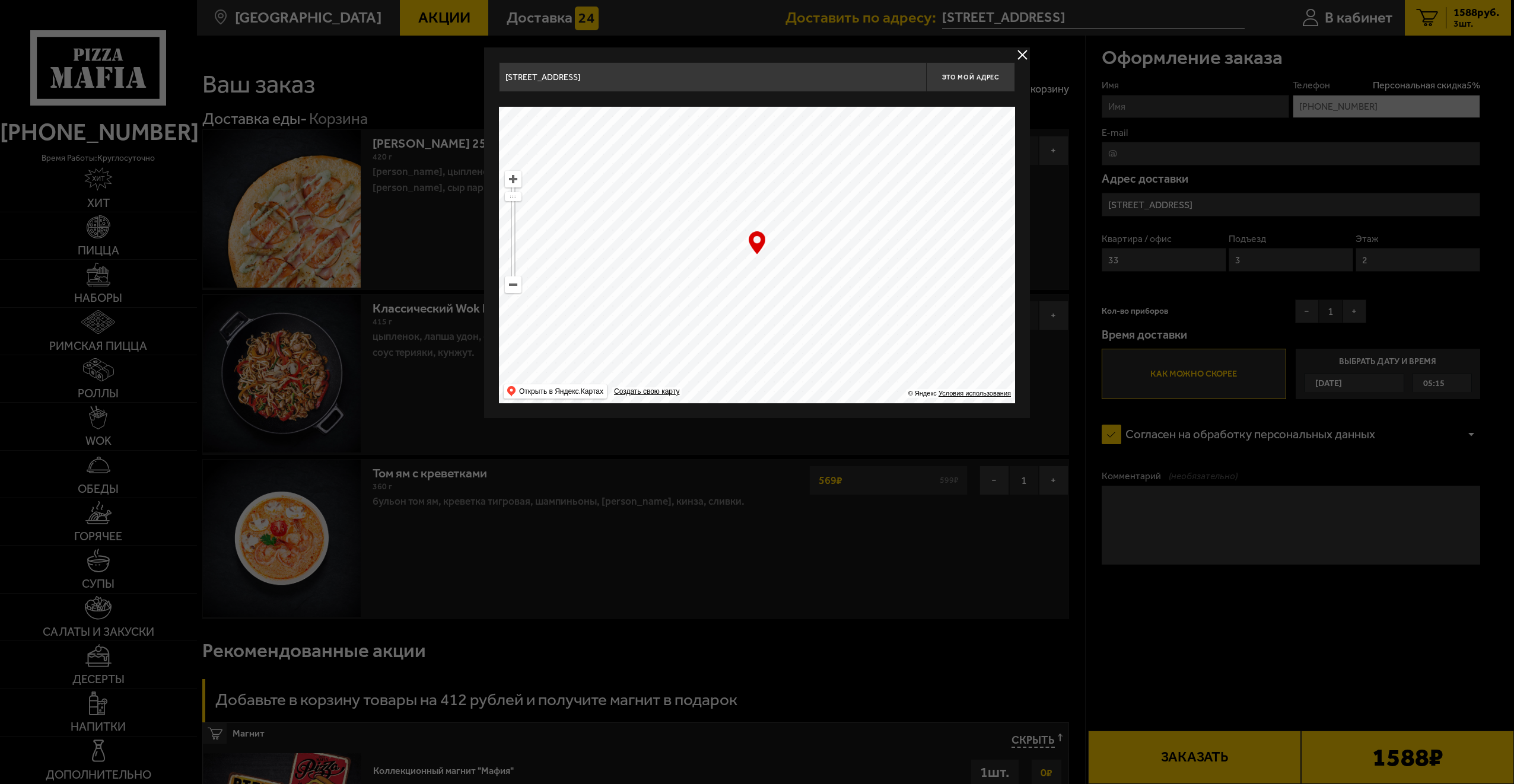
drag, startPoint x: 745, startPoint y: 292, endPoint x: 846, endPoint y: 311, distance: 102.8
click at [836, 311] on ymaps at bounding box center [757, 255] width 516 height 297
type input "улица Чайковского, 73Г"
drag, startPoint x: 727, startPoint y: 317, endPoint x: 841, endPoint y: 300, distance: 115.3
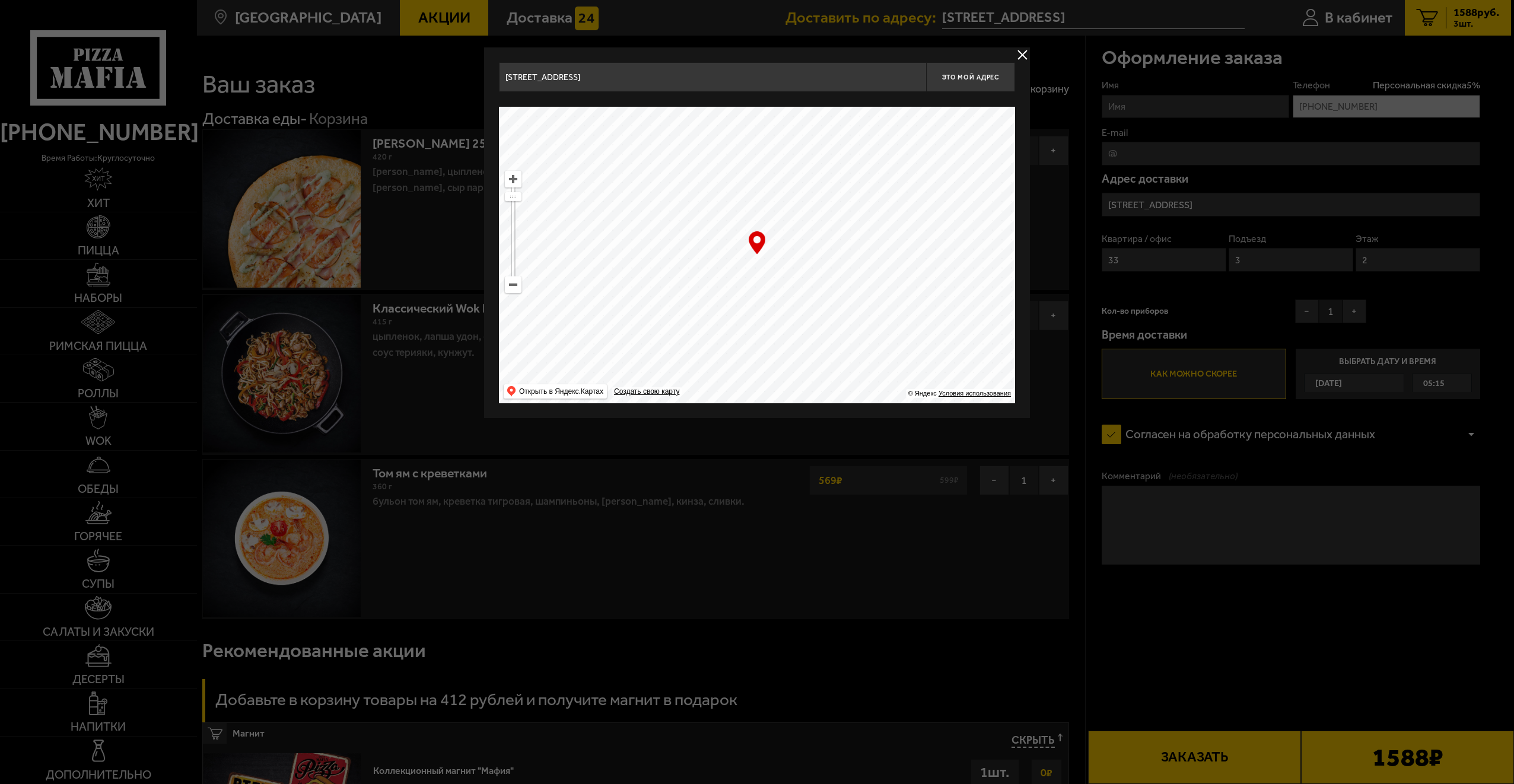
click at [831, 304] on ymaps at bounding box center [757, 255] width 516 height 297
type input "улица Чайковского, 12"
drag, startPoint x: 797, startPoint y: 311, endPoint x: 673, endPoint y: 300, distance: 124.5
click at [666, 300] on ymaps at bounding box center [757, 255] width 516 height 297
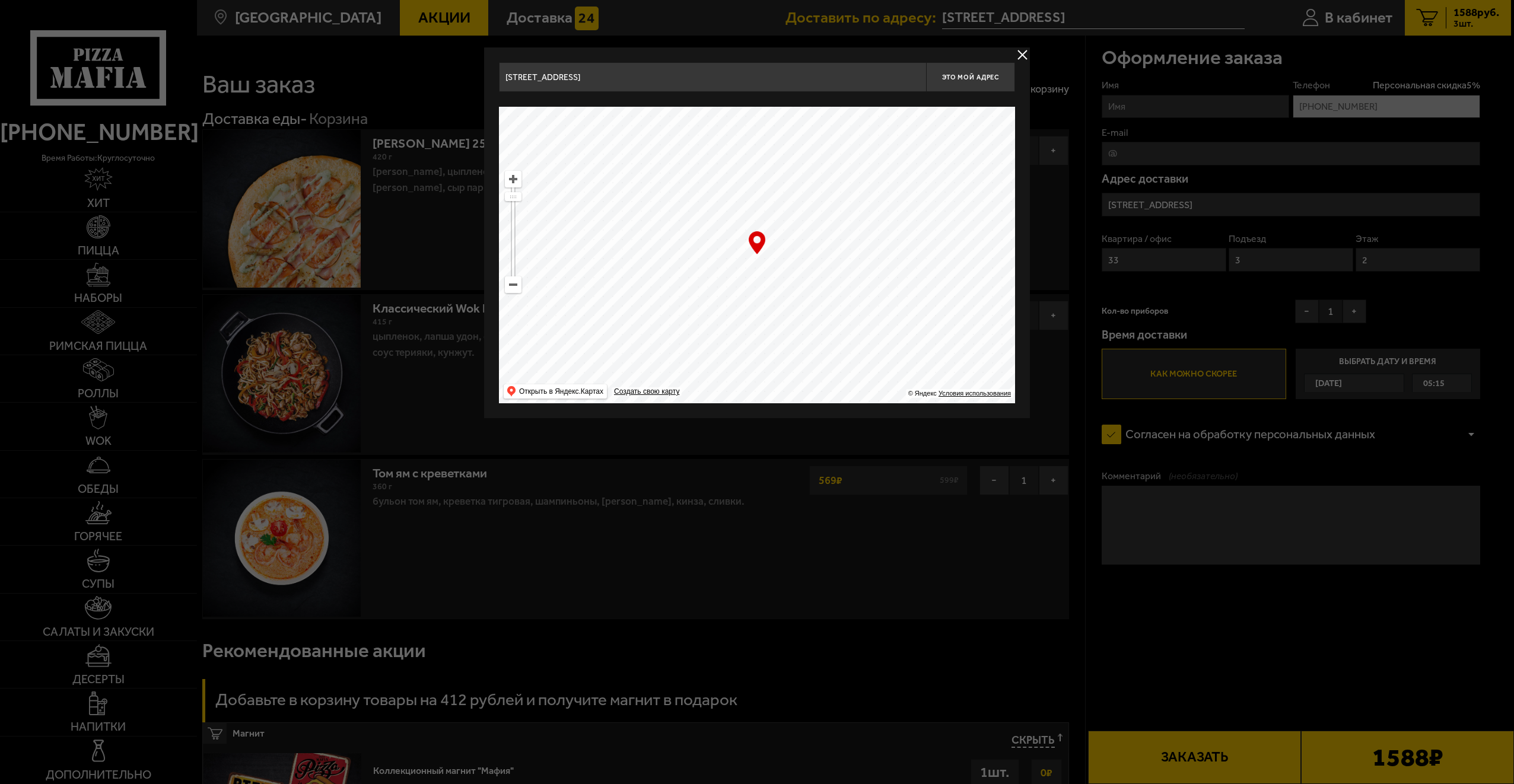
type input "Гагаринская улица, 14"
drag, startPoint x: 782, startPoint y: 302, endPoint x: 794, endPoint y: 181, distance: 121.6
click at [794, 182] on ymaps at bounding box center [757, 255] width 516 height 297
drag, startPoint x: 813, startPoint y: 270, endPoint x: 816, endPoint y: 322, distance: 52.1
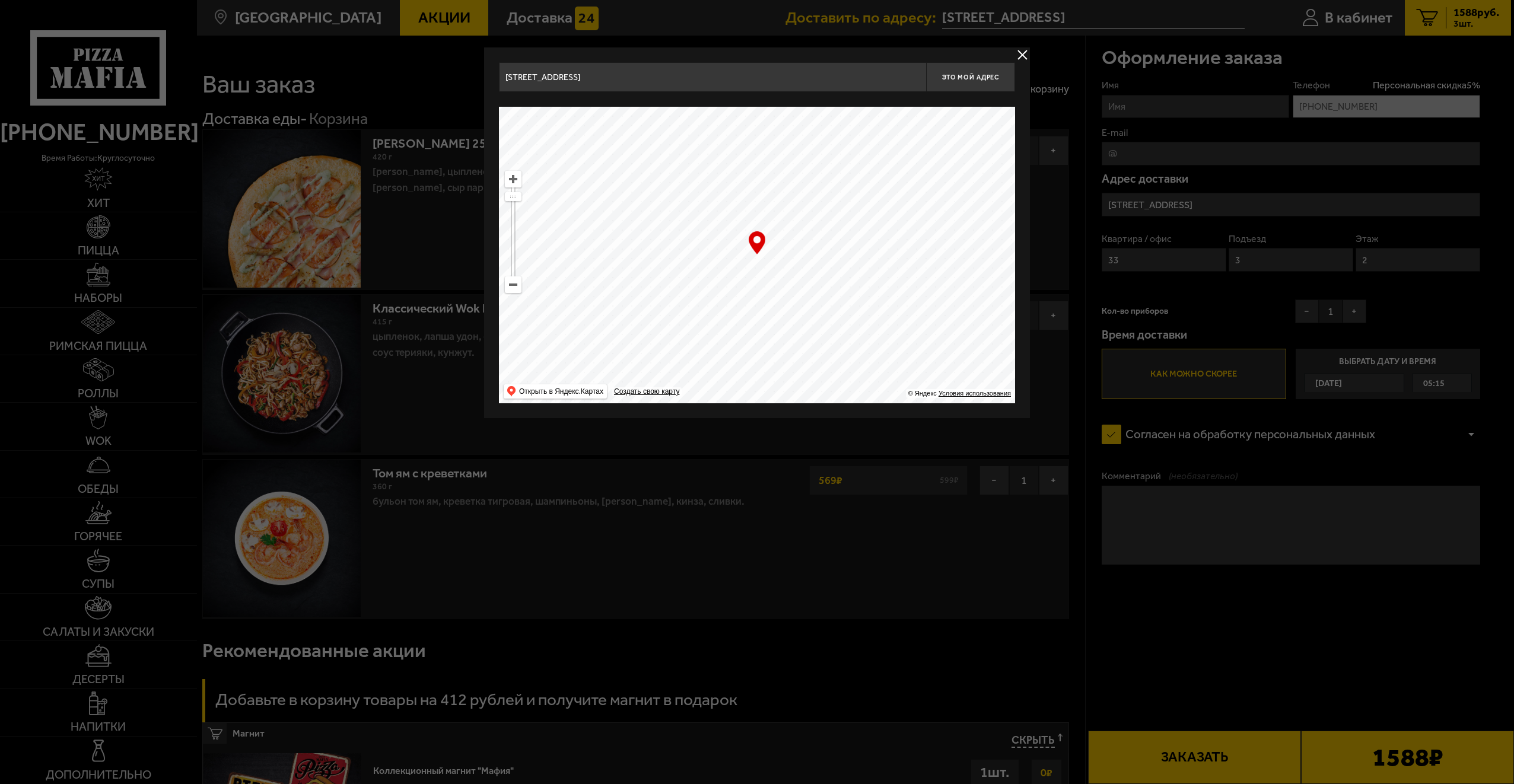
click at [816, 320] on ymaps at bounding box center [757, 255] width 516 height 297
type input "Моховая улица, 37"
type input "улица Пестеля, 10"
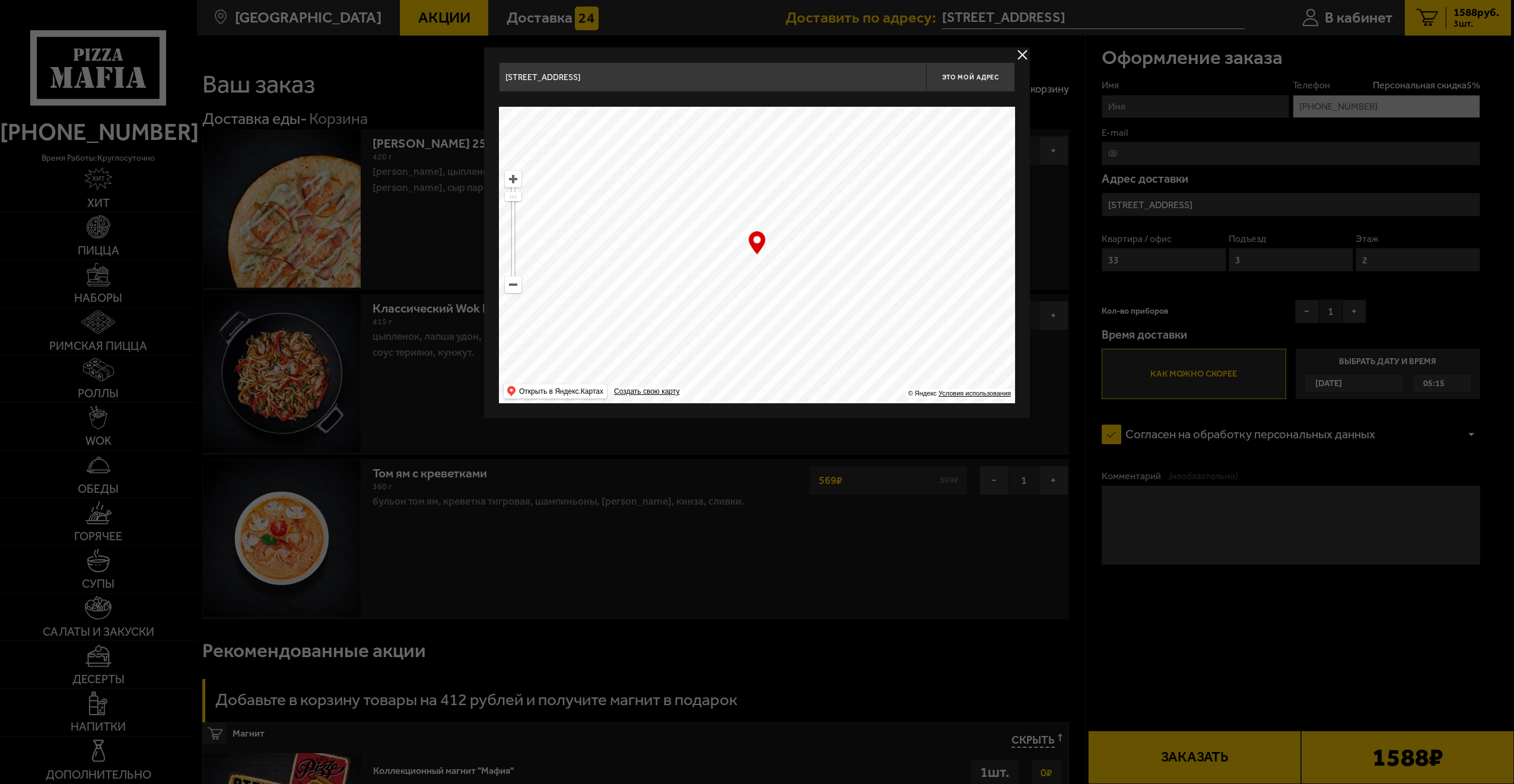
drag, startPoint x: 819, startPoint y: 314, endPoint x: 879, endPoint y: 291, distance: 64.3
click at [879, 291] on ymaps at bounding box center [757, 255] width 516 height 297
type input "[STREET_ADDRESS]"
click at [974, 90] on button "Это мой адрес" at bounding box center [970, 77] width 89 height 30
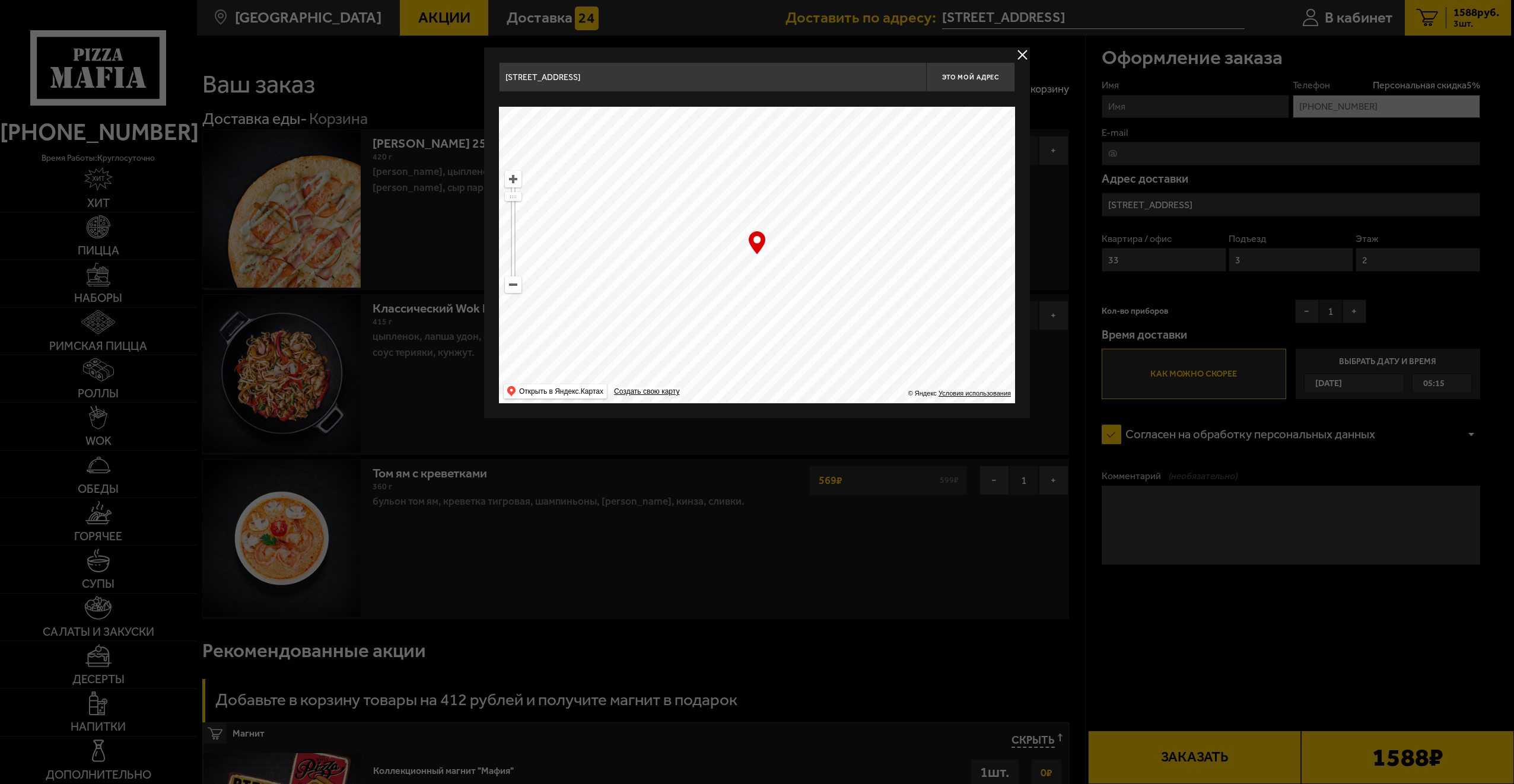
type input "[STREET_ADDRESS]"
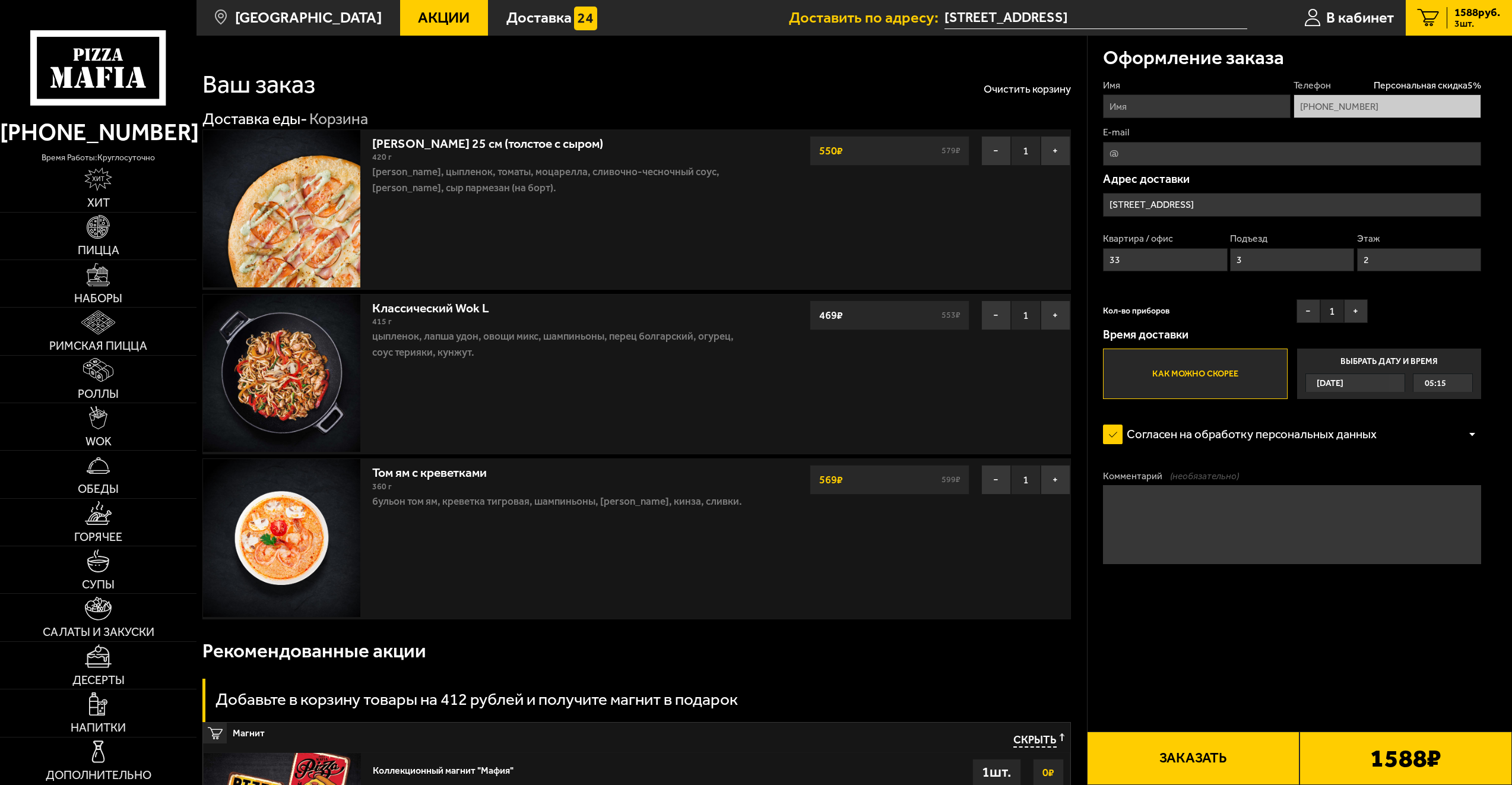
click at [973, 76] on div "Ваш заказ Очистить корзину" at bounding box center [637, 74] width 869 height 46
drag, startPoint x: 1136, startPoint y: 256, endPoint x: 1056, endPoint y: 256, distance: 80.0
click at [1056, 256] on section "Ваш заказ Очистить корзину Доставка еды - Корзина Чикен Ранч 25 см (толстое с с…" at bounding box center [854, 545] width 1316 height 1021
type input "71"
click at [1258, 267] on input "3" at bounding box center [1292, 260] width 124 height 24
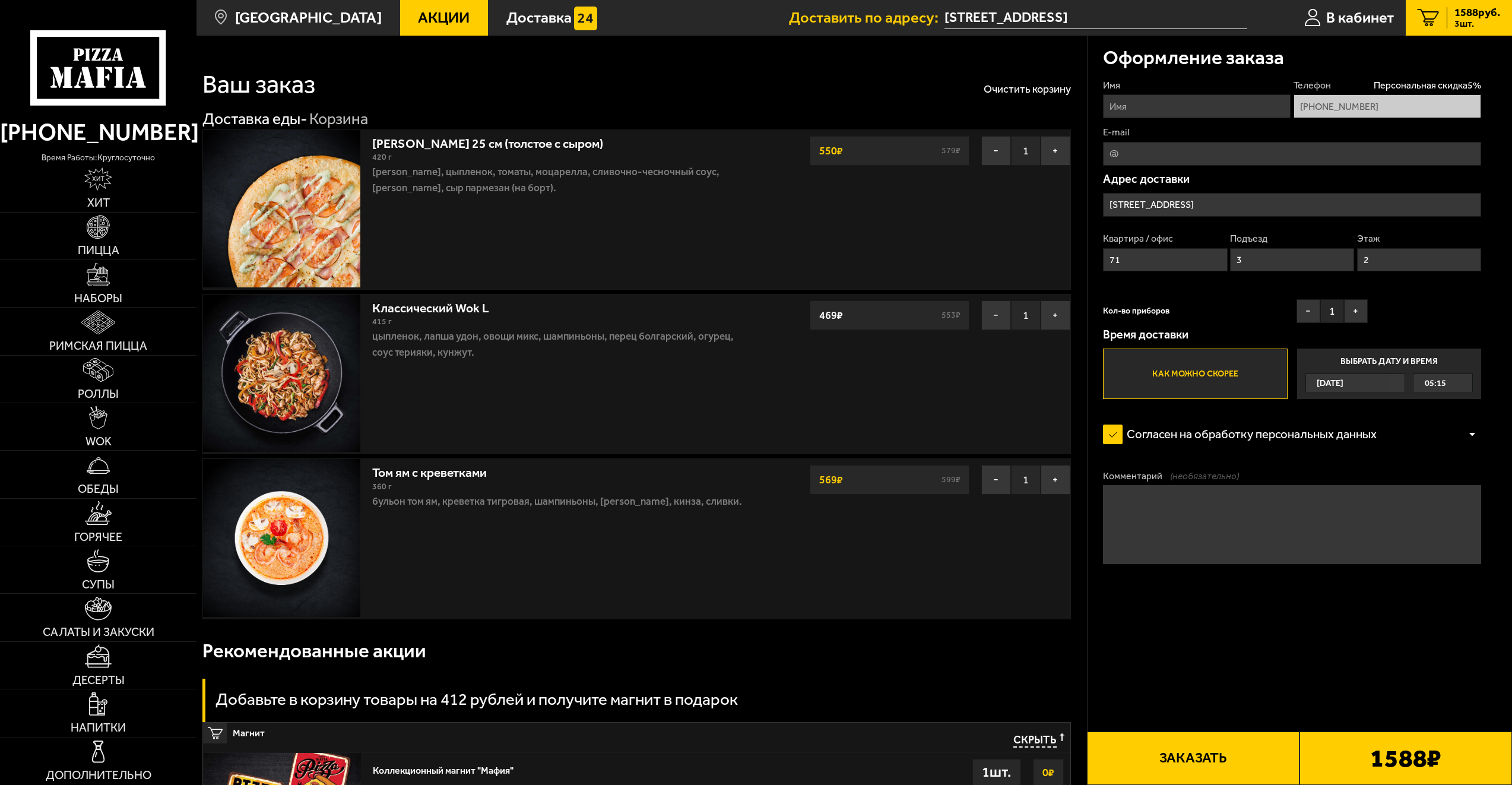
drag, startPoint x: 1240, startPoint y: 262, endPoint x: 1211, endPoint y: 263, distance: 29.0
click at [1211, 263] on div "Квартира / офис 71 Подъезд 3 Этаж 2" at bounding box center [1292, 256] width 378 height 47
type input "11"
click at [1382, 259] on input "2" at bounding box center [1419, 260] width 124 height 24
drag, startPoint x: 1382, startPoint y: 259, endPoint x: 1351, endPoint y: 256, distance: 31.1
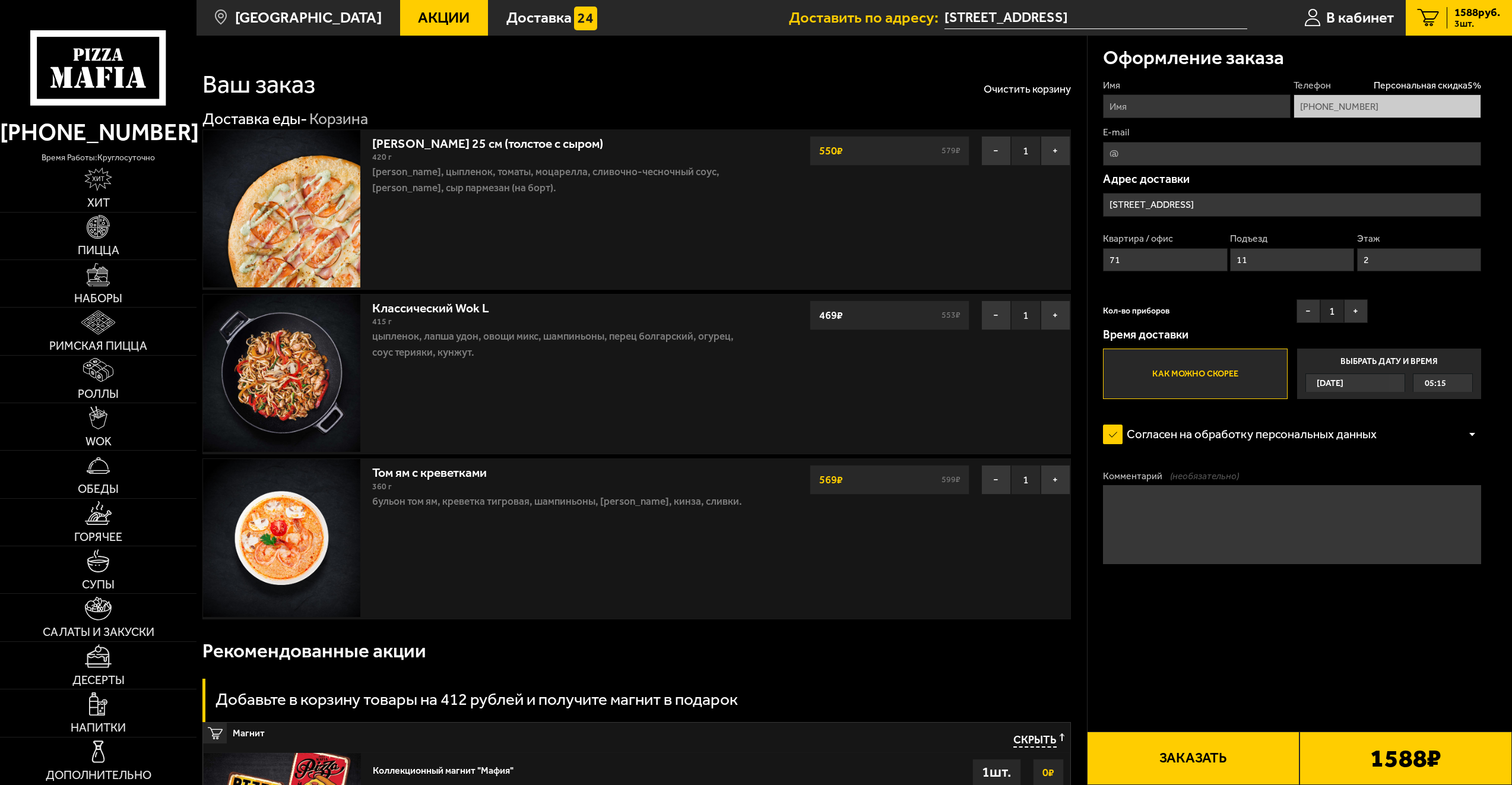
click at [1351, 256] on div "Квартира / офис 71 Подъезд 11 Этаж 2" at bounding box center [1292, 256] width 378 height 47
type input "4"
click at [1178, 501] on textarea "Комментарий (необязательно)" at bounding box center [1292, 525] width 378 height 79
type textarea "домофон не работает позвоните я спущусь"
click at [1160, 143] on input "E-mail" at bounding box center [1292, 154] width 378 height 24
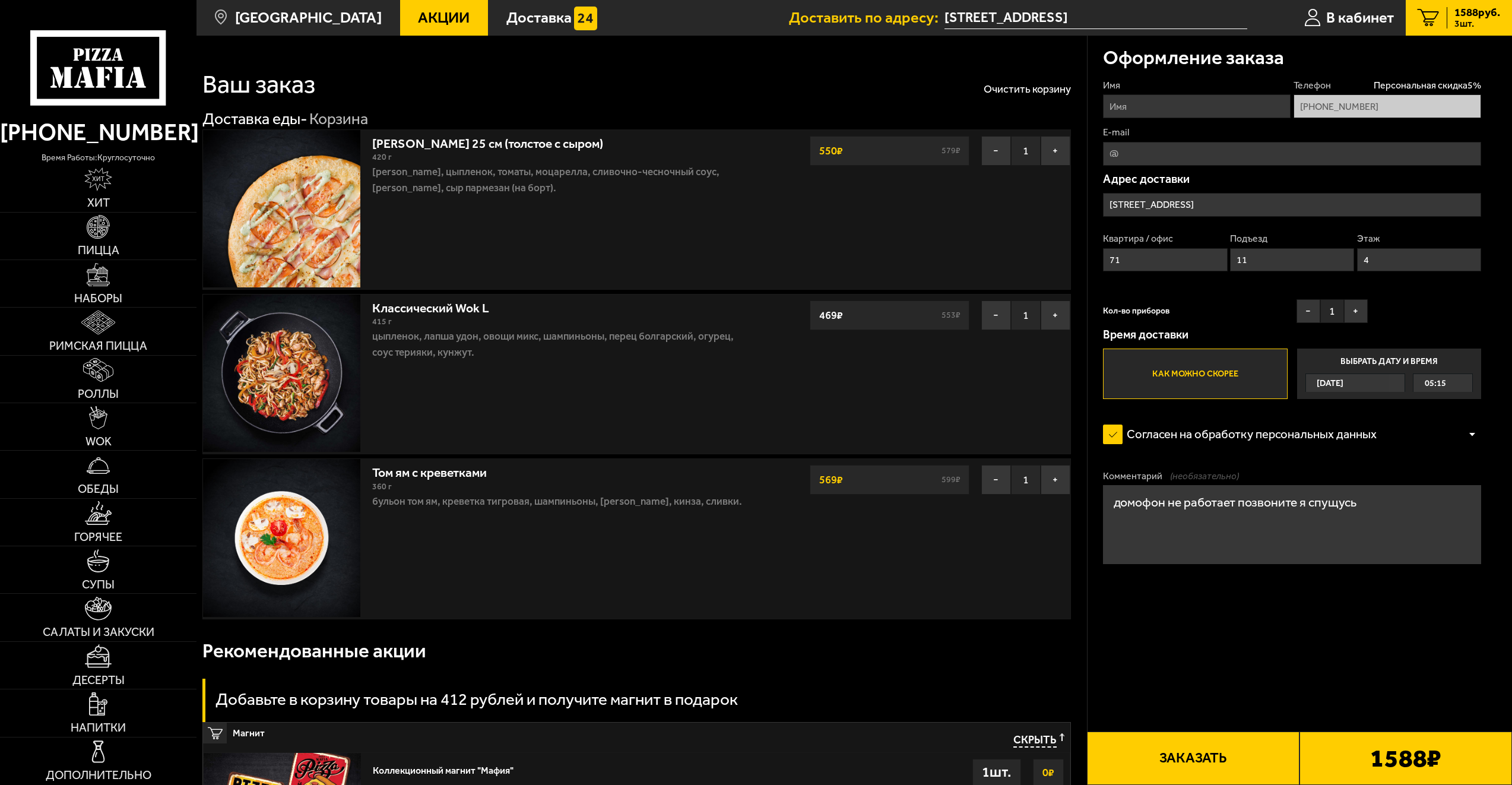
type input "zalozny2004@gmail.com"
type input "Арсений"
drag, startPoint x: 1245, startPoint y: 765, endPoint x: 1211, endPoint y: 660, distance: 110.4
click at [1211, 660] on div "Оформление заказа Имя Арсений Телефон Персональная скидка 5 % +7 (921) 409-43-0…" at bounding box center [1300, 545] width 425 height 1021
click at [1202, 206] on input "[STREET_ADDRESS]" at bounding box center [1292, 205] width 378 height 24
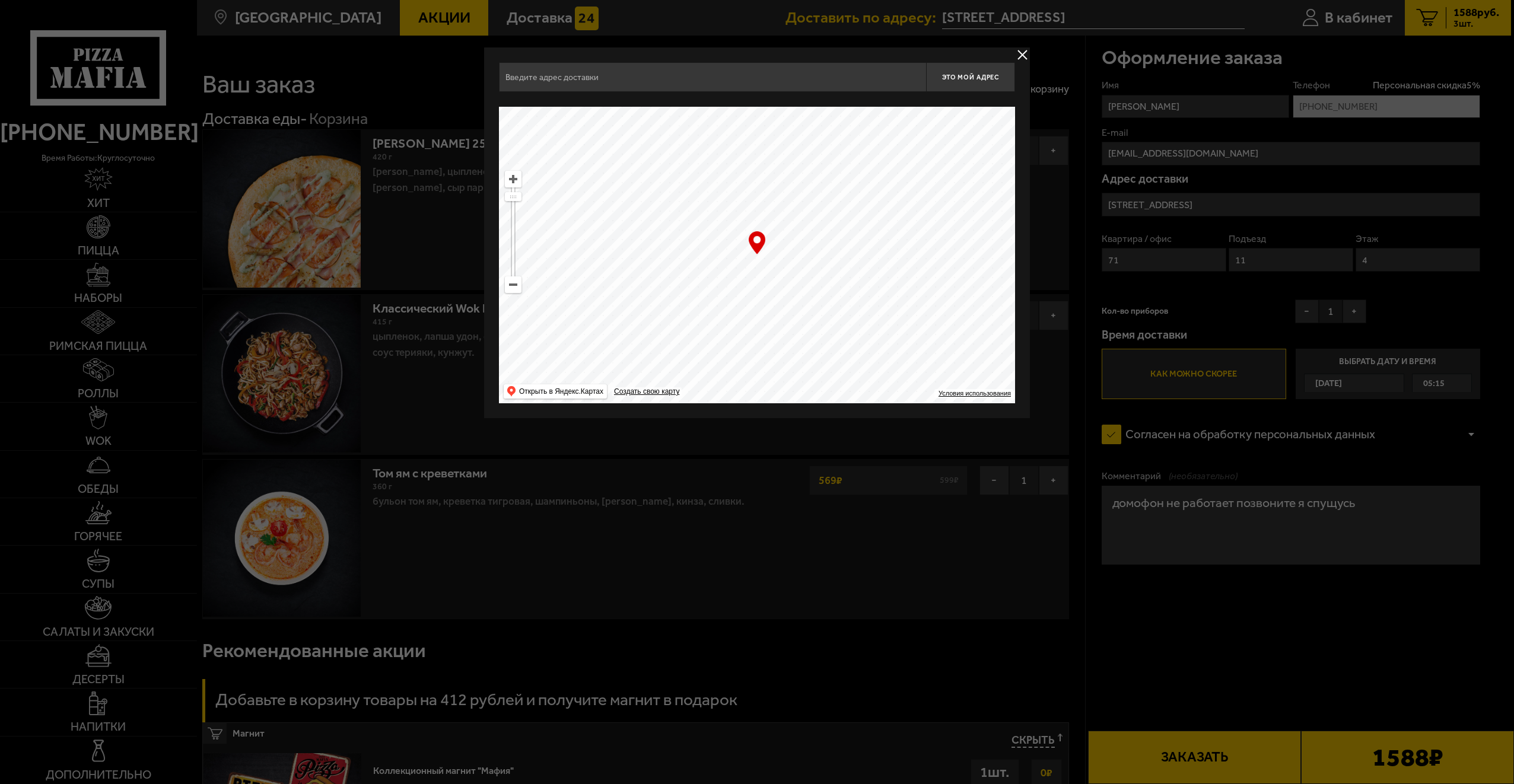
type input "[STREET_ADDRESS]"
drag, startPoint x: 762, startPoint y: 286, endPoint x: 773, endPoint y: 275, distance: 15.6
click at [773, 275] on ymaps at bounding box center [757, 255] width 516 height 297
type input "улица Пестеля, 11"
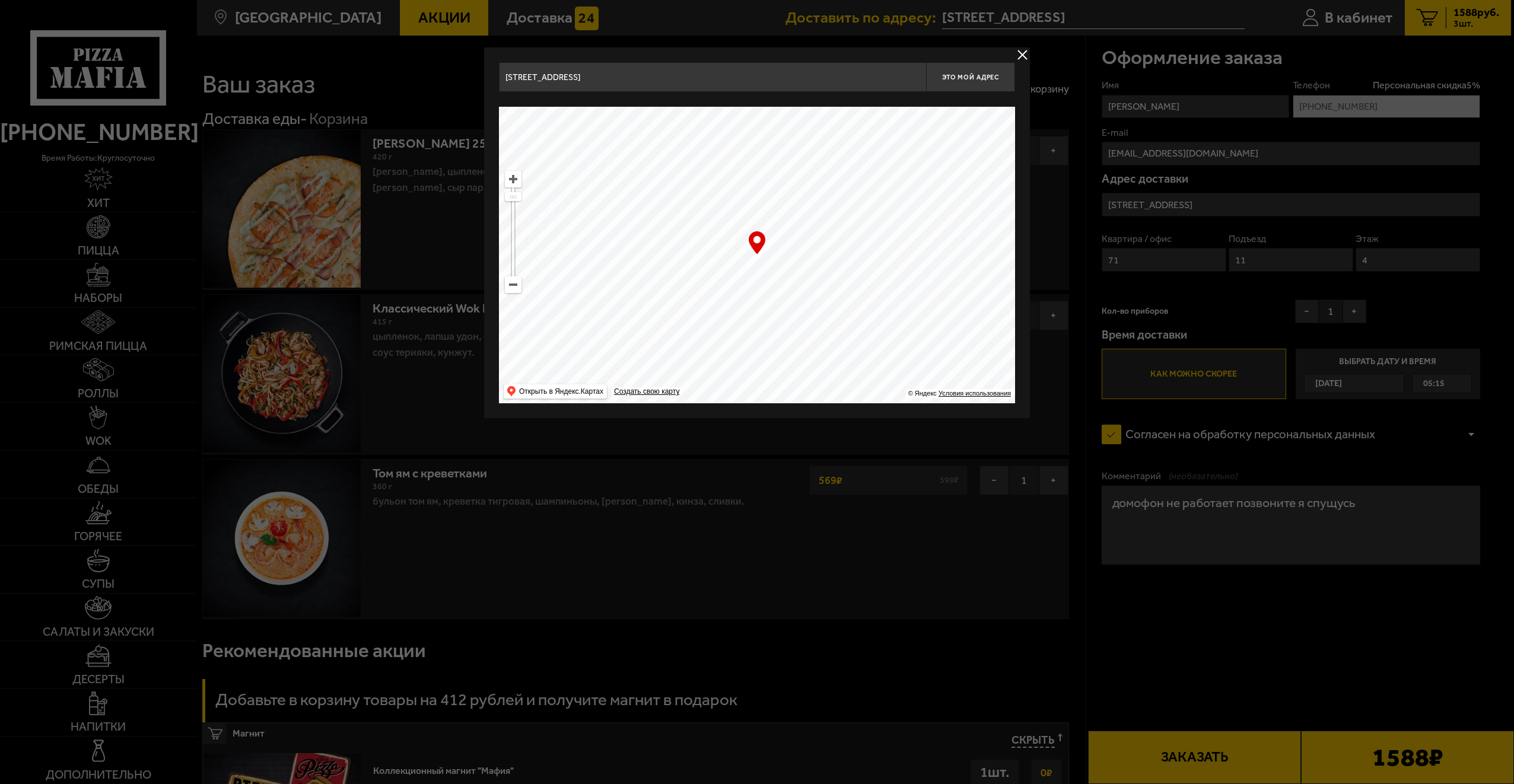
drag, startPoint x: 762, startPoint y: 290, endPoint x: 760, endPoint y: 271, distance: 19.1
click at [760, 271] on ymaps at bounding box center [757, 255] width 516 height 297
drag, startPoint x: 786, startPoint y: 292, endPoint x: 784, endPoint y: 274, distance: 18.1
click at [784, 274] on ymaps at bounding box center [757, 255] width 516 height 297
click at [959, 84] on button "Это мой адрес" at bounding box center [970, 77] width 89 height 30
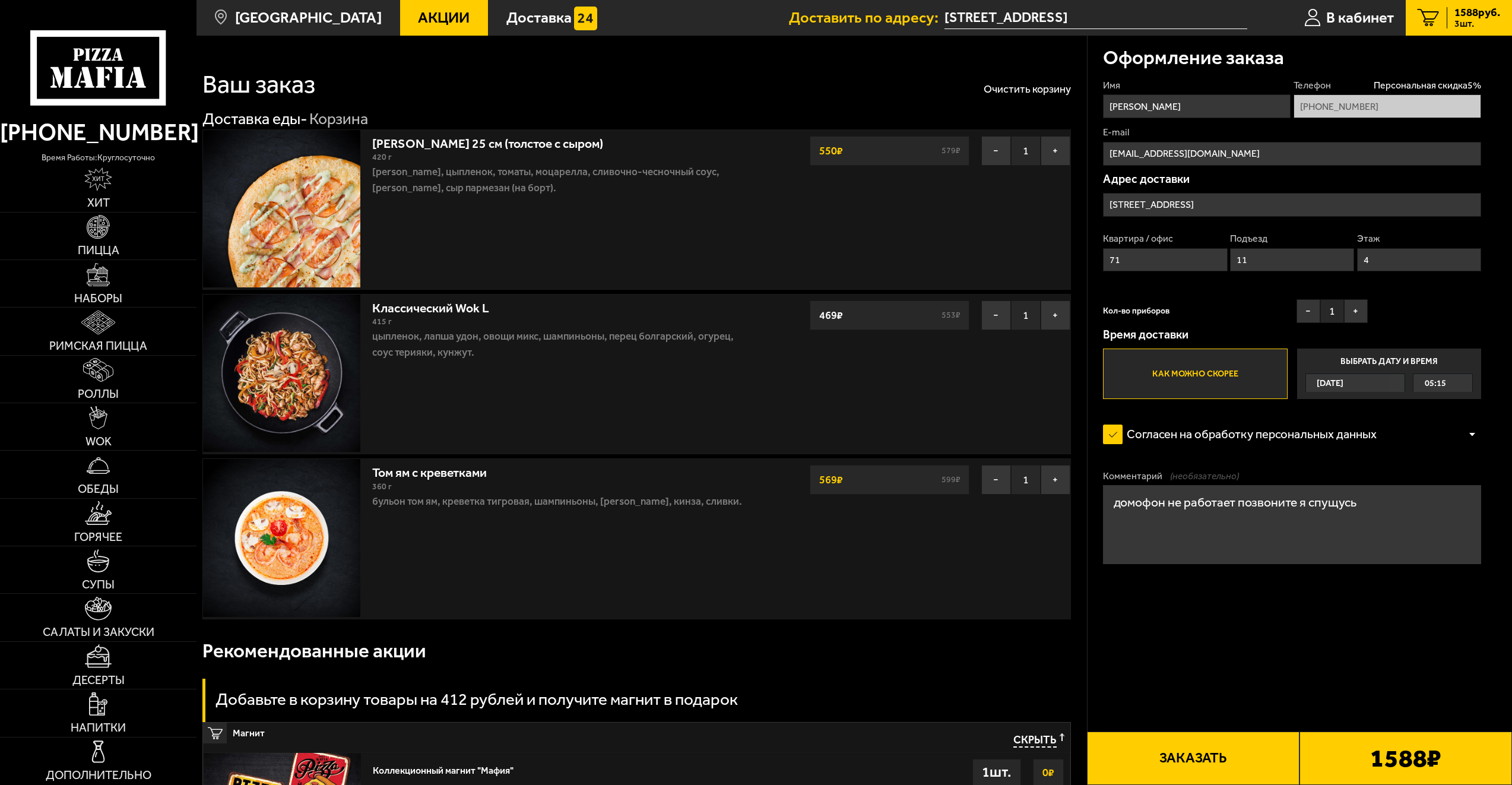
click at [1247, 742] on button "Заказать" at bounding box center [1193, 758] width 212 height 54
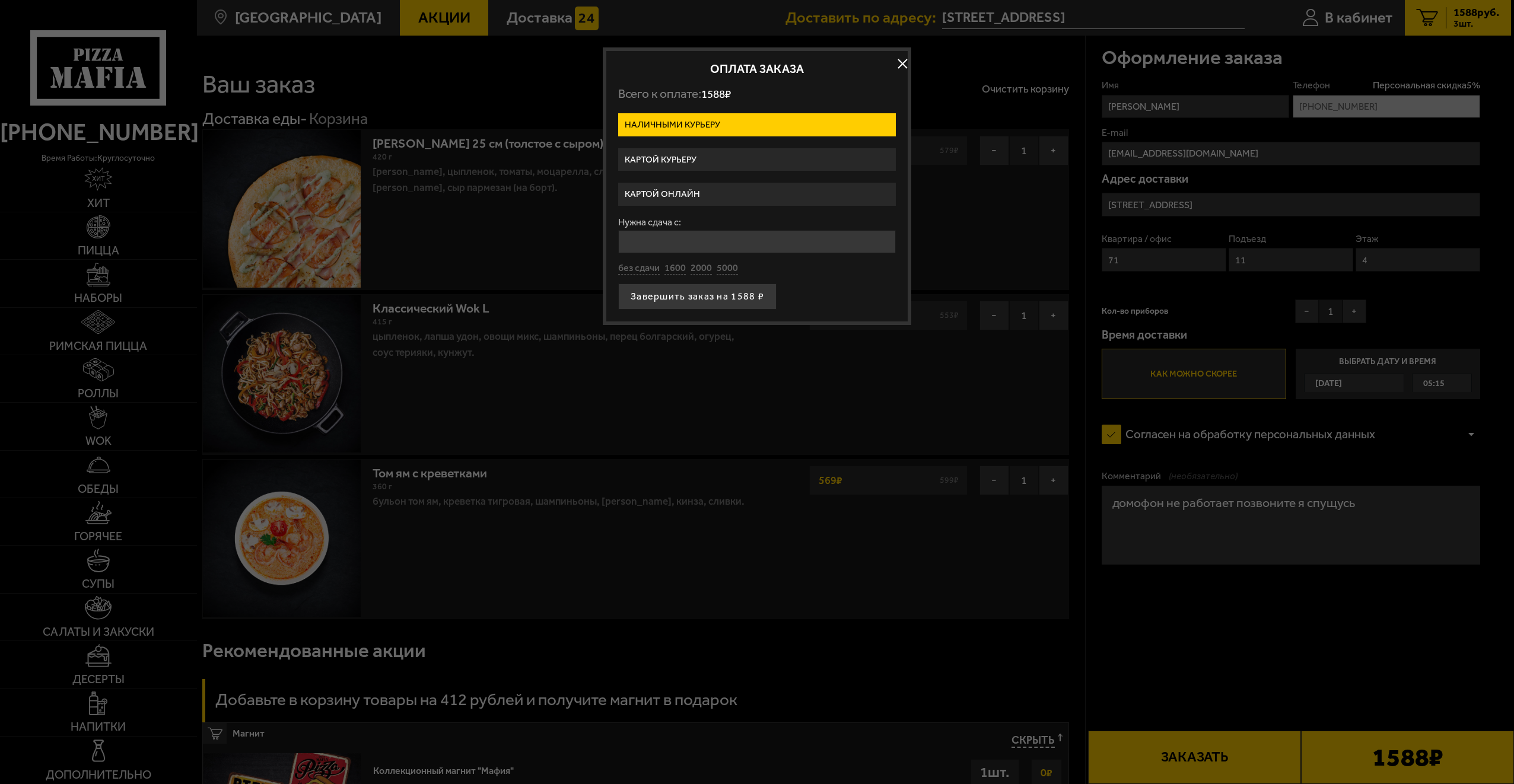
click at [723, 195] on label "Картой онлайн" at bounding box center [757, 194] width 278 height 23
click at [0, 0] on input "Картой онлайн" at bounding box center [0, 0] width 0 height 0
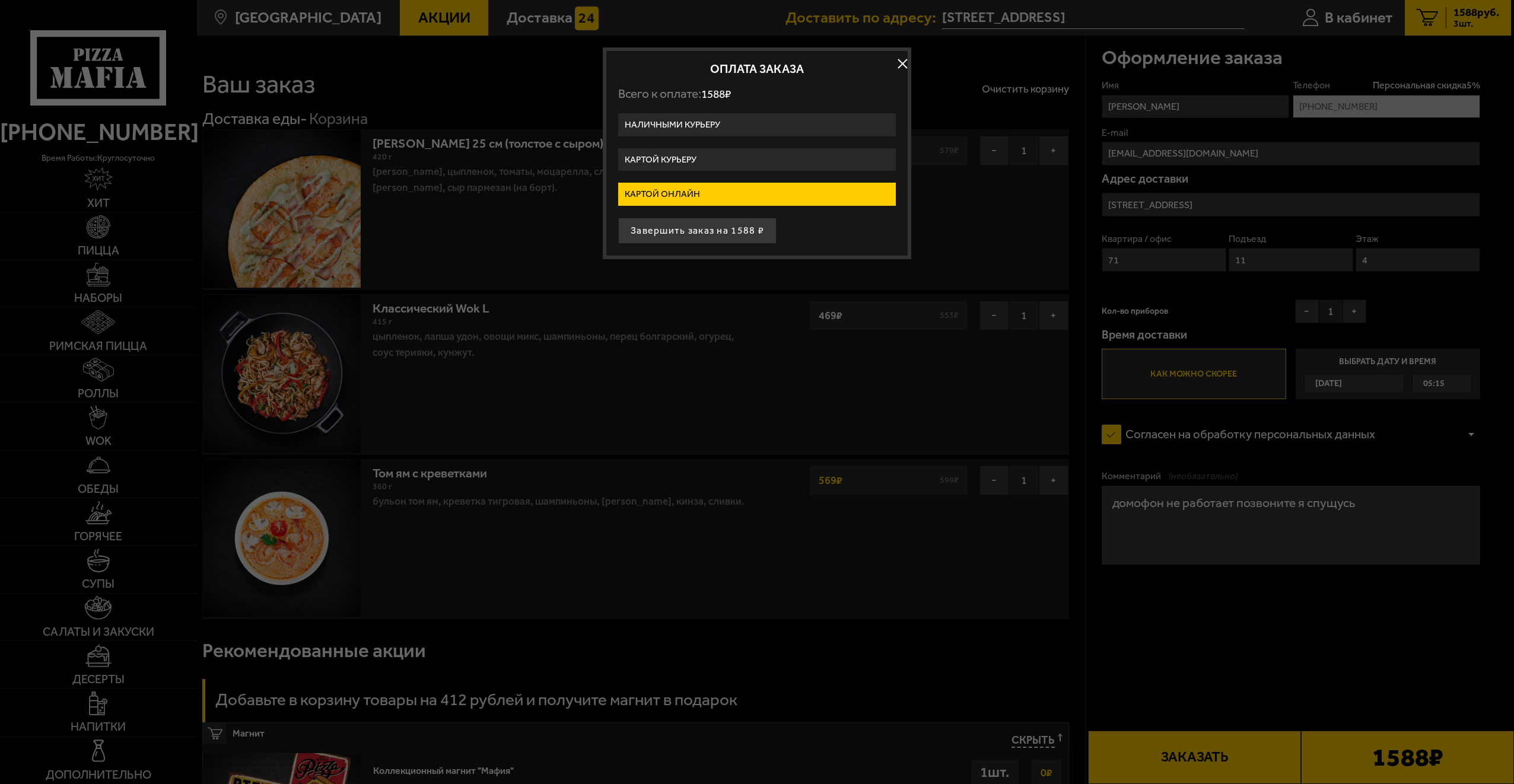
click at [716, 127] on label "Наличными курьеру" at bounding box center [757, 125] width 278 height 23
click at [0, 0] on input "Наличными курьеру" at bounding box center [0, 0] width 0 height 0
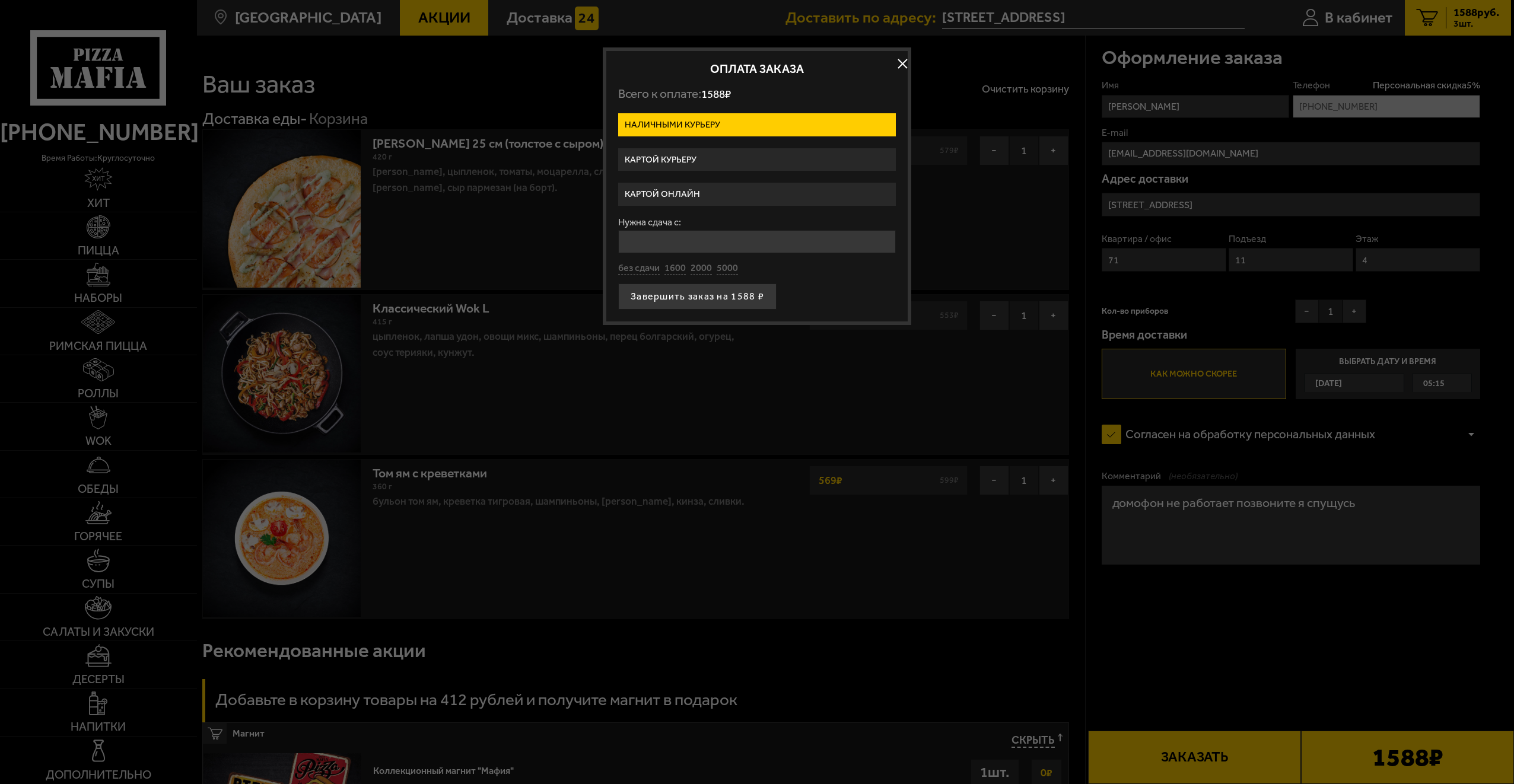
click at [715, 199] on label "Картой онлайн" at bounding box center [757, 194] width 278 height 23
click at [0, 0] on input "Картой онлайн" at bounding box center [0, 0] width 0 height 0
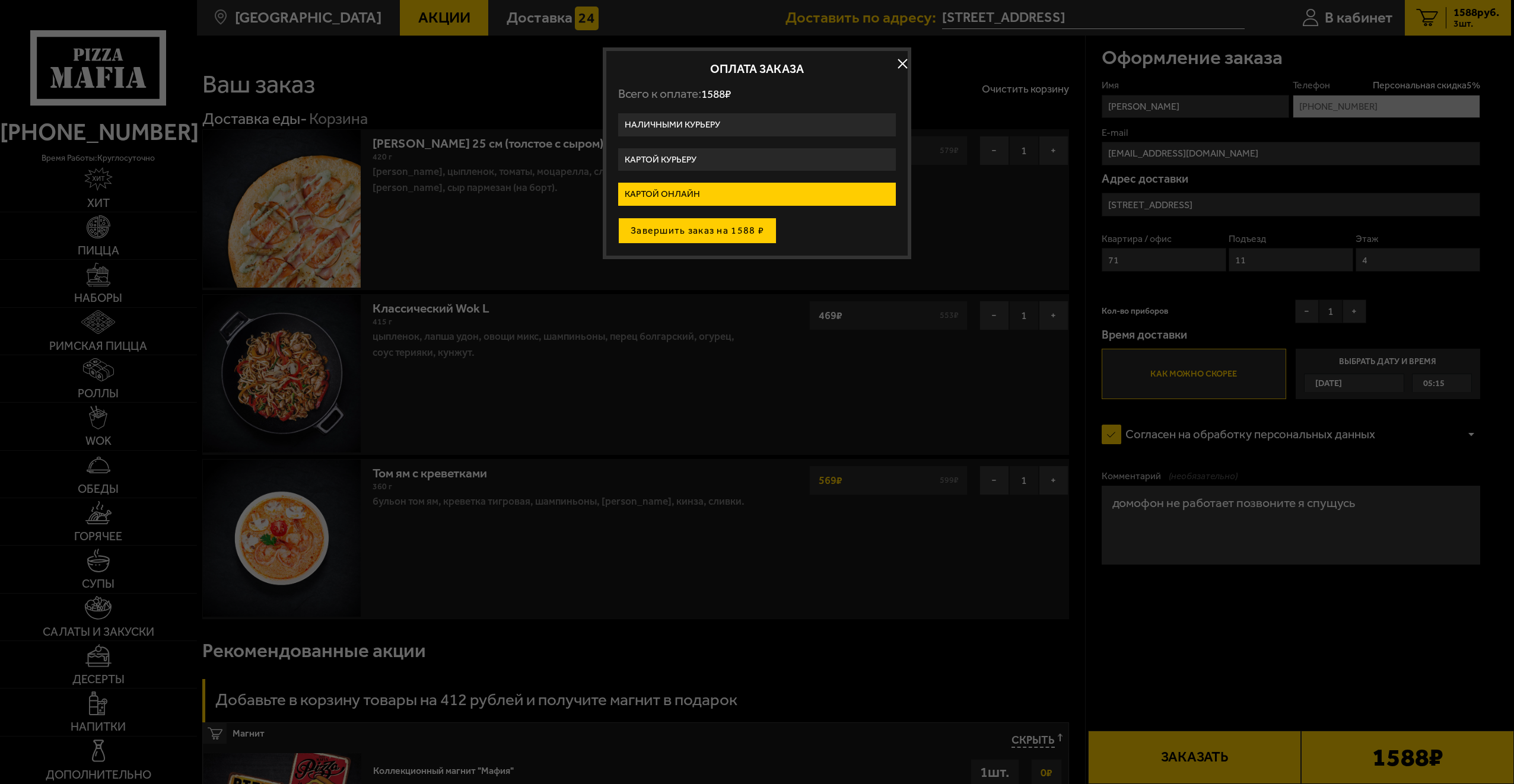
click at [716, 227] on button "Завершить заказ на 1588 ₽" at bounding box center [698, 231] width 159 height 26
type input "Россия, Санкт-Петербург, улица Пестеля, 11"
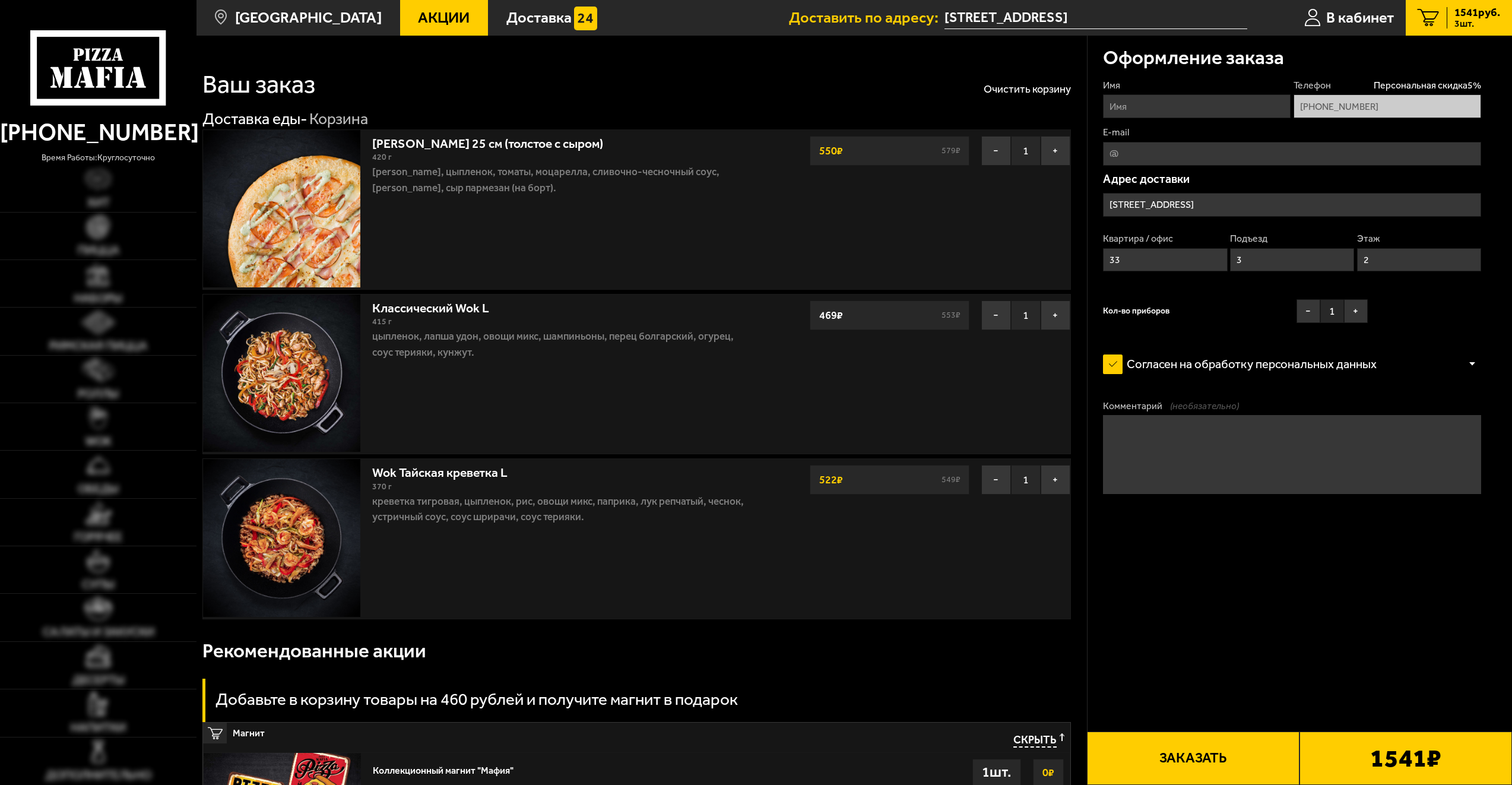
type input "Россия, Санкт-Петербург, Среднеохтинский проспект, 3к1"
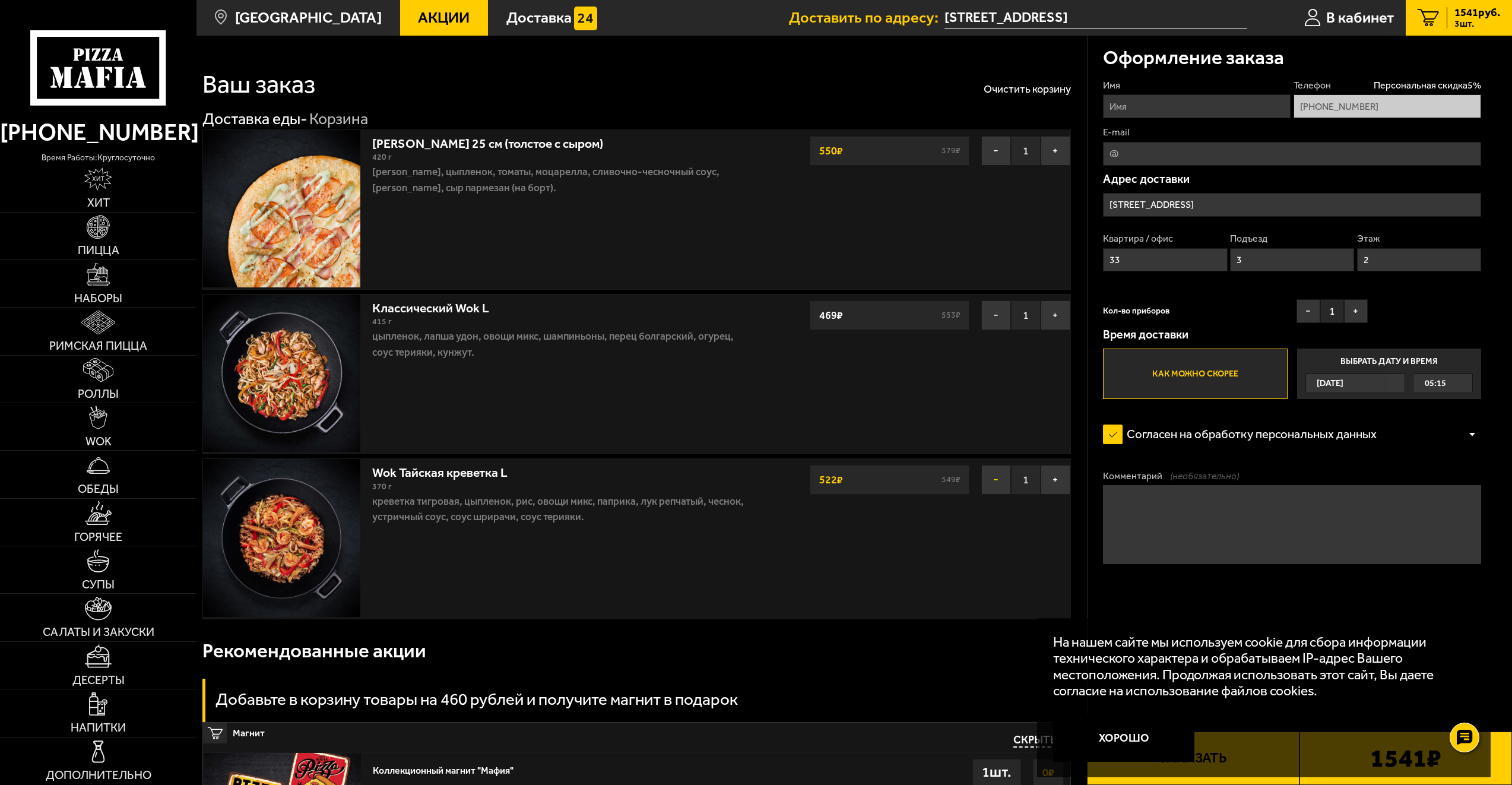
click at [1003, 484] on button "−" at bounding box center [996, 480] width 30 height 30
